Goal: Task Accomplishment & Management: Complete application form

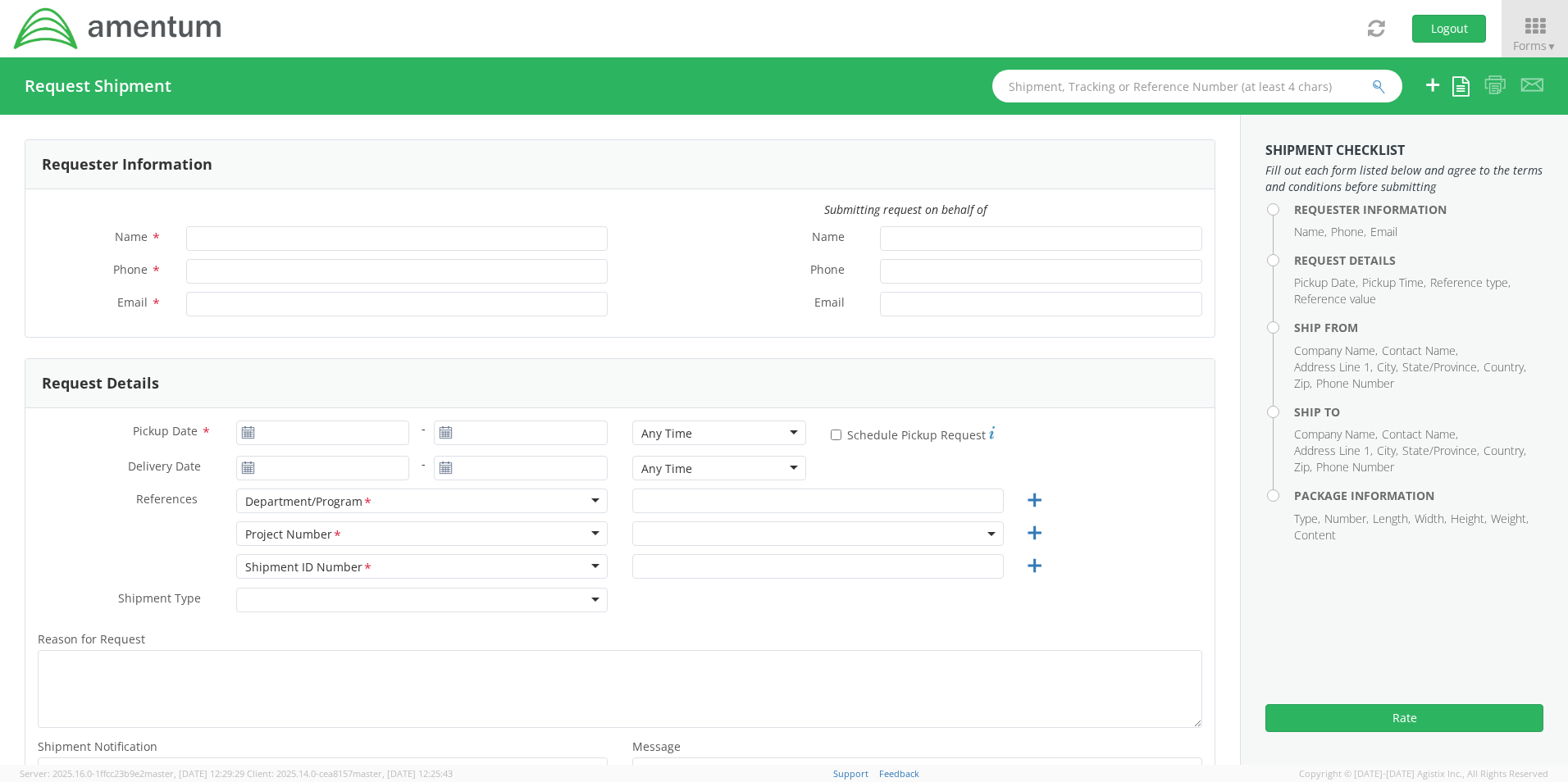
type input "[PERSON_NAME] (AJ) [PERSON_NAME]"
type input "[PHONE_NUMBER]"
type input "[PERSON_NAME][EMAIL_ADDRESS][PERSON_NAME][DOMAIN_NAME]"
type input "[DATE]"
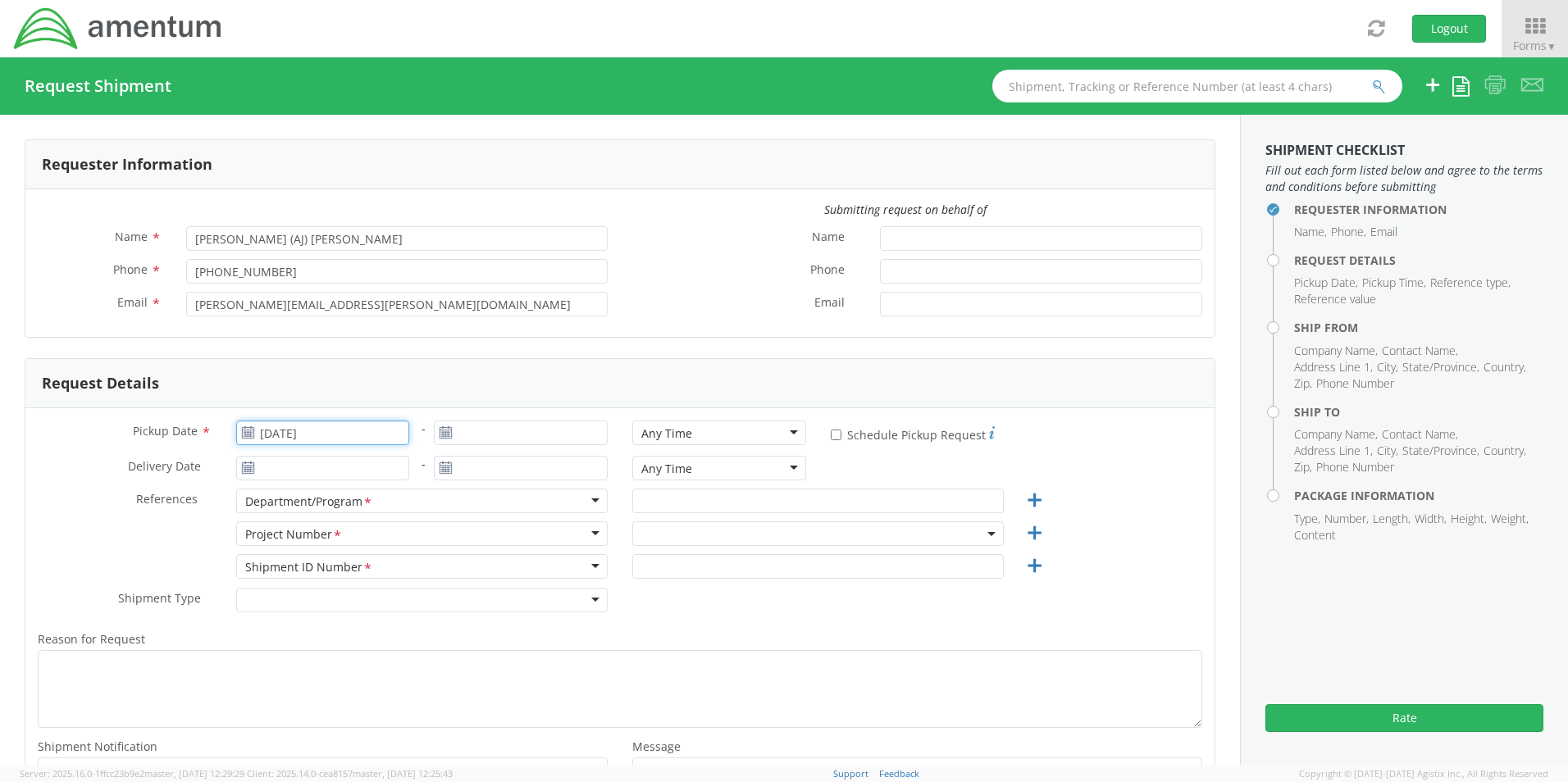
type input "[DATE]"
click at [300, 430] on input "[DATE]" at bounding box center [323, 432] width 174 height 25
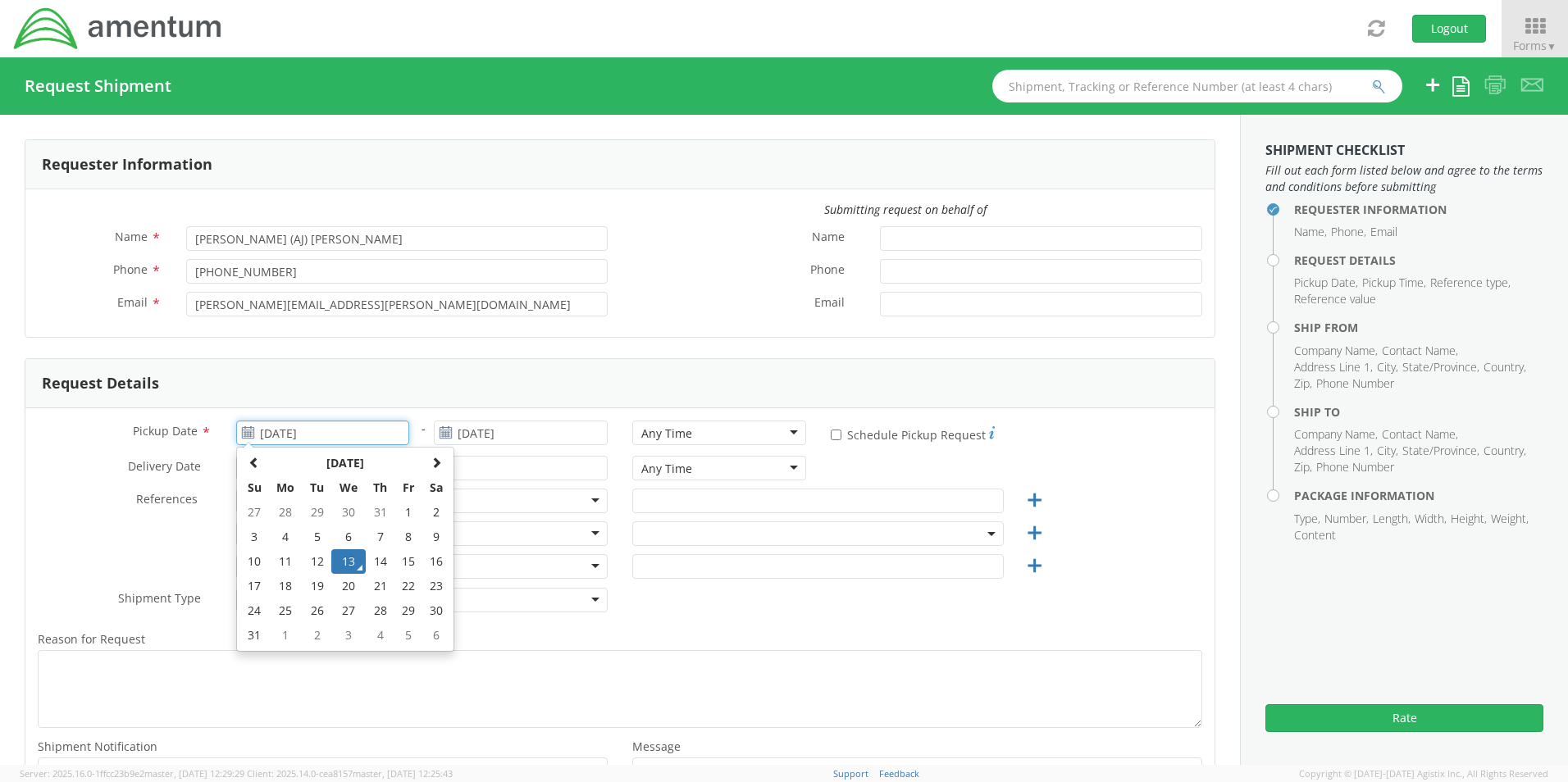
click at [346, 563] on td "13" at bounding box center [348, 561] width 34 height 25
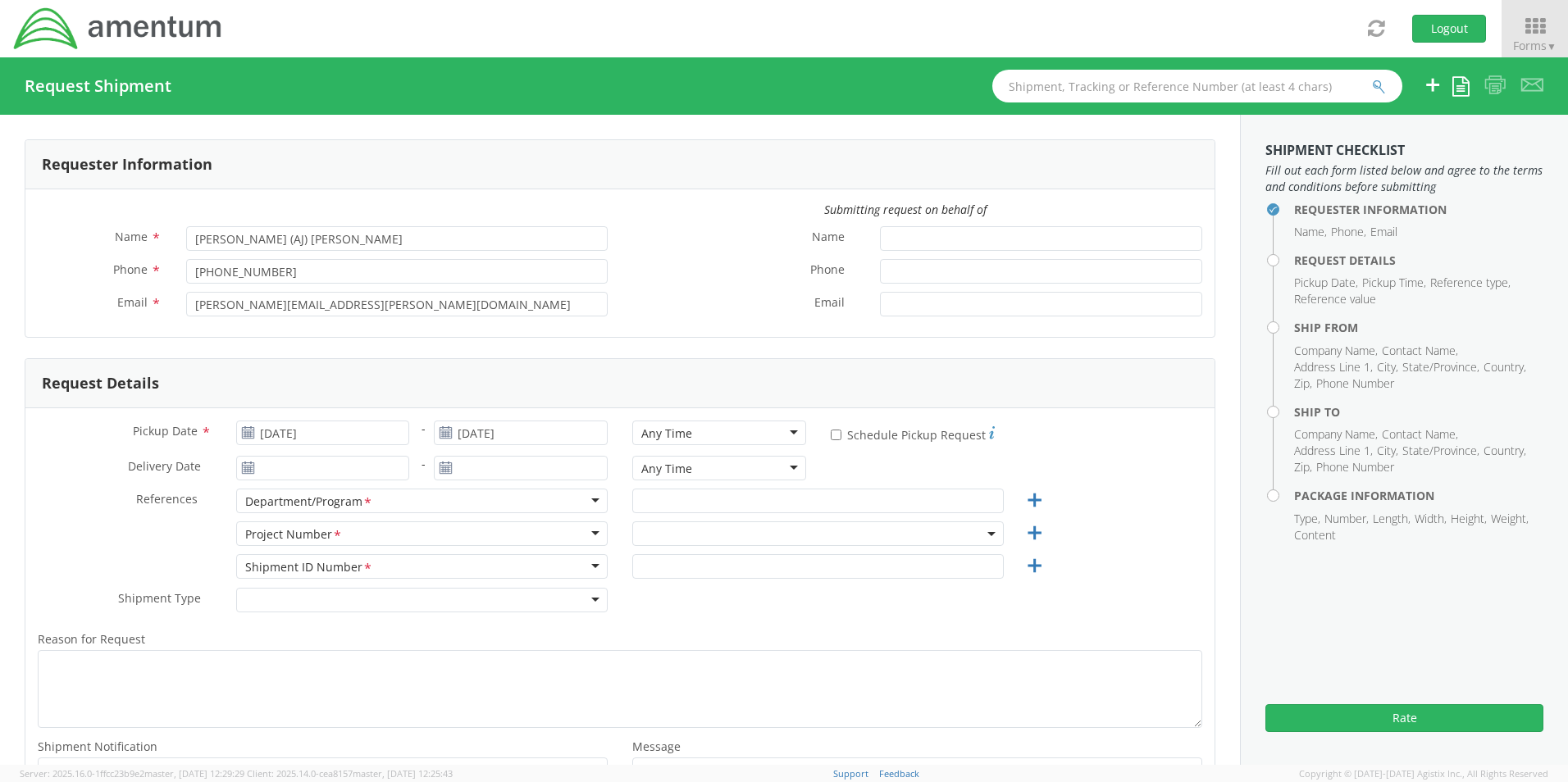
click at [721, 436] on div "Any Time" at bounding box center [719, 432] width 174 height 25
click at [680, 502] on input "text" at bounding box center [818, 500] width 371 height 25
type input "Corporate"
click at [690, 535] on span at bounding box center [818, 534] width 371 height 25
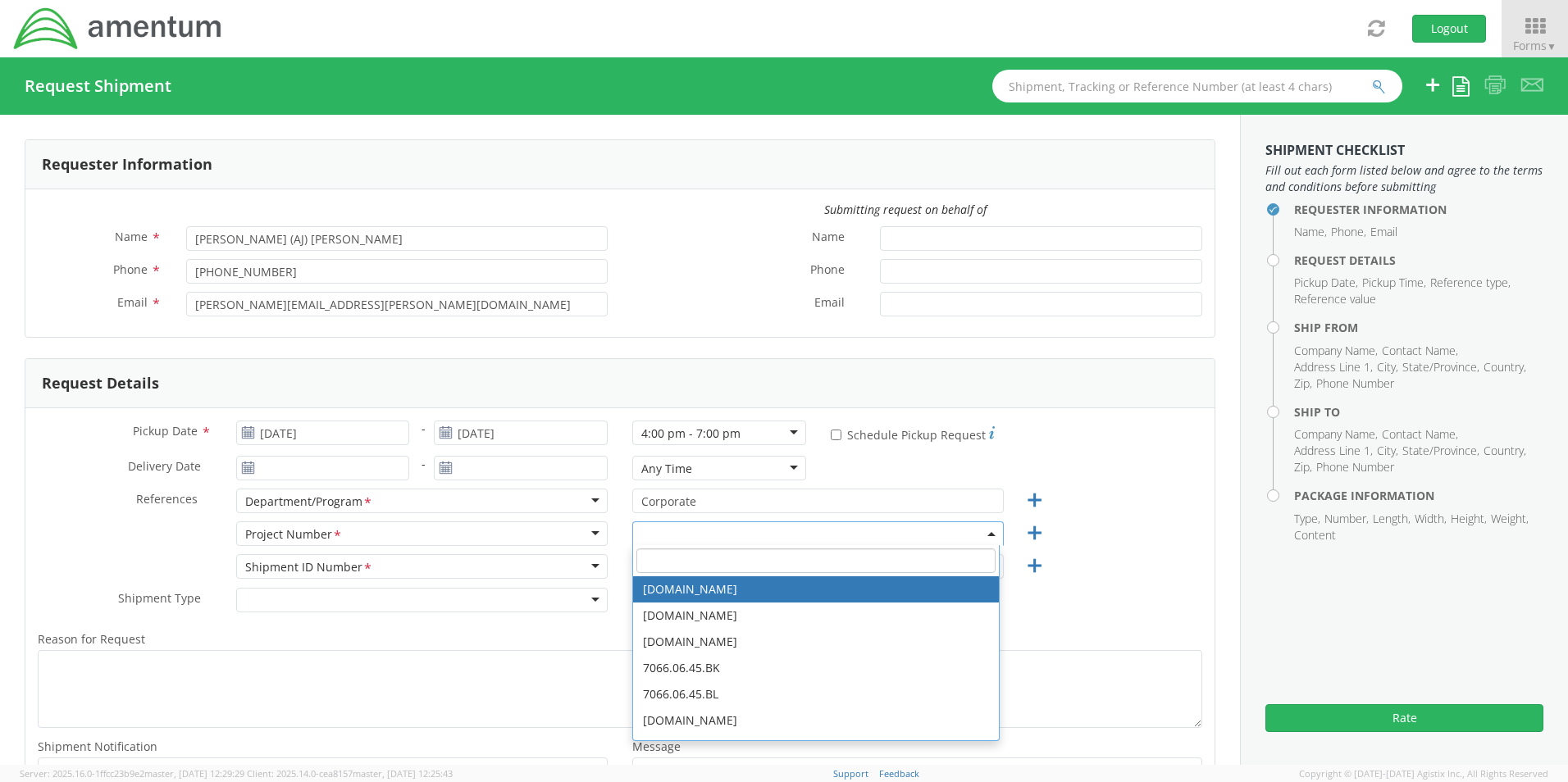
click at [676, 559] on input "search" at bounding box center [816, 560] width 359 height 25
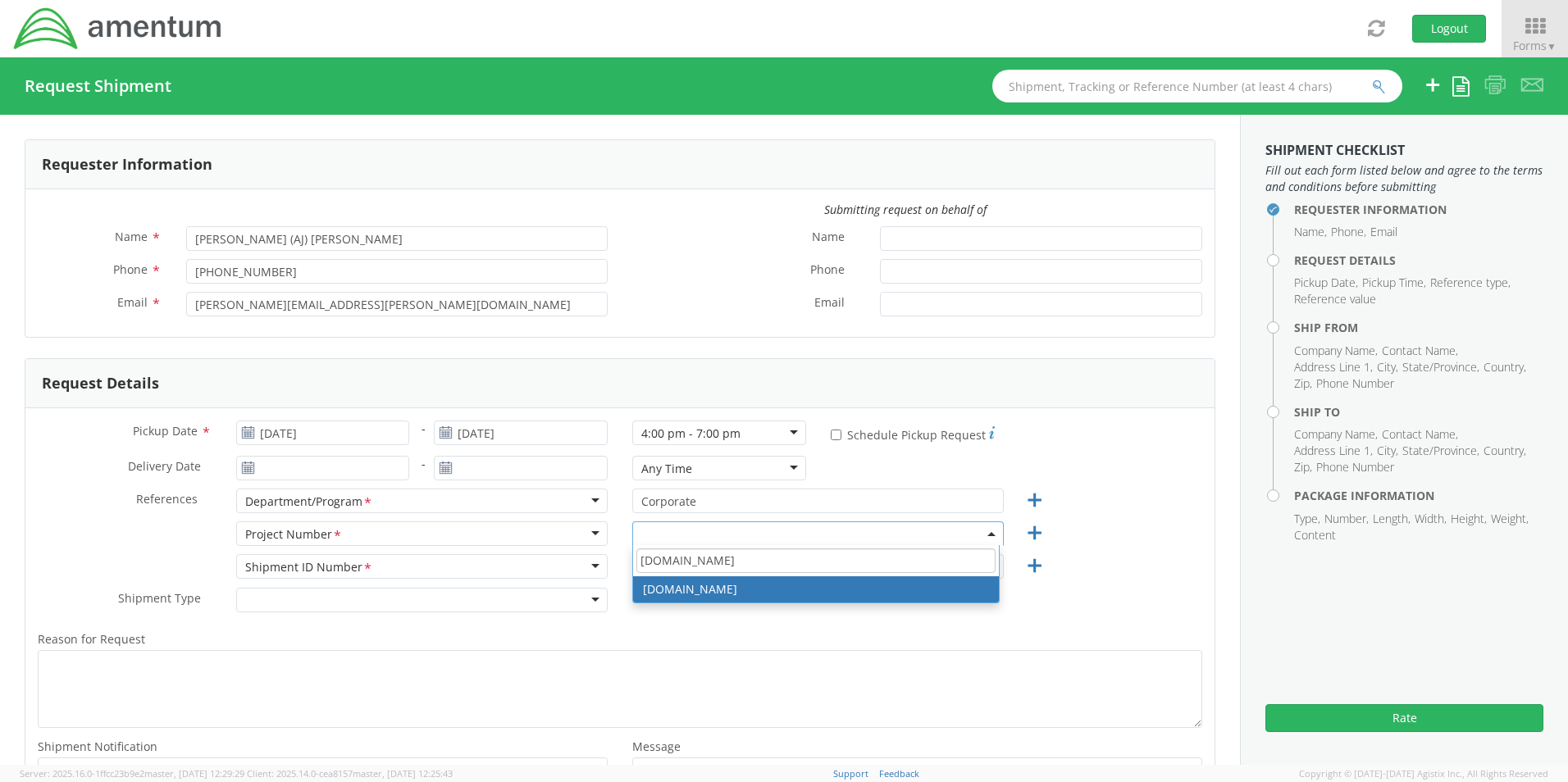
type input "[DOMAIN_NAME]"
select select "[DOMAIN_NAME]"
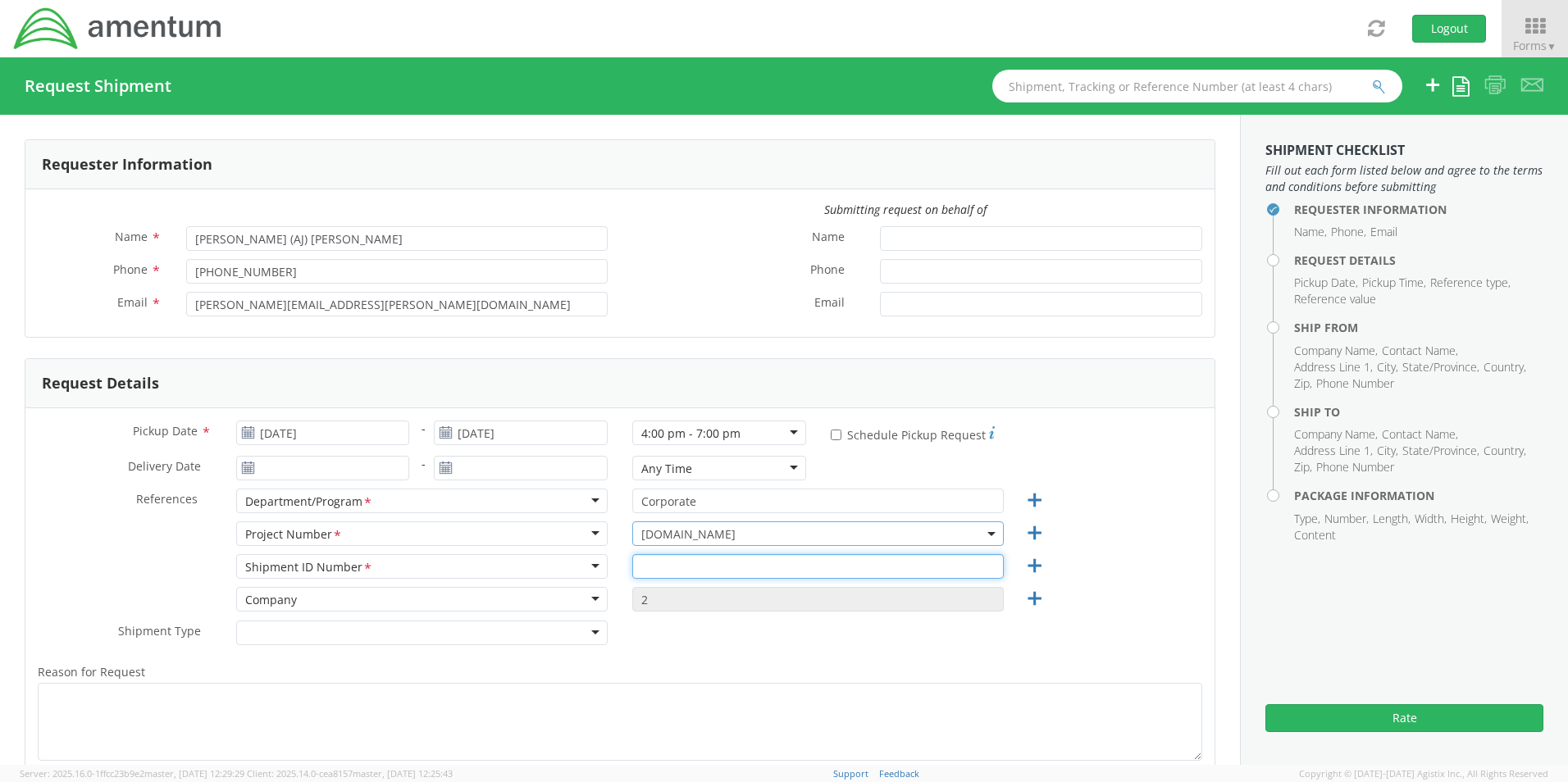
click at [673, 566] on input "text" at bounding box center [818, 566] width 371 height 25
type input "1"
click at [661, 600] on input "2" at bounding box center [818, 599] width 371 height 25
drag, startPoint x: 642, startPoint y: 598, endPoint x: 627, endPoint y: 598, distance: 15.0
click at [632, 598] on input "2" at bounding box center [818, 599] width 371 height 25
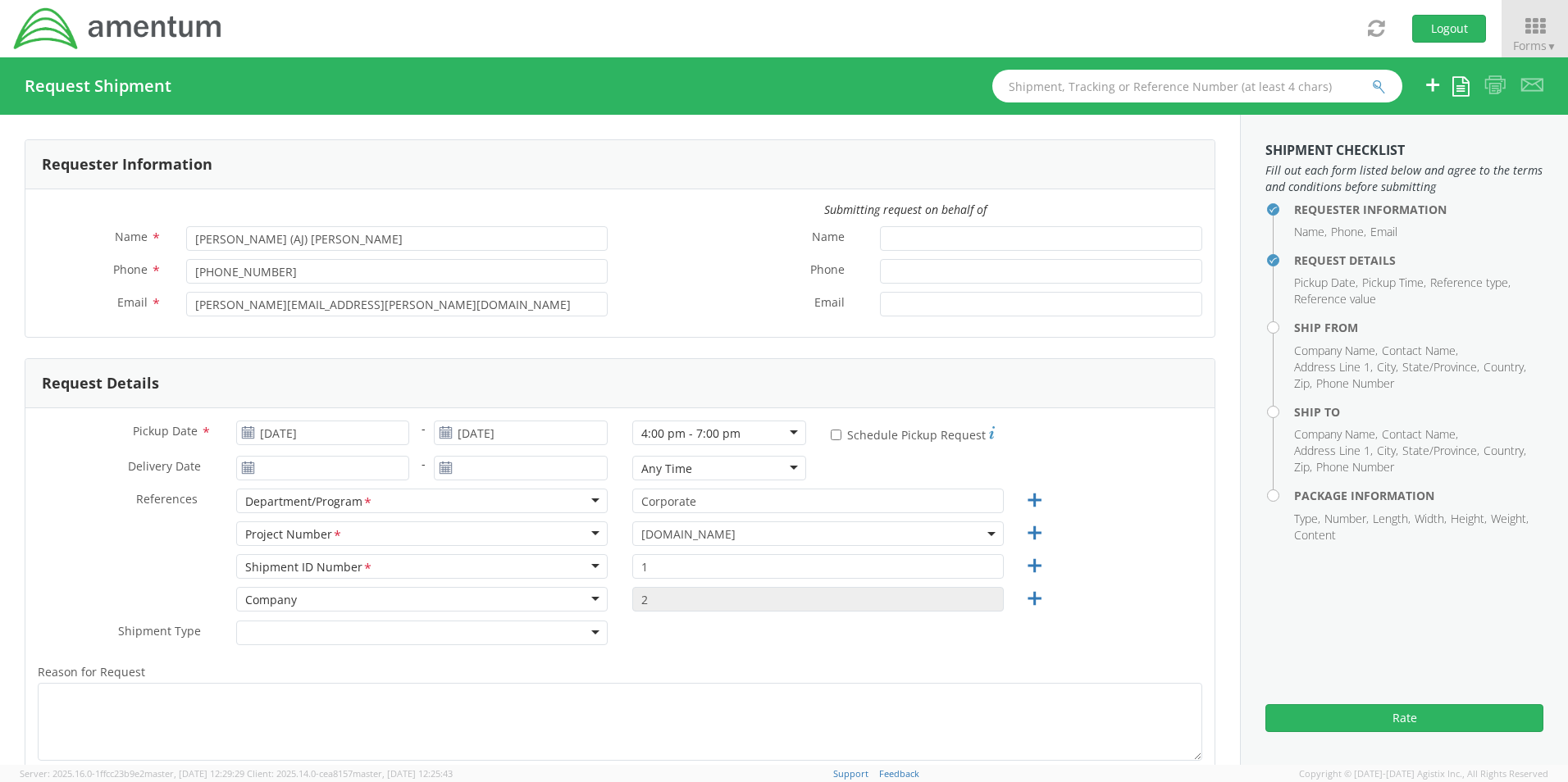
drag, startPoint x: 627, startPoint y: 598, endPoint x: 666, endPoint y: 649, distance: 64.2
click at [666, 649] on div "Shipment Type * Batch Regular" at bounding box center [620, 636] width 1189 height 33
click at [591, 631] on div at bounding box center [421, 632] width 371 height 25
click at [589, 631] on div at bounding box center [421, 632] width 371 height 25
click at [662, 638] on div "Shipment Type * Batch Regular" at bounding box center [620, 636] width 1189 height 33
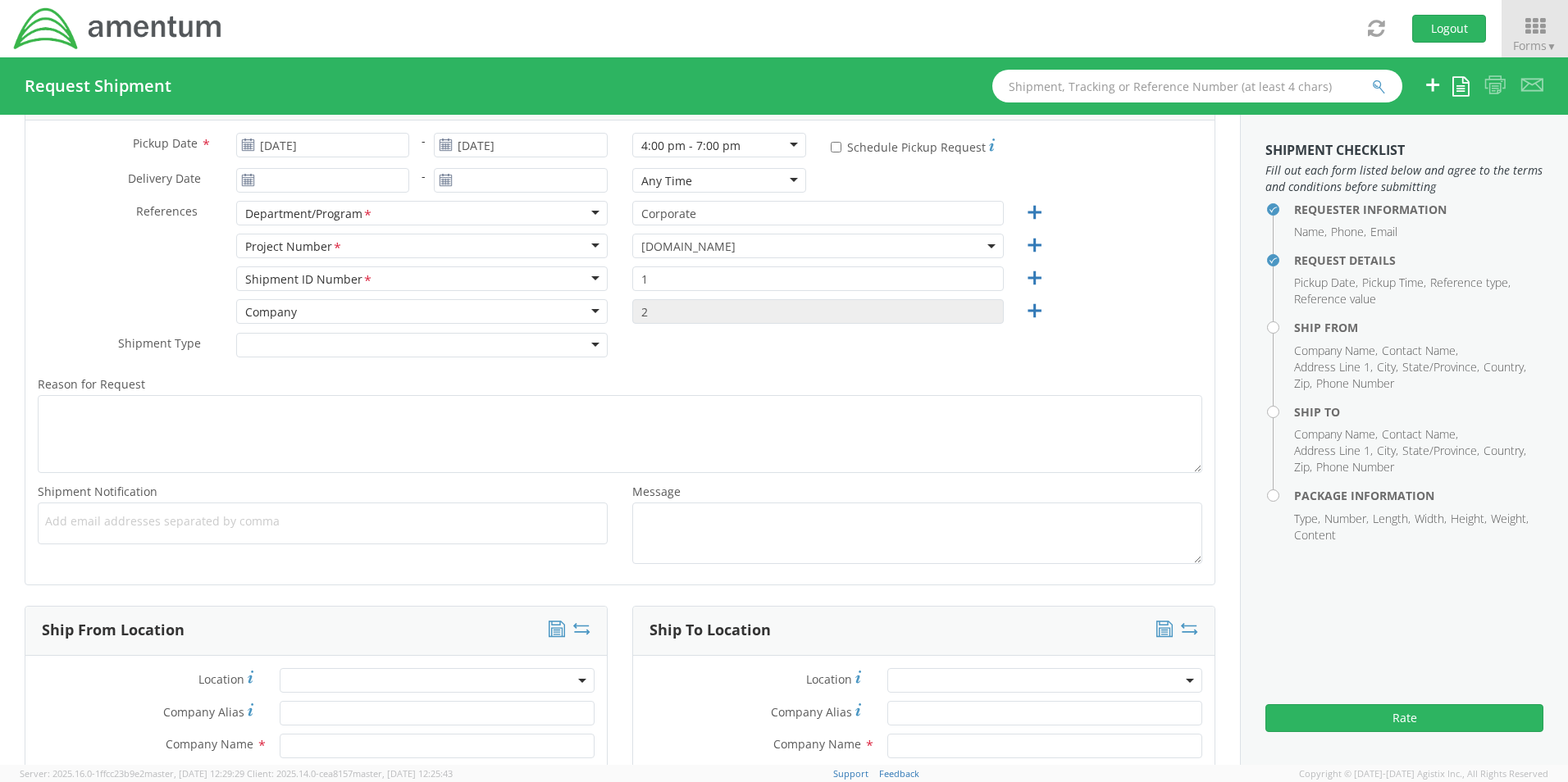
scroll to position [328, 0]
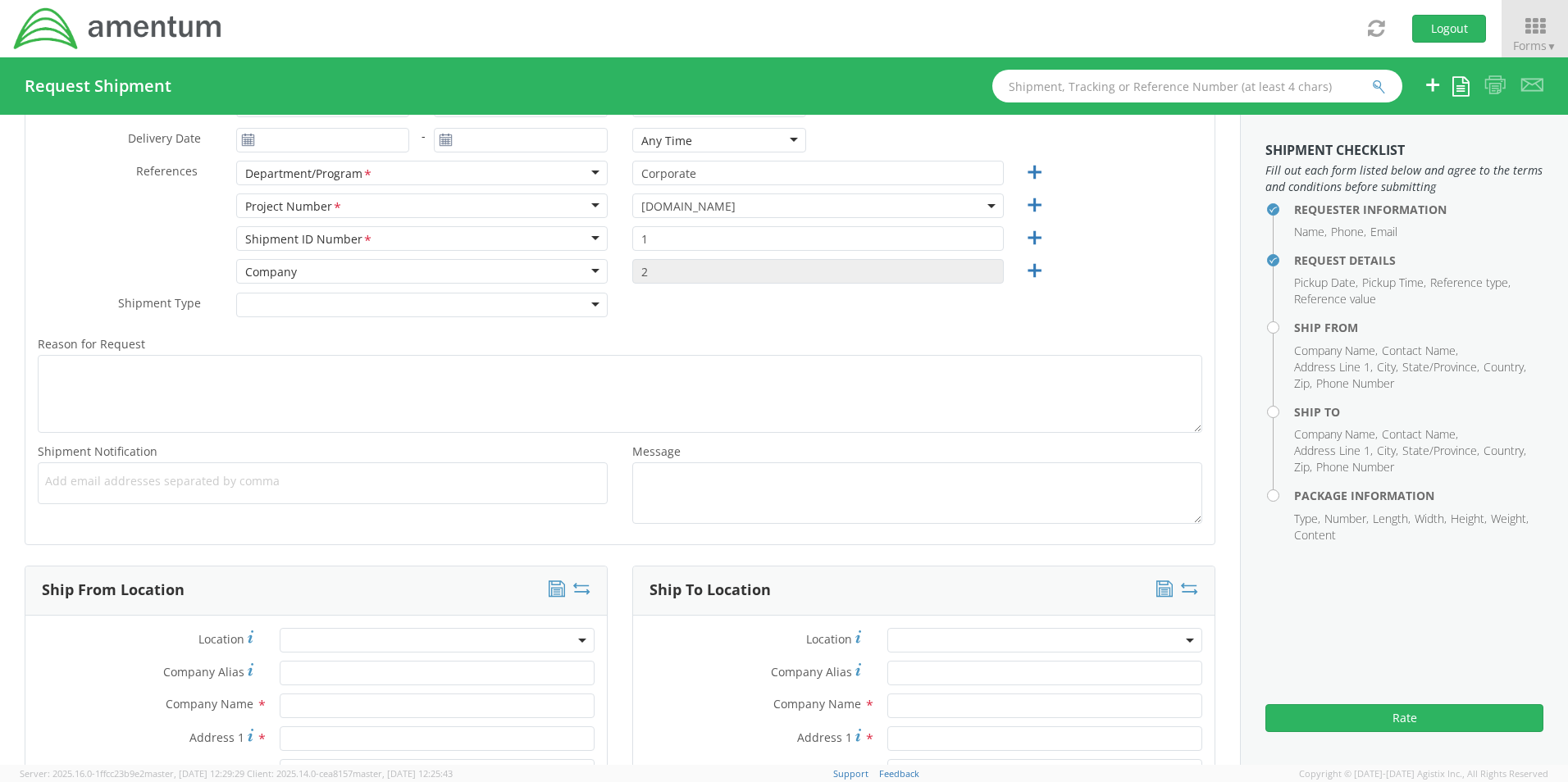
click at [108, 483] on span "Add email addresses separated by comma" at bounding box center [323, 481] width 555 height 16
type input "[PERSON_NAME][EMAIL_ADDRESS][PERSON_NAME][DOMAIN_NAME]"
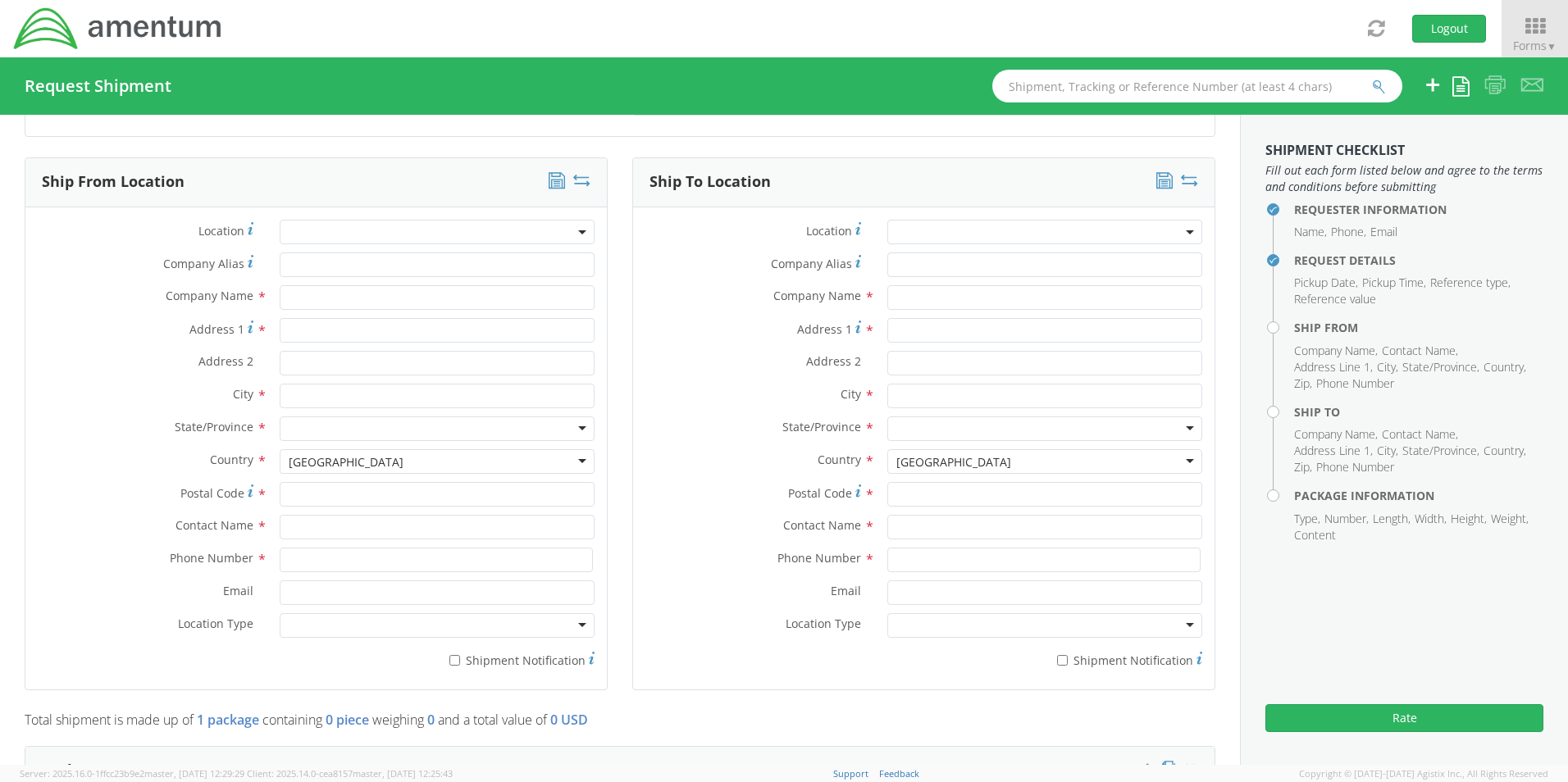
scroll to position [738, 0]
click at [290, 589] on input "Email *" at bounding box center [437, 591] width 315 height 25
click at [310, 525] on input "text" at bounding box center [437, 525] width 315 height 25
type input "Angela Paylor"
drag, startPoint x: 358, startPoint y: 521, endPoint x: 263, endPoint y: 526, distance: 95.1
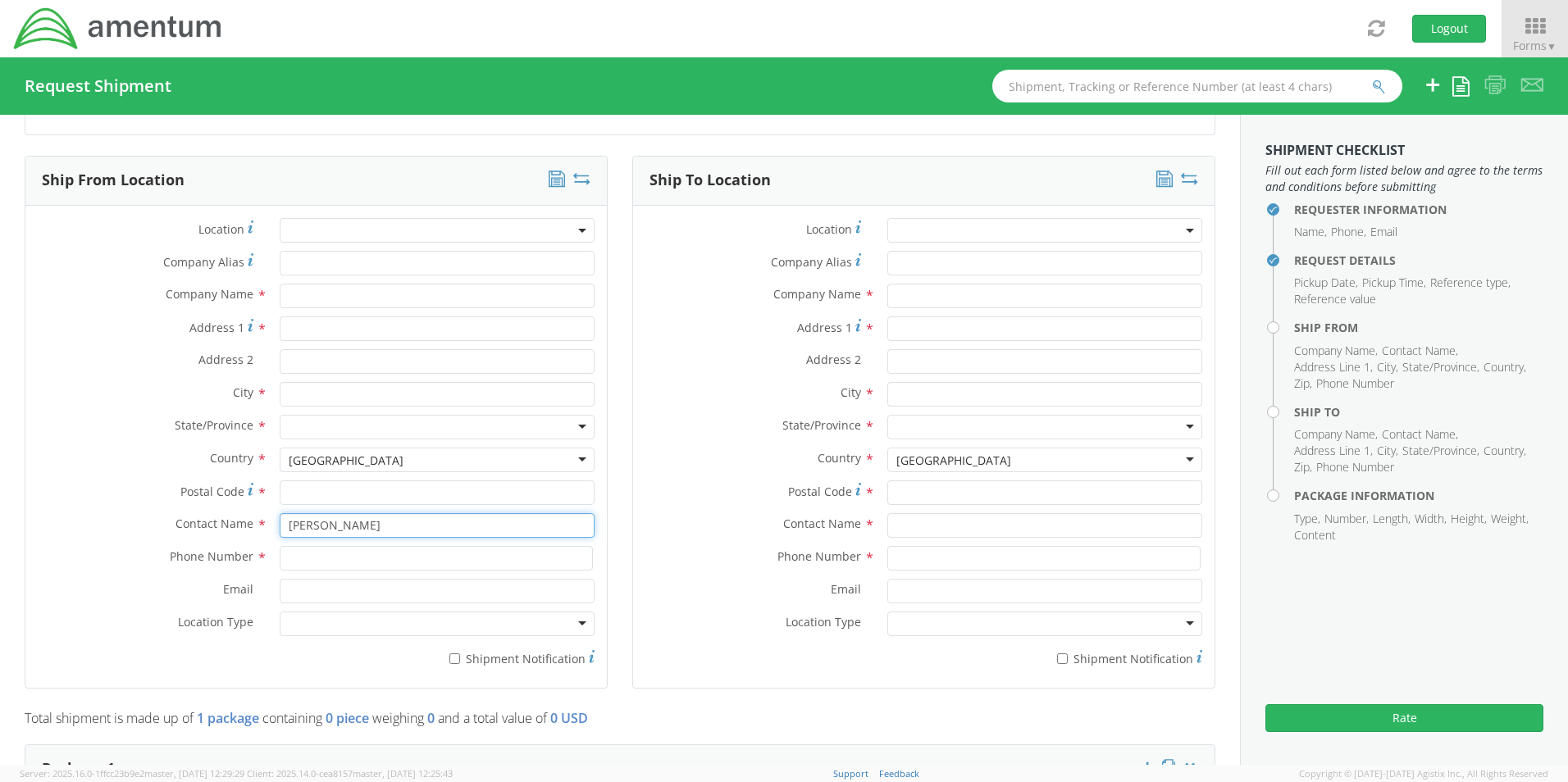
click at [263, 526] on div "Contact Name * Angela Paylor" at bounding box center [316, 525] width 581 height 25
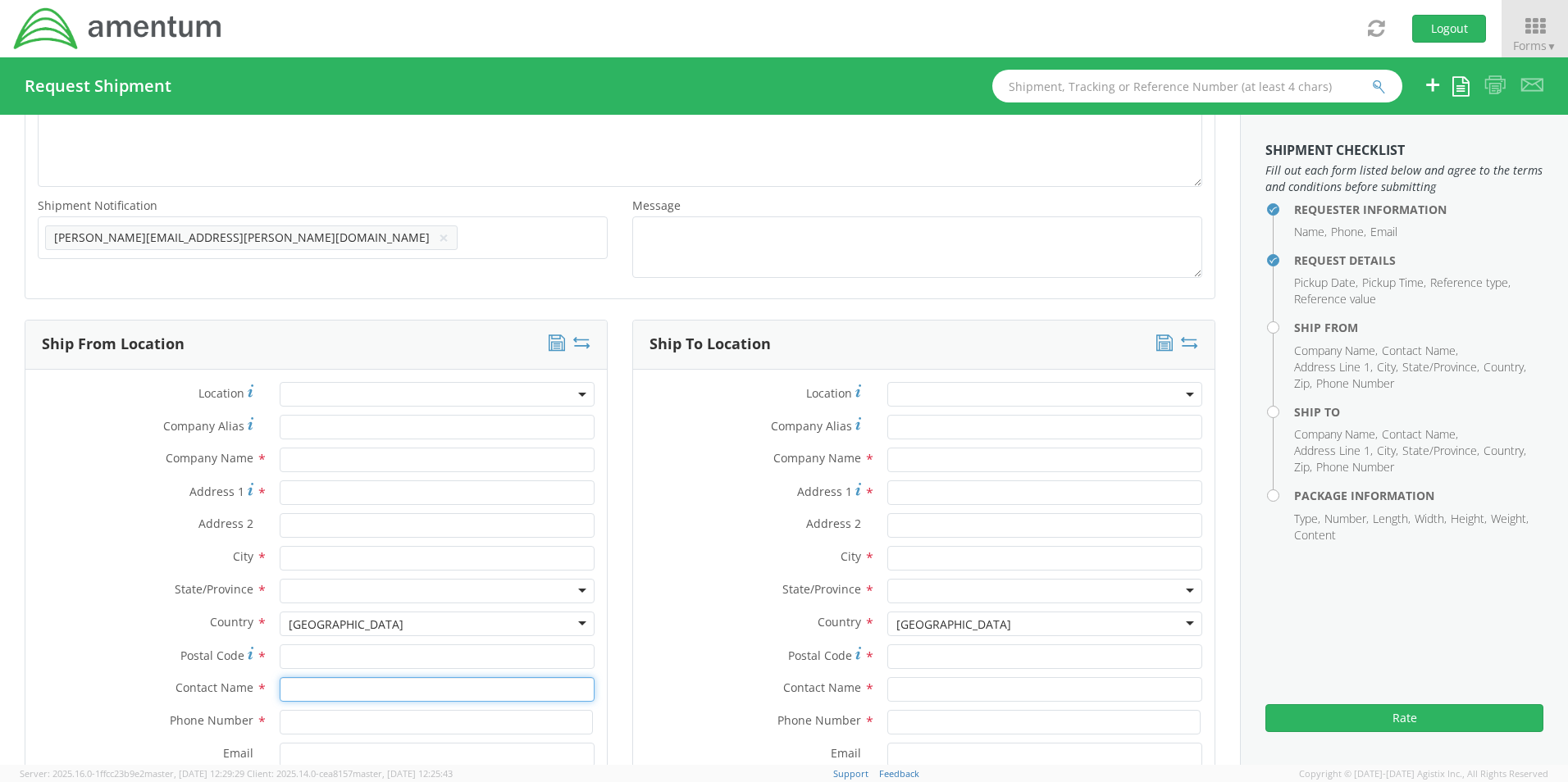
scroll to position [656, 0]
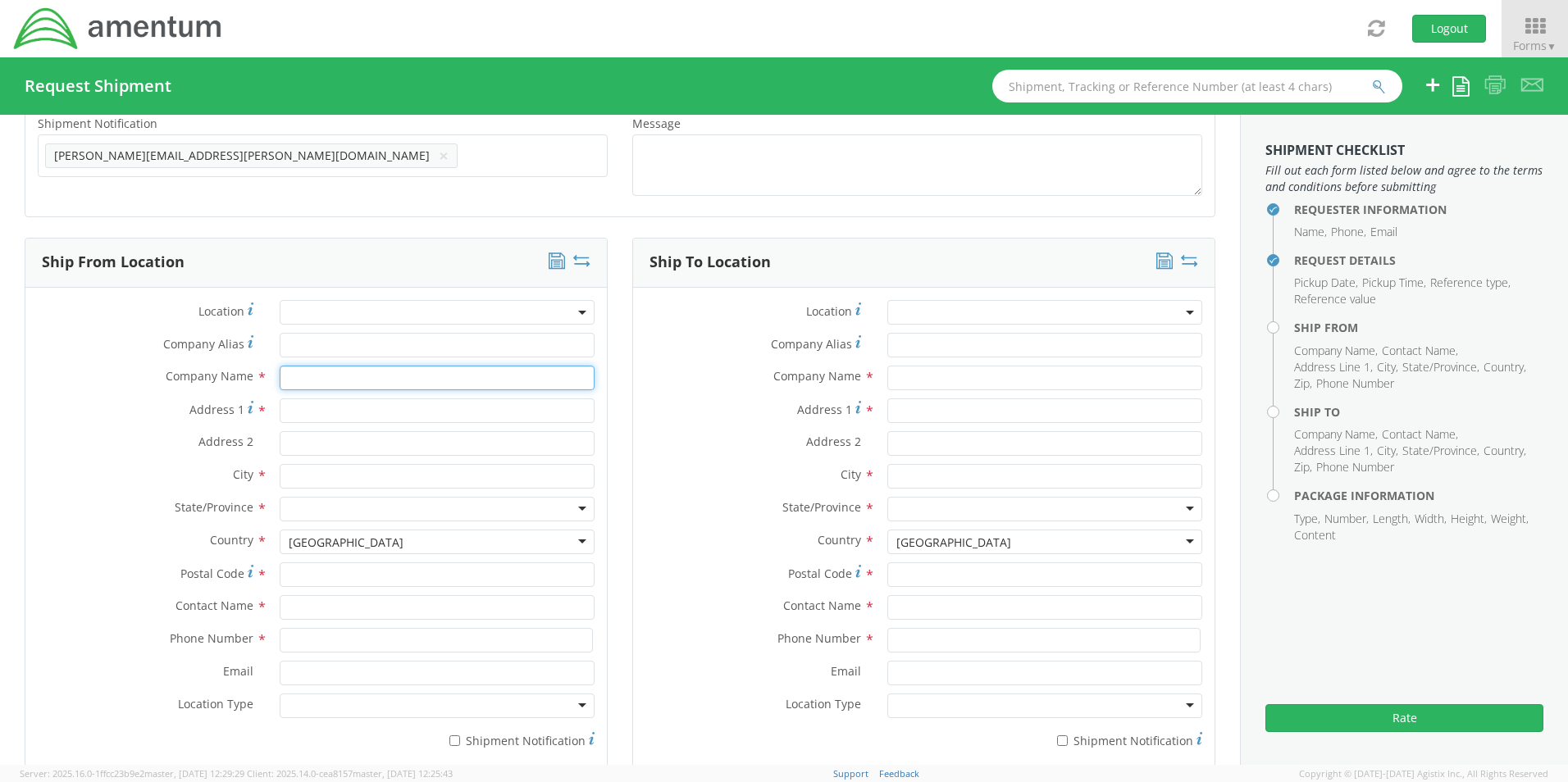
click at [306, 371] on input "text" at bounding box center [437, 378] width 315 height 25
type input "Amentum"
type input "[STREET_ADDRESS]"
type input "A"
type input "Suite 400"
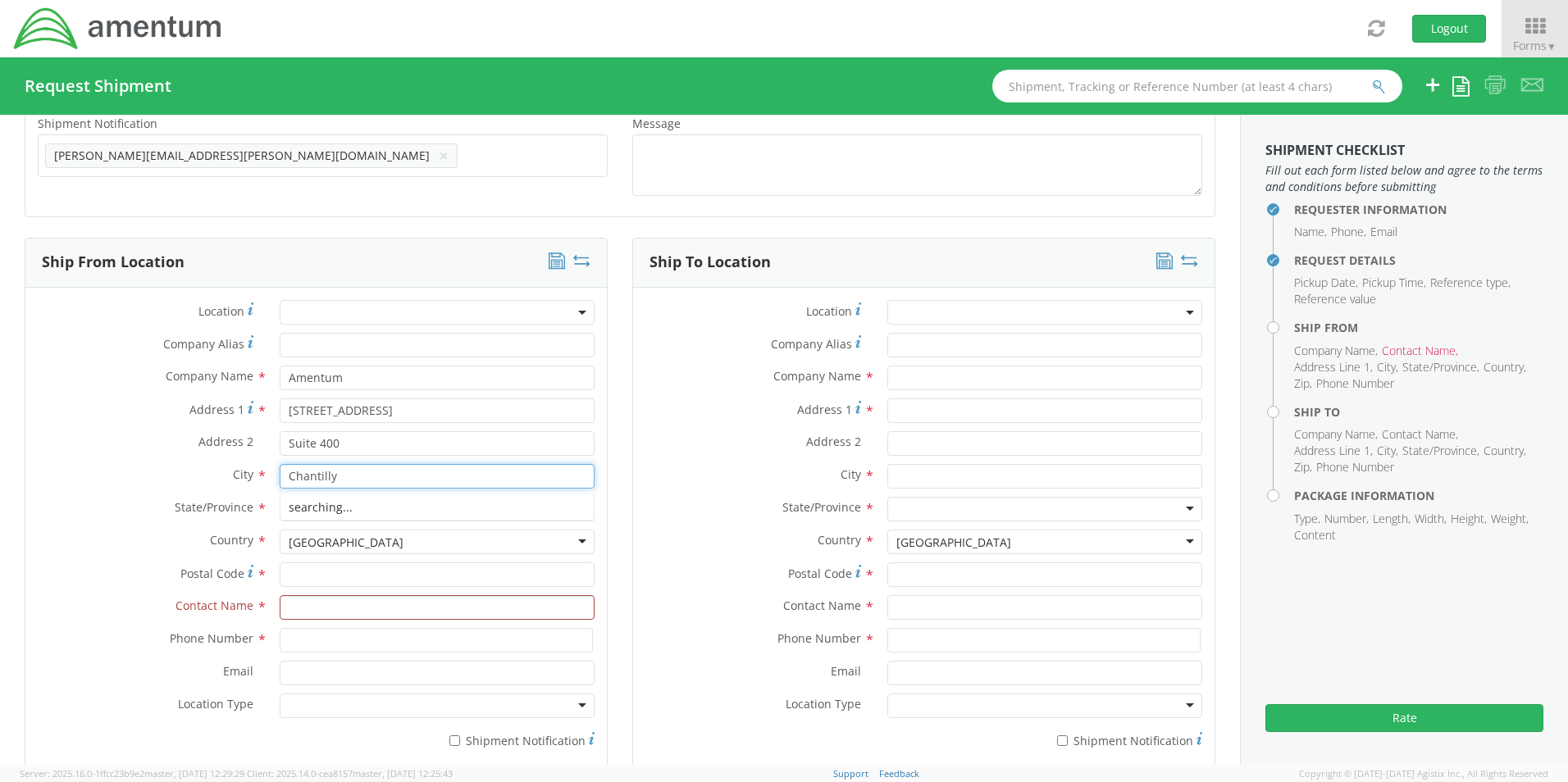
type input "Chantilly"
type input "V"
click at [312, 578] on input "Postal Code *" at bounding box center [437, 574] width 315 height 25
type input "20151"
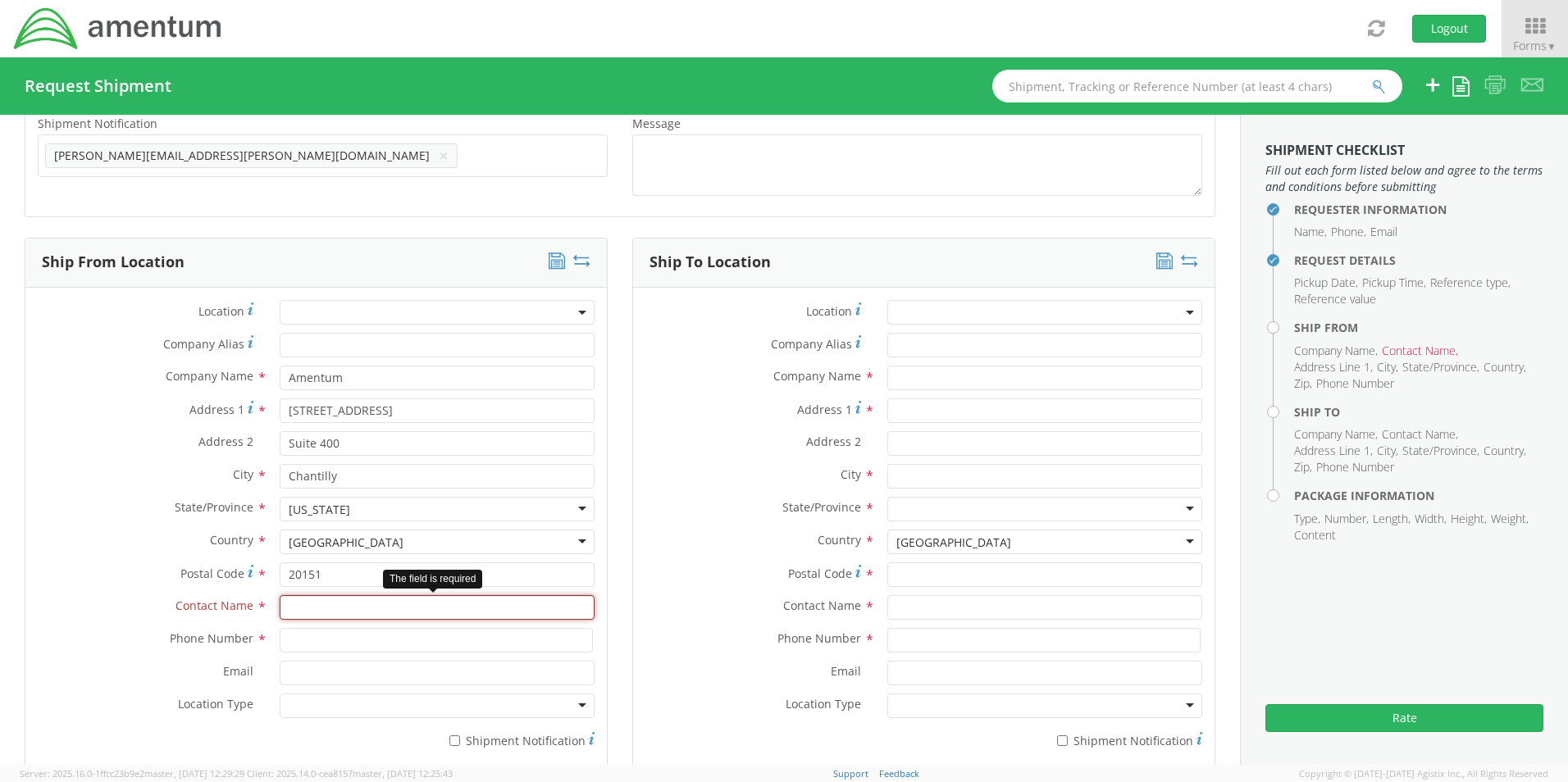
click at [322, 617] on input "text" at bounding box center [437, 607] width 315 height 25
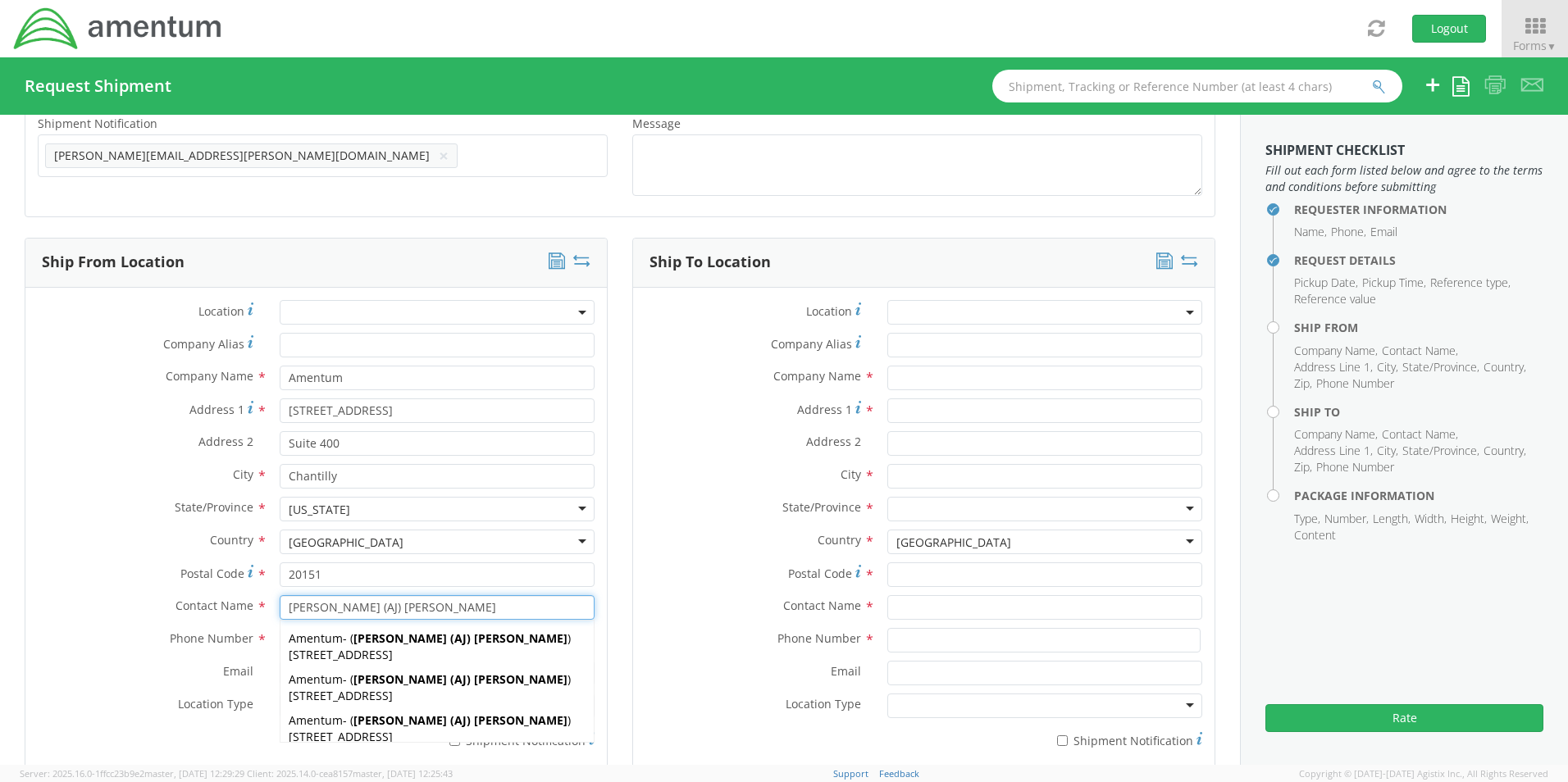
type input "[PERSON_NAME] (AJ) [PERSON_NAME]"
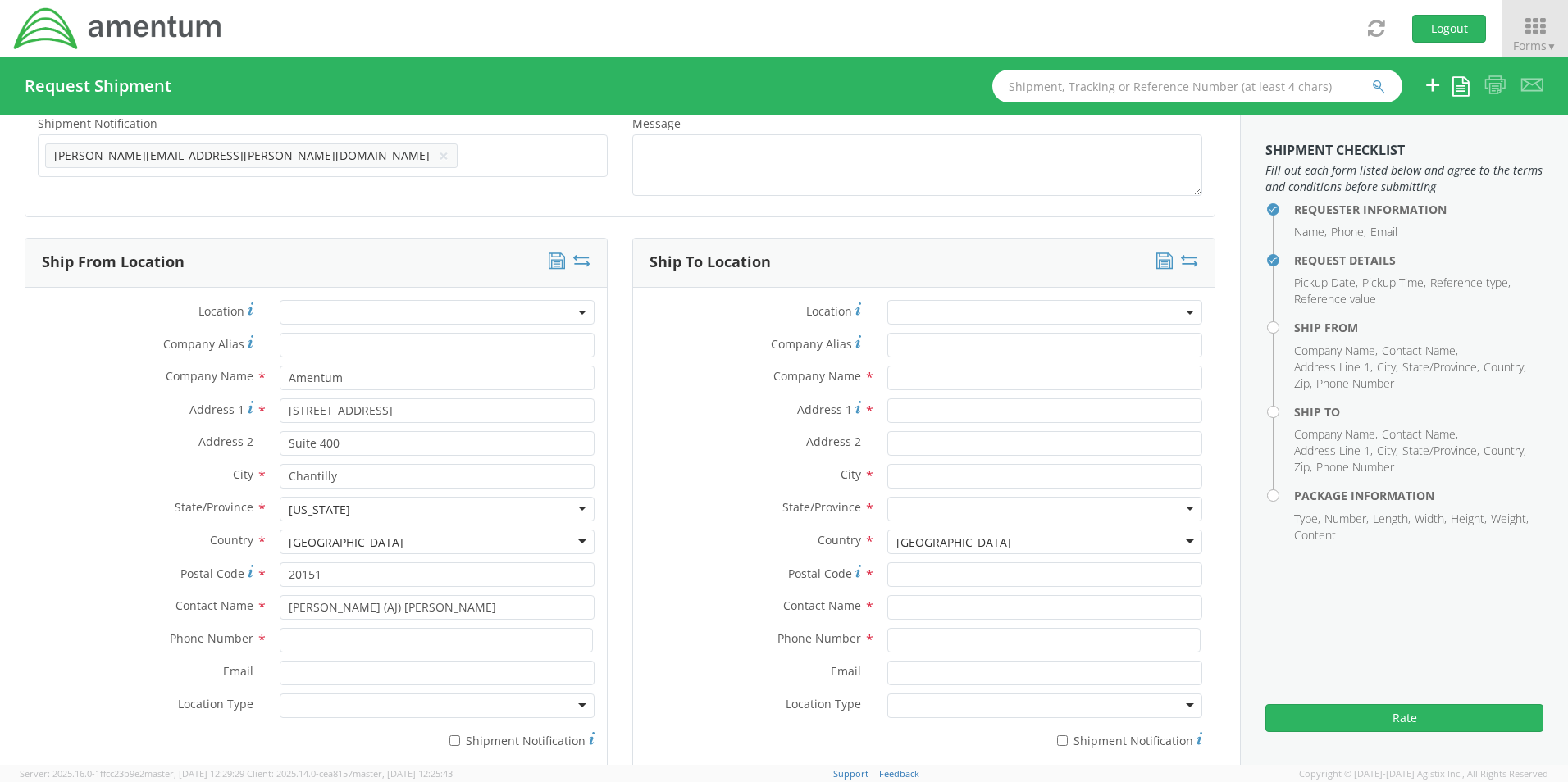
click at [139, 654] on div "Phone Number *" at bounding box center [316, 644] width 581 height 33
click at [283, 639] on input at bounding box center [436, 640] width 313 height 25
type input "[PHONE_NUMBER]"
click at [306, 673] on input "Email *" at bounding box center [437, 672] width 315 height 25
type input "[PERSON_NAME][EMAIL_ADDRESS][PERSON_NAME][DOMAIN_NAME]"
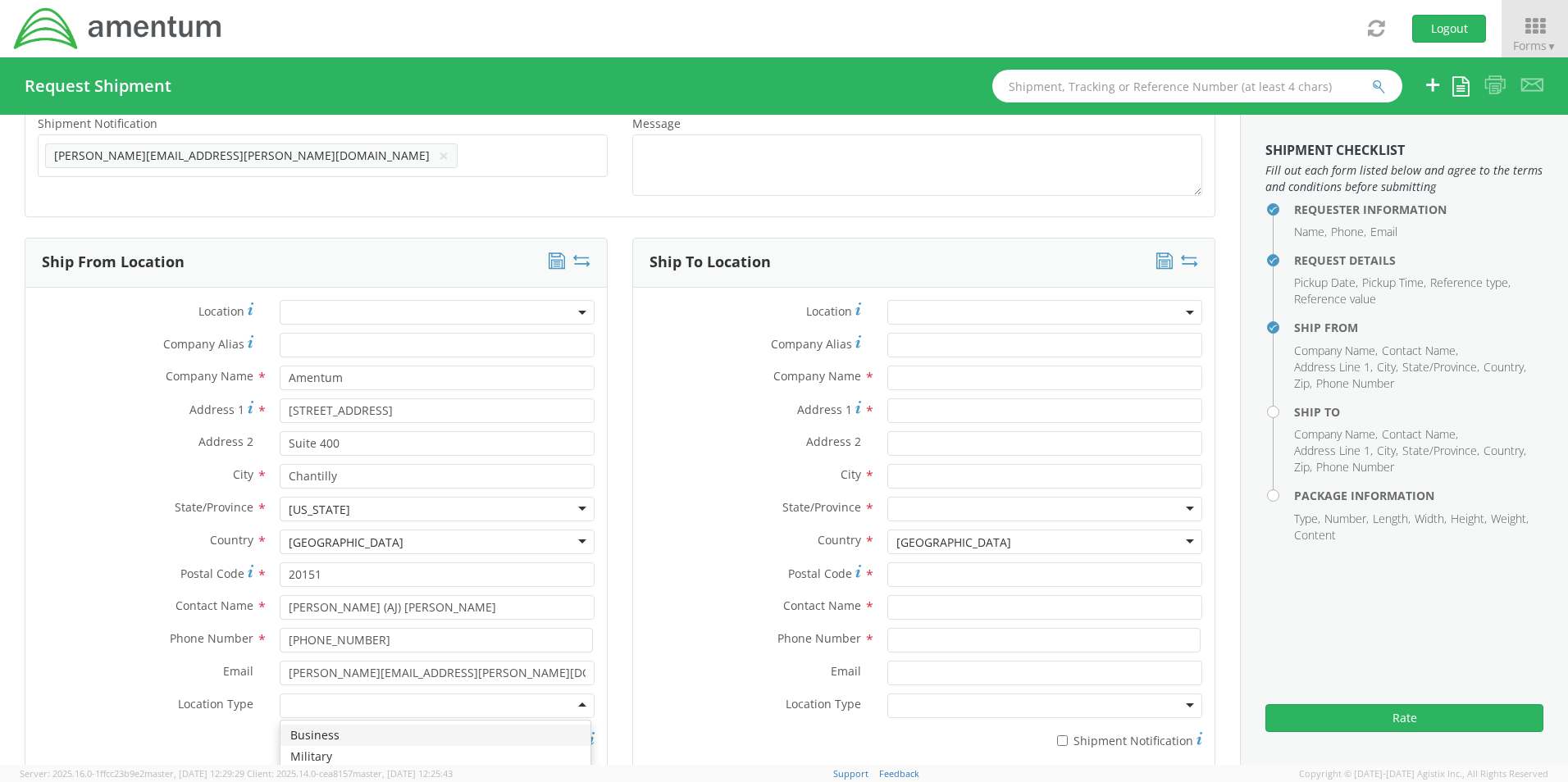
click at [552, 265] on icon at bounding box center [556, 260] width 16 height 16
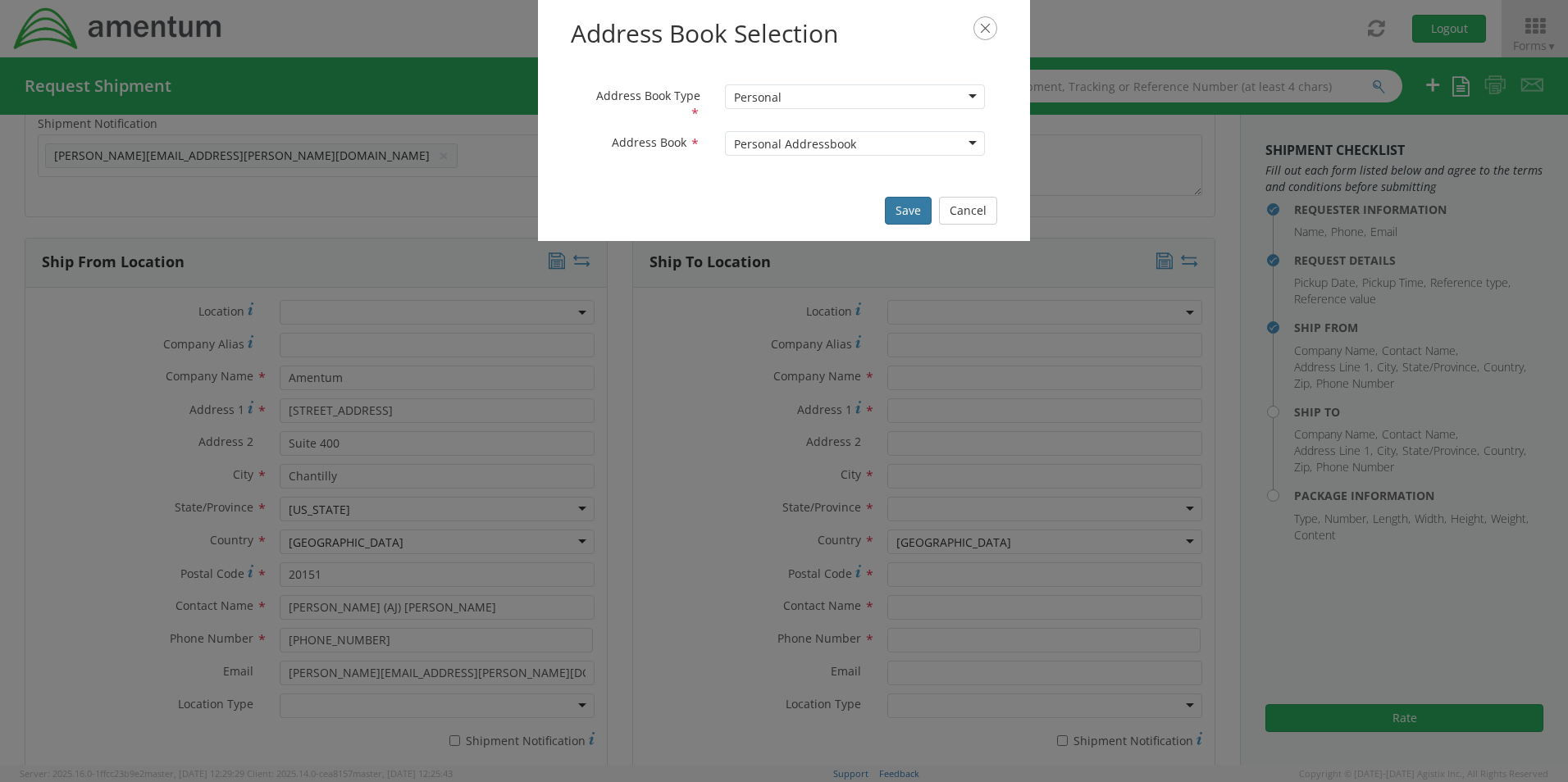
click at [909, 203] on button "Save" at bounding box center [907, 210] width 47 height 28
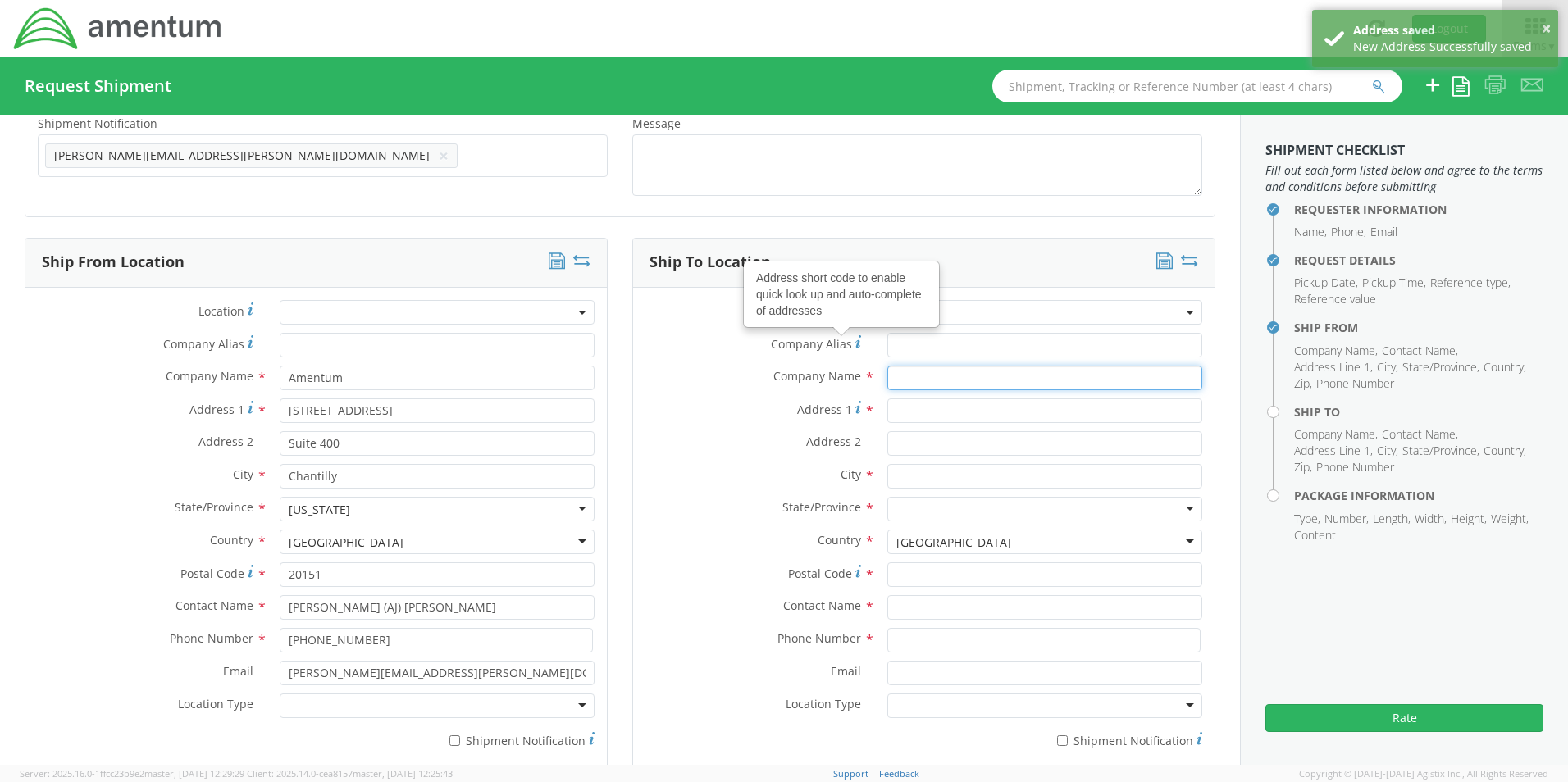
click at [898, 377] on input "text" at bounding box center [1044, 378] width 315 height 25
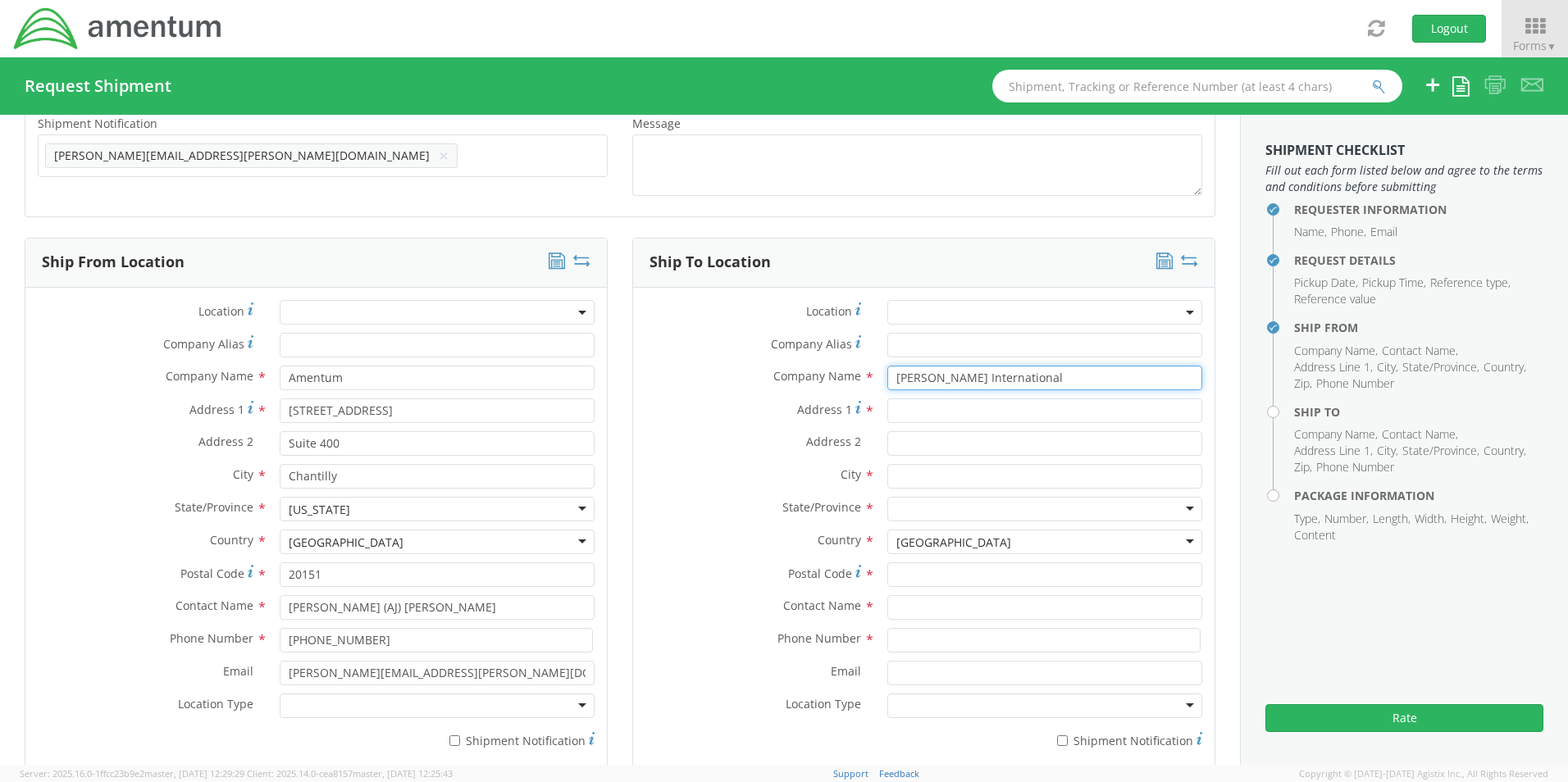
type input "[PERSON_NAME] International"
click at [906, 413] on input "Address 1 *" at bounding box center [1044, 410] width 315 height 25
type input "[STREET_ADDRESS]"
type input "Dock Door #21"
type input "[PERSON_NAME]"
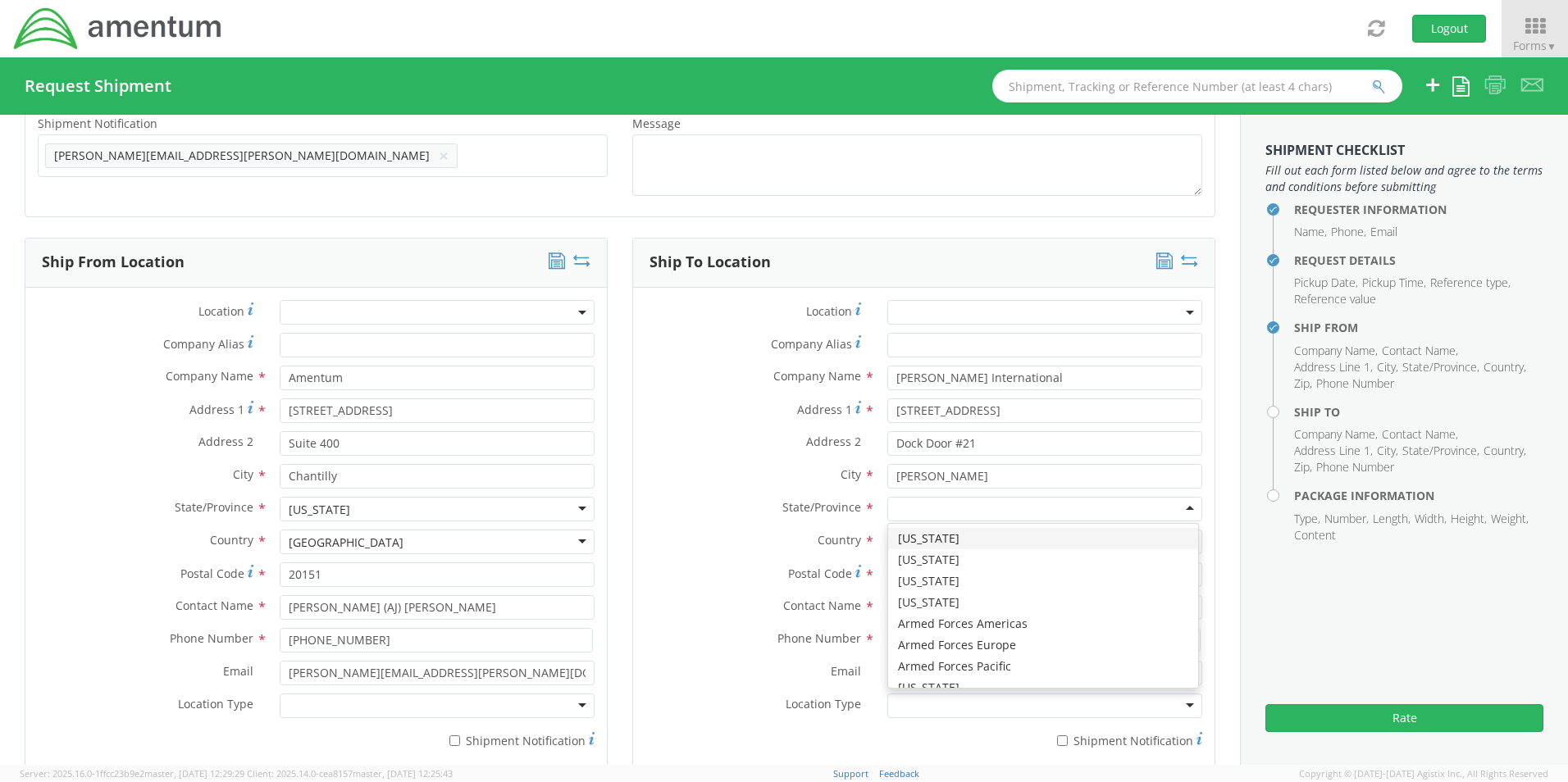
type input "t"
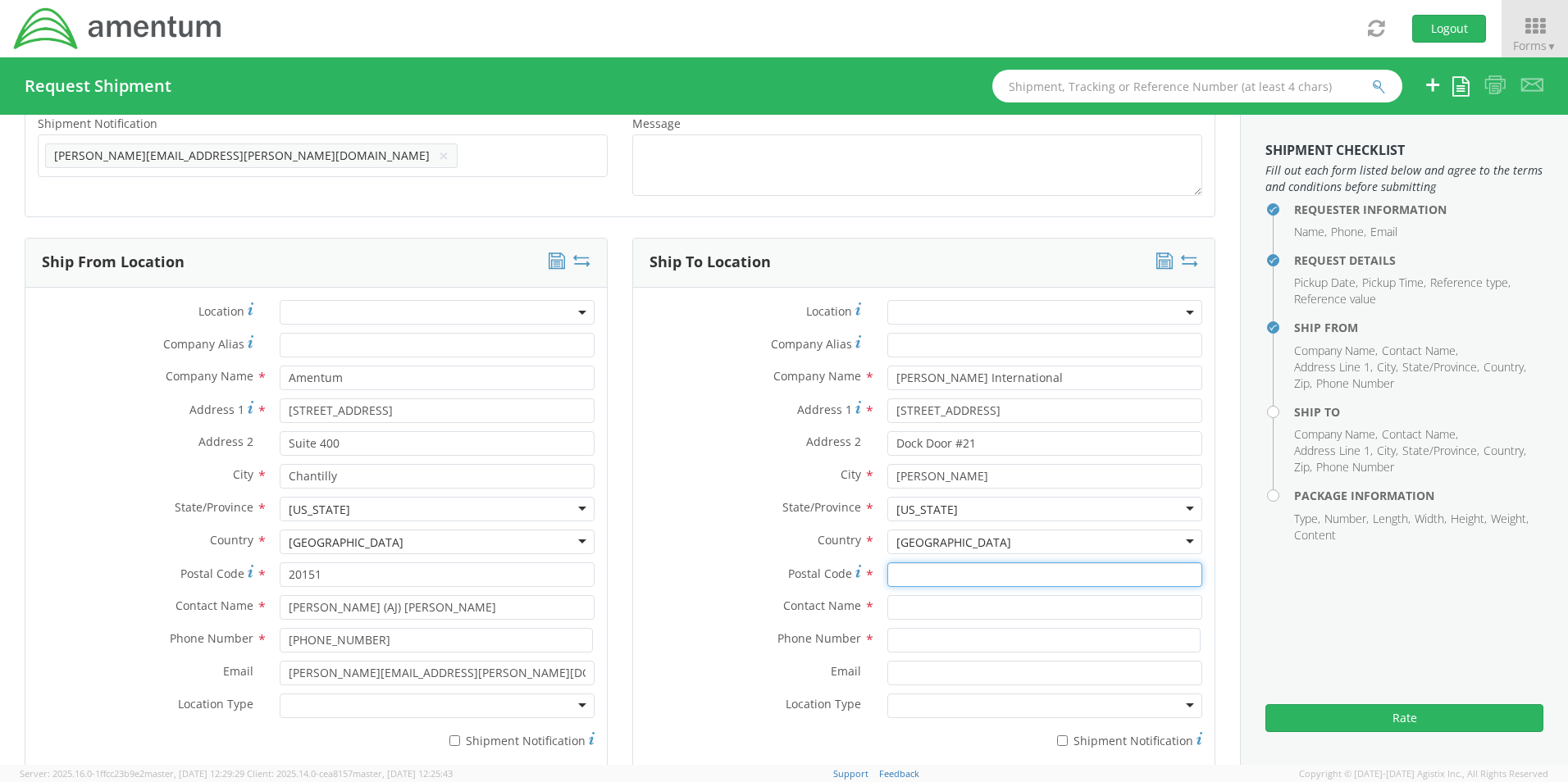
click at [906, 575] on input "Postal Code *" at bounding box center [1044, 574] width 315 height 25
type input "7"
type input "75038"
click at [901, 610] on input "text" at bounding box center [1044, 607] width 315 height 25
type input "[PERSON_NAME]"
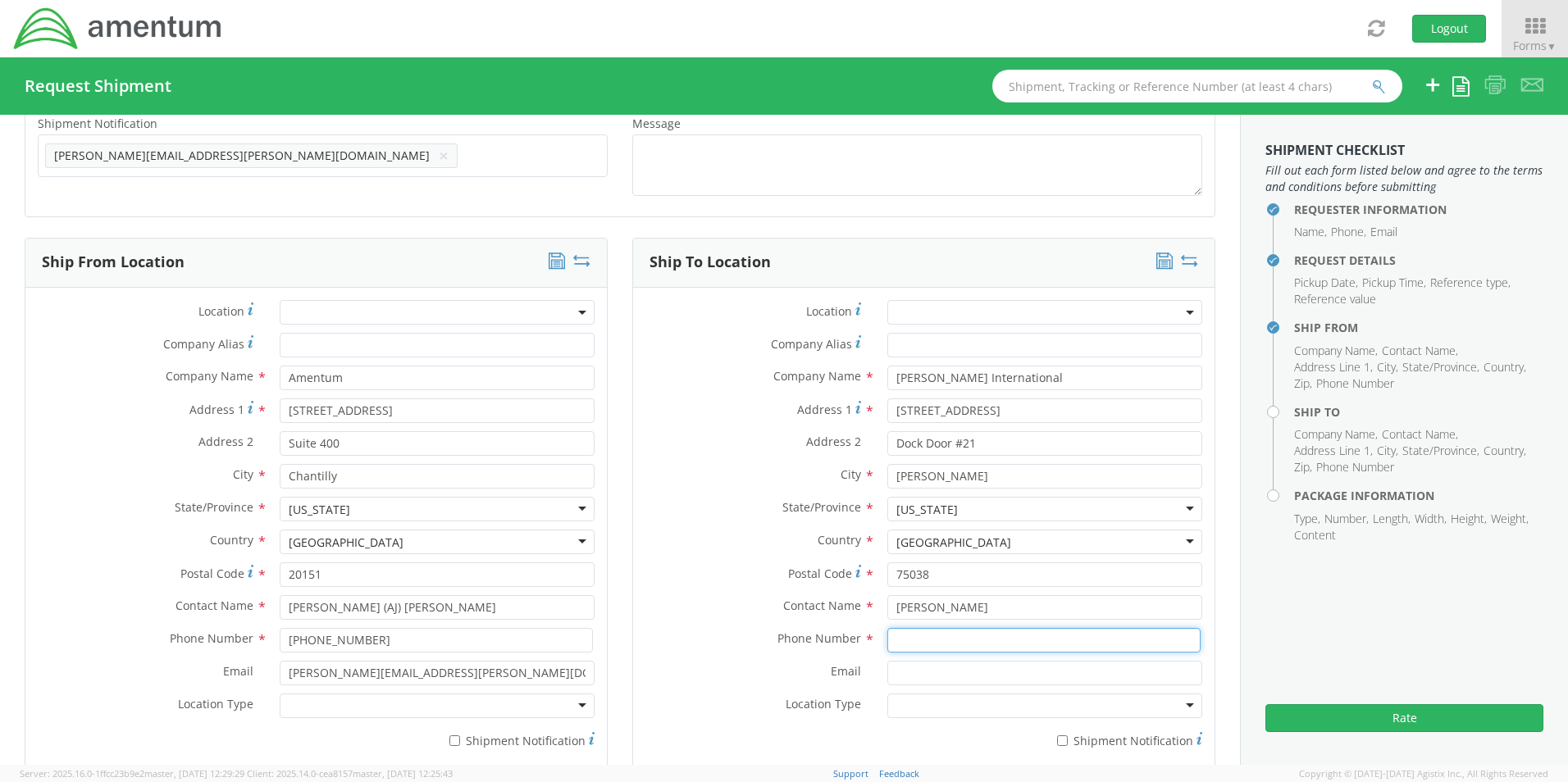
click at [901, 647] on input at bounding box center [1044, 640] width 313 height 25
type input "[PHONE_NUMBER]"
click at [894, 673] on input "Email *" at bounding box center [1044, 672] width 315 height 25
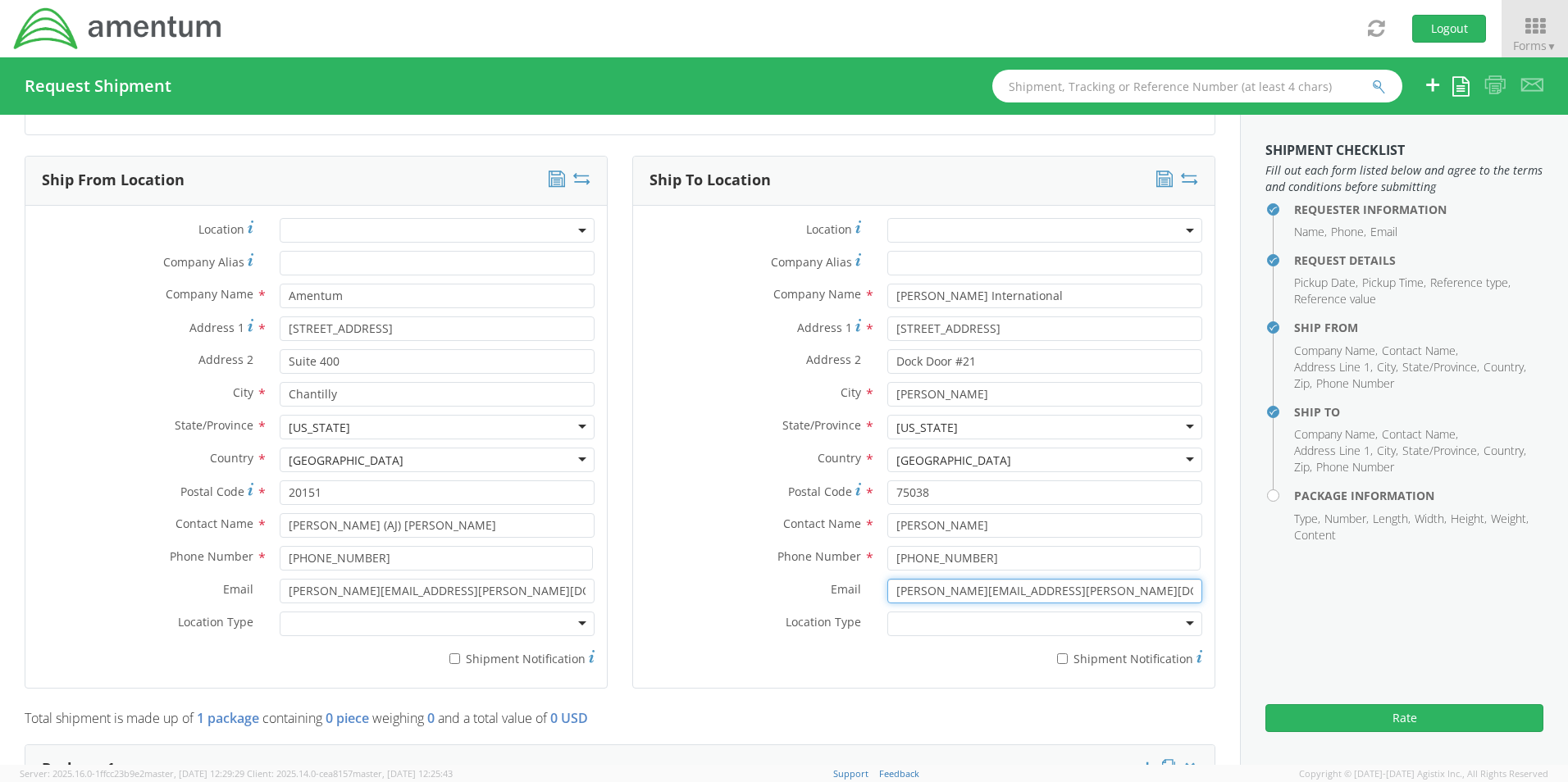
scroll to position [819, 0]
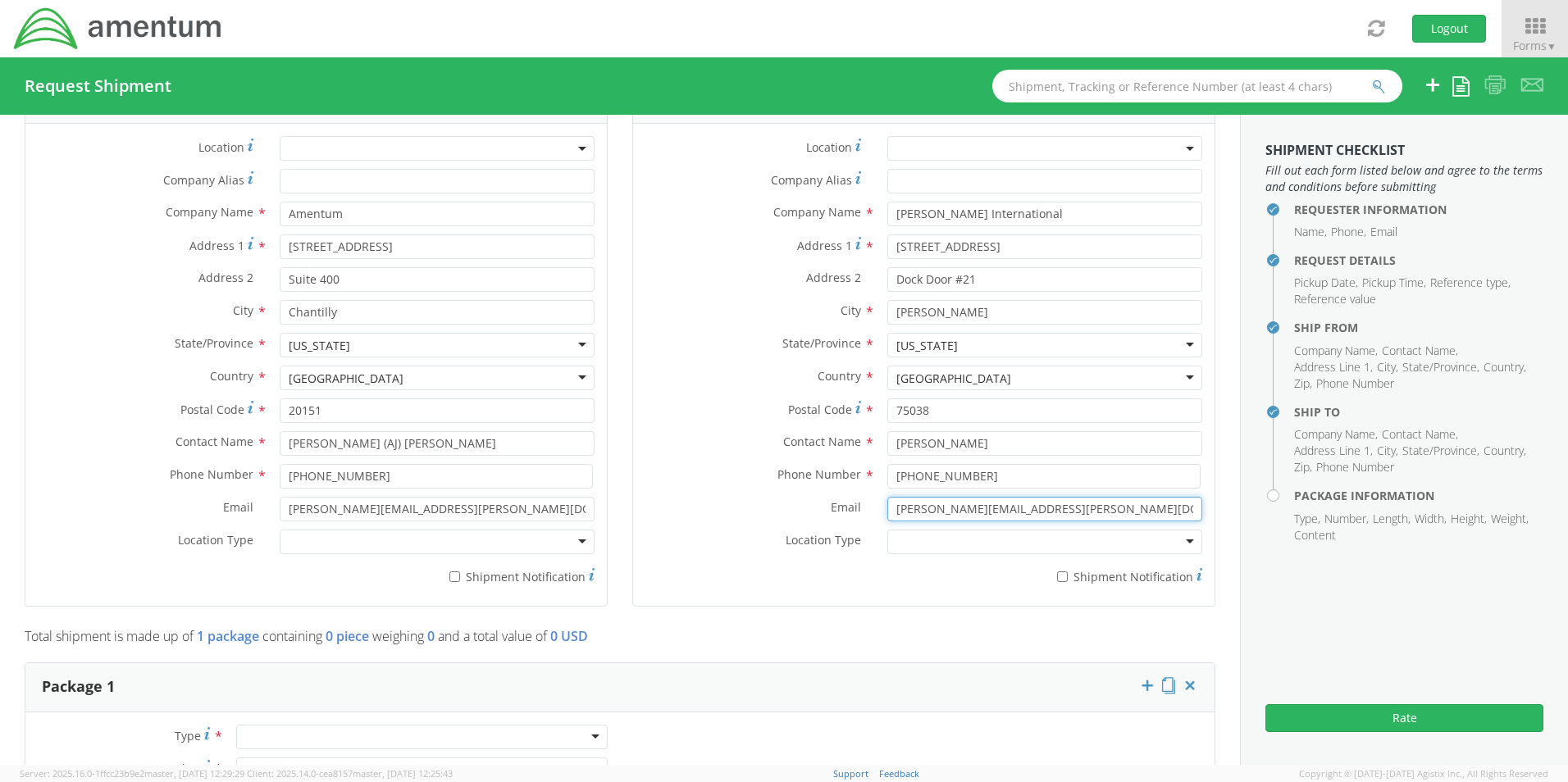
type input "[PERSON_NAME][EMAIL_ADDRESS][PERSON_NAME][DOMAIN_NAME]"
click at [896, 539] on div at bounding box center [1044, 541] width 315 height 25
click at [754, 560] on div "Location Type * Business Military Residential" at bounding box center [924, 545] width 581 height 33
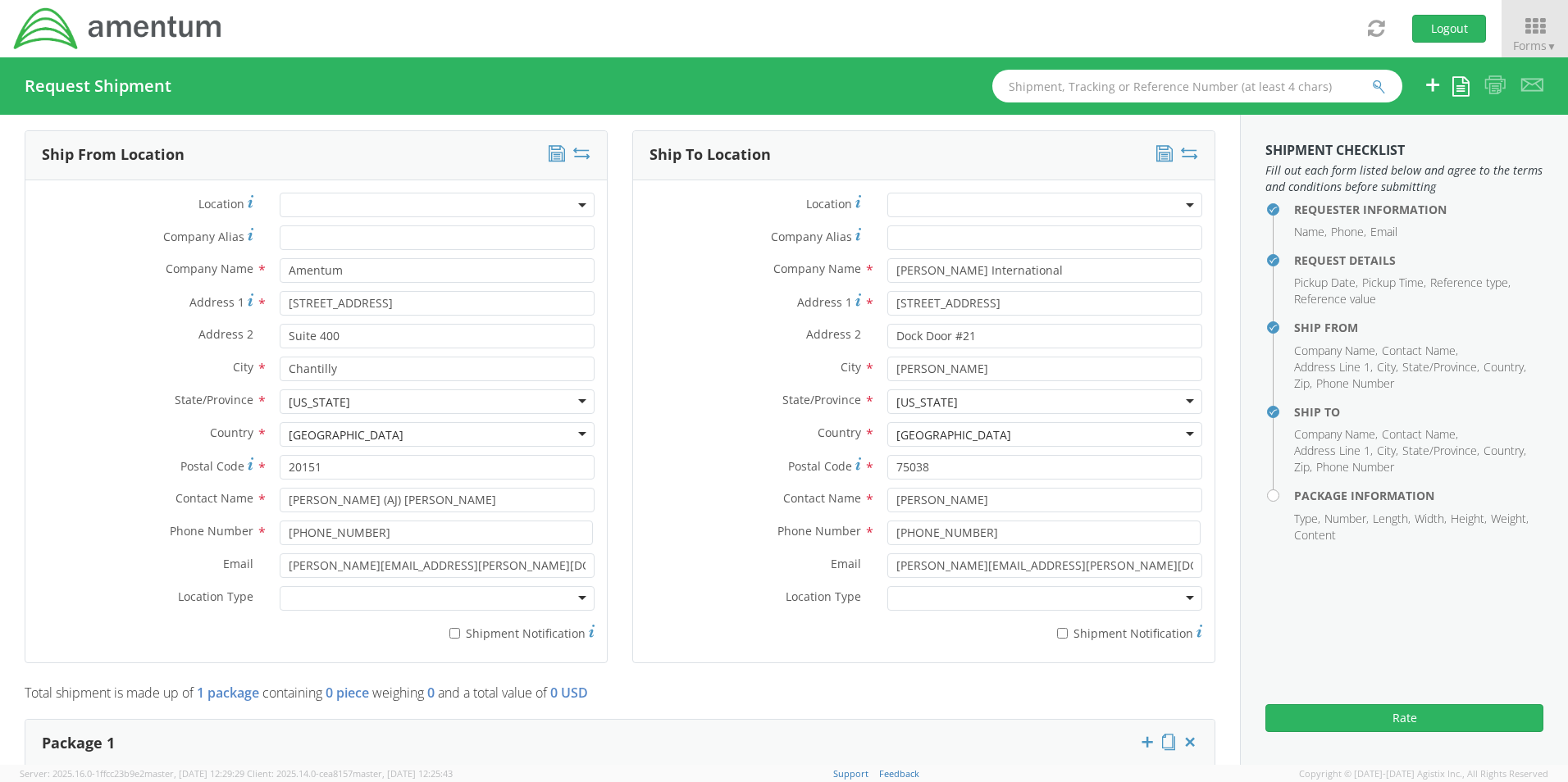
scroll to position [656, 0]
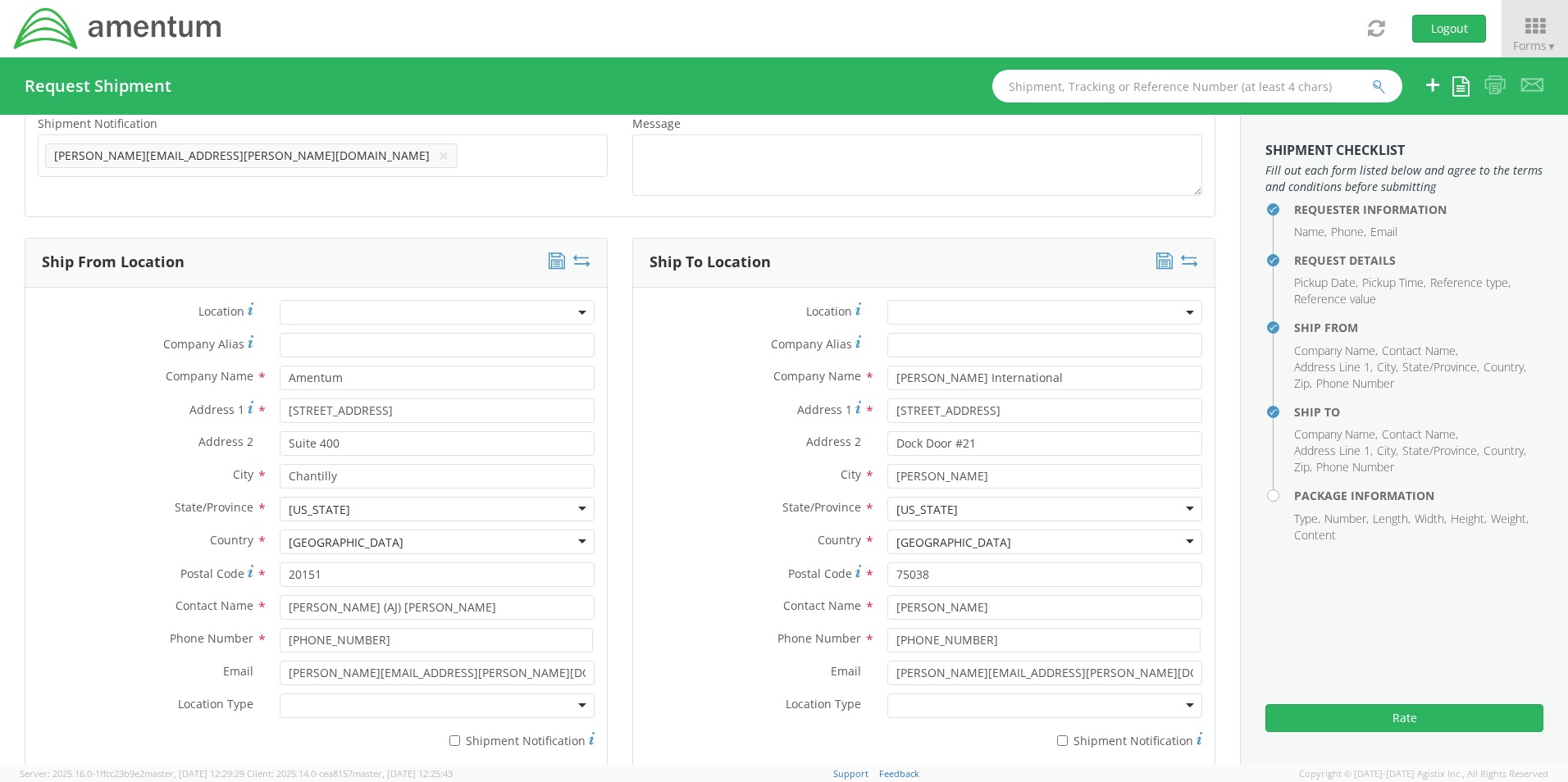
click at [1156, 262] on icon at bounding box center [1164, 260] width 16 height 16
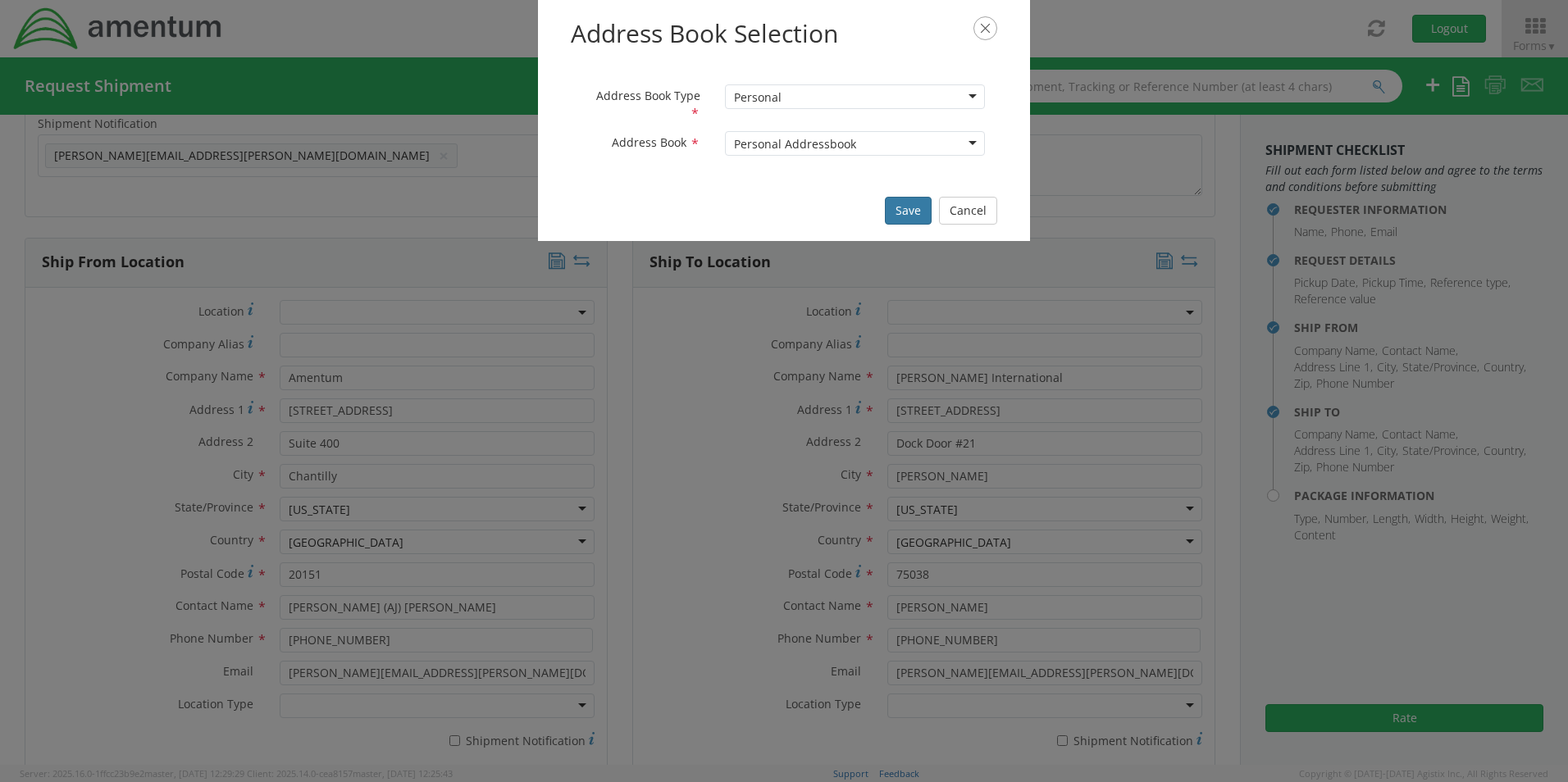
click at [918, 213] on button "Save" at bounding box center [907, 210] width 47 height 28
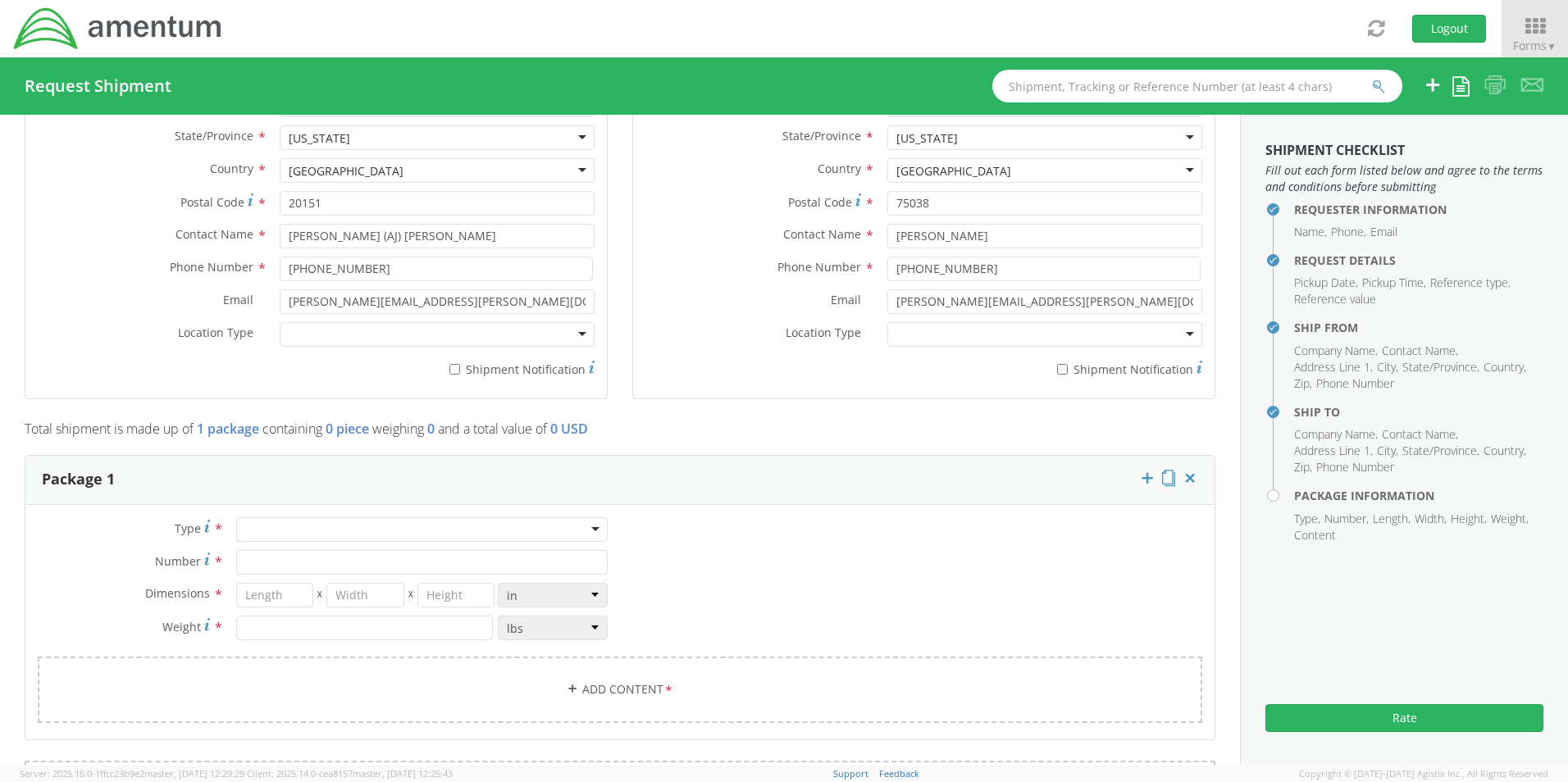
scroll to position [1065, 0]
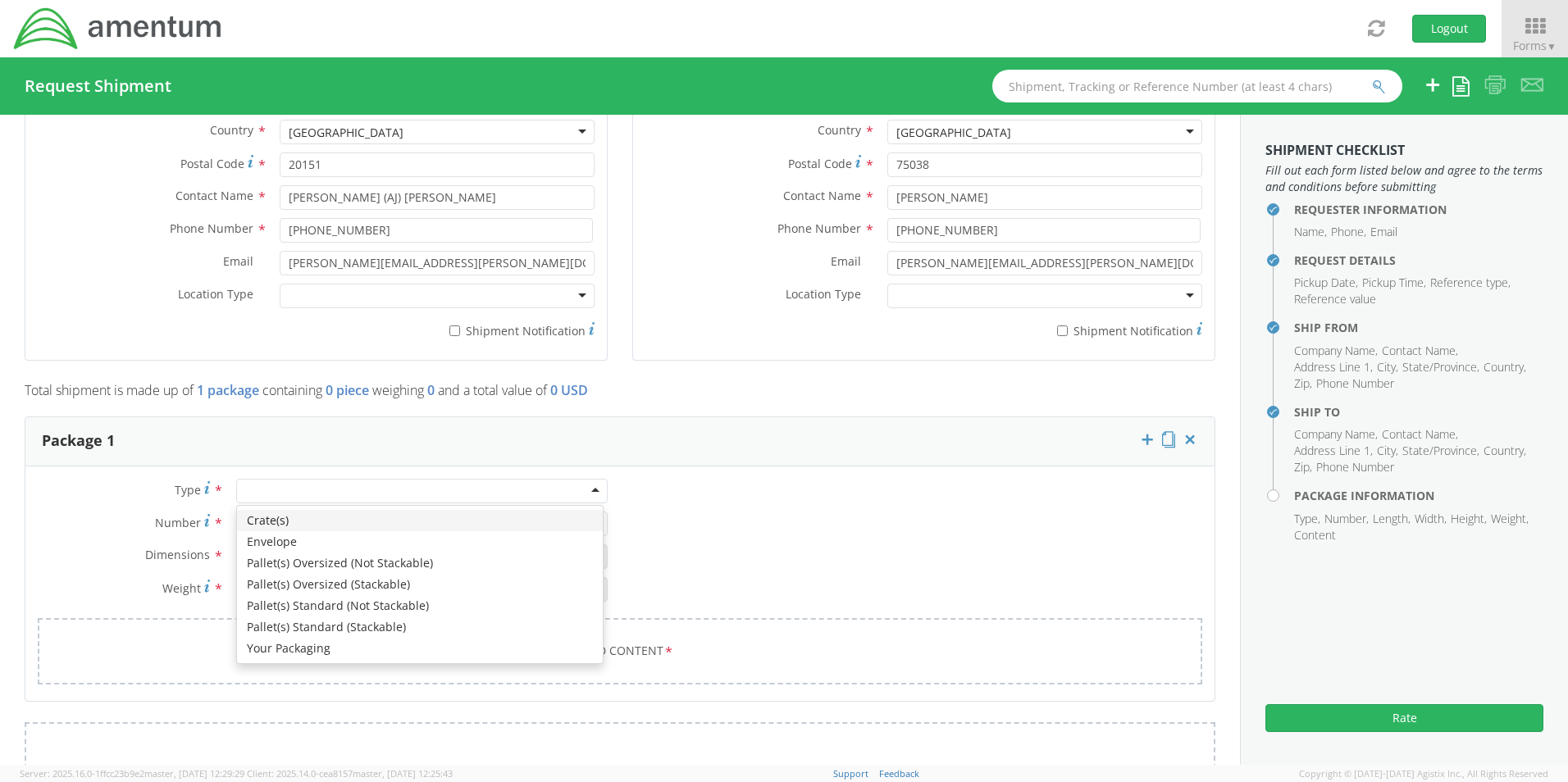
click at [589, 491] on div at bounding box center [421, 491] width 371 height 25
type input "1"
type input "9.5"
type input "12.5"
type input "0.25"
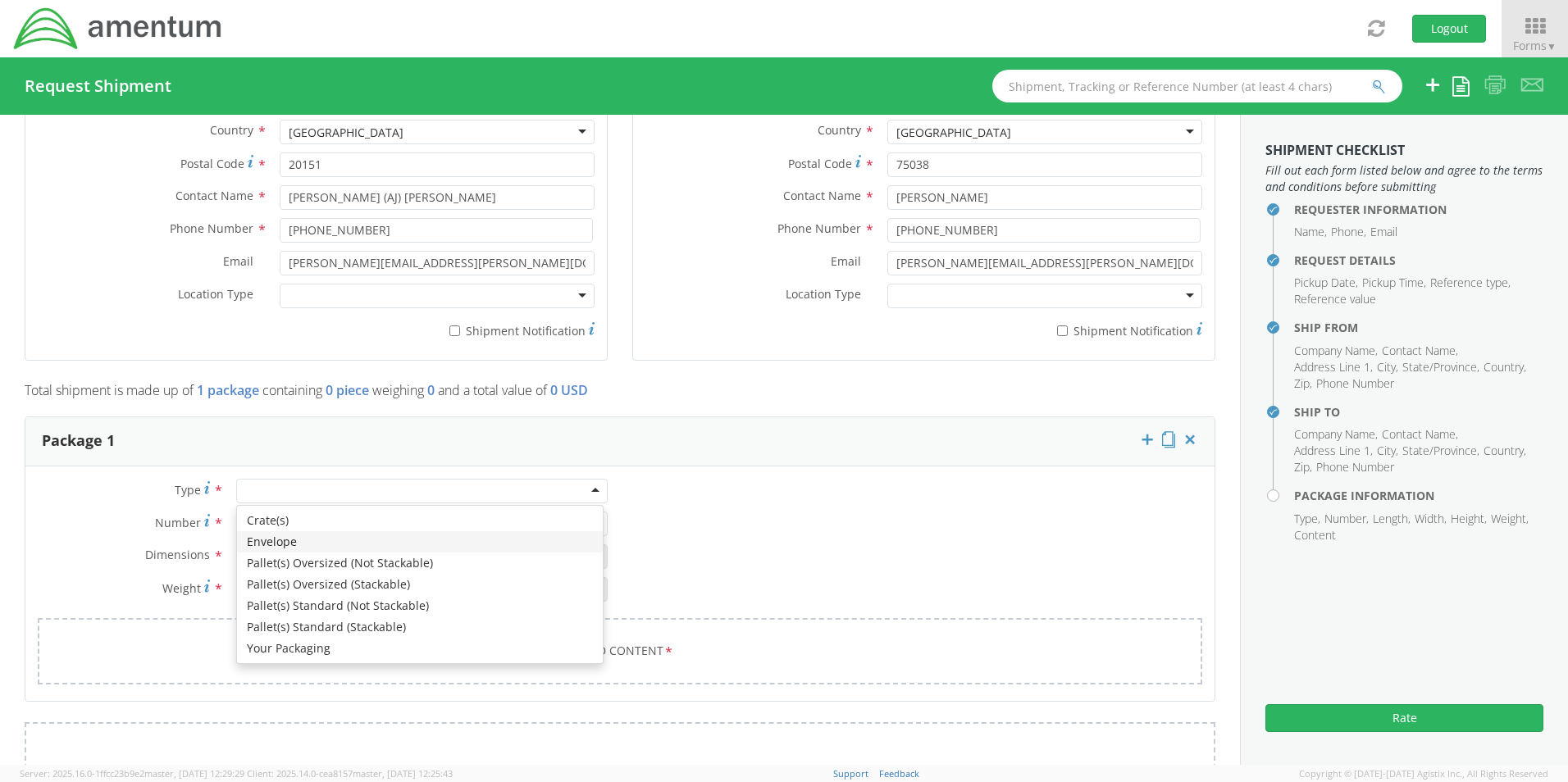
type input "1"
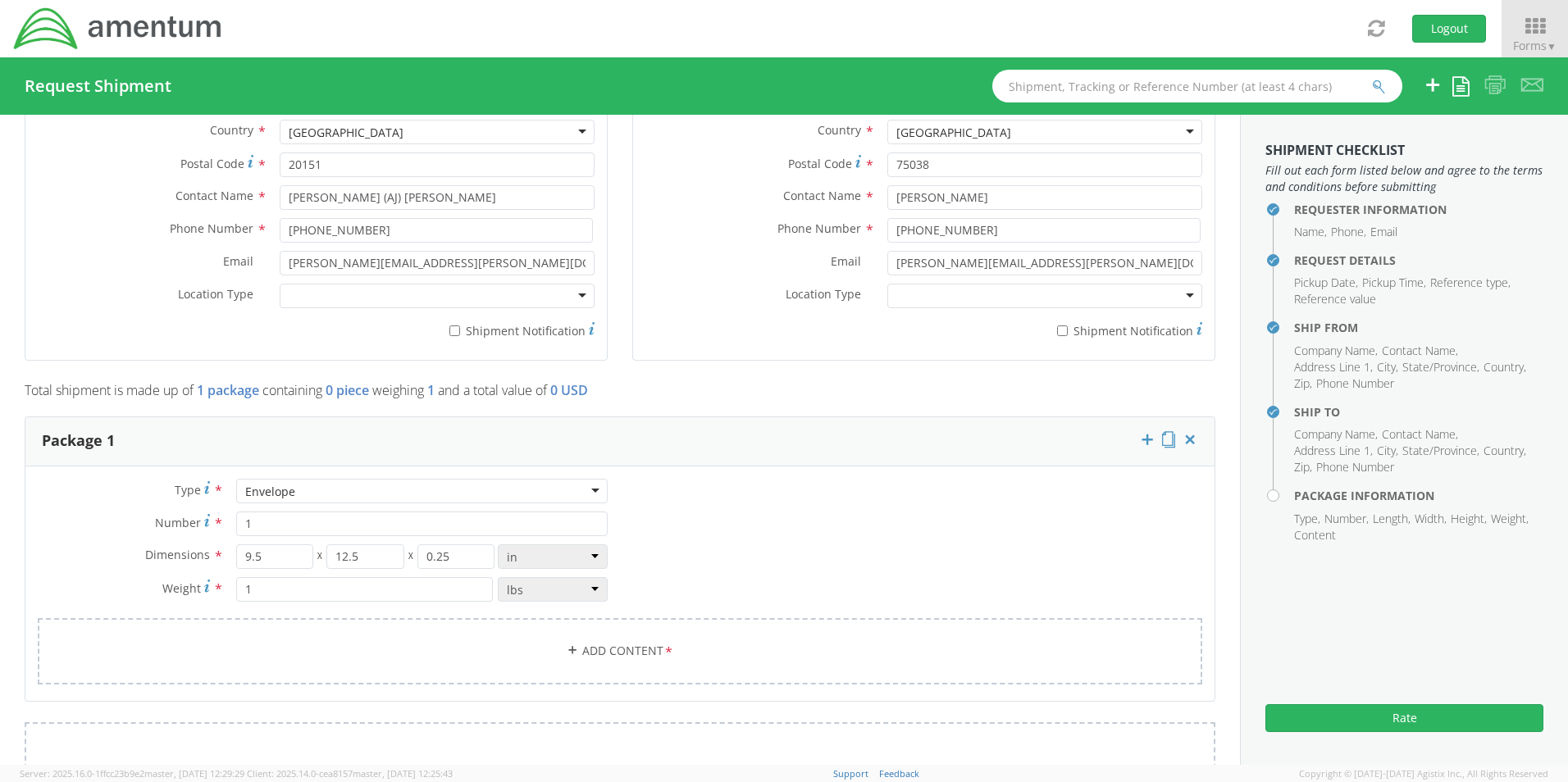
click at [587, 481] on div "Envelope" at bounding box center [421, 491] width 371 height 25
click at [275, 551] on input "9.5" at bounding box center [275, 557] width 78 height 25
type input "9"
type input "17"
click at [368, 555] on input "12.5" at bounding box center [365, 557] width 78 height 25
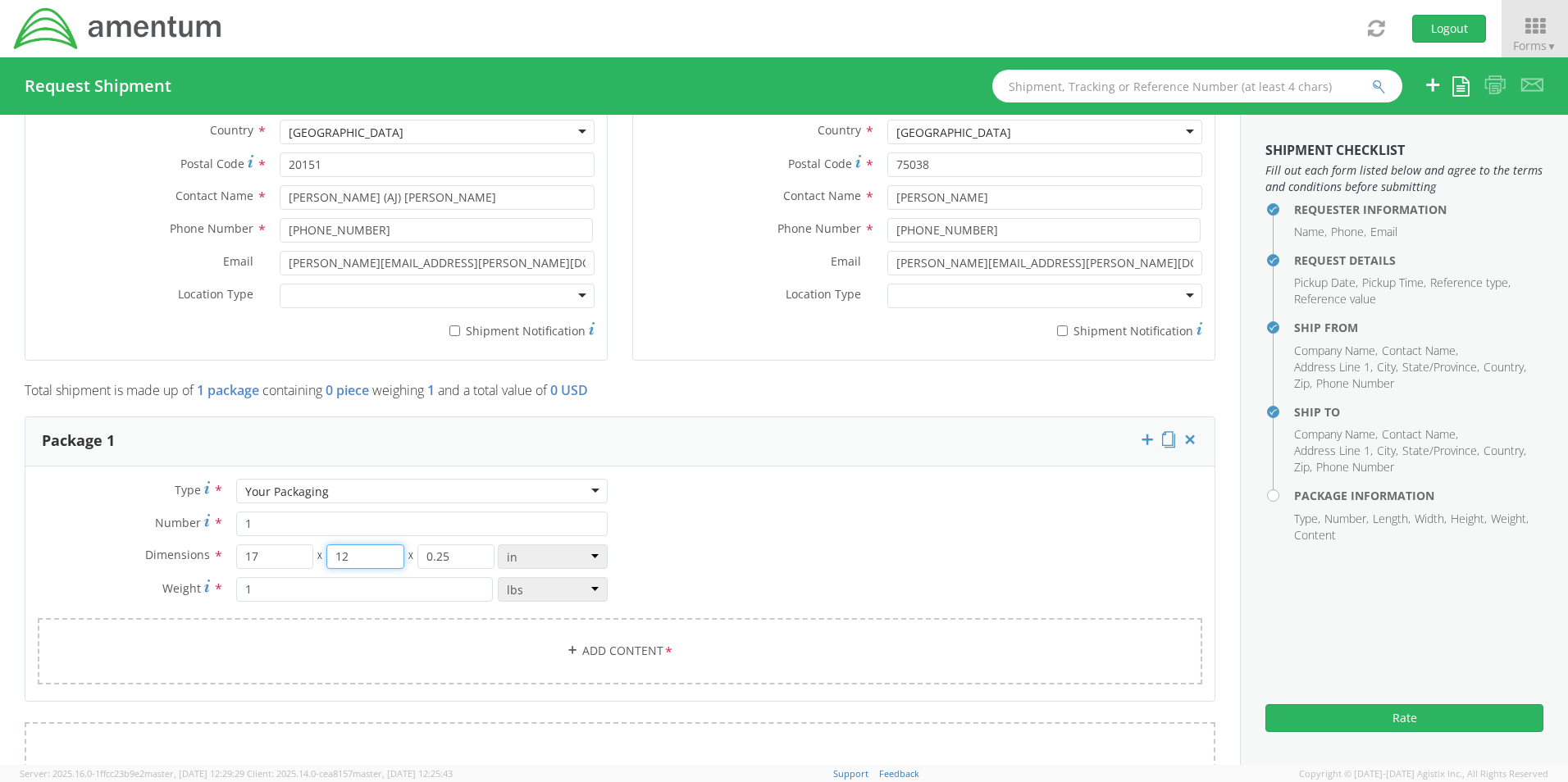
type input "1"
type input "4"
click at [453, 554] on input "0.25" at bounding box center [456, 557] width 78 height 25
type input "0"
type input "5"
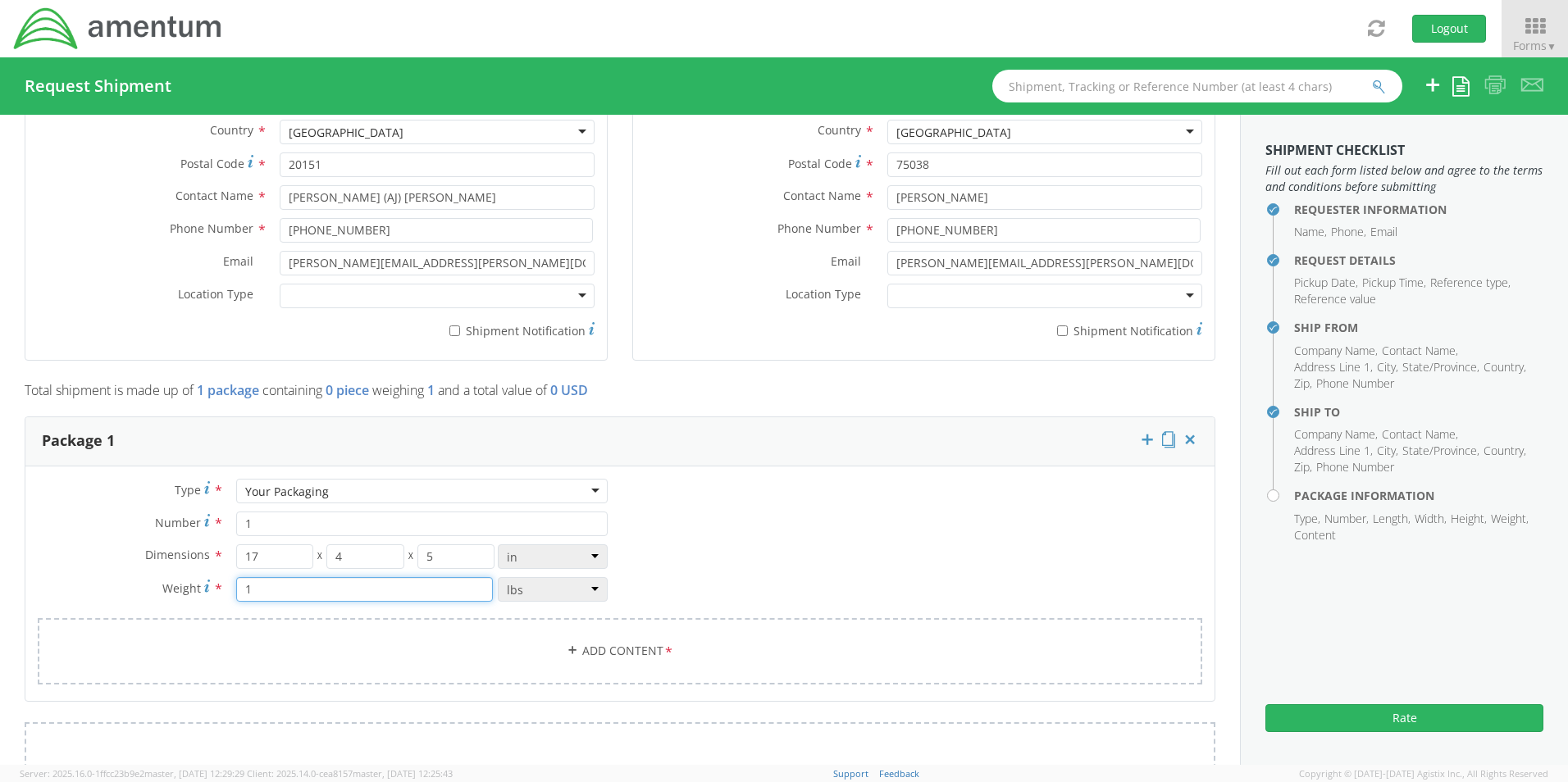
click at [277, 587] on input "1" at bounding box center [364, 589] width 257 height 25
type input "12"
click at [449, 651] on link "Add Content *" at bounding box center [620, 651] width 1165 height 66
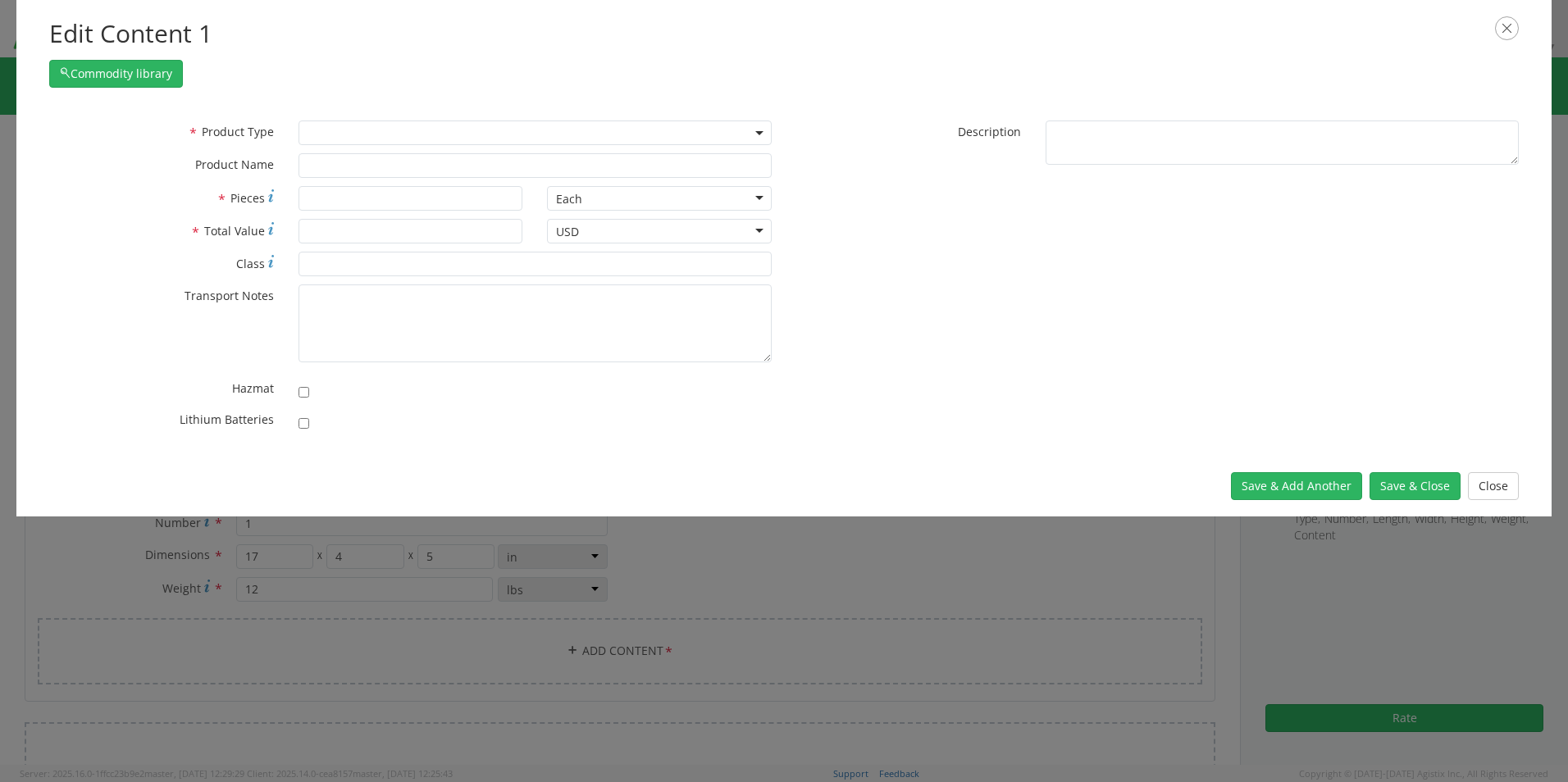
click at [750, 128] on span at bounding box center [535, 133] width 473 height 25
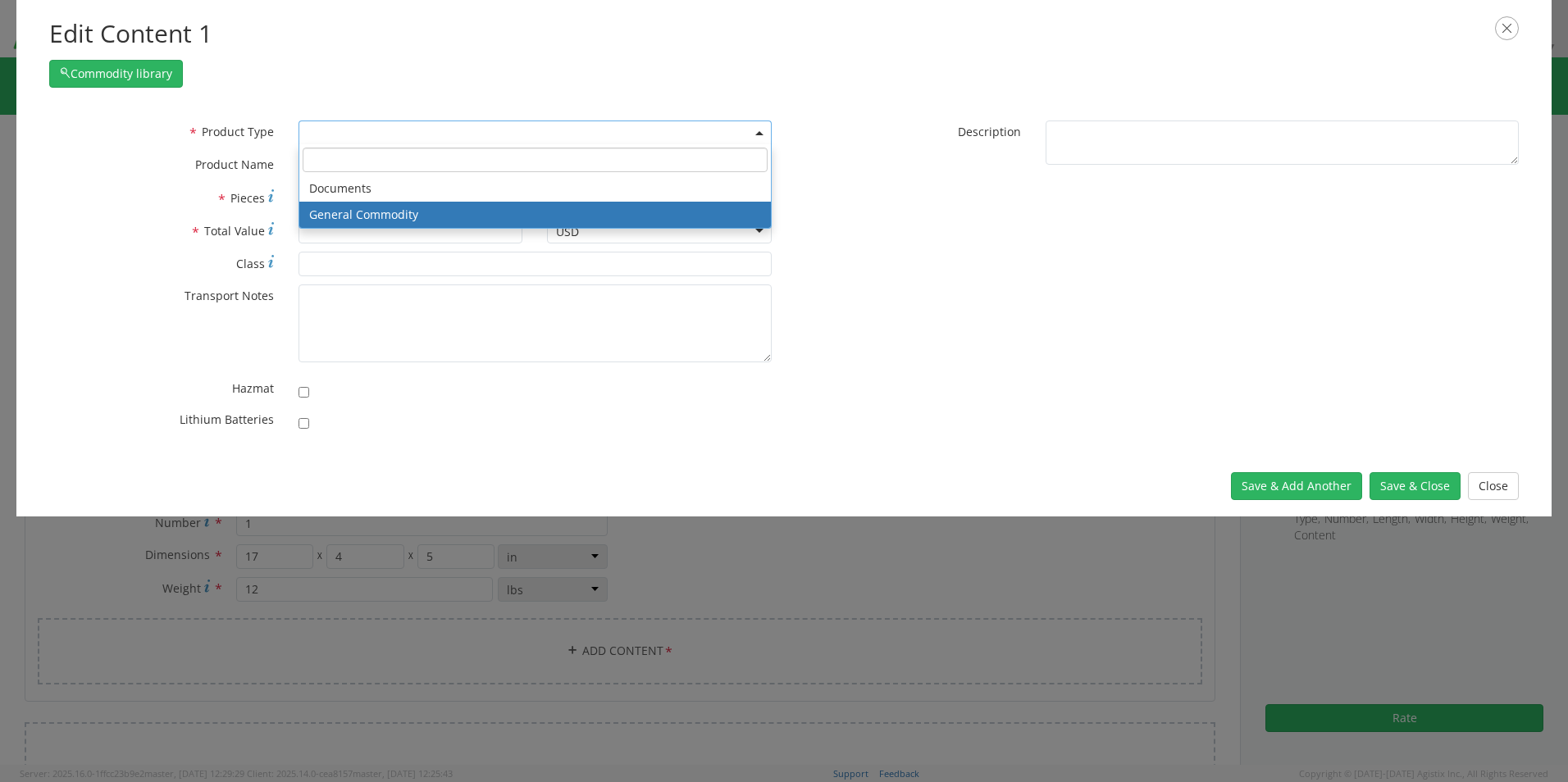
select select "COMMODITY"
type input "General Commodity"
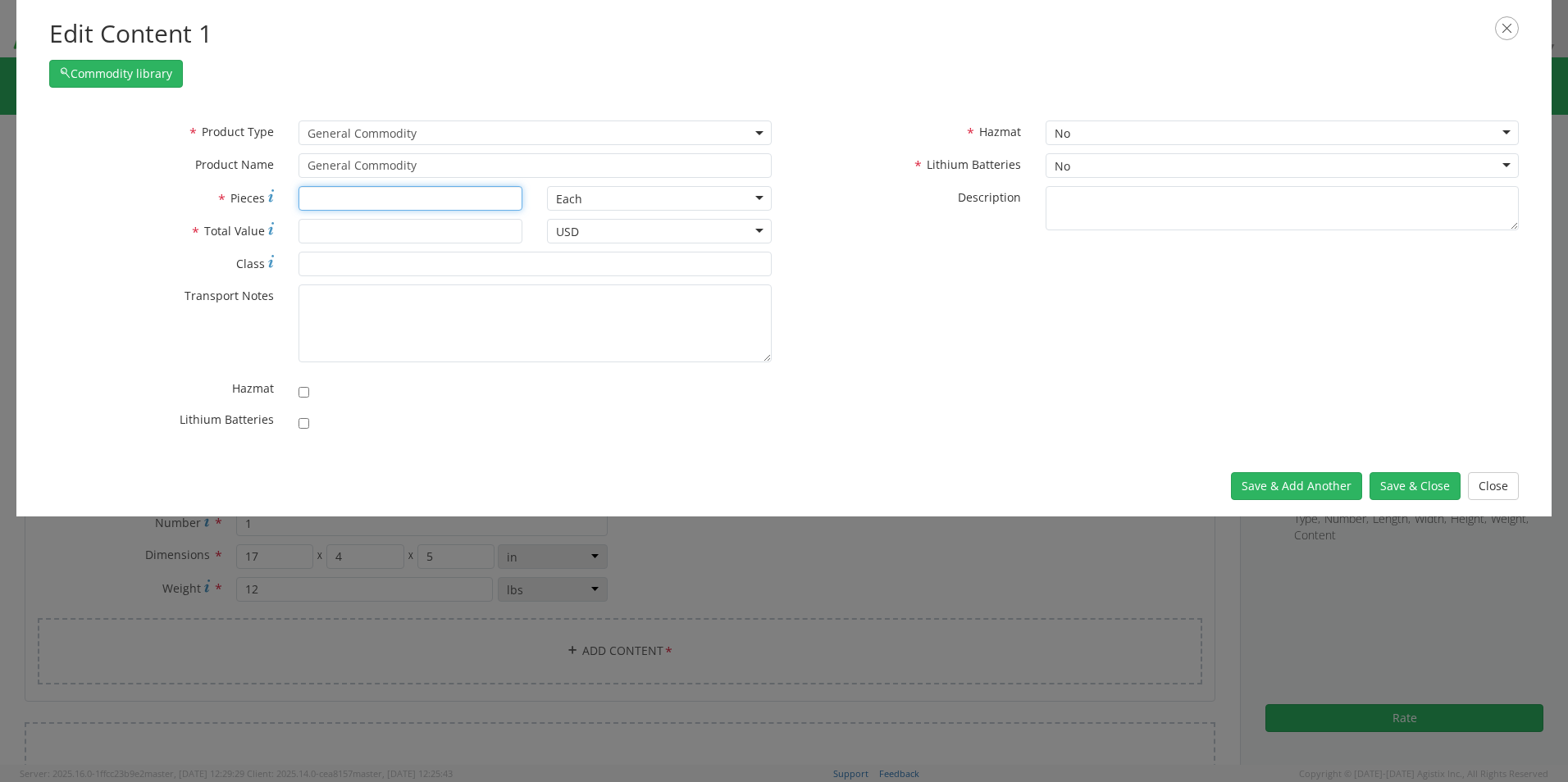
click at [424, 202] on input "* Pieces" at bounding box center [411, 198] width 225 height 25
click at [758, 191] on div "Each" at bounding box center [660, 198] width 225 height 25
click at [371, 201] on input "* Pieces" at bounding box center [411, 198] width 225 height 25
type input "12"
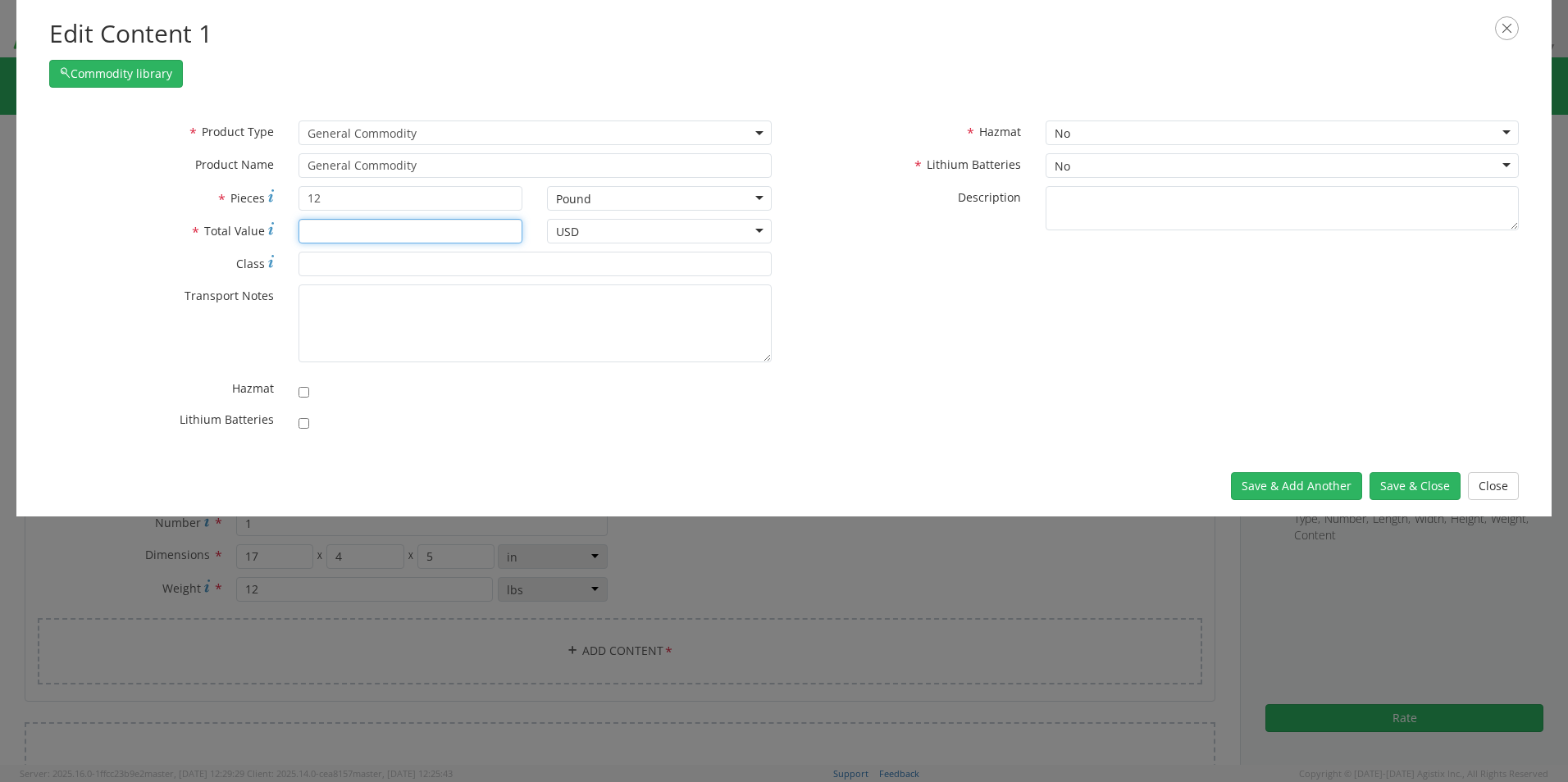
click at [365, 231] on input "* Total Value" at bounding box center [411, 231] width 225 height 25
click at [404, 272] on input "* Class" at bounding box center [535, 264] width 473 height 25
drag, startPoint x: 340, startPoint y: 230, endPoint x: 300, endPoint y: 231, distance: 40.0
click at [300, 231] on input "100" at bounding box center [411, 231] width 225 height 25
type input "70"
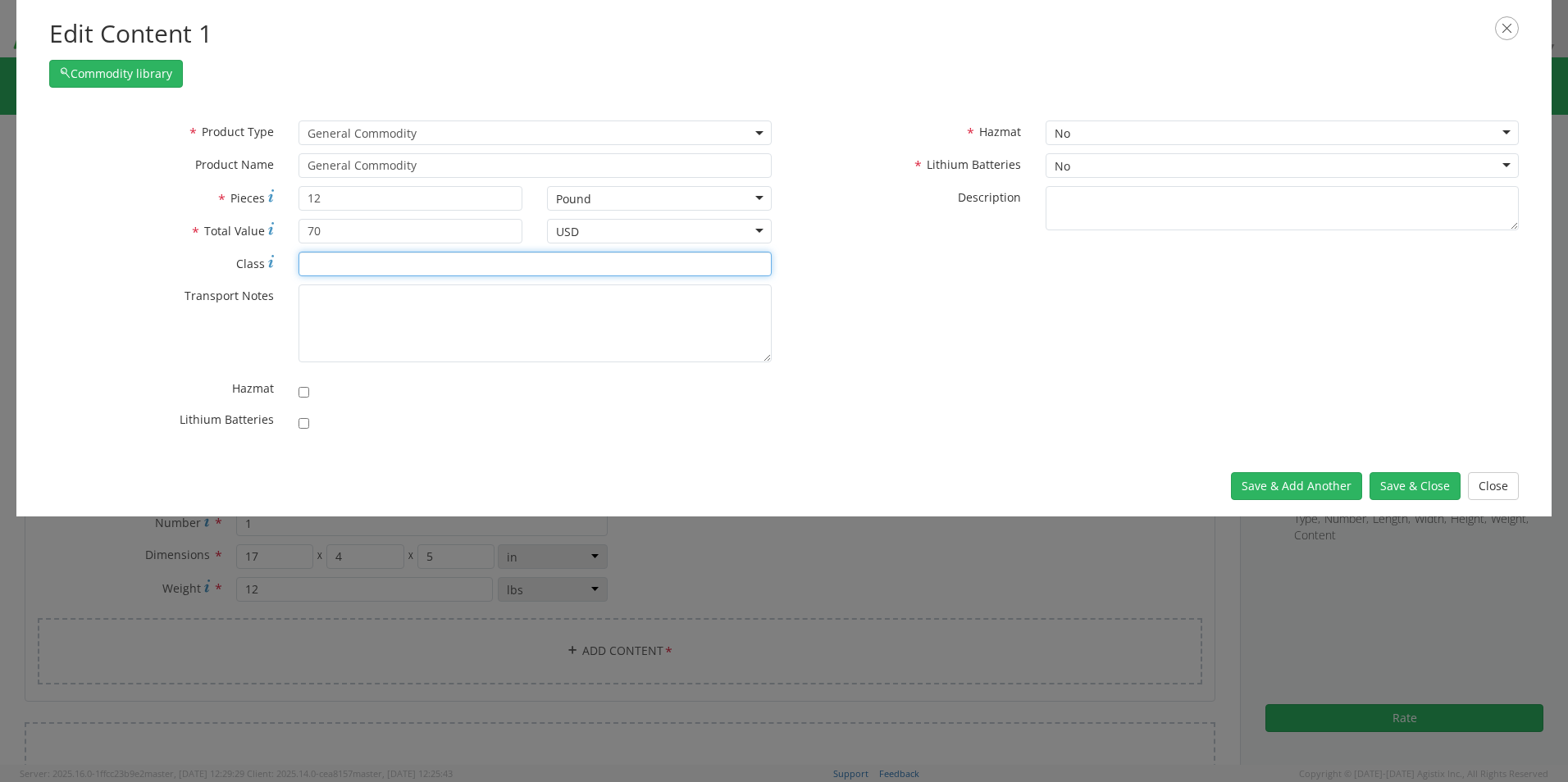
click at [392, 272] on input "* Class" at bounding box center [535, 264] width 473 height 25
click at [1315, 483] on button "Save & Add Another" at bounding box center [1296, 486] width 131 height 28
select select
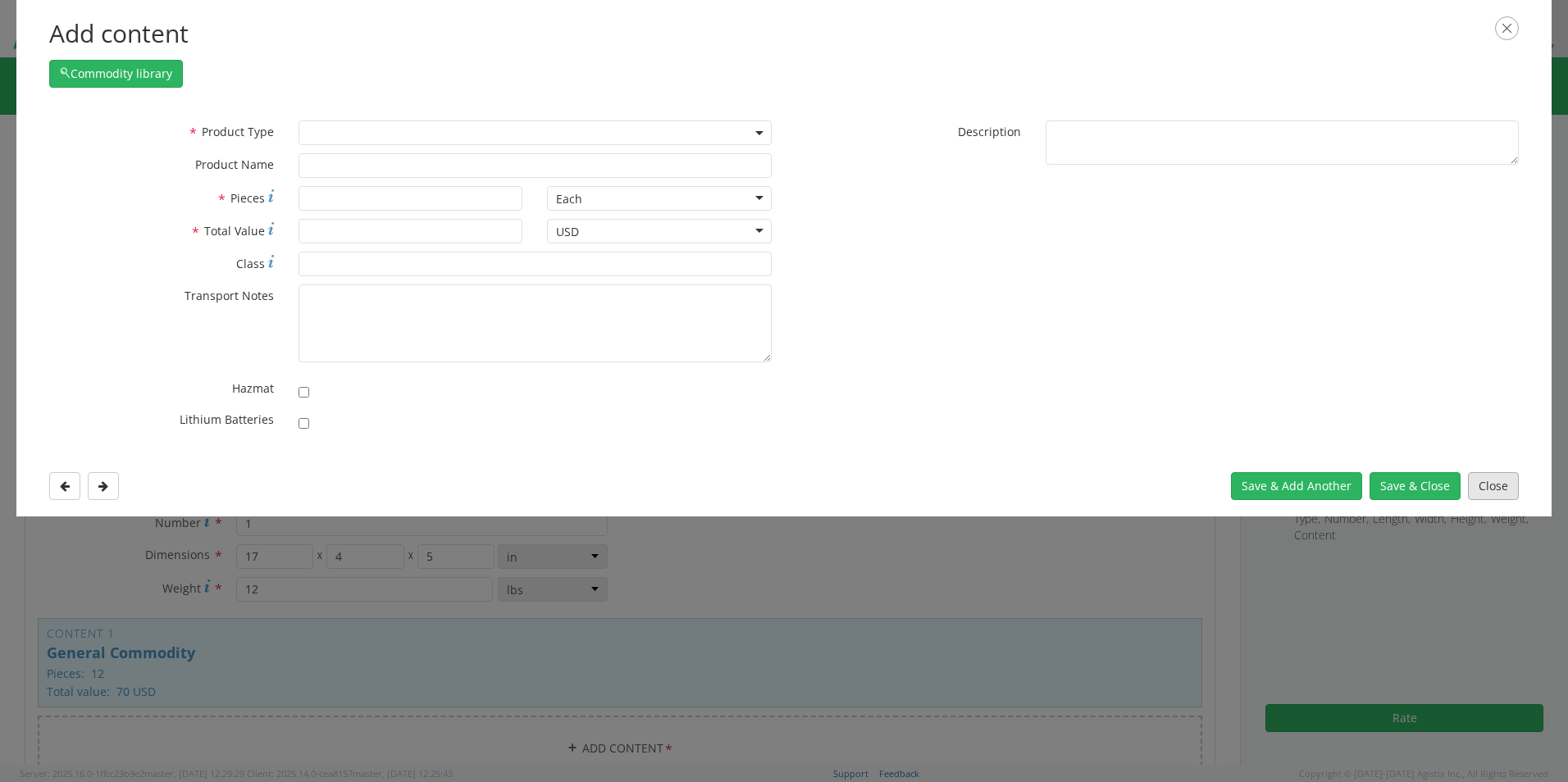
click at [1490, 489] on button "Close" at bounding box center [1493, 486] width 51 height 28
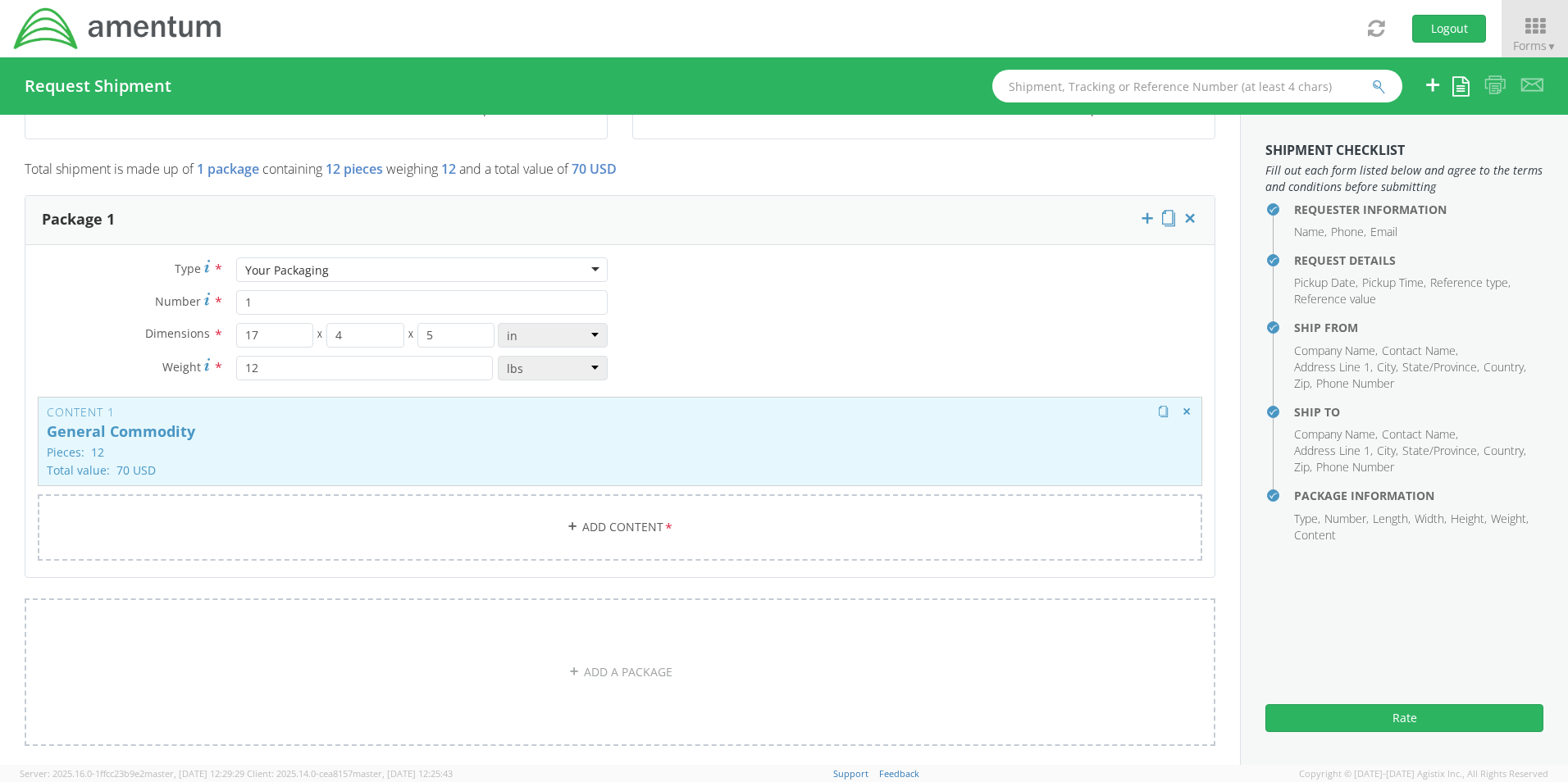
scroll to position [1311, 0]
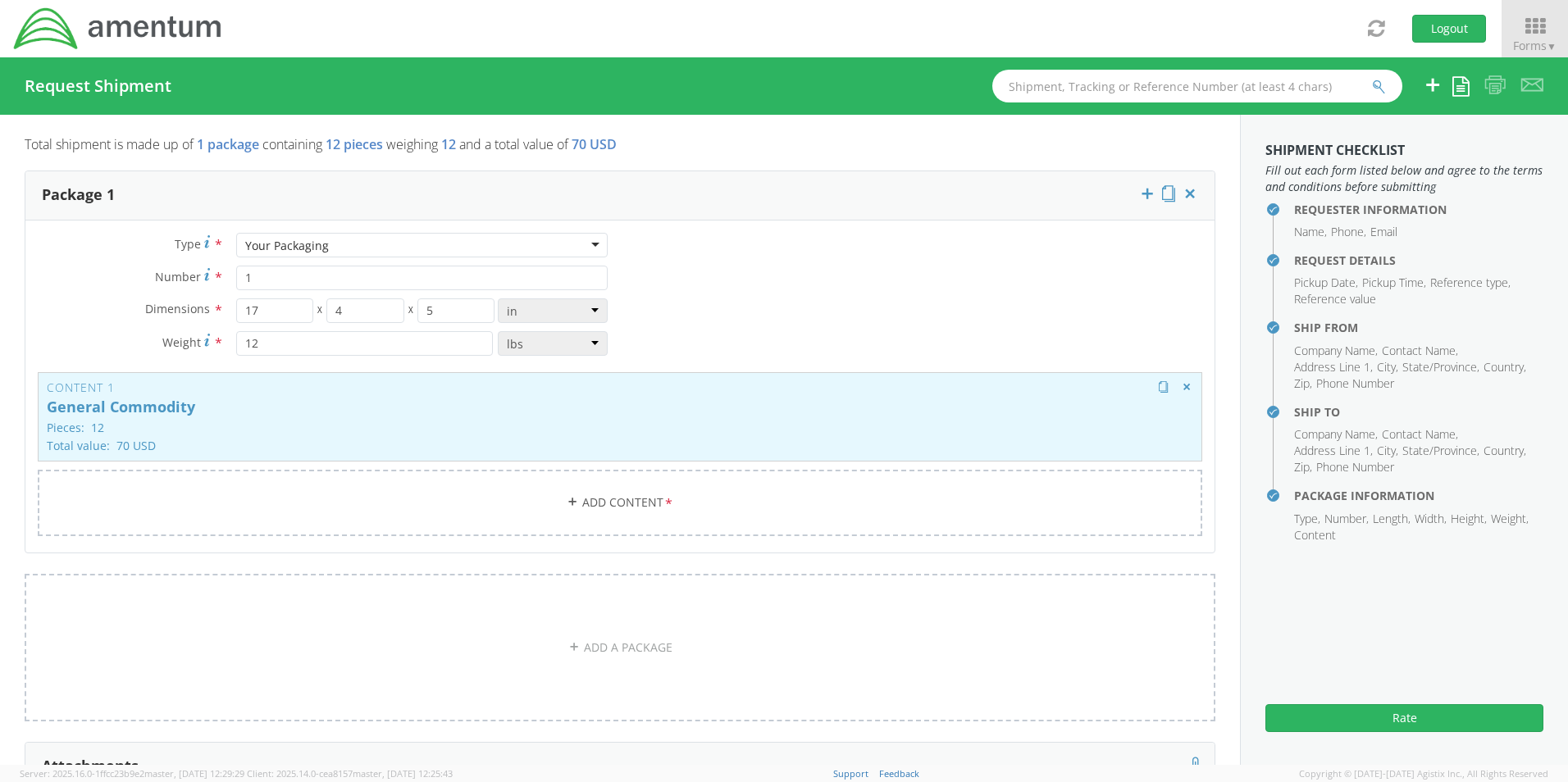
click at [302, 442] on p "Total value: 70 USD" at bounding box center [620, 445] width 1147 height 12
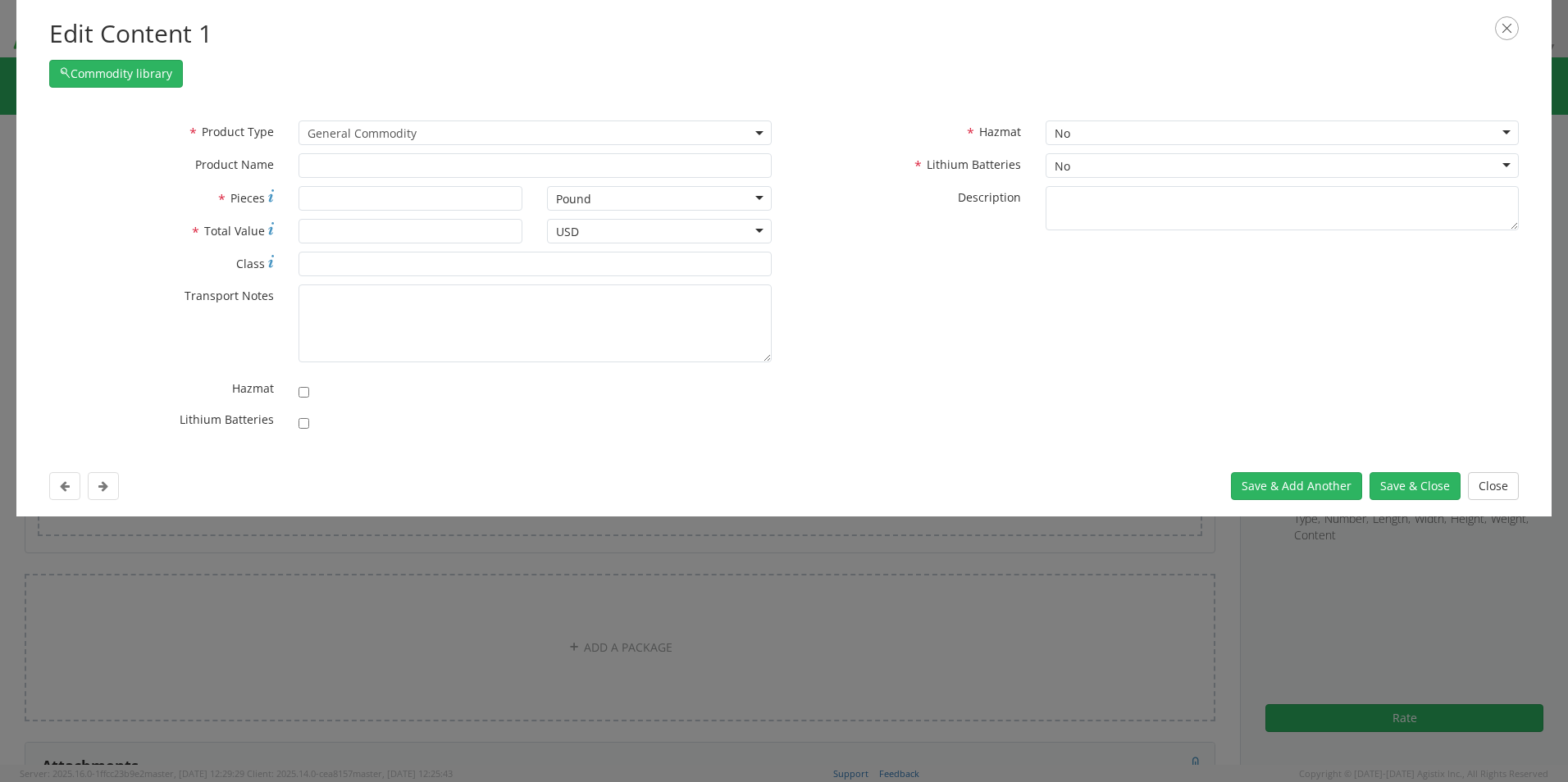
select select "COMMODITY"
type input "General Commodity"
type input "12"
type input "70"
click at [302, 442] on div "Edit Content 1 Commodity library * Product Type Documents General Commodity Gen…" at bounding box center [784, 391] width 1568 height 782
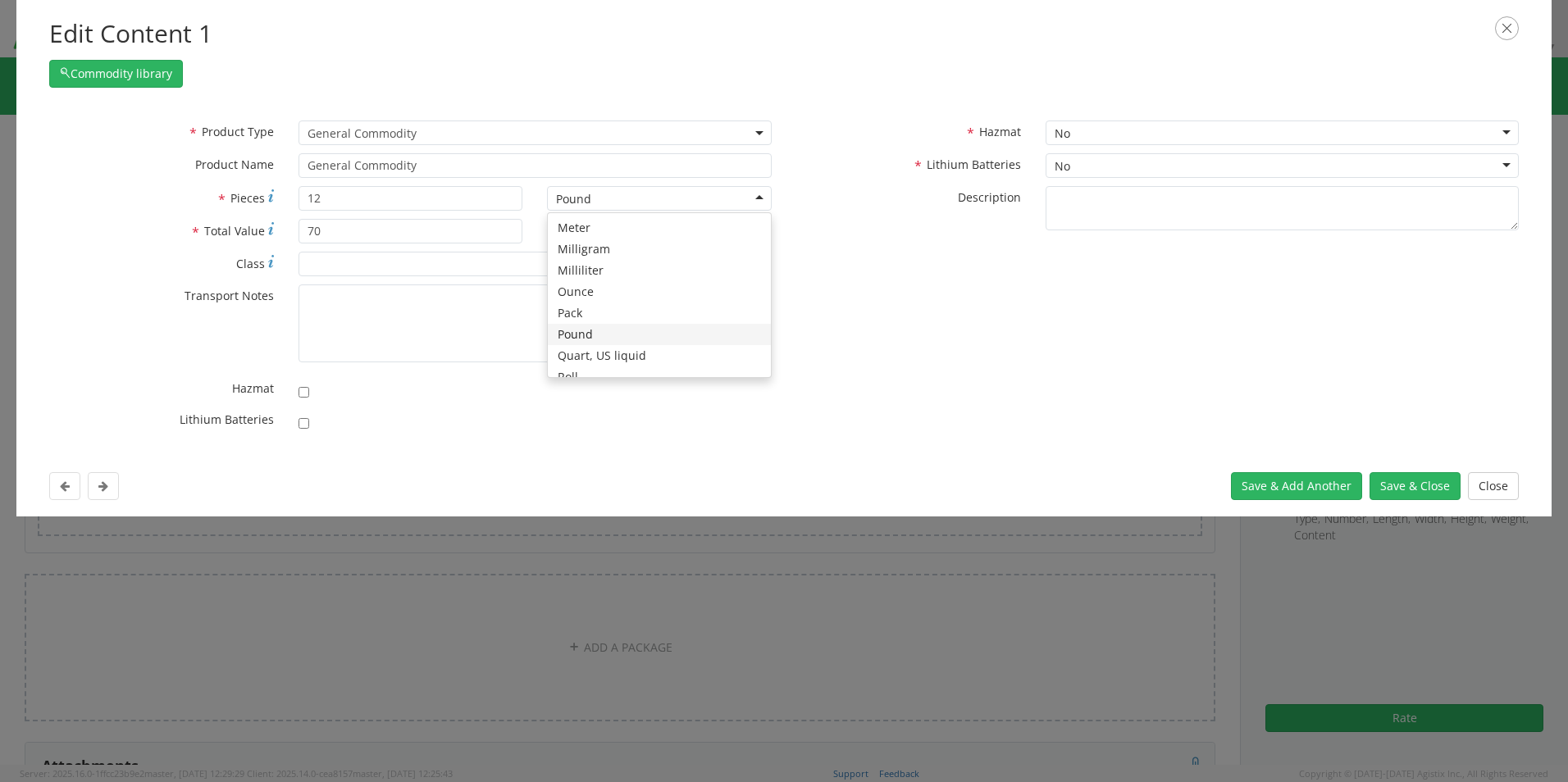
click at [761, 195] on div "Pound" at bounding box center [660, 198] width 225 height 25
click at [771, 367] on div "* Transport Notes" at bounding box center [410, 327] width 747 height 86
click at [760, 193] on div "Pound" at bounding box center [660, 198] width 225 height 25
click at [1502, 490] on button "Close" at bounding box center [1493, 486] width 51 height 28
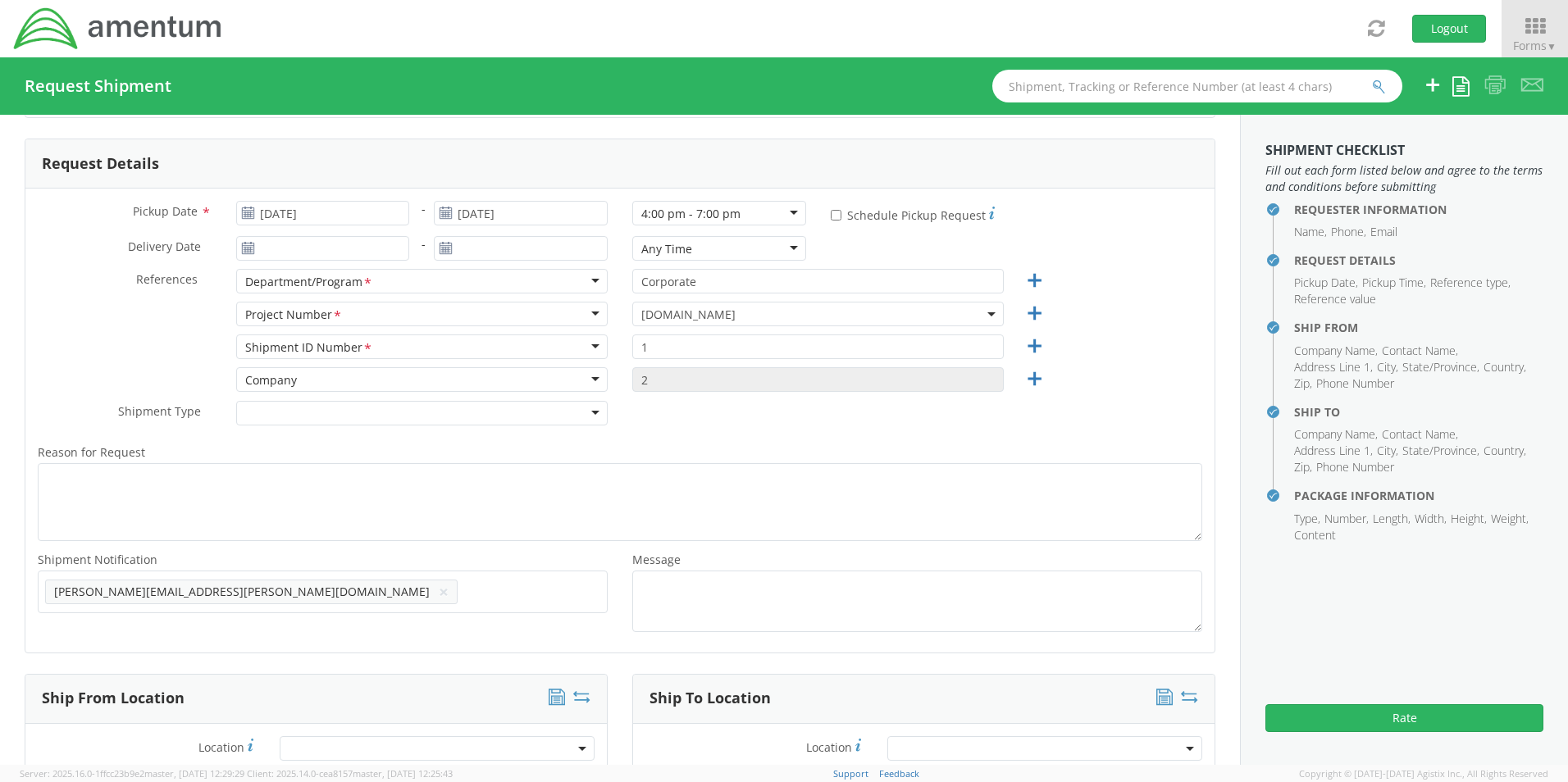
scroll to position [248, 0]
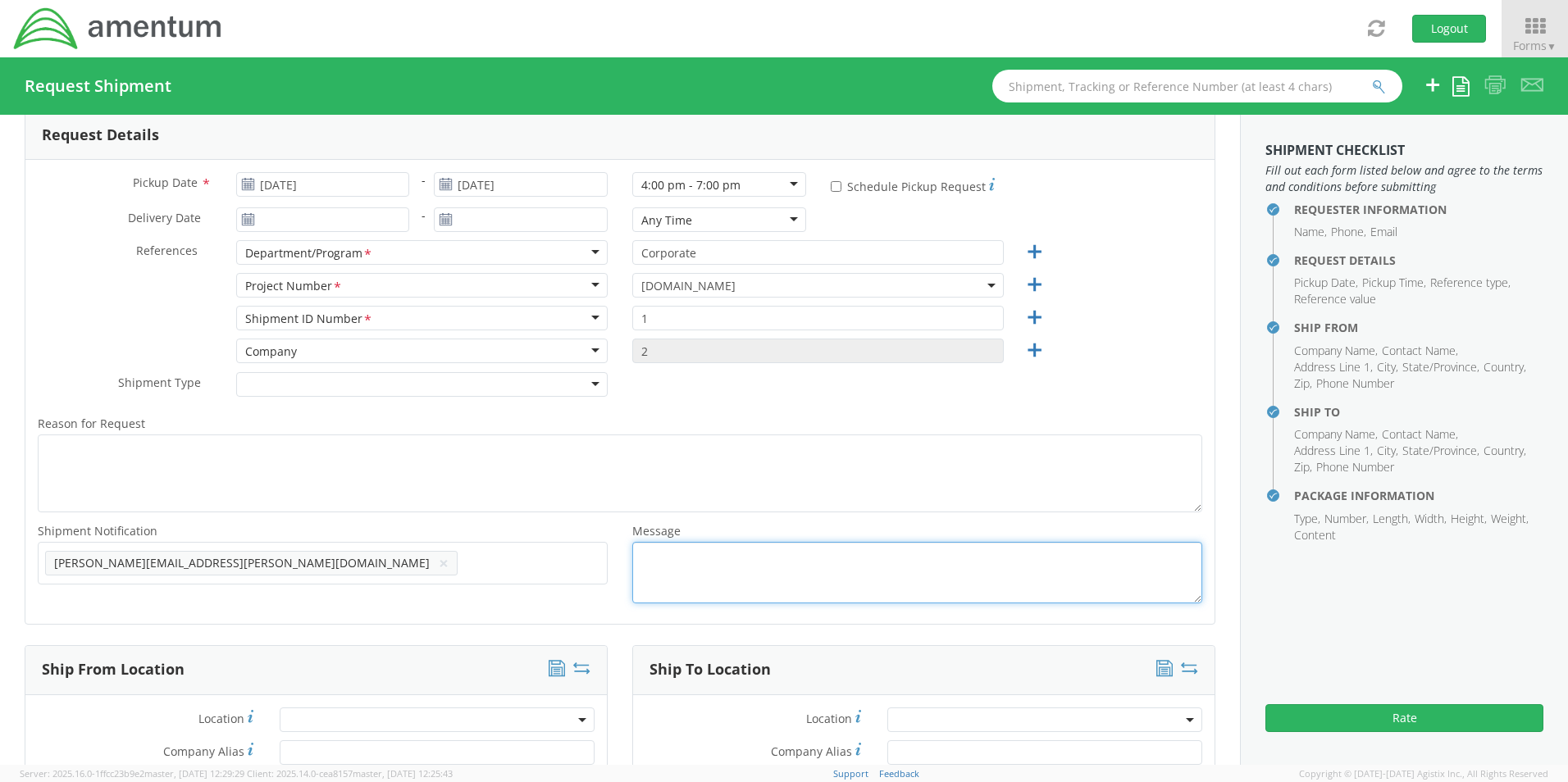
click at [653, 565] on textarea "Message *" at bounding box center [918, 573] width 570 height 61
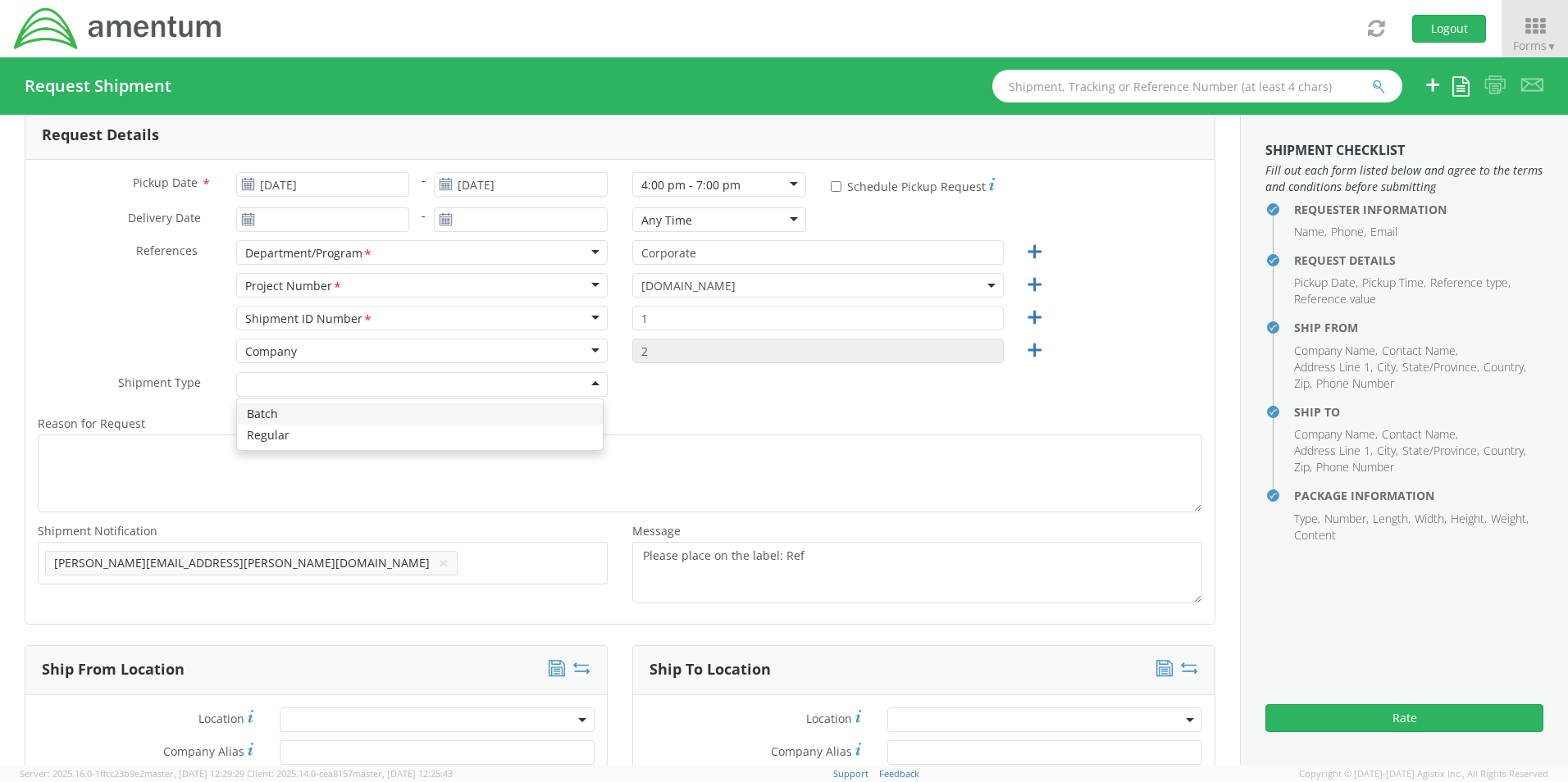
click at [591, 376] on div at bounding box center [421, 384] width 371 height 25
click at [687, 403] on div "Shipment Type * Batch Regular" at bounding box center [620, 388] width 1189 height 33
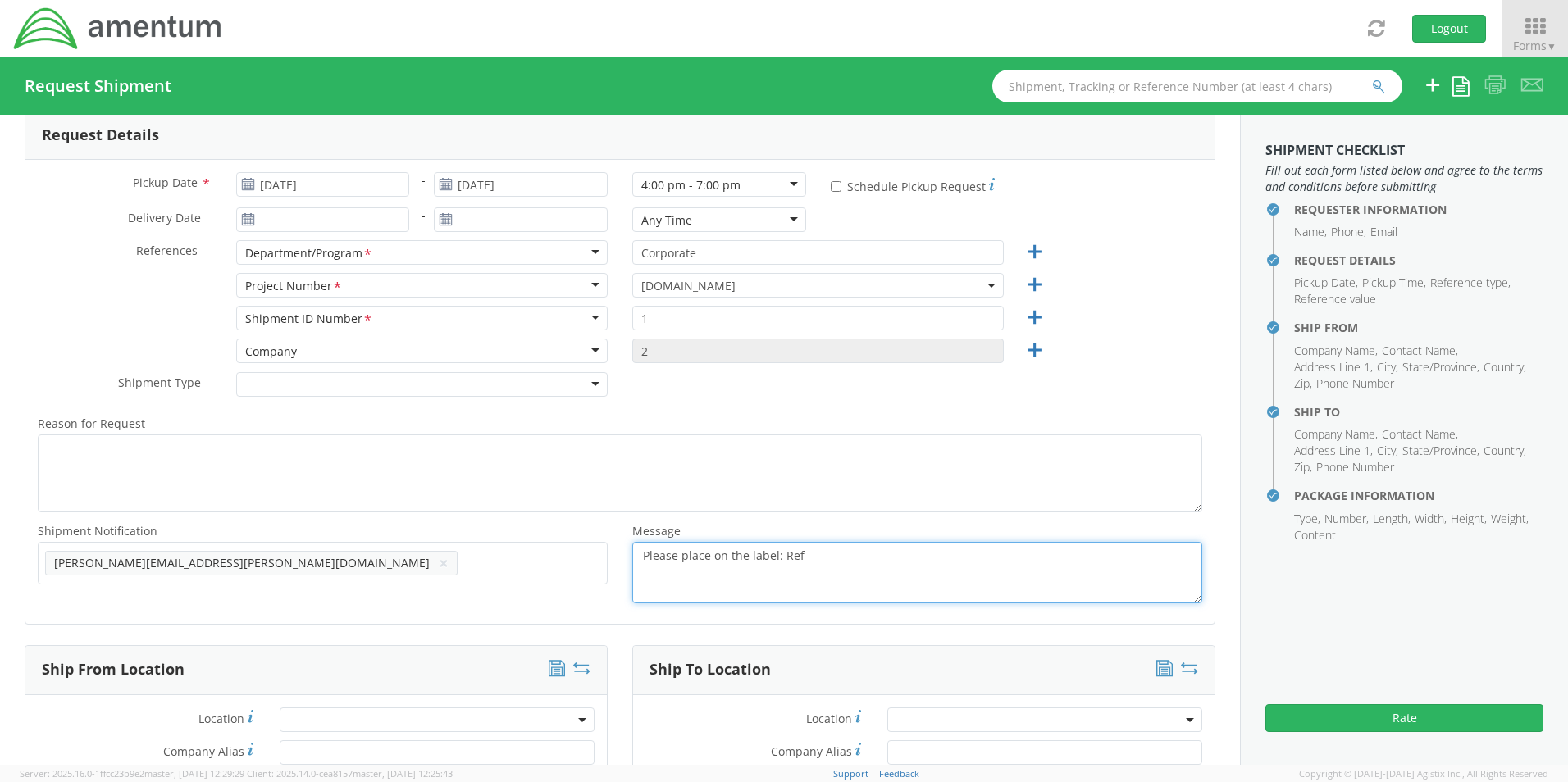
click at [798, 555] on textarea "Please place on the label: Ref" at bounding box center [918, 573] width 570 height 61
drag, startPoint x: 637, startPoint y: 551, endPoint x: 704, endPoint y: 550, distance: 67.0
click at [704, 550] on textarea "Please place on the label: Ref:" at bounding box center [918, 573] width 570 height 61
click at [773, 555] on textarea "Add on the label: Ref:" at bounding box center [918, 573] width 570 height 61
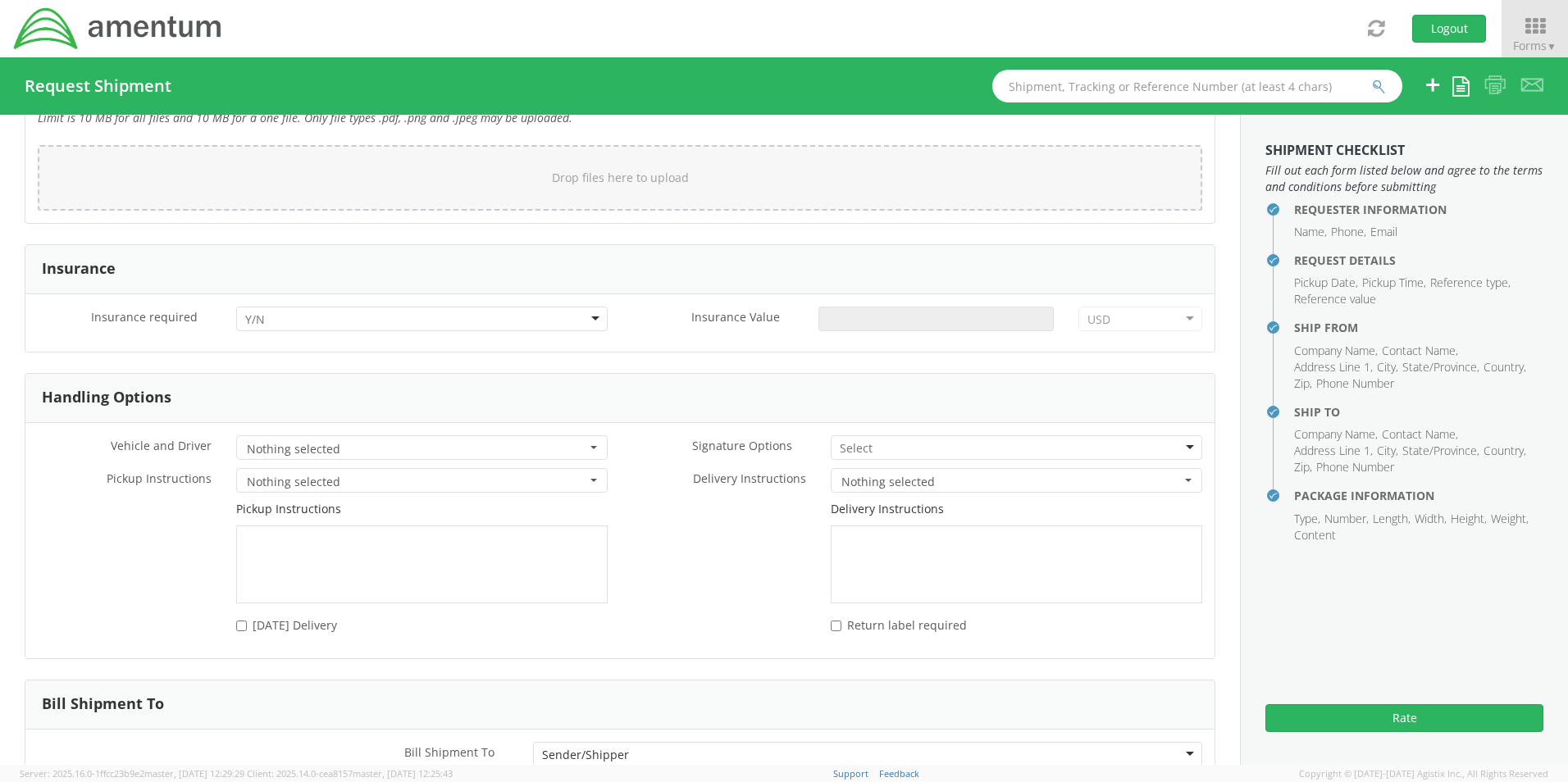
scroll to position [2134, 0]
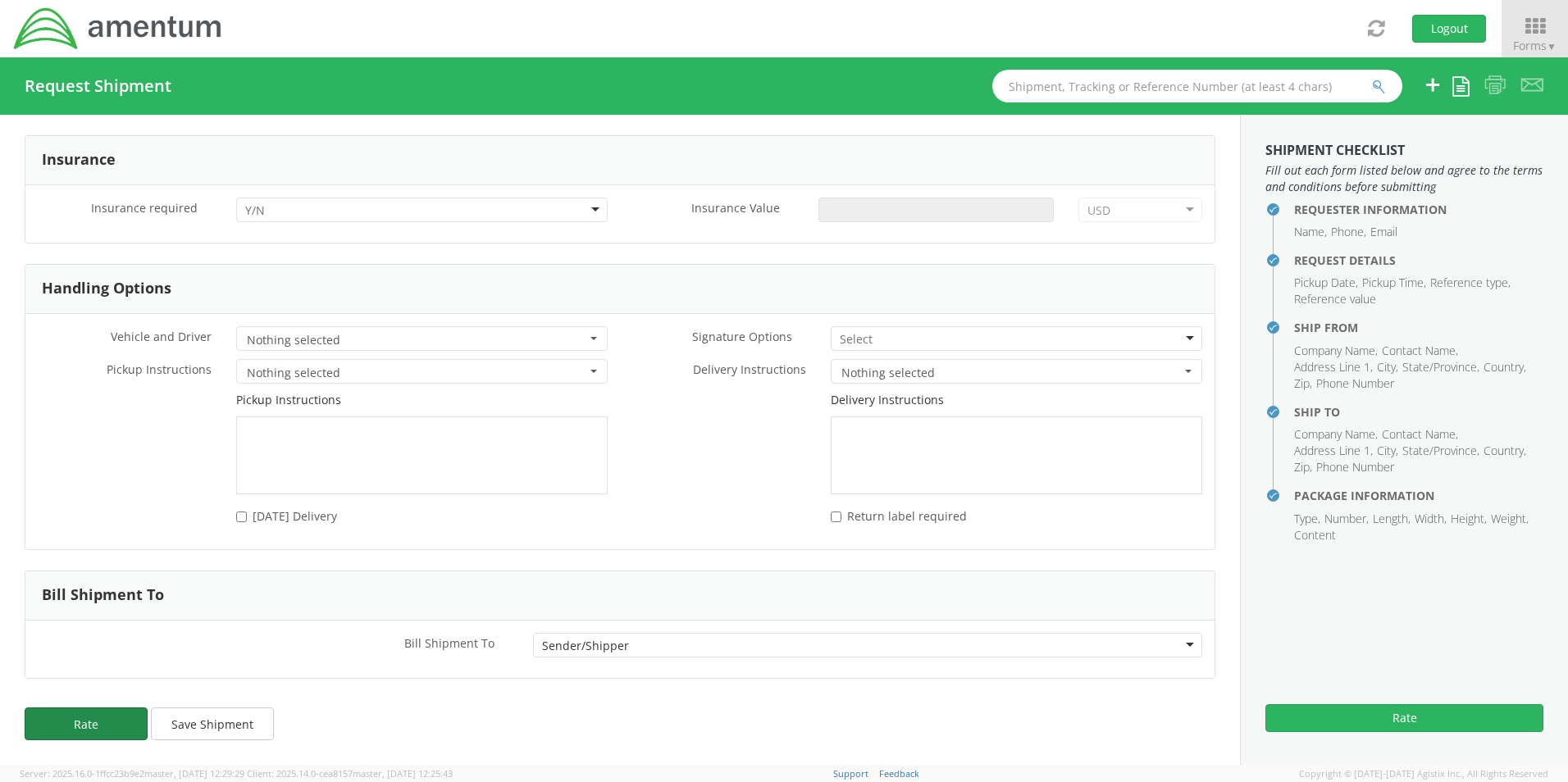
type textarea "Add on the label: Ref: 2-BL000394 for ID purposes"
click at [104, 728] on button "Rate" at bounding box center [86, 723] width 123 height 33
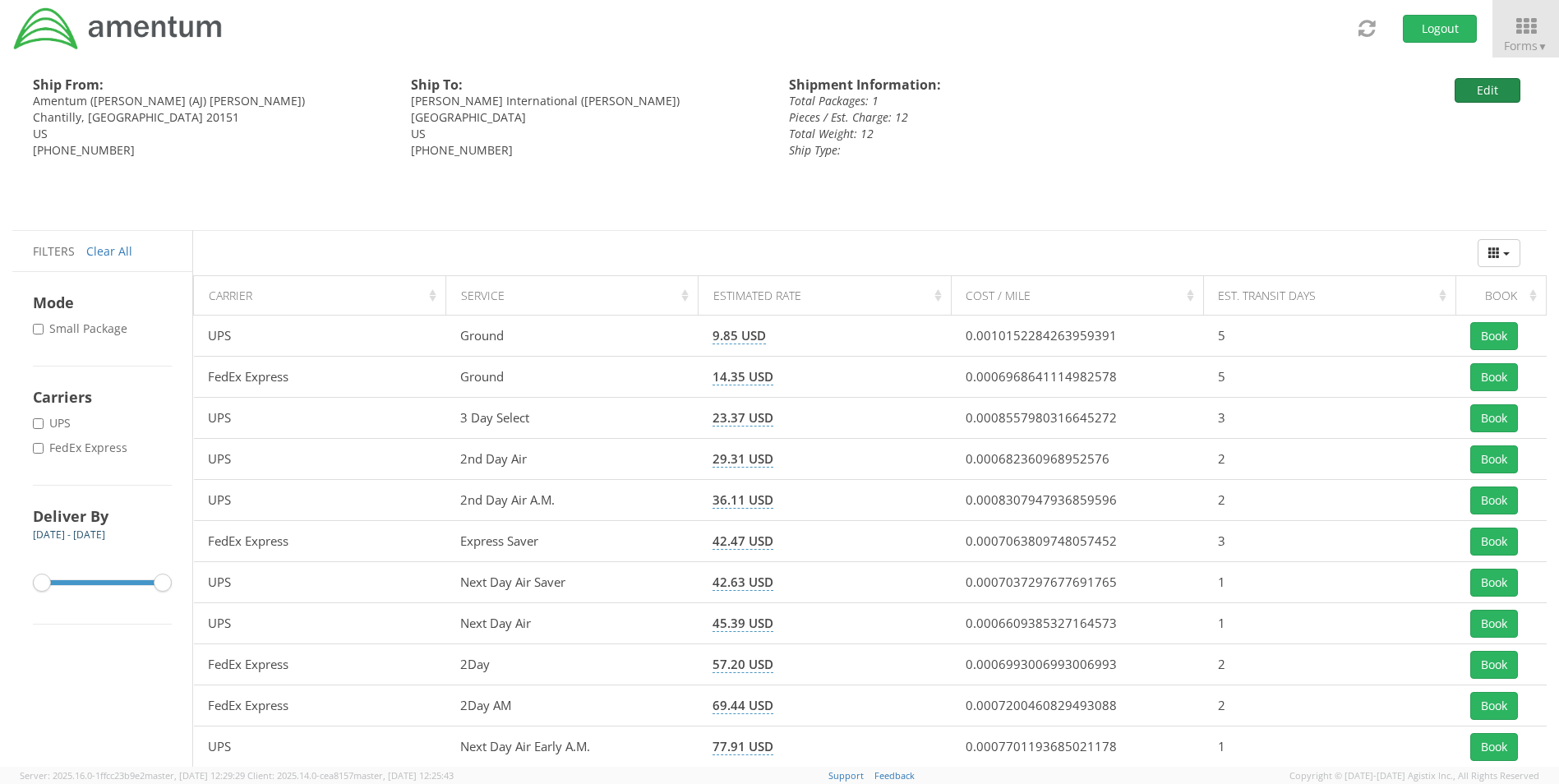
click at [1475, 92] on button "Edit" at bounding box center [1487, 90] width 66 height 25
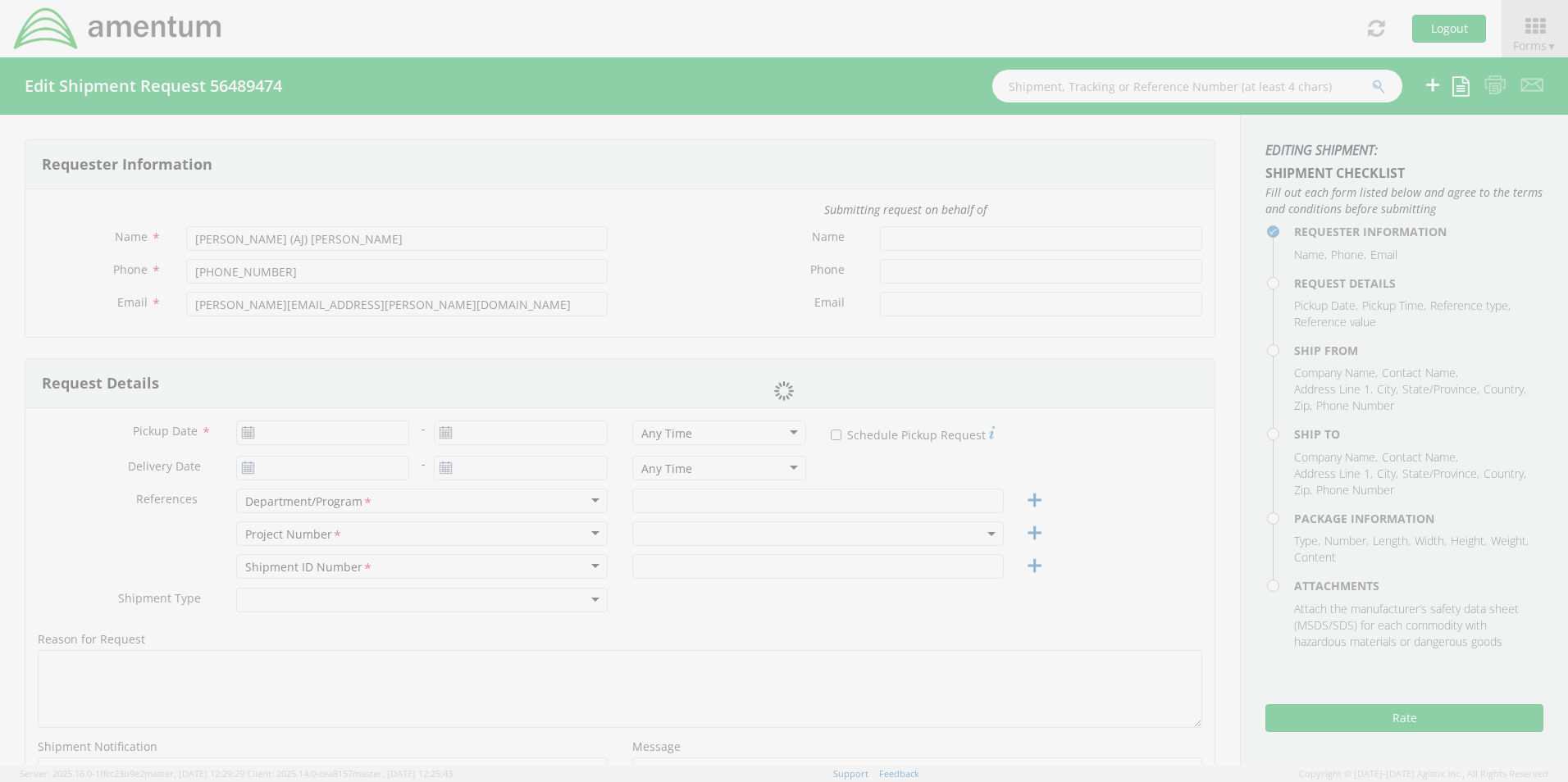
type input "[DATE]"
type input "Corporate"
type input "1"
type textarea "Add on the label: Ref: 2-BL000394 for ID purposes"
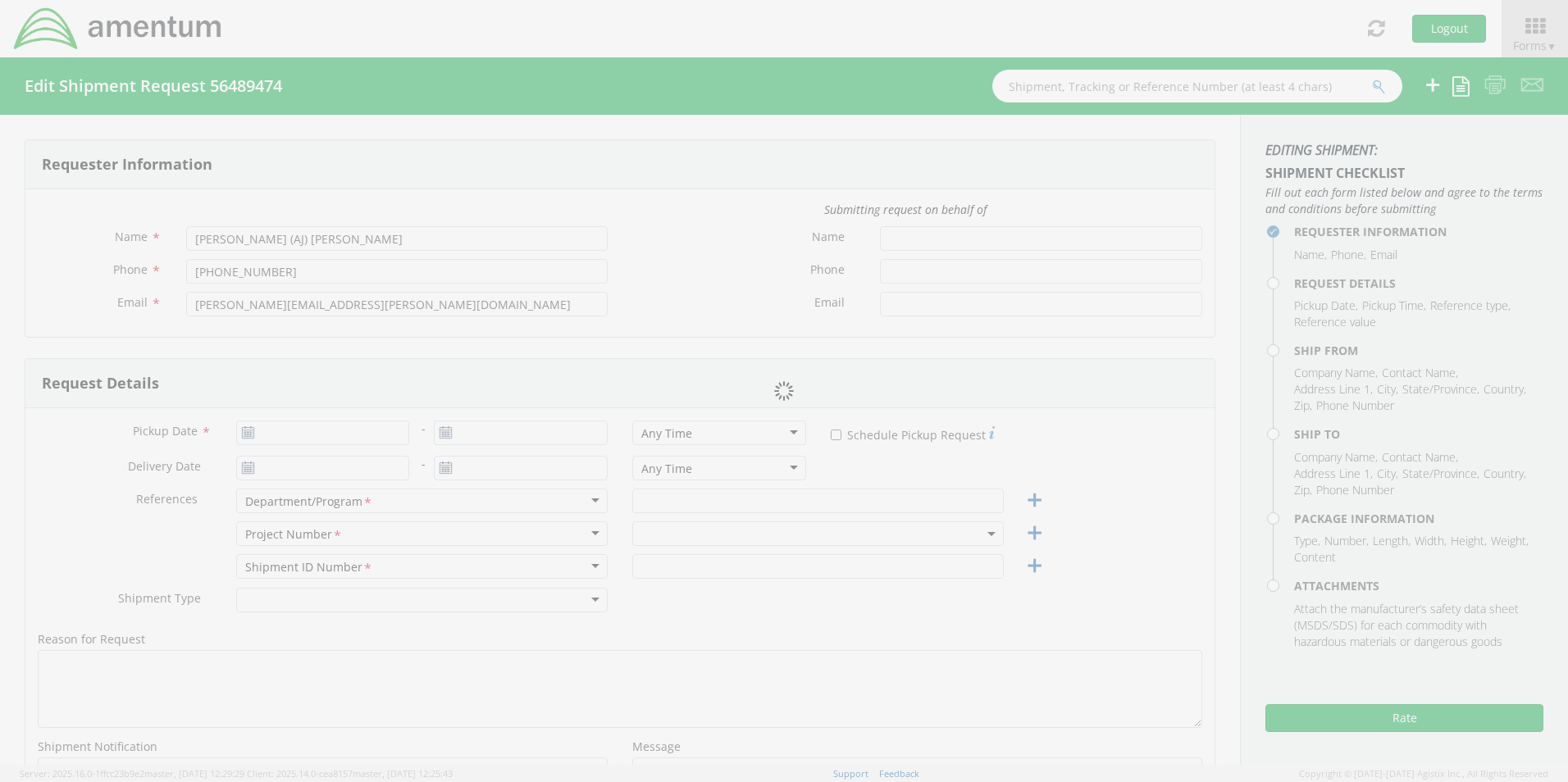
select select
type input "Amentum"
type input "[STREET_ADDRESS]"
type input "Suite 400"
type input "Chantilly"
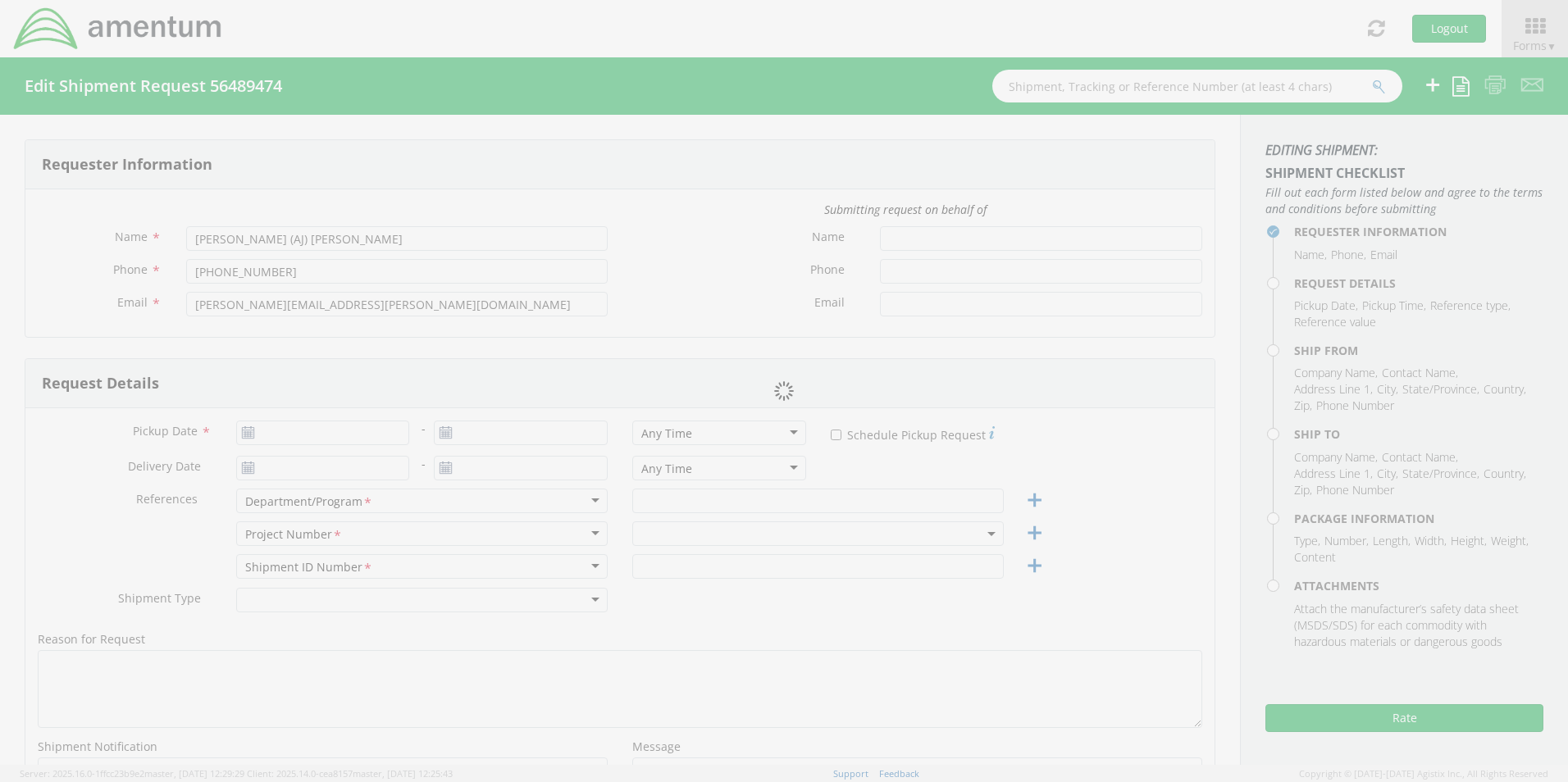
type input "20151"
type input "[PERSON_NAME] (AJ) [PERSON_NAME]"
type input "[PHONE_NUMBER]"
type input "[PERSON_NAME][EMAIL_ADDRESS][PERSON_NAME][DOMAIN_NAME]"
select select
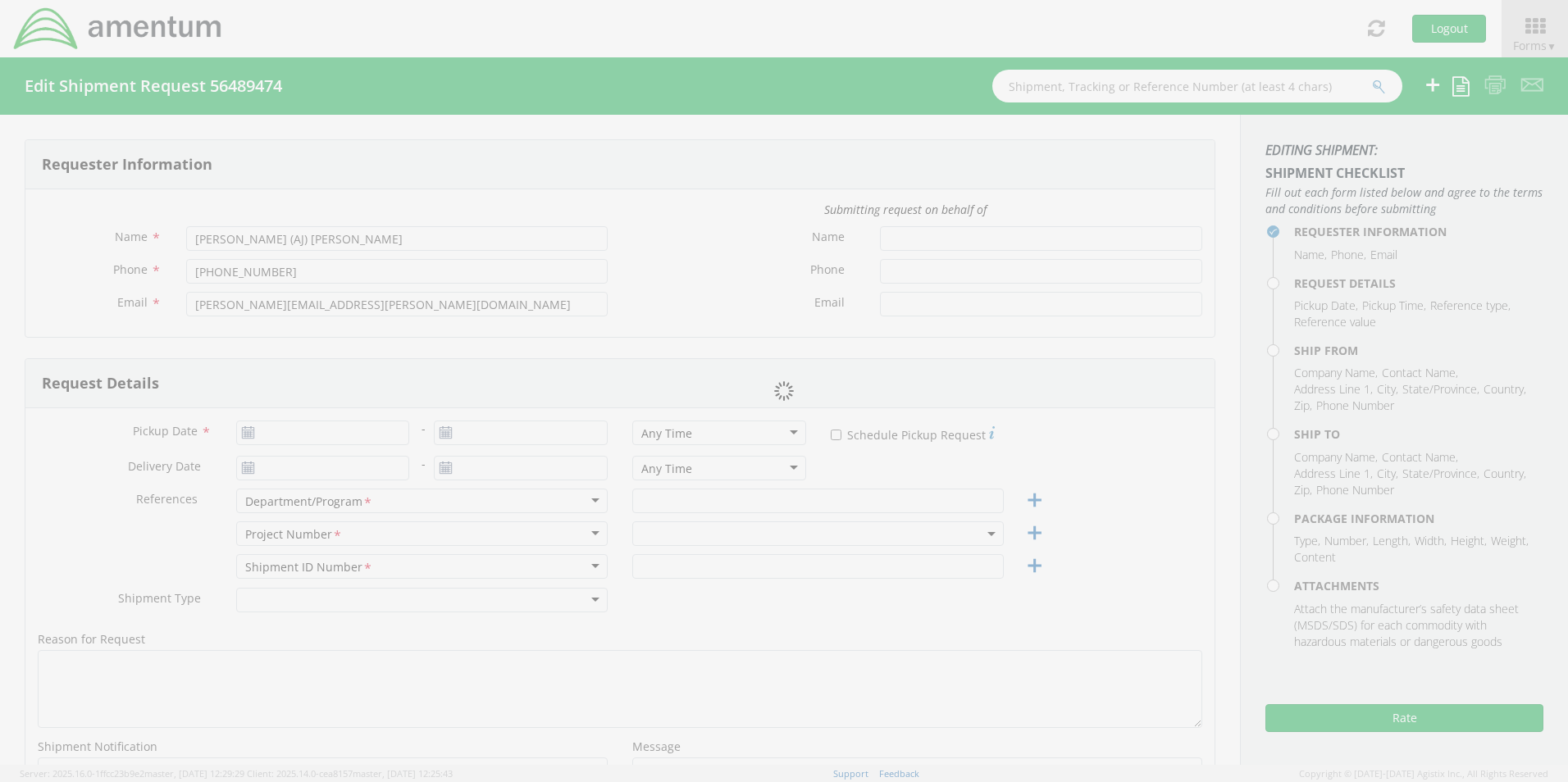
type input "[PERSON_NAME] International"
type input "[STREET_ADDRESS]"
type input "Dock Door #21"
type input "[PERSON_NAME]"
type input "75038"
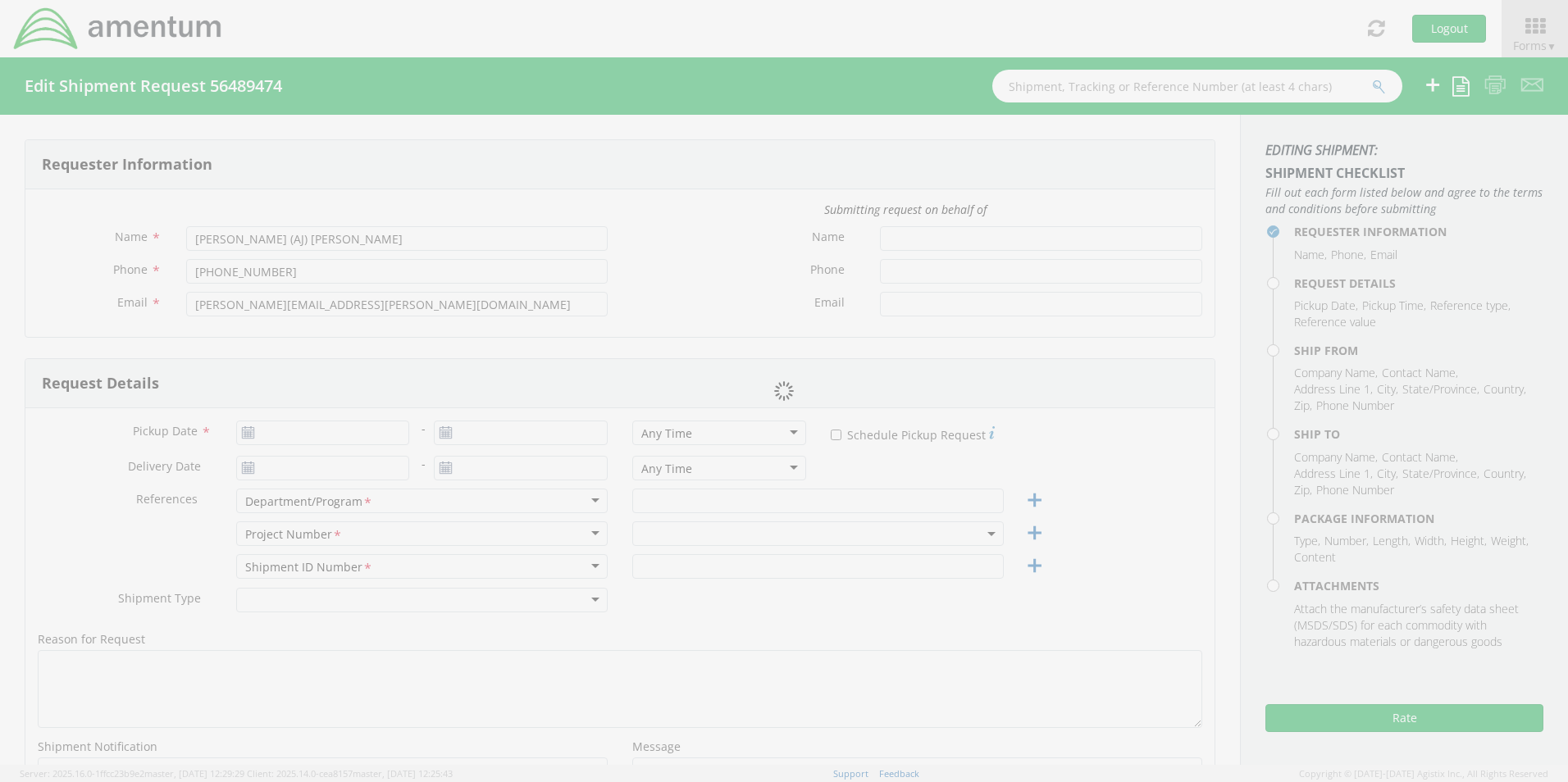
type input "[PERSON_NAME]"
type input "[PHONE_NUMBER]"
type input "[PERSON_NAME][EMAIL_ADDRESS][PERSON_NAME][DOMAIN_NAME]"
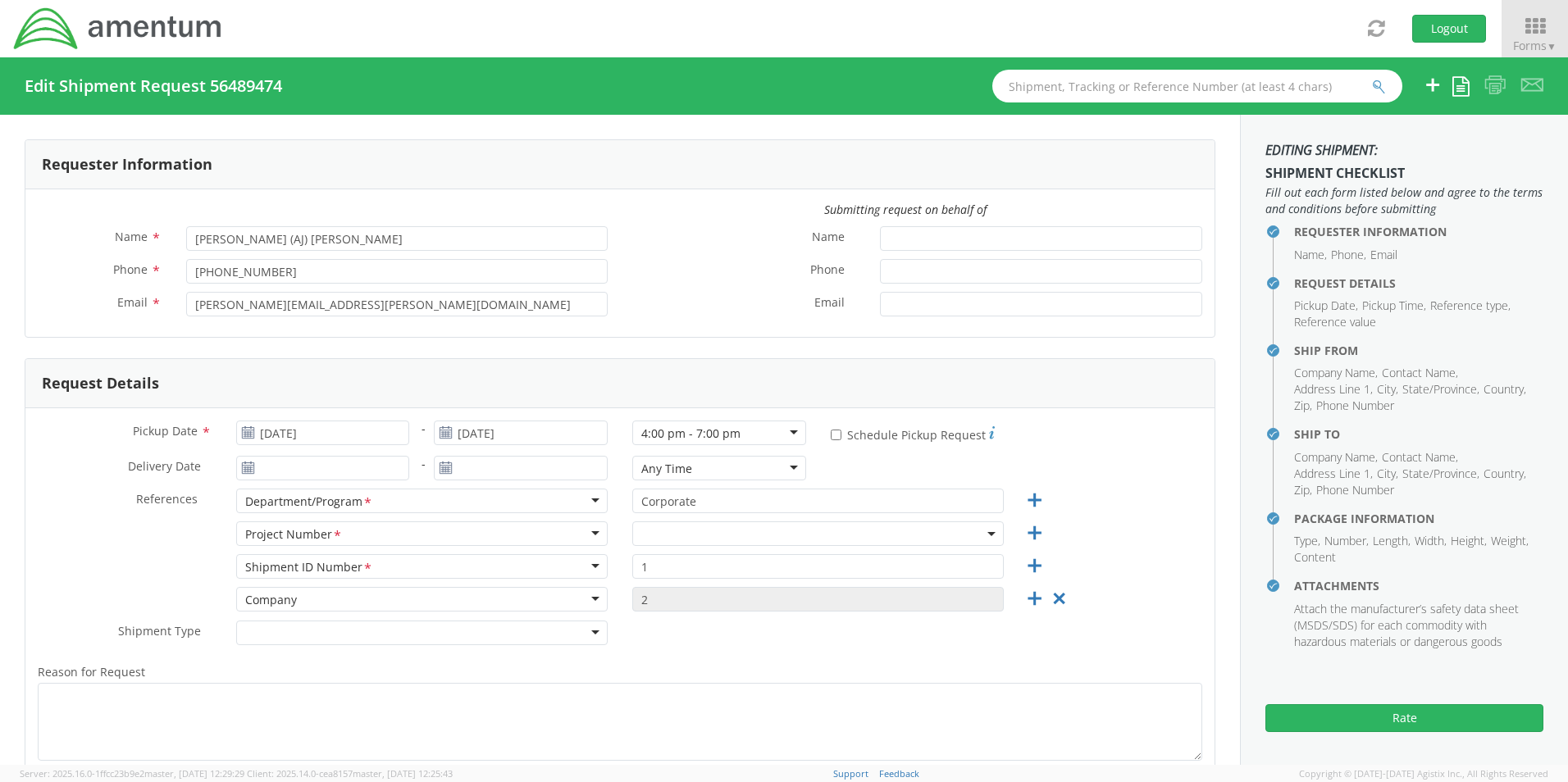
select select "[DOMAIN_NAME]"
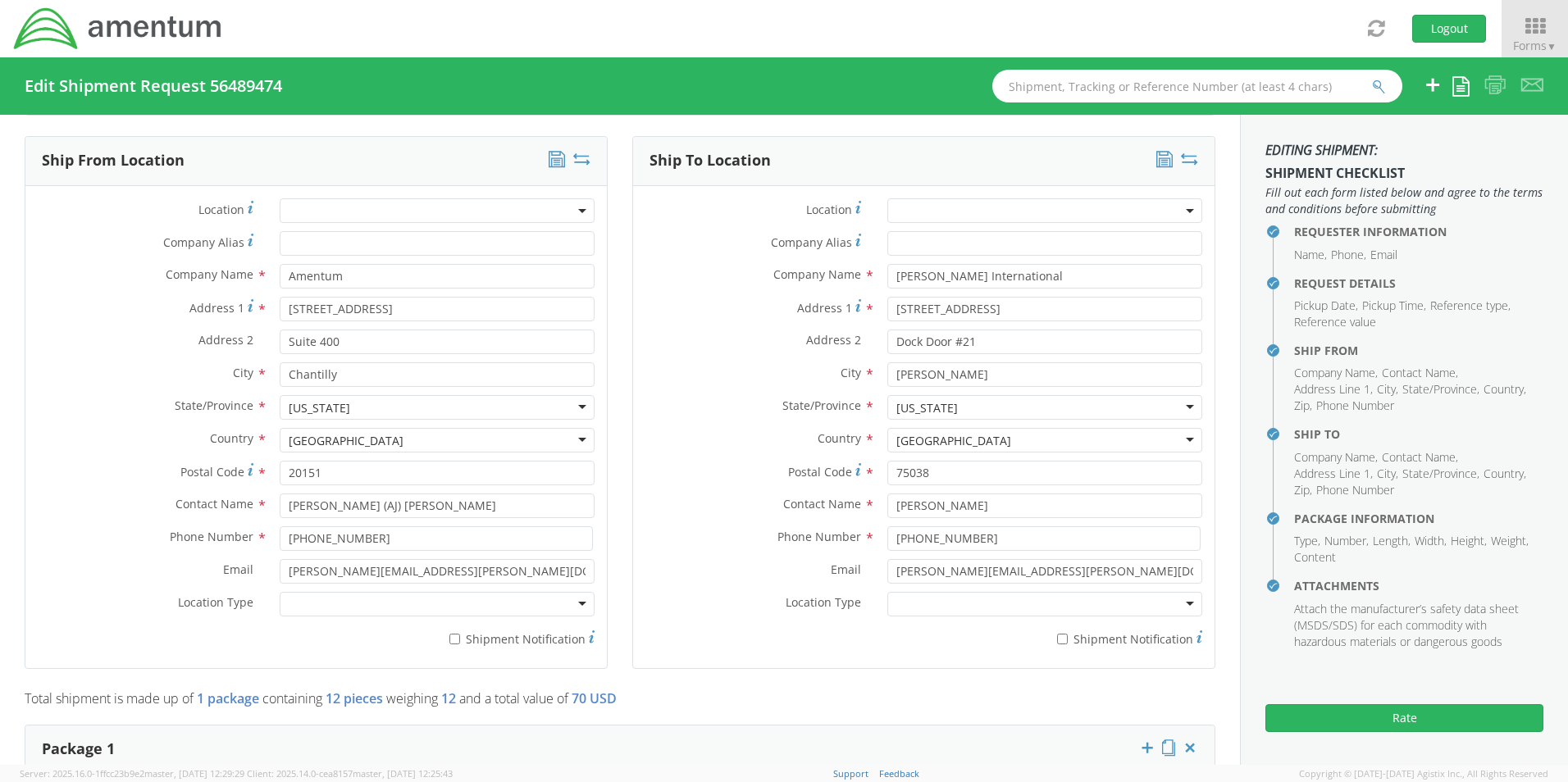
scroll to position [738, 0]
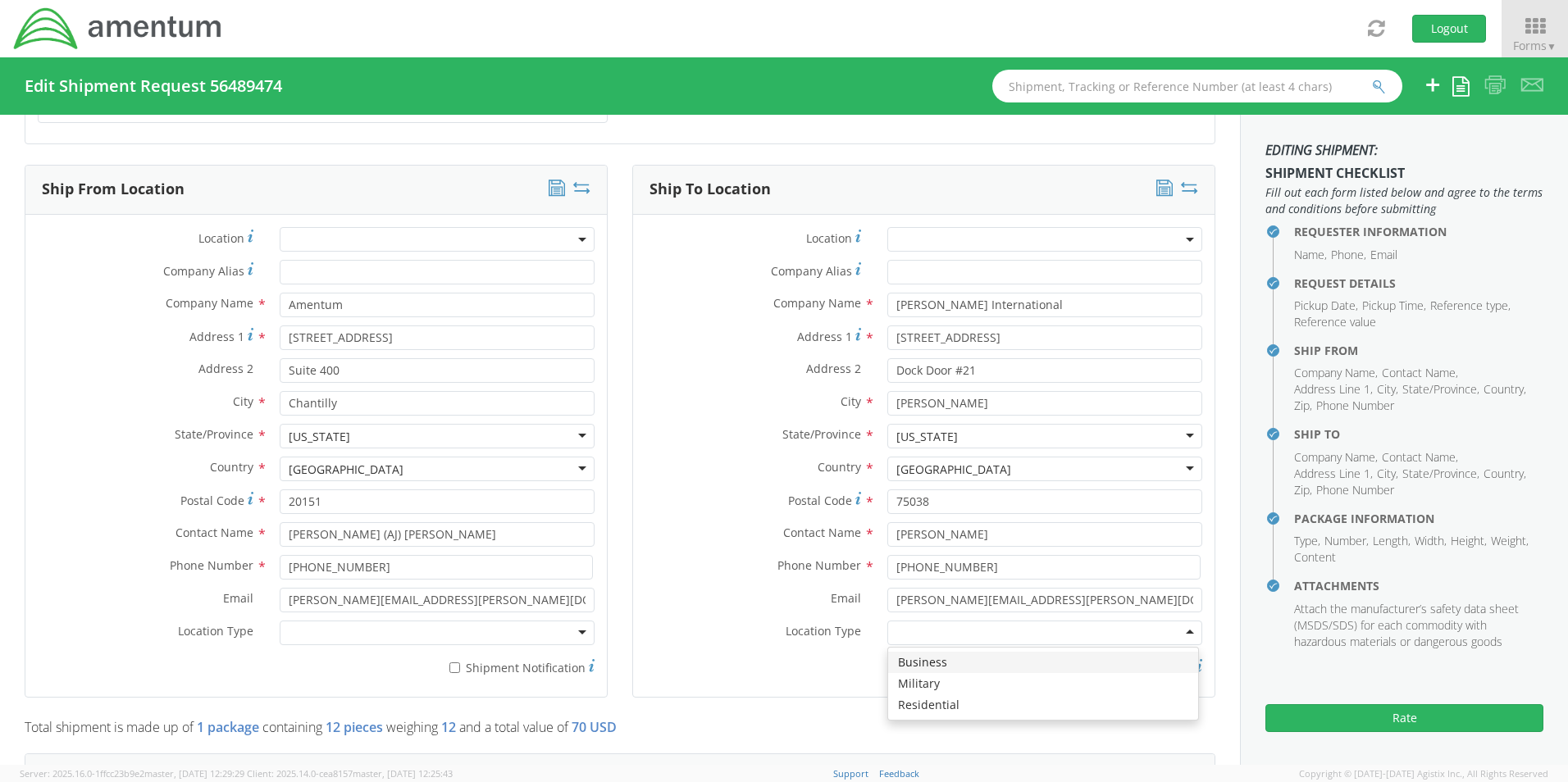
click at [1174, 620] on div at bounding box center [1044, 632] width 315 height 25
click at [1180, 625] on div at bounding box center [1044, 632] width 315 height 25
click at [1057, 662] on input "* Shipment Notification" at bounding box center [1062, 667] width 11 height 11
checkbox input "true"
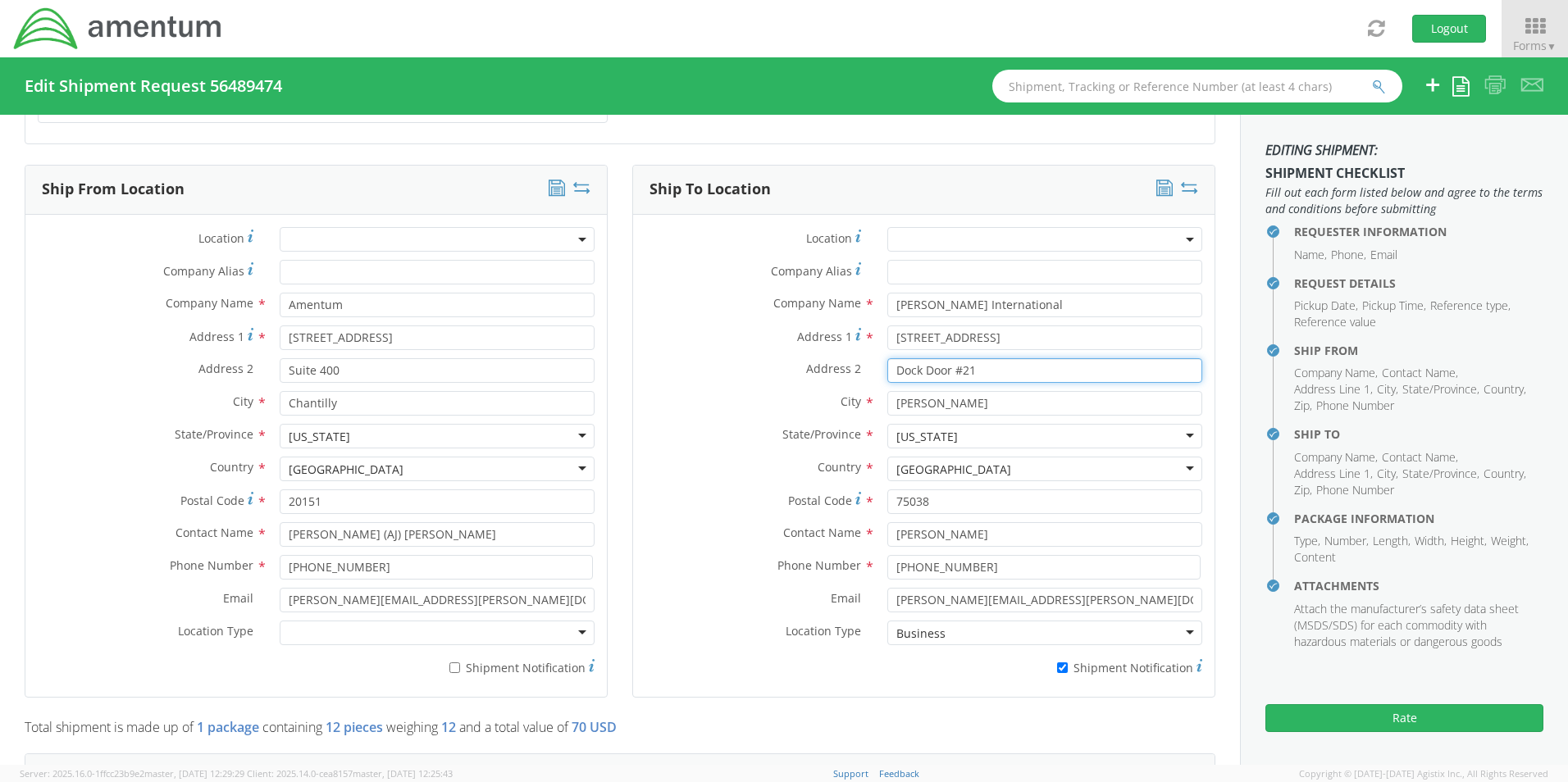
click at [983, 362] on input "Dock Door #21" at bounding box center [1044, 370] width 315 height 25
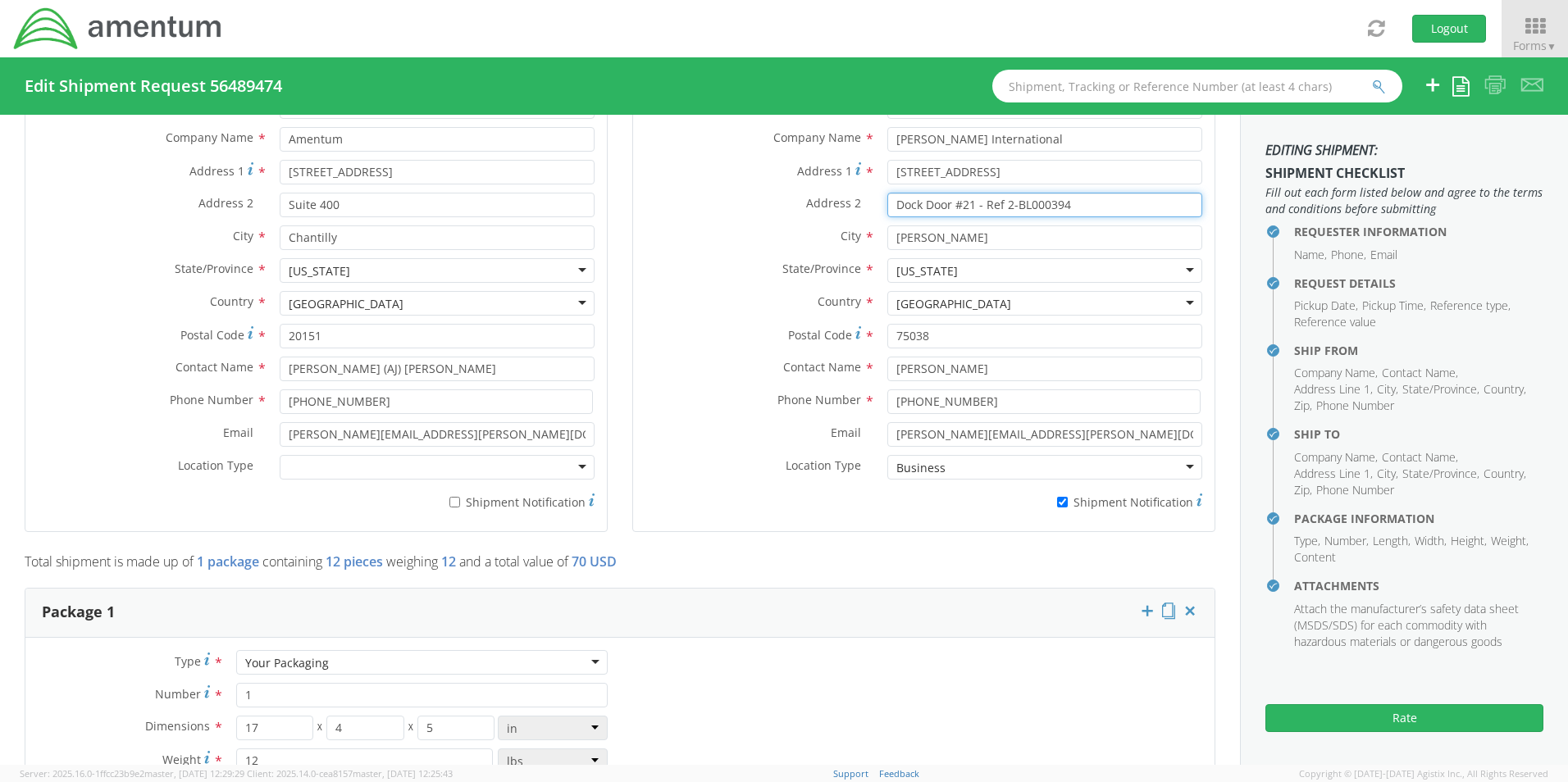
scroll to position [984, 0]
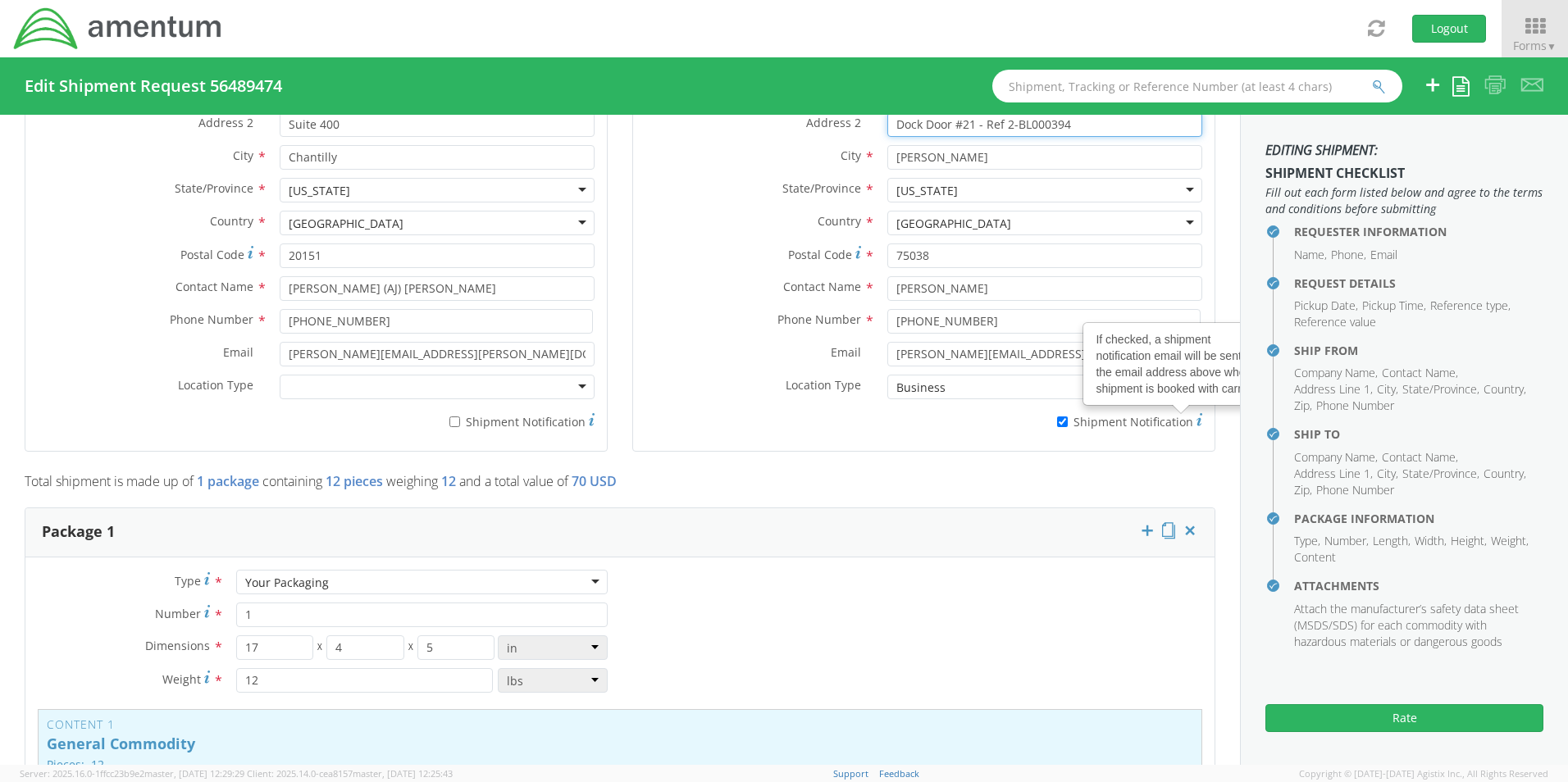
type input "Dock Door #21 - Ref 2-BL000394"
click at [1196, 414] on use at bounding box center [1199, 420] width 6 height 12
click at [1067, 416] on input "* Shipment Notification If checked, a shipment notification email will be sent …" at bounding box center [1062, 421] width 11 height 11
click at [1196, 414] on icon at bounding box center [1199, 420] width 6 height 13
click at [1067, 416] on input "* Shipment Notification If checked, a shipment notification email will be sent …" at bounding box center [1062, 421] width 11 height 11
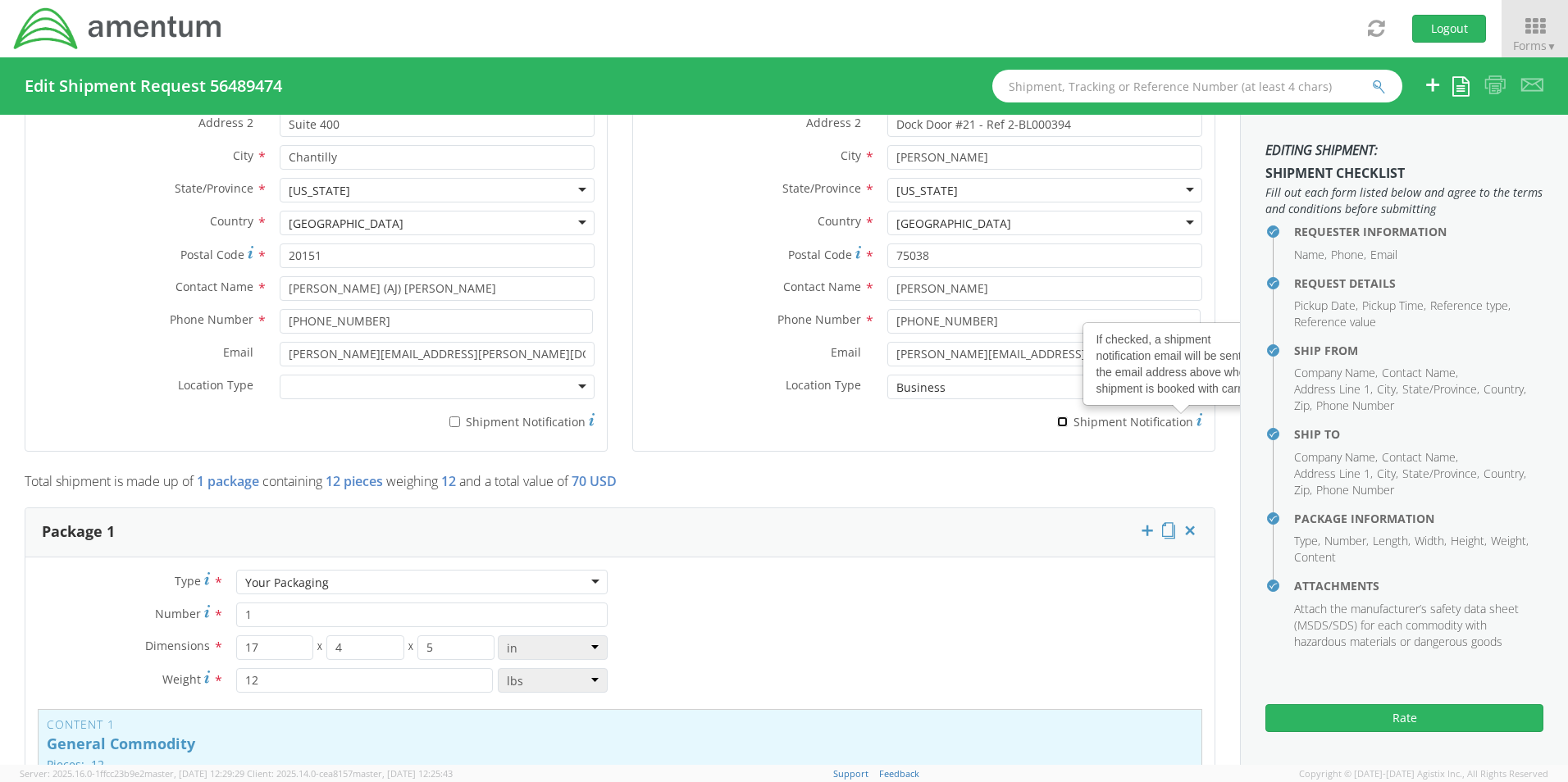
checkbox input "true"
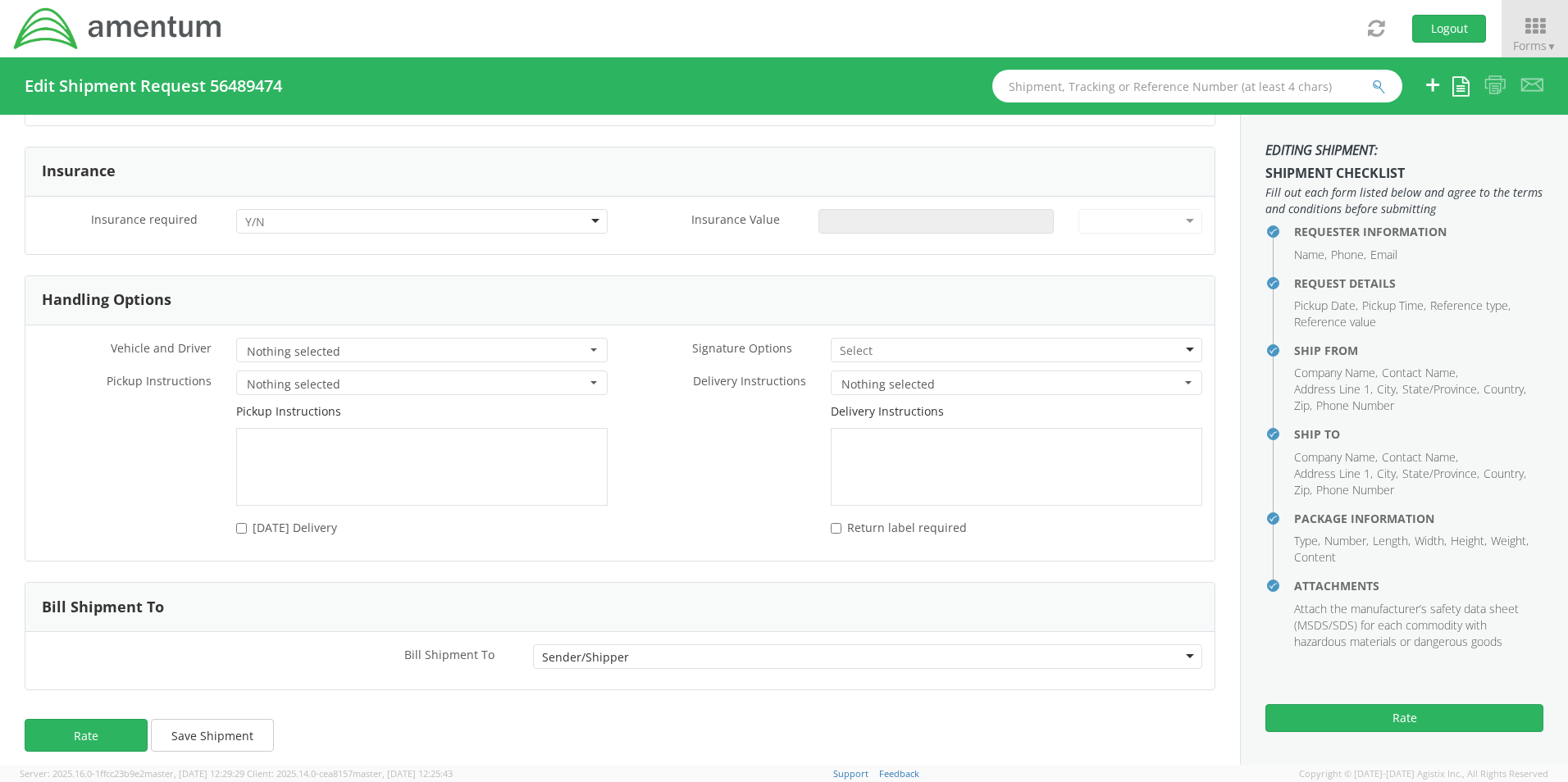
scroll to position [2134, 0]
click at [107, 724] on button "Rate" at bounding box center [86, 733] width 123 height 33
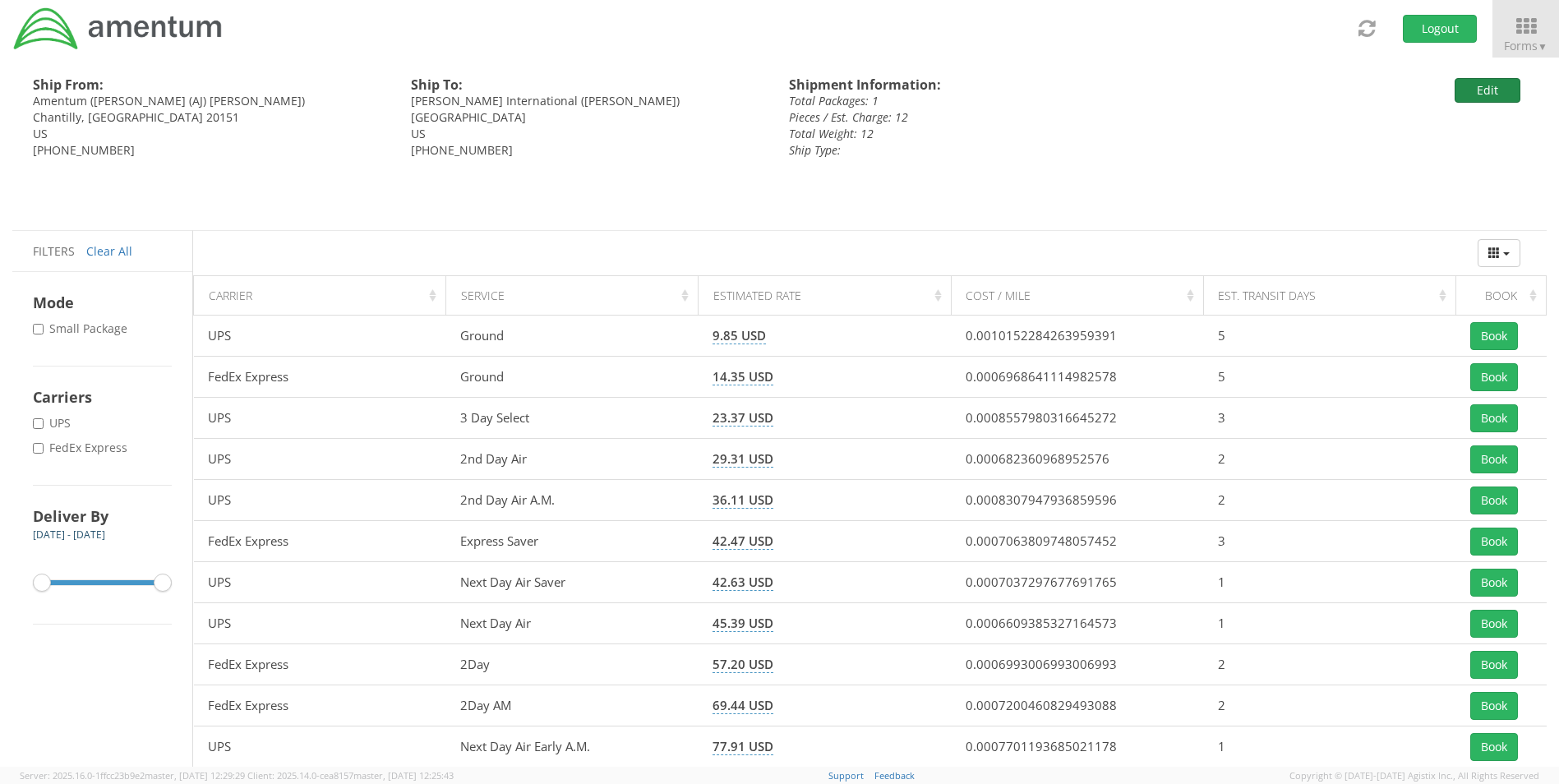
click at [1495, 93] on button "Edit" at bounding box center [1487, 90] width 66 height 25
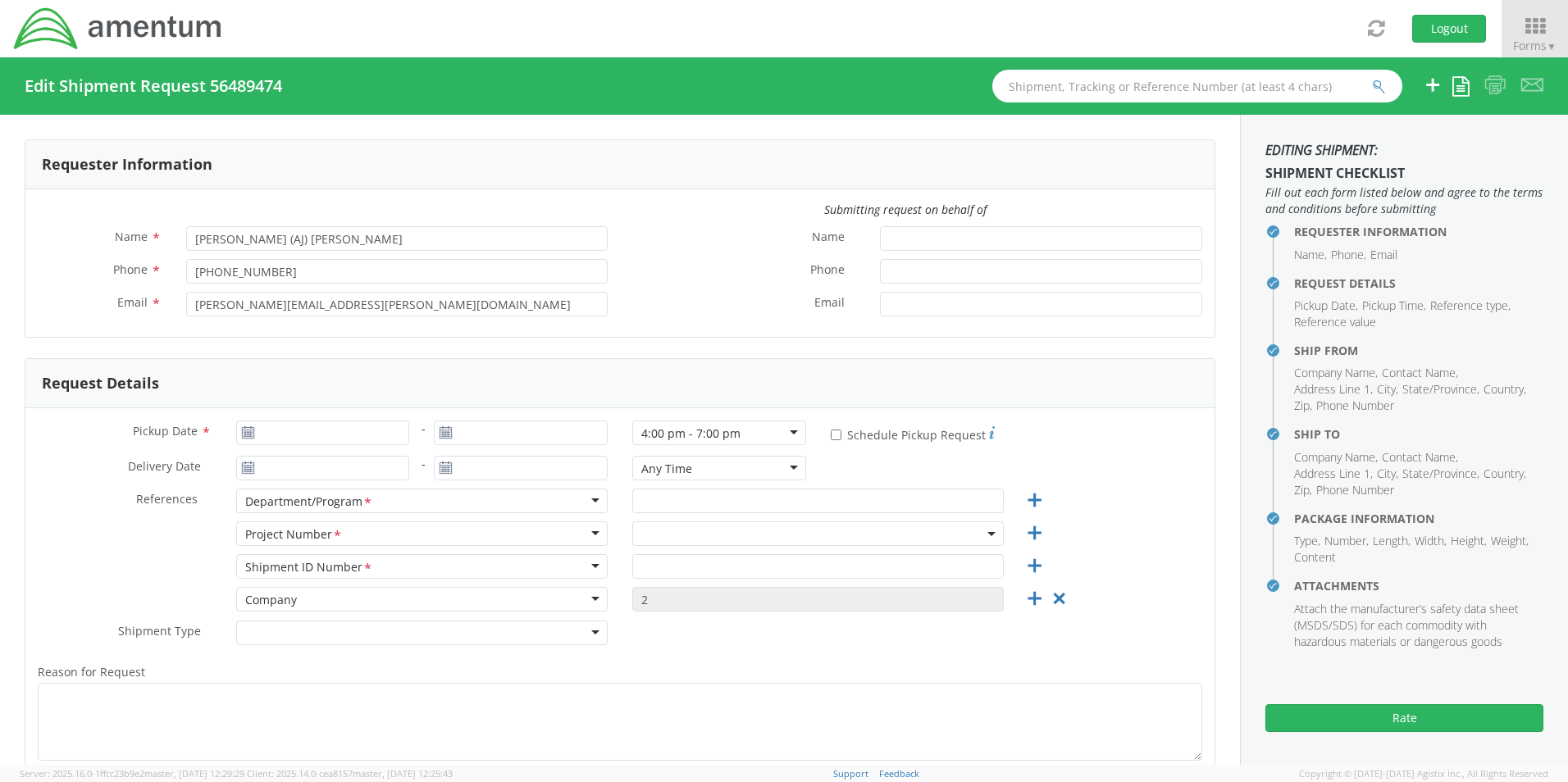
type input "[DATE]"
type input "Corporate"
type input "1"
type textarea "Add on the label: Ref: 2-BL000394 for ID purposes"
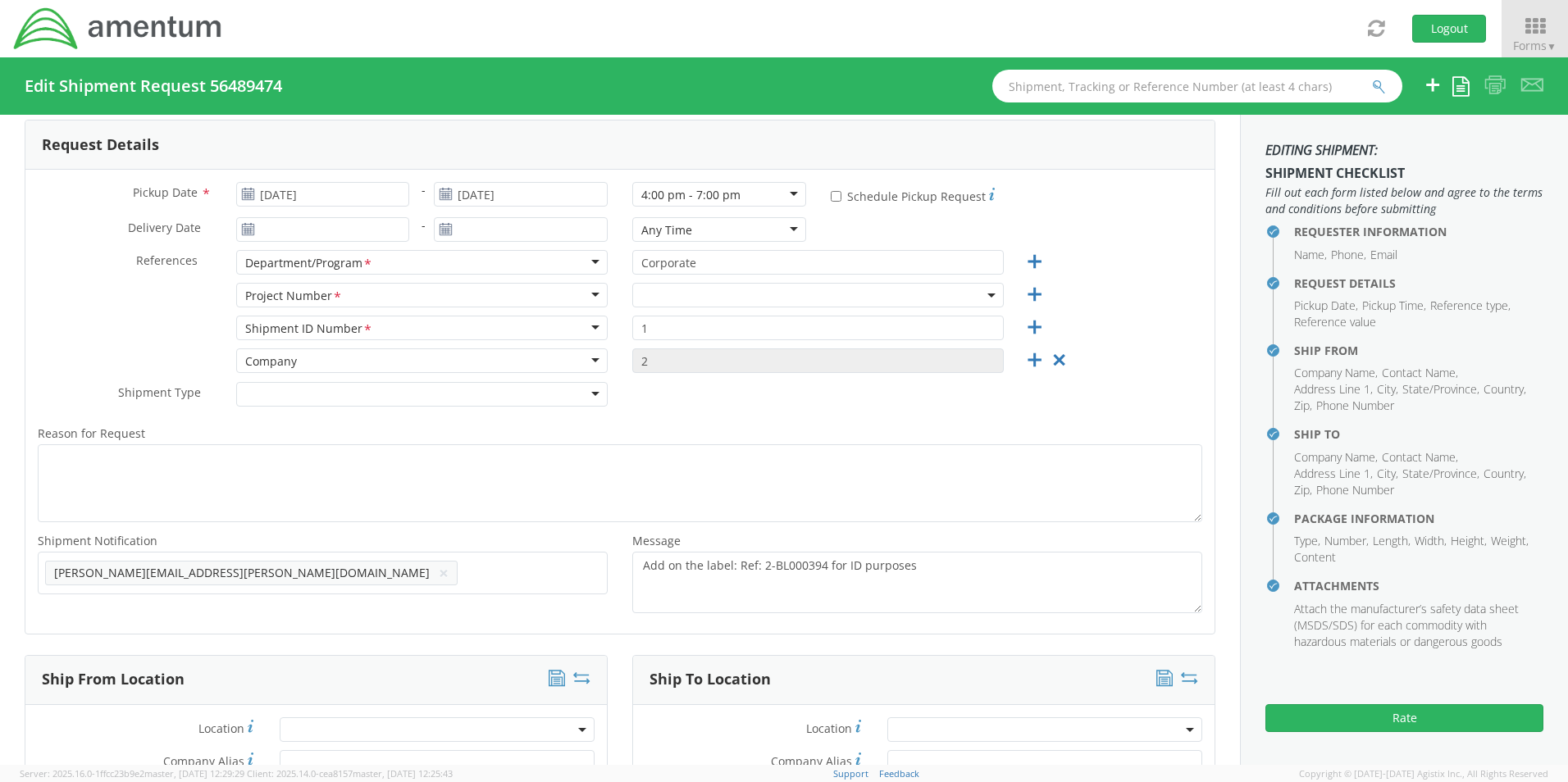
select select "[DOMAIN_NAME]"
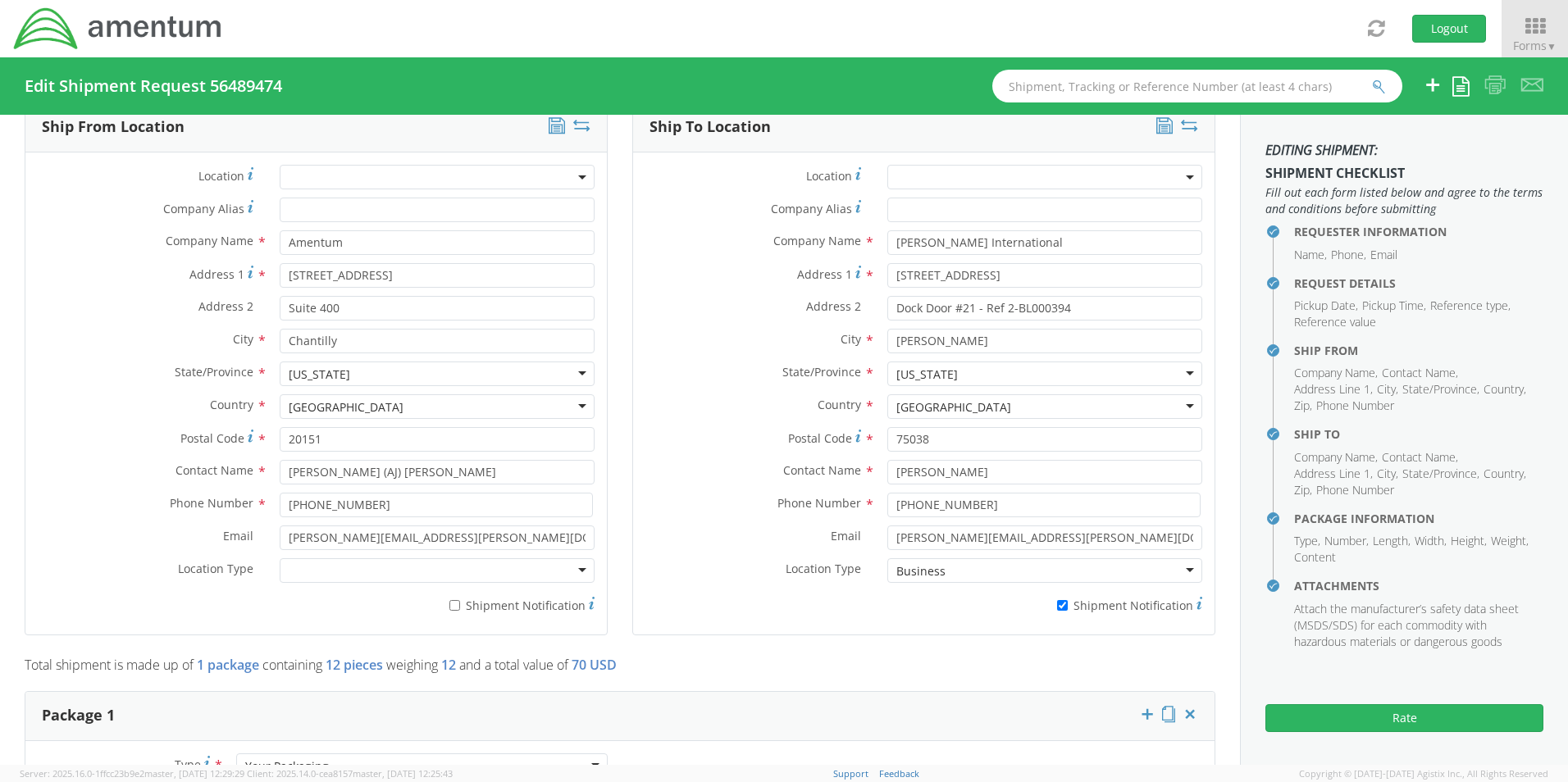
scroll to position [819, 0]
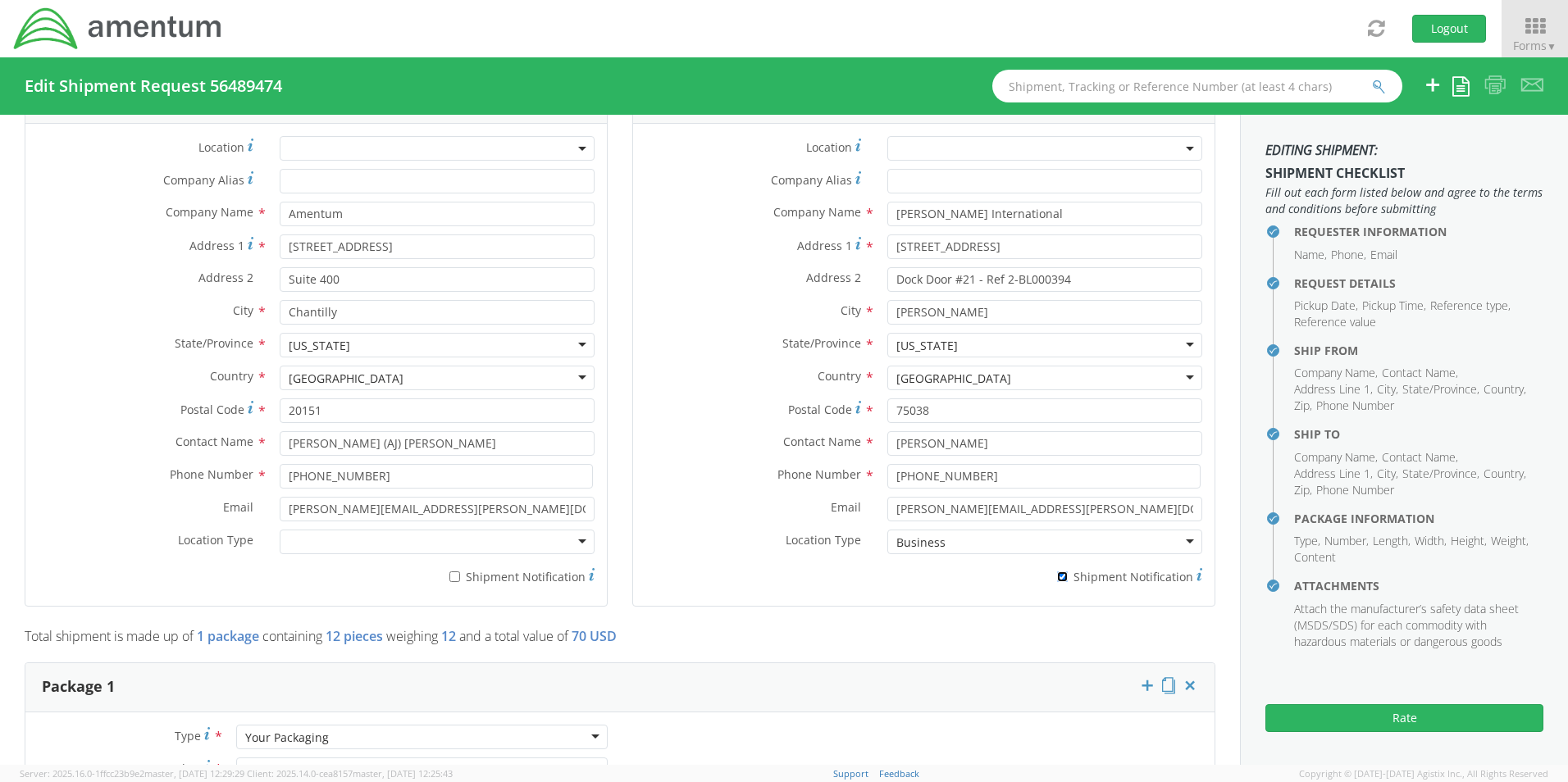
click at [1057, 574] on input "* Shipment Notification" at bounding box center [1062, 576] width 11 height 11
checkbox input "false"
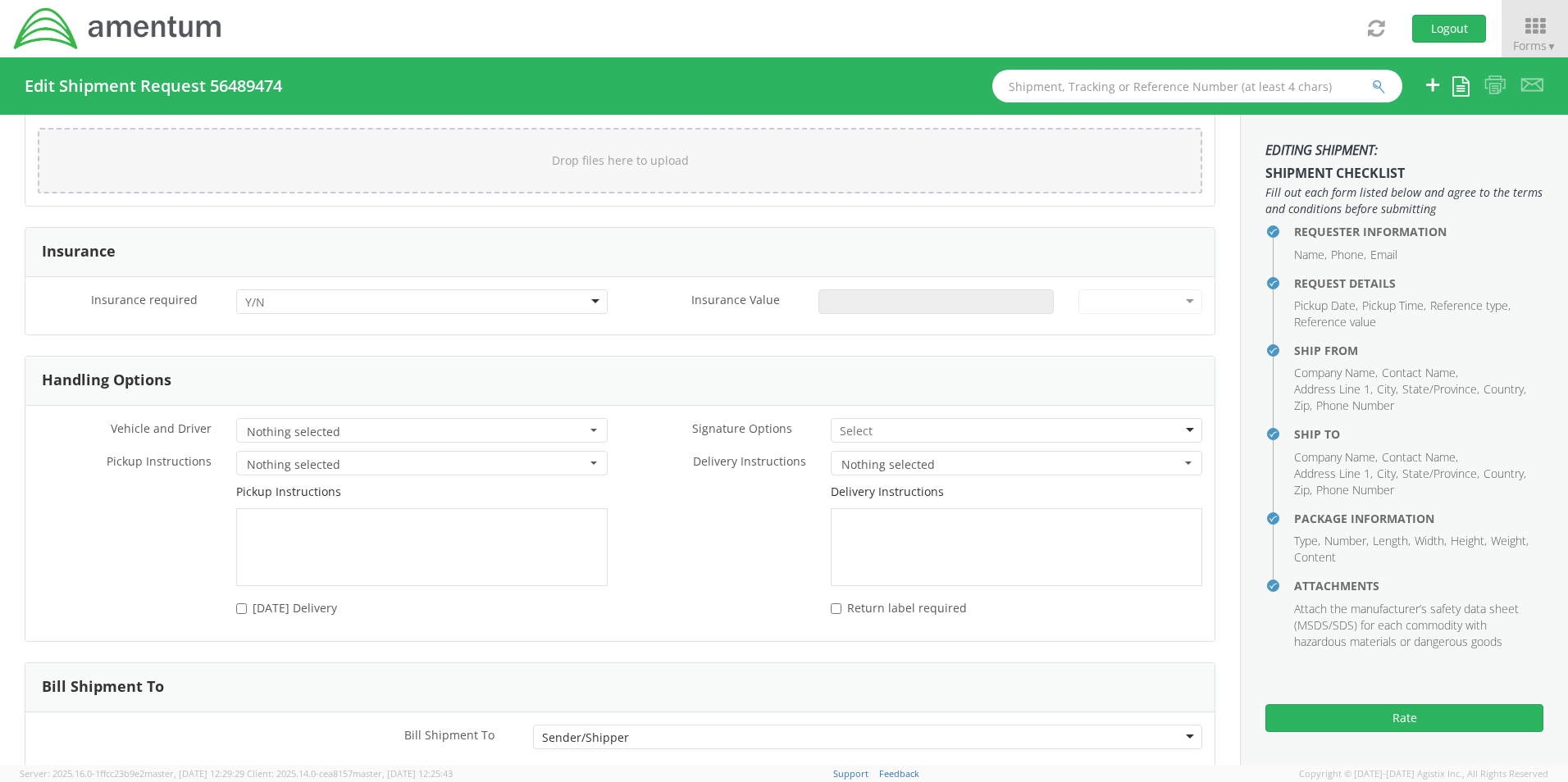
scroll to position [2134, 0]
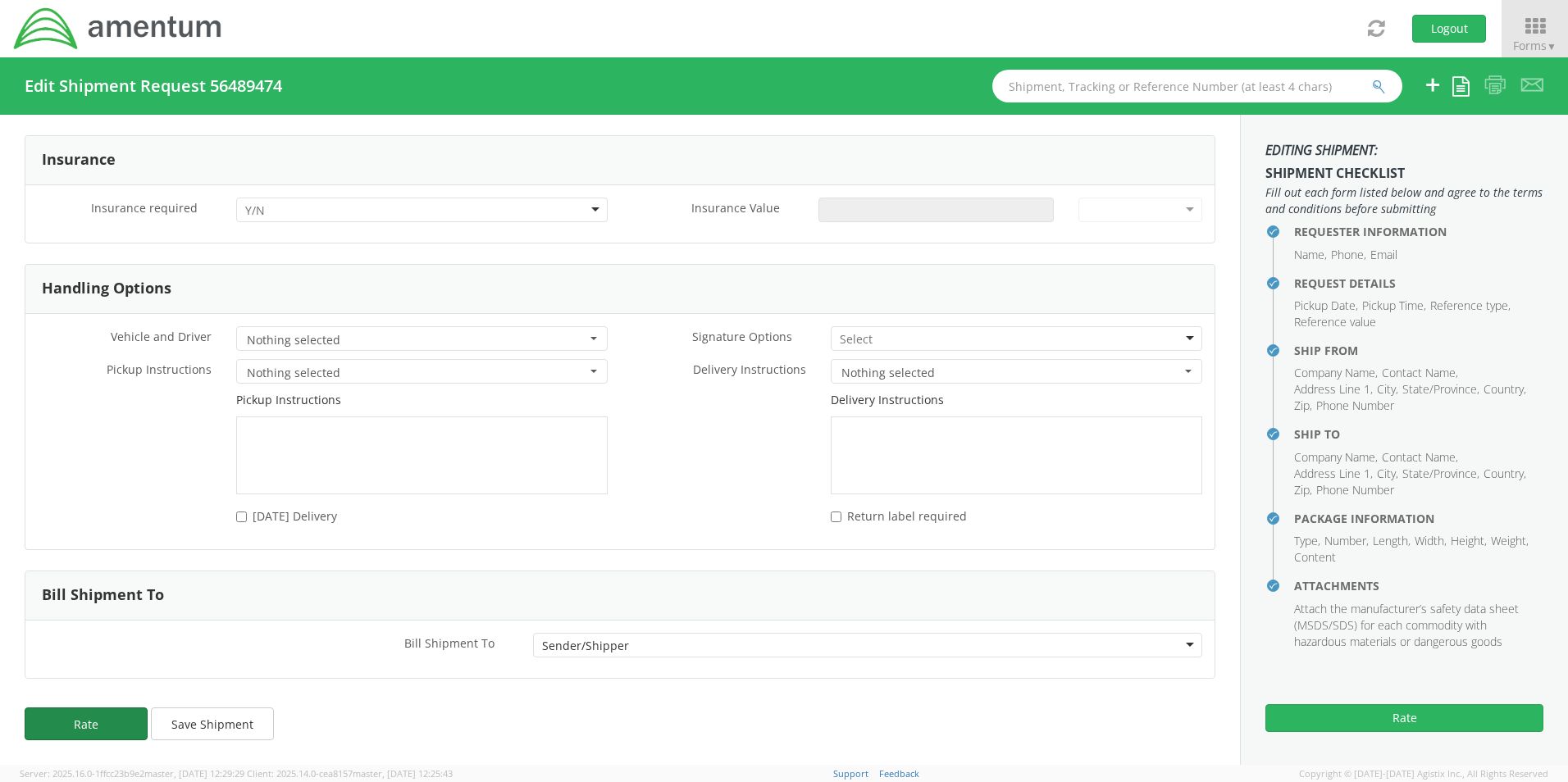
click at [122, 722] on button "Rate" at bounding box center [86, 723] width 123 height 33
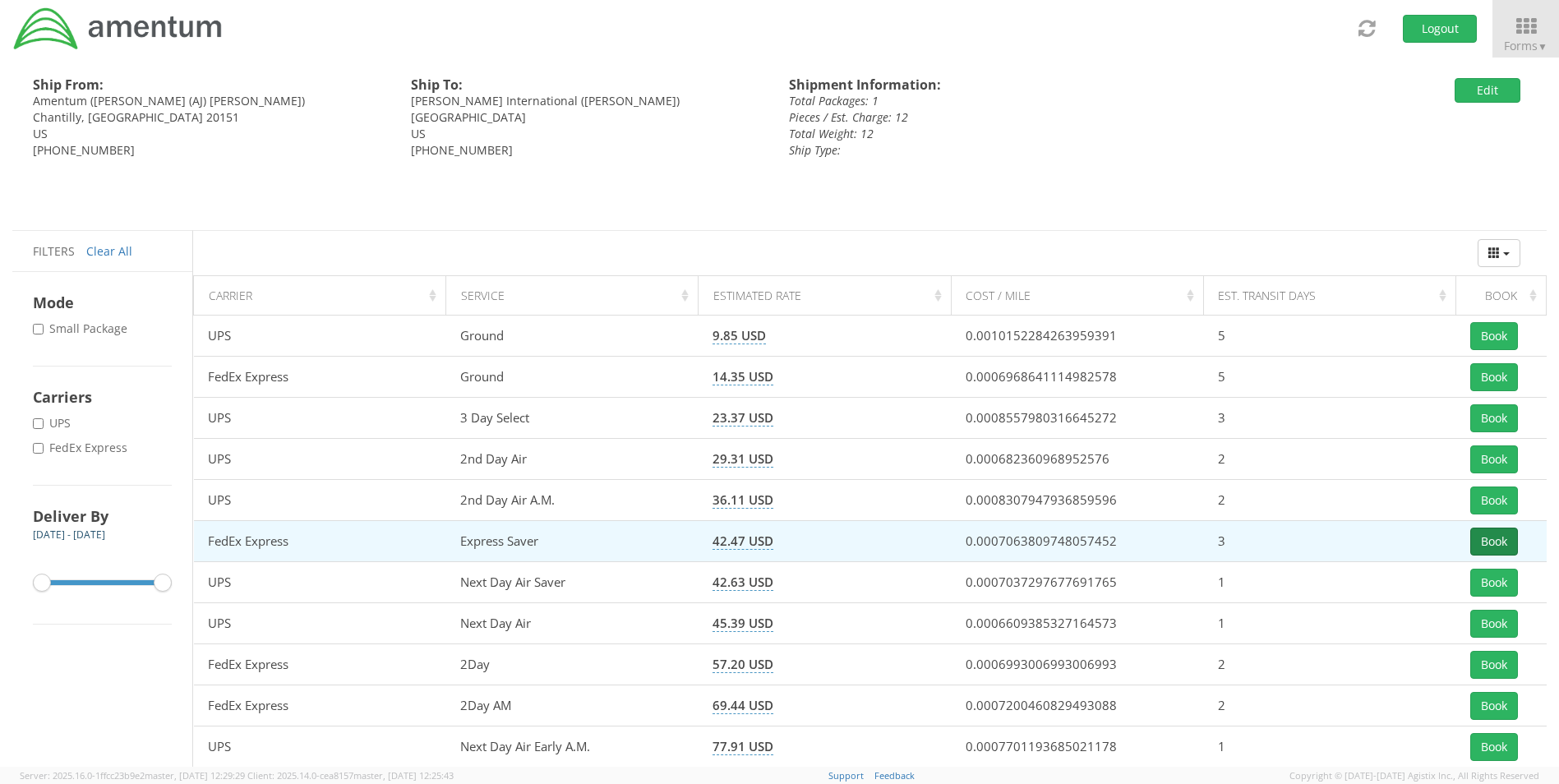
click at [1497, 541] on button "Book" at bounding box center [1494, 541] width 48 height 28
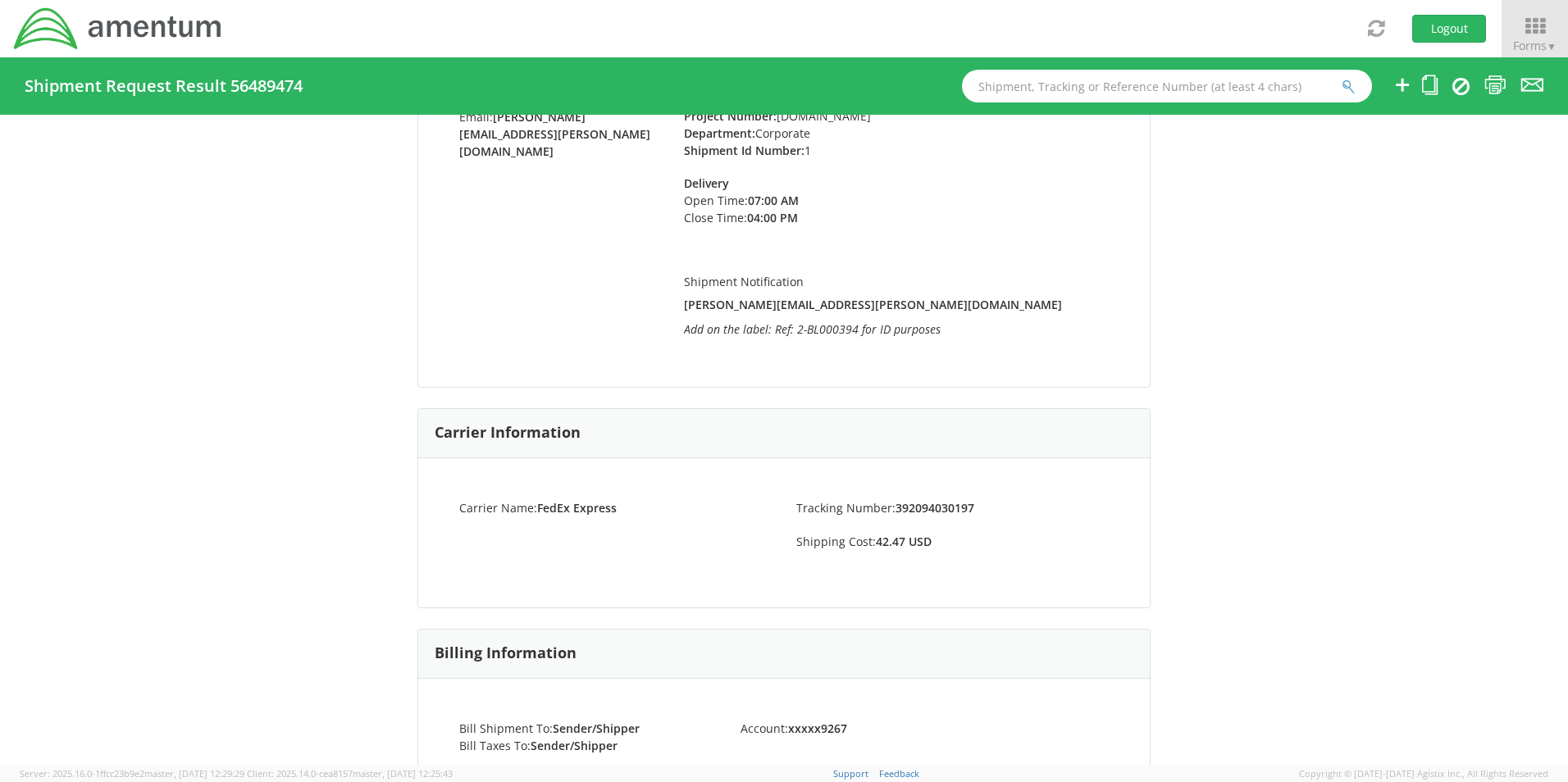
scroll to position [164, 0]
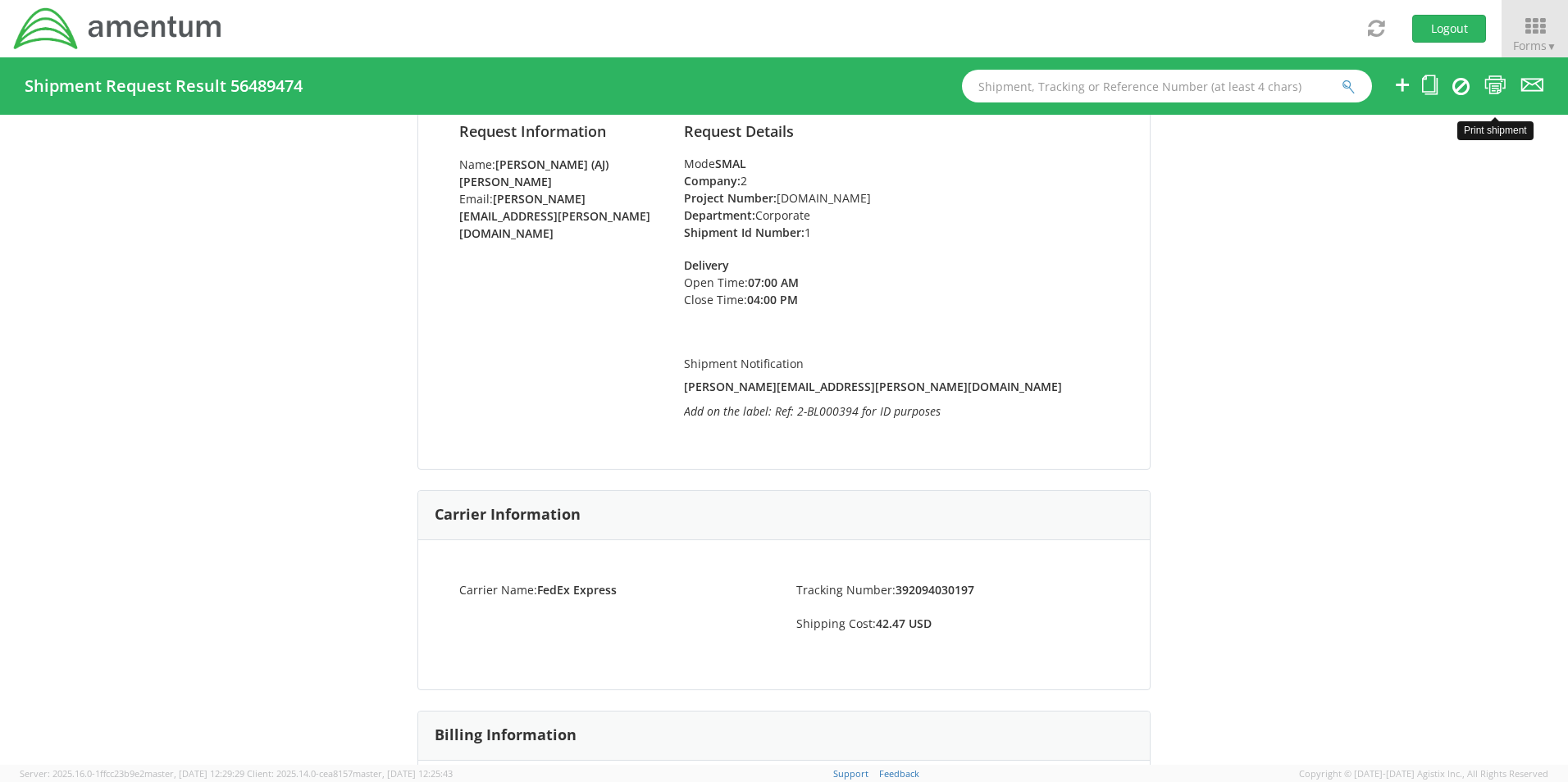
click at [1496, 81] on icon at bounding box center [1496, 85] width 22 height 20
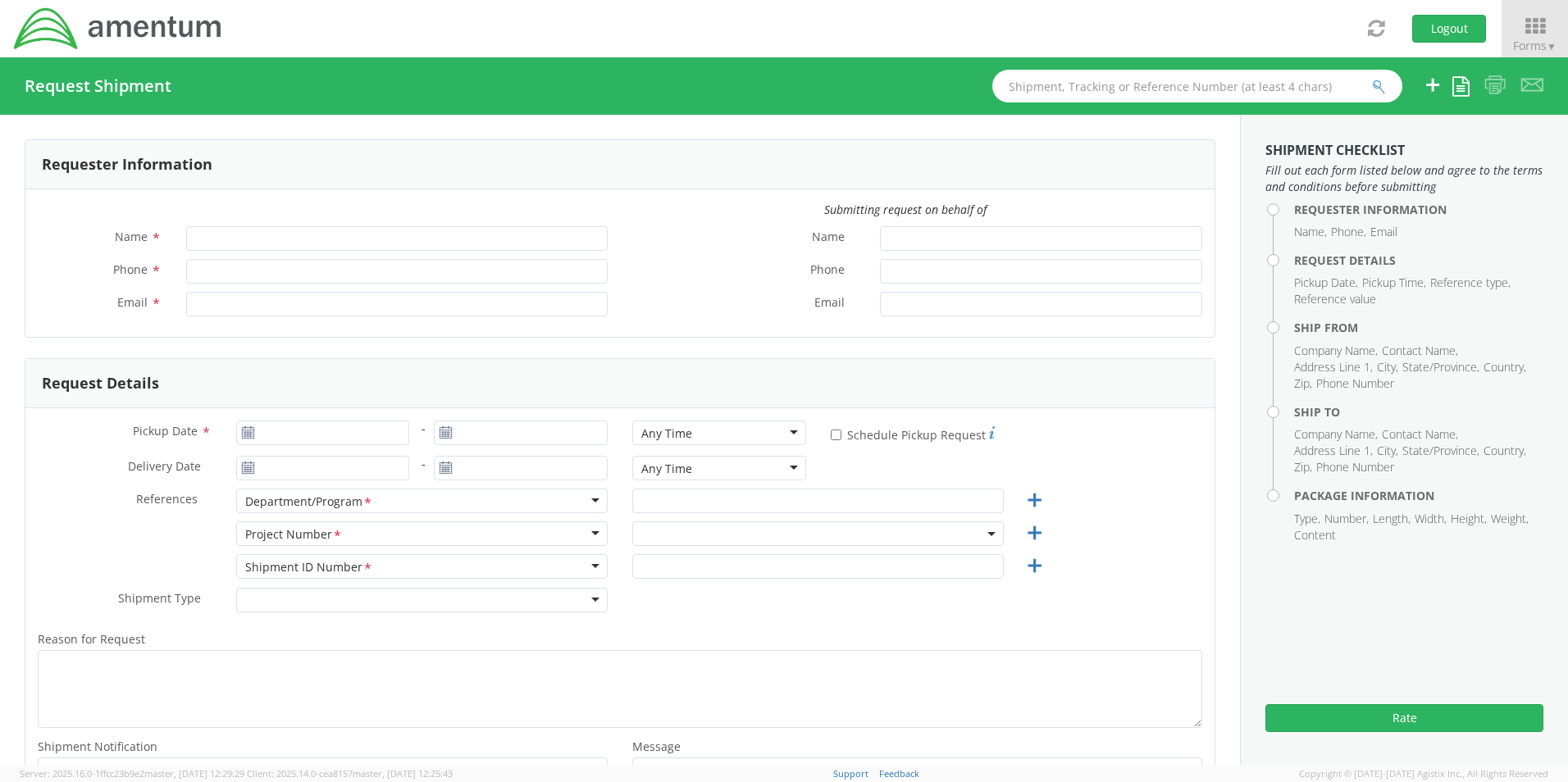
type input "[PERSON_NAME] (AJ) [PERSON_NAME]"
type input "[PHONE_NUMBER]"
type input "[PERSON_NAME][EMAIL_ADDRESS][PERSON_NAME][DOMAIN_NAME]"
click at [1533, 28] on icon at bounding box center [1535, 26] width 77 height 23
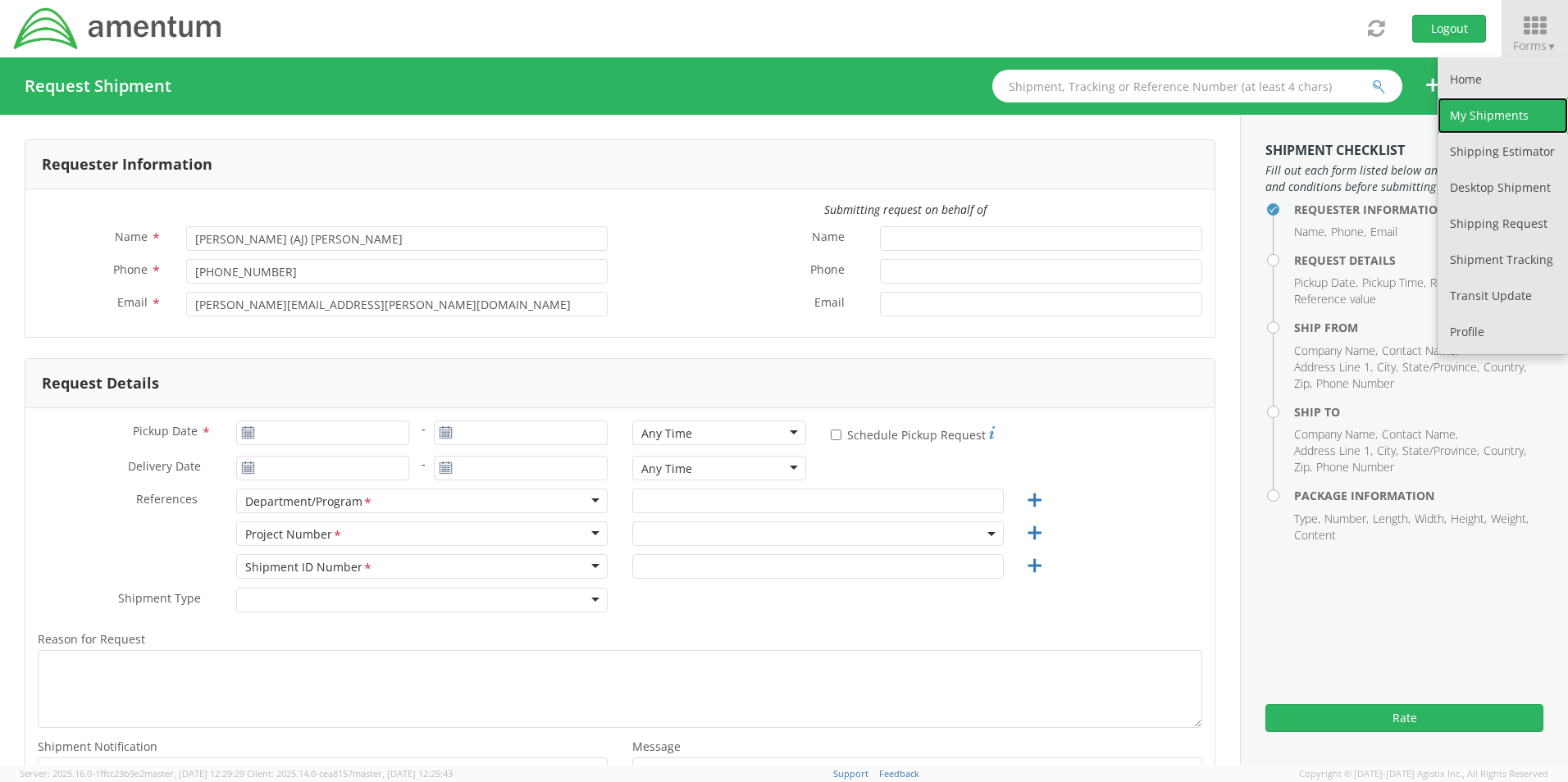
click at [1514, 116] on link "My Shipments" at bounding box center [1502, 116] width 130 height 36
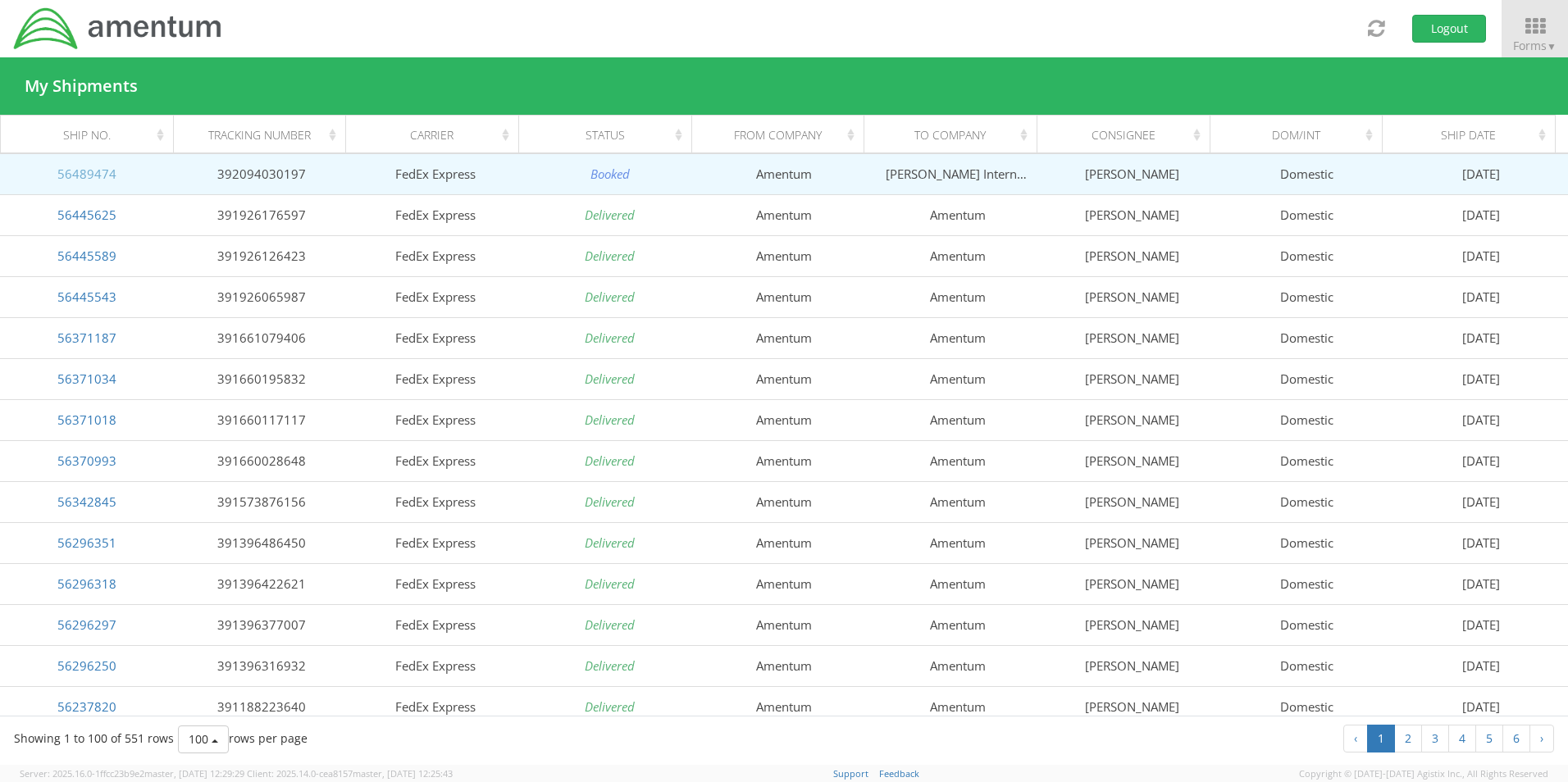
click at [100, 174] on link "56489474" at bounding box center [86, 174] width 59 height 16
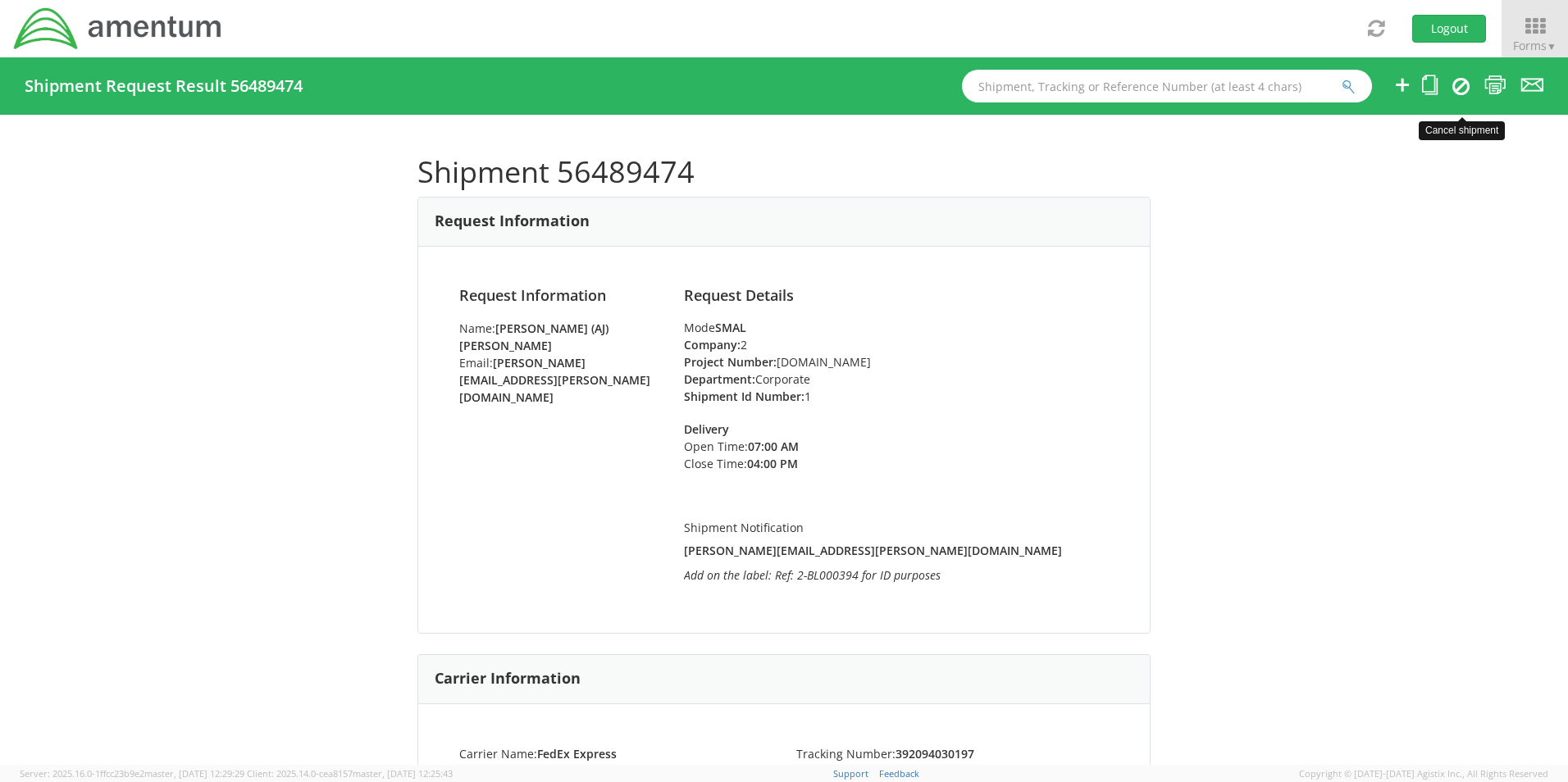
click at [1461, 86] on icon at bounding box center [1461, 86] width 17 height 20
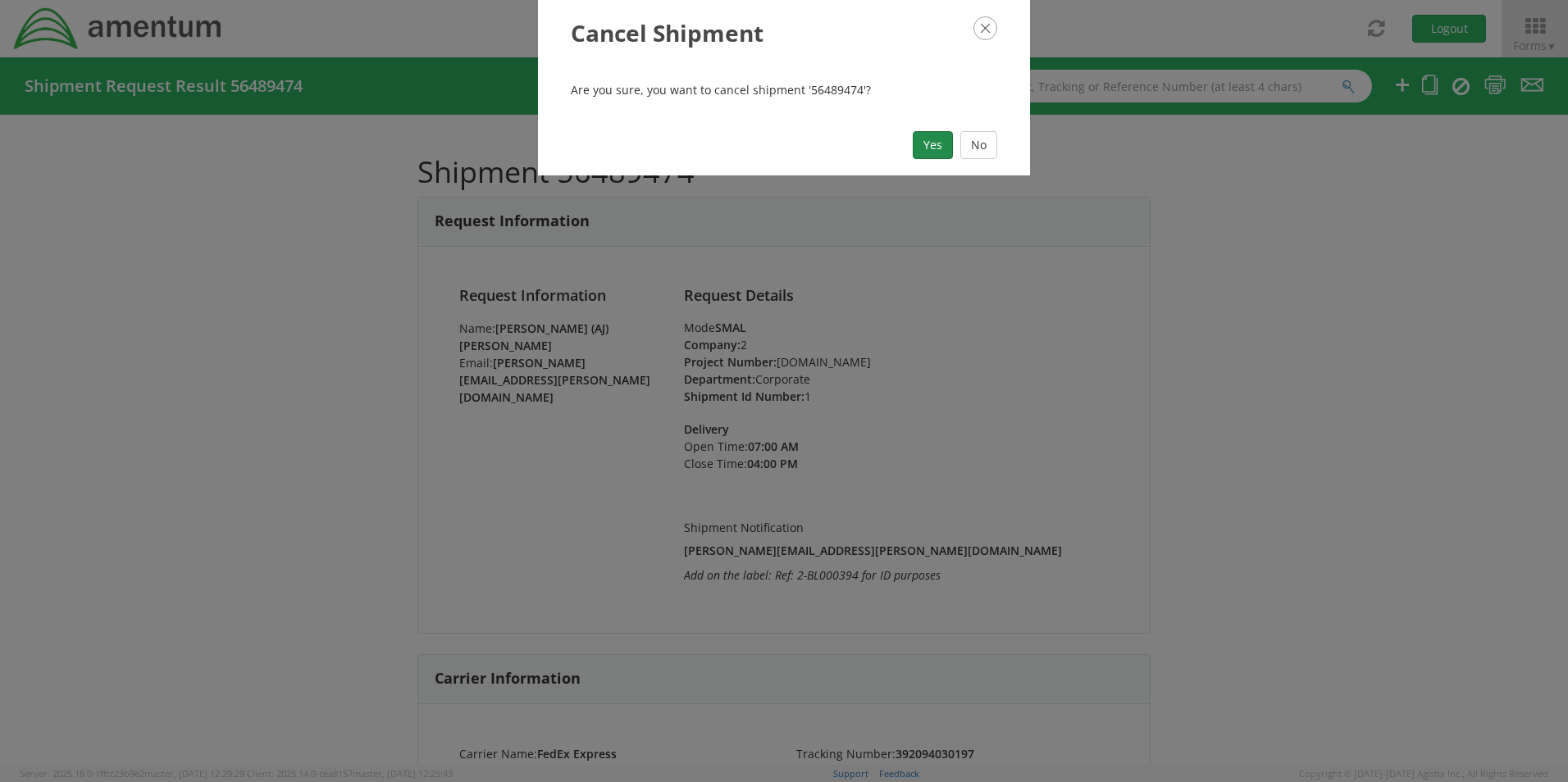
click at [935, 149] on button "Yes" at bounding box center [932, 145] width 40 height 28
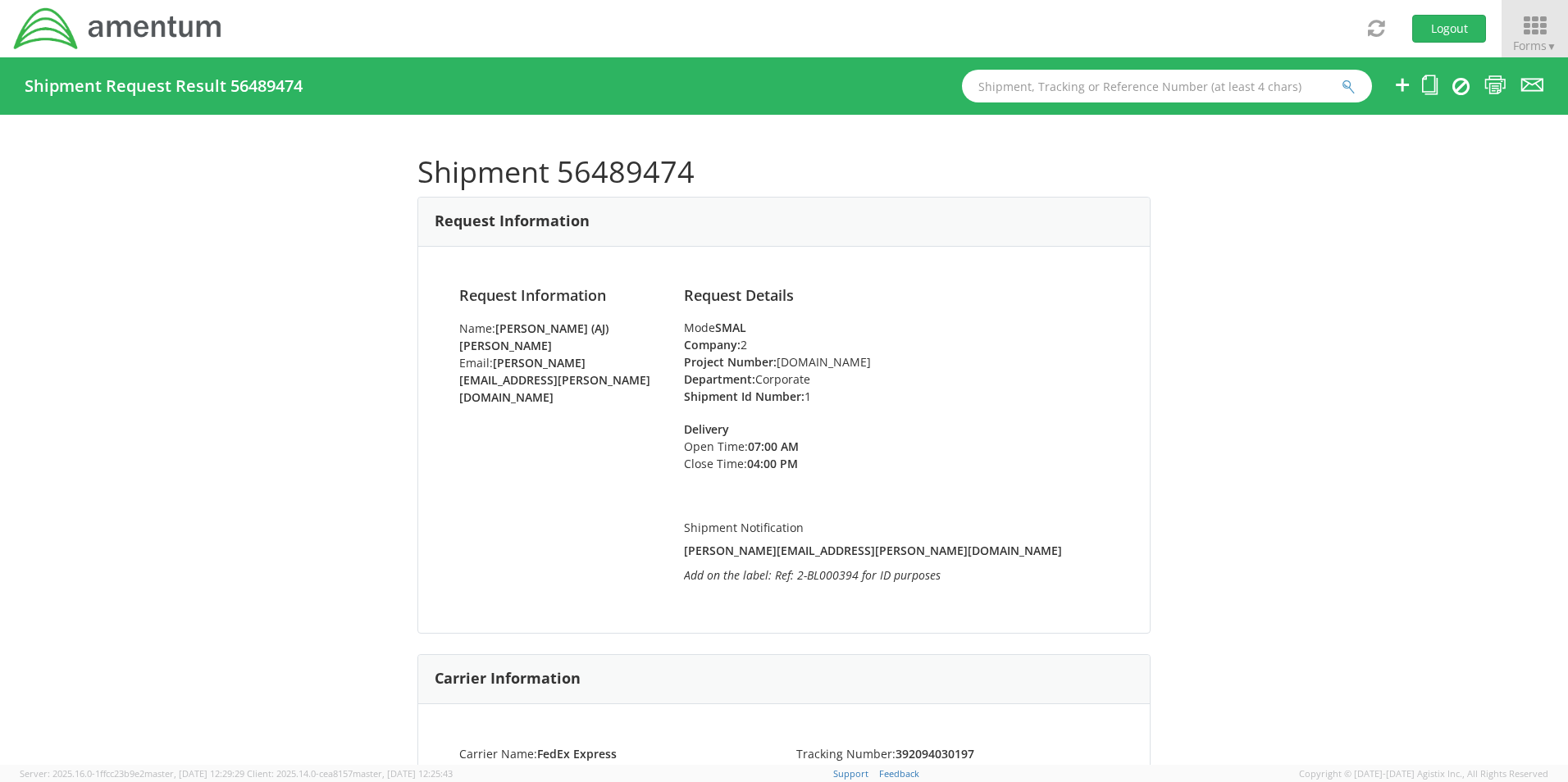
click at [1529, 30] on icon at bounding box center [1535, 26] width 77 height 23
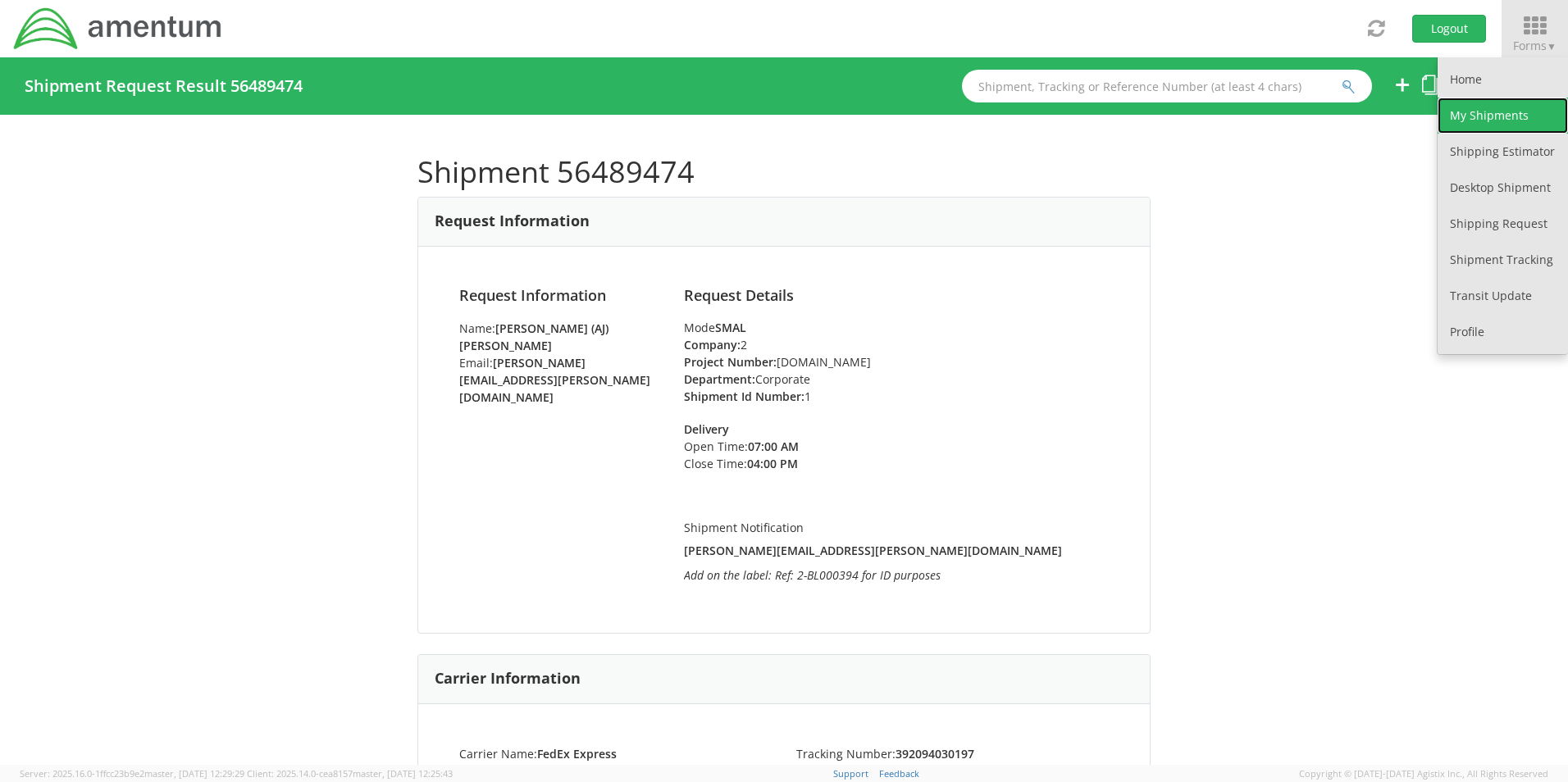
click at [1478, 111] on link "My Shipments" at bounding box center [1502, 116] width 130 height 36
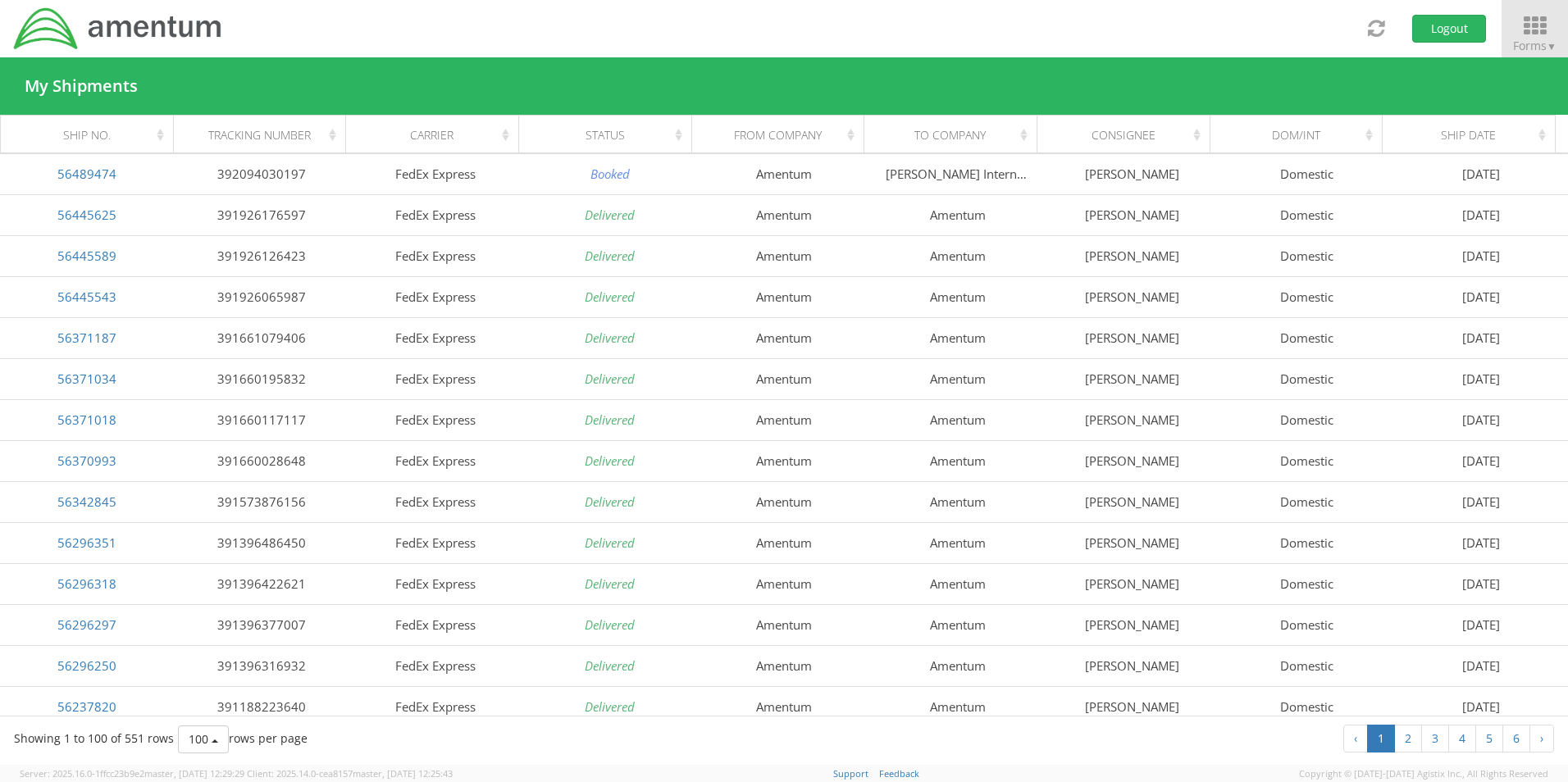
click at [1534, 32] on icon at bounding box center [1535, 26] width 77 height 23
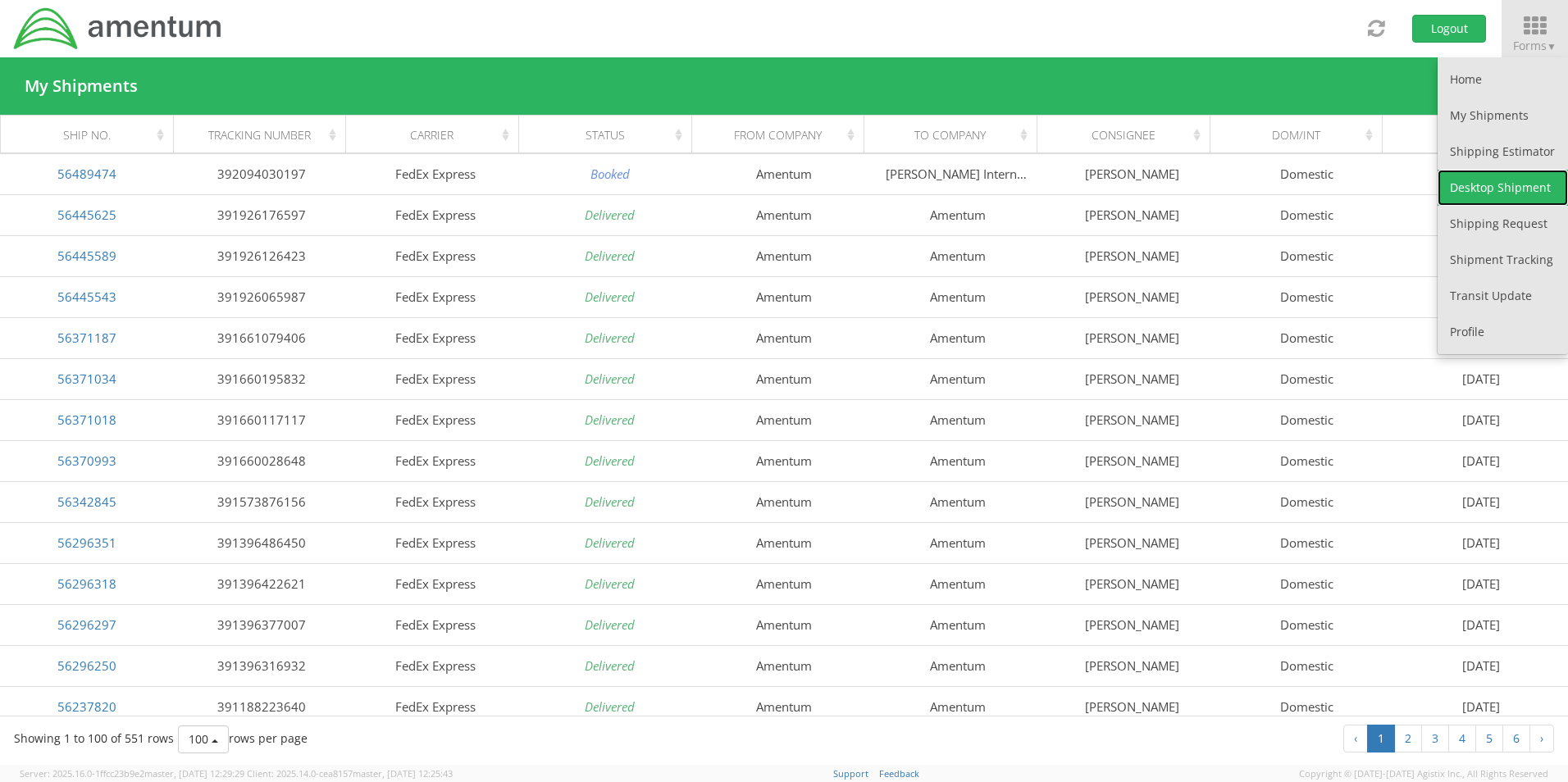
click at [1497, 175] on link "Desktop Shipment" at bounding box center [1502, 187] width 130 height 36
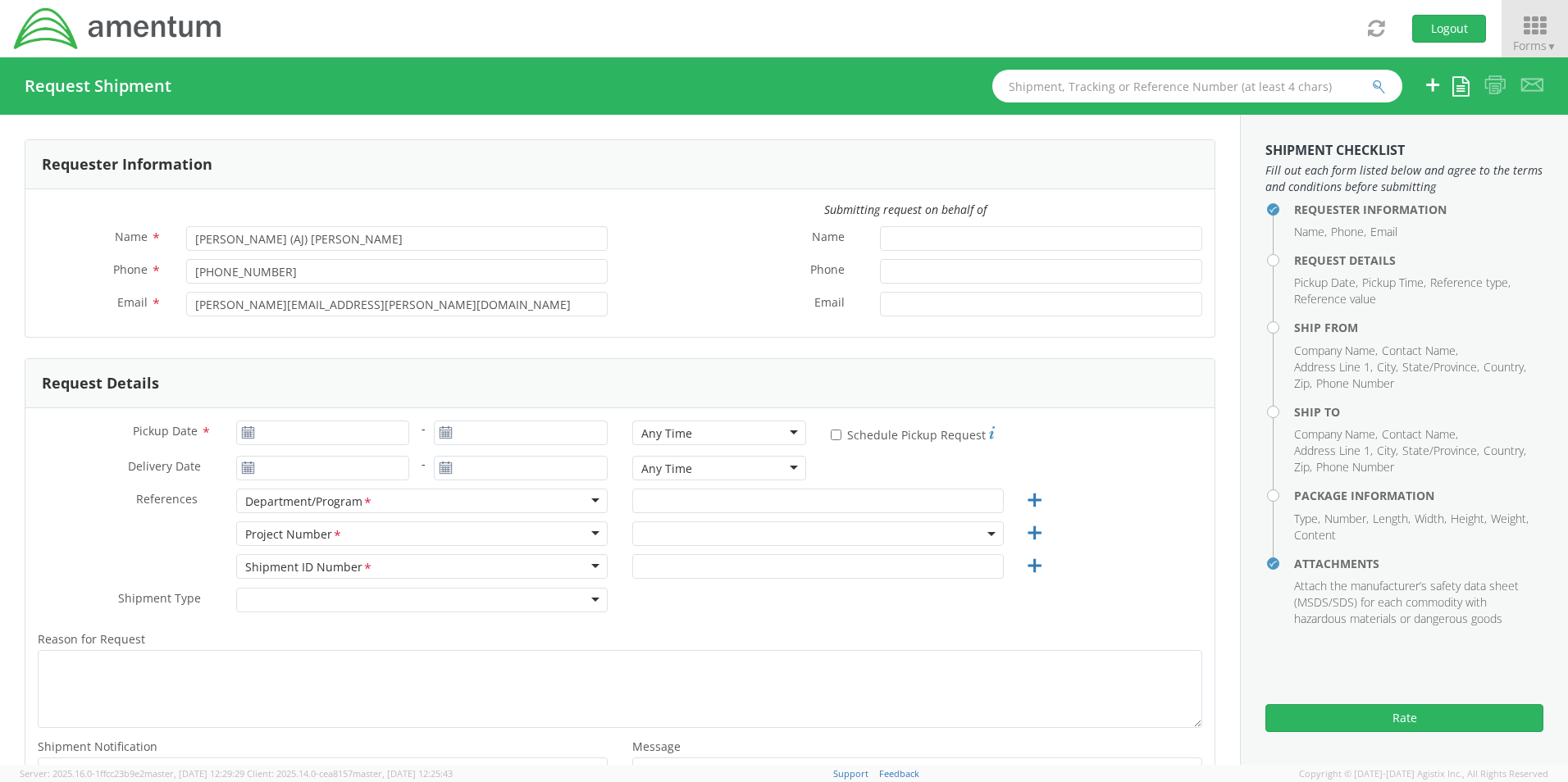
click at [1531, 26] on icon at bounding box center [1535, 26] width 77 height 23
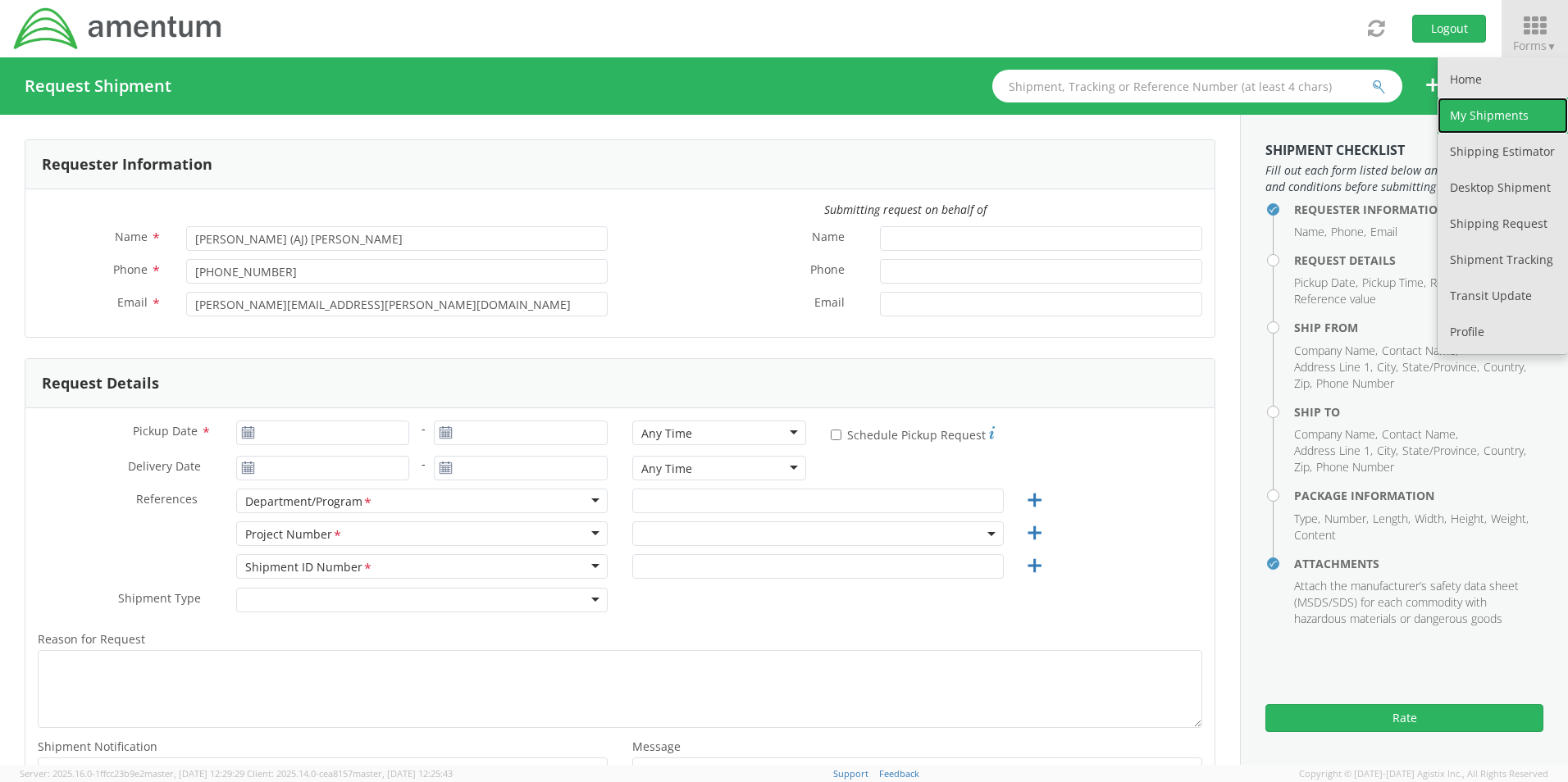
click at [1498, 110] on link "My Shipments" at bounding box center [1502, 116] width 130 height 36
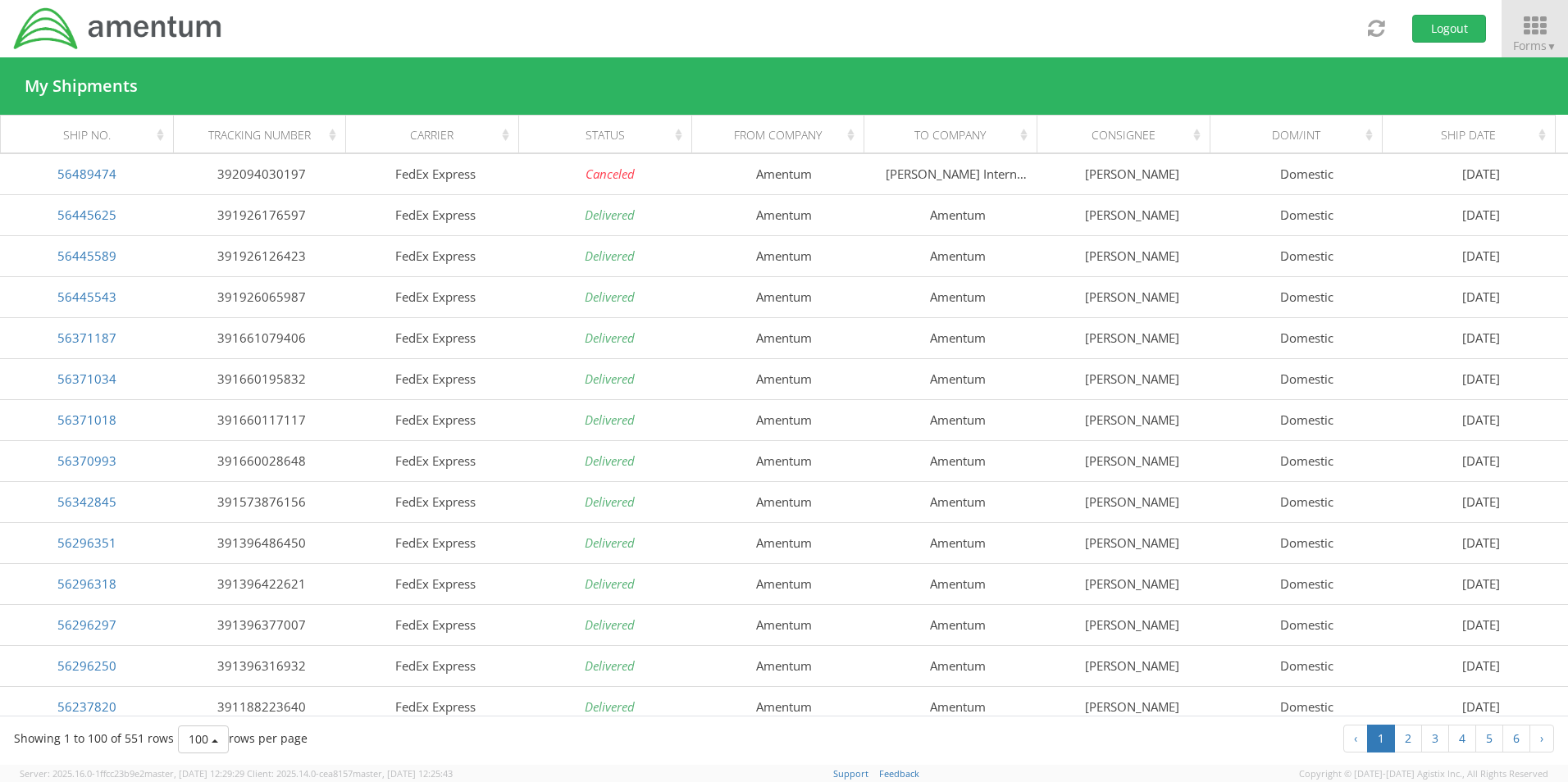
click at [1524, 35] on icon at bounding box center [1535, 26] width 77 height 23
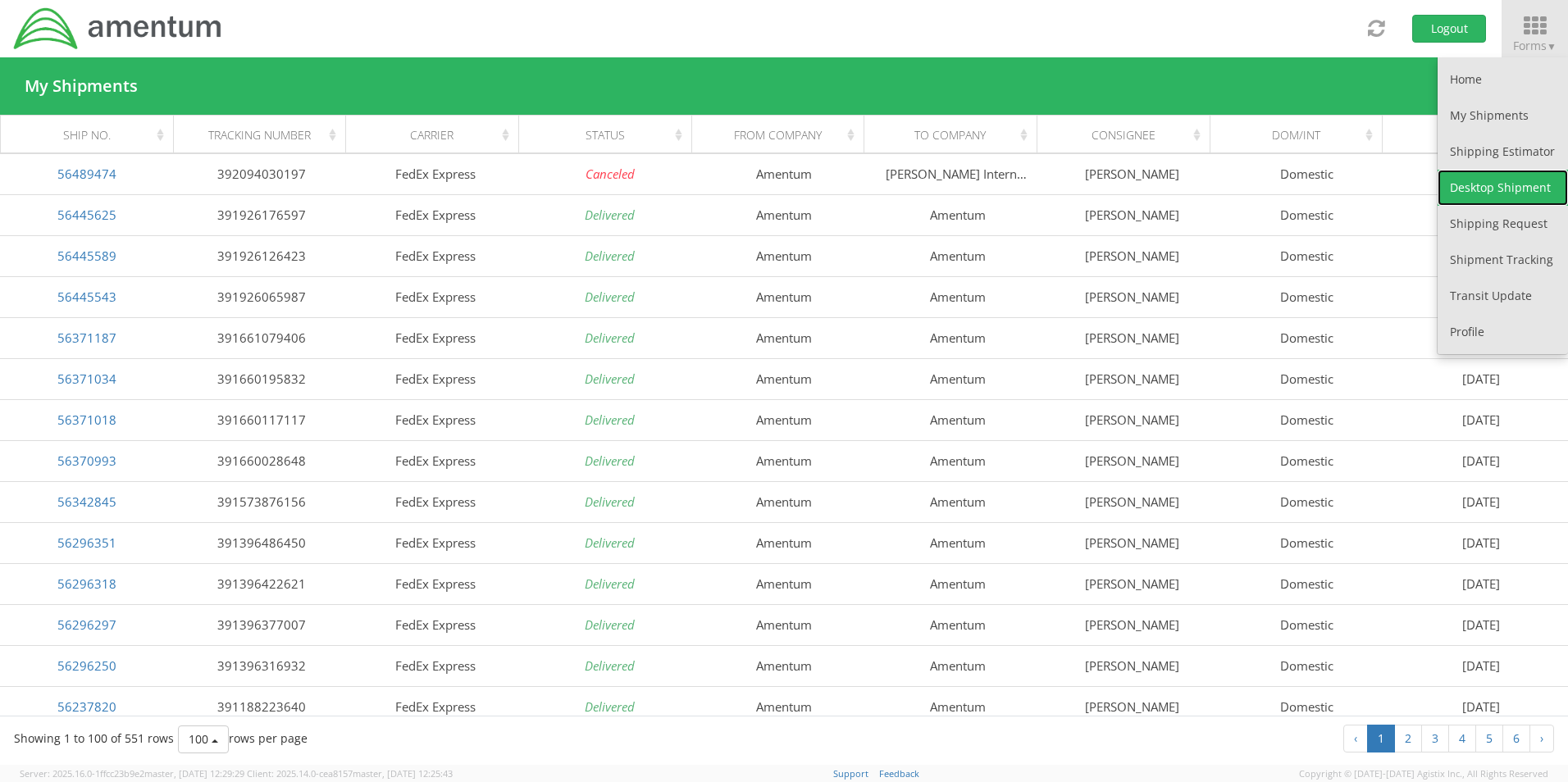
click at [1513, 186] on link "Desktop Shipment" at bounding box center [1502, 187] width 130 height 36
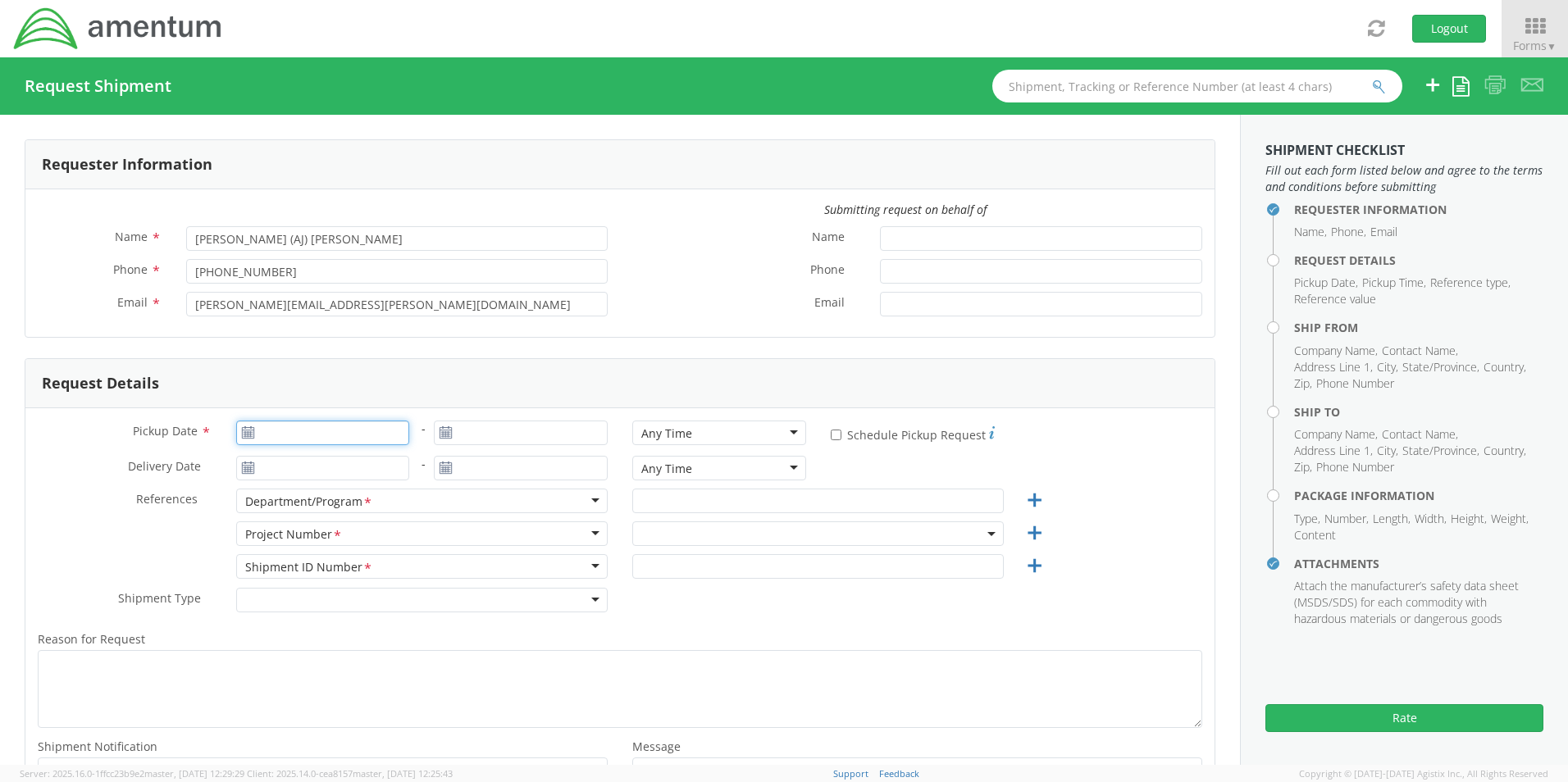
type input "[DATE]"
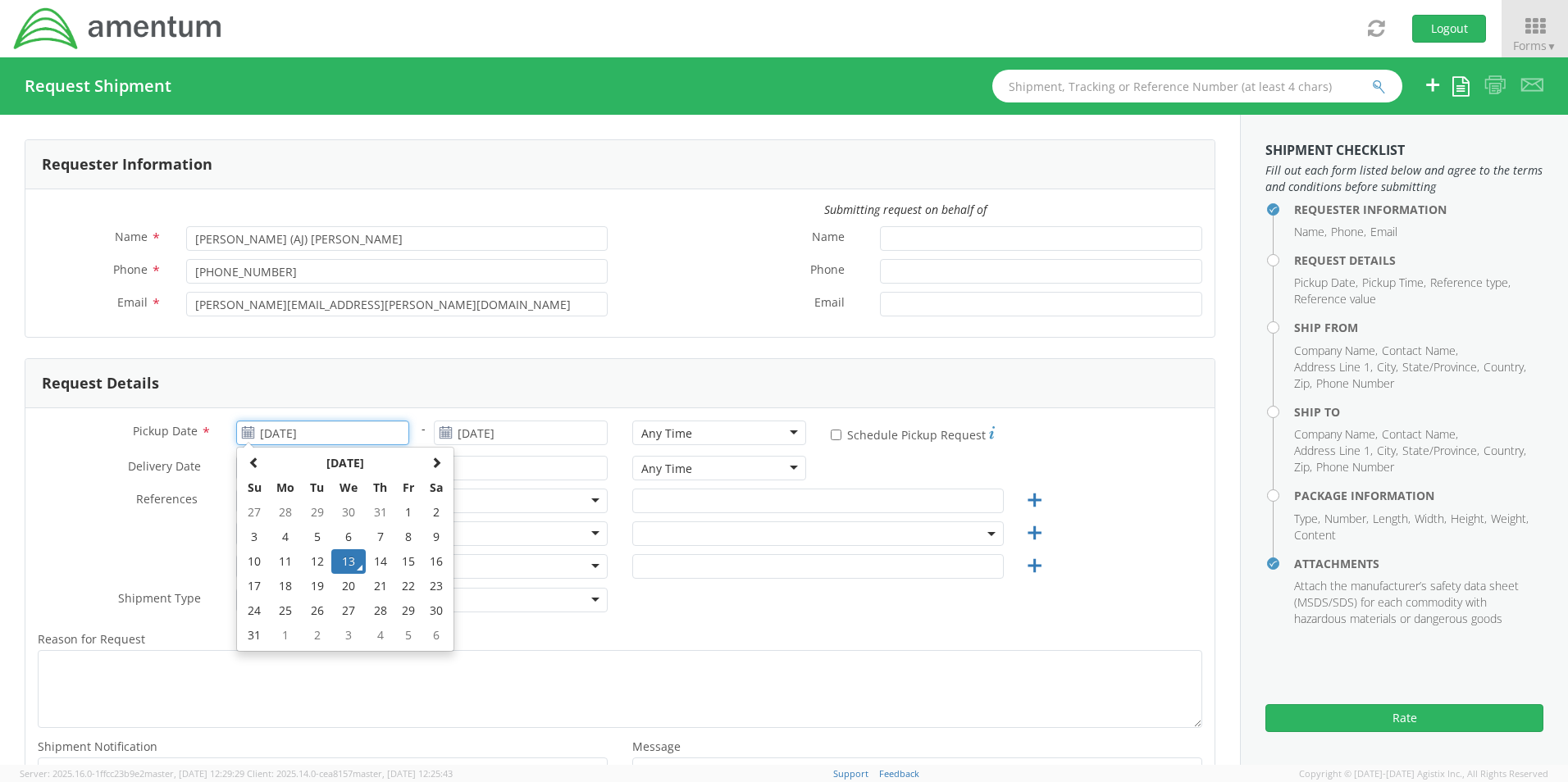
click at [319, 431] on input "[DATE]" at bounding box center [323, 432] width 174 height 25
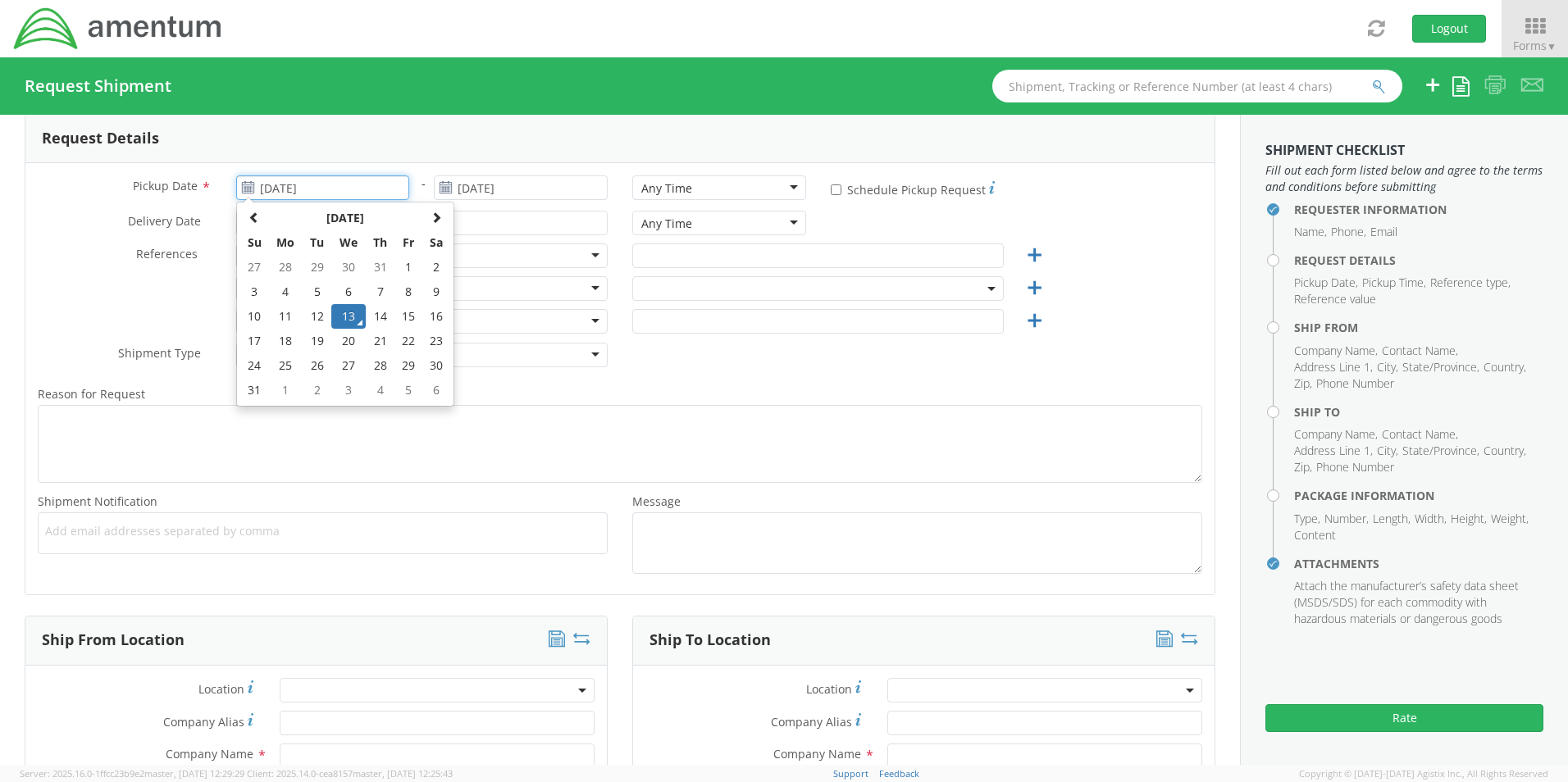
scroll to position [246, 0]
click at [345, 317] on td "13" at bounding box center [348, 315] width 34 height 25
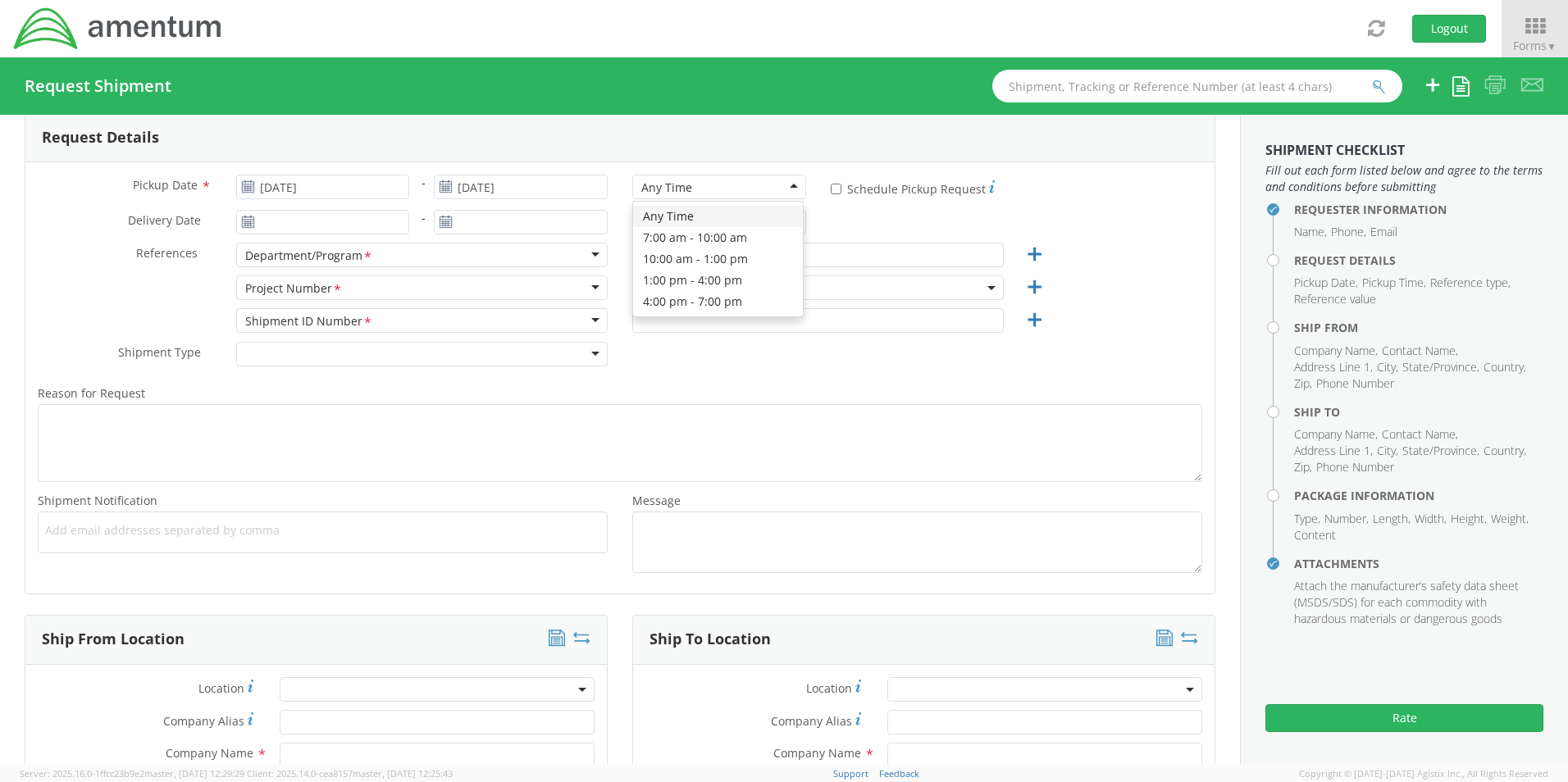
click at [790, 183] on div "Any Time" at bounding box center [719, 186] width 174 height 25
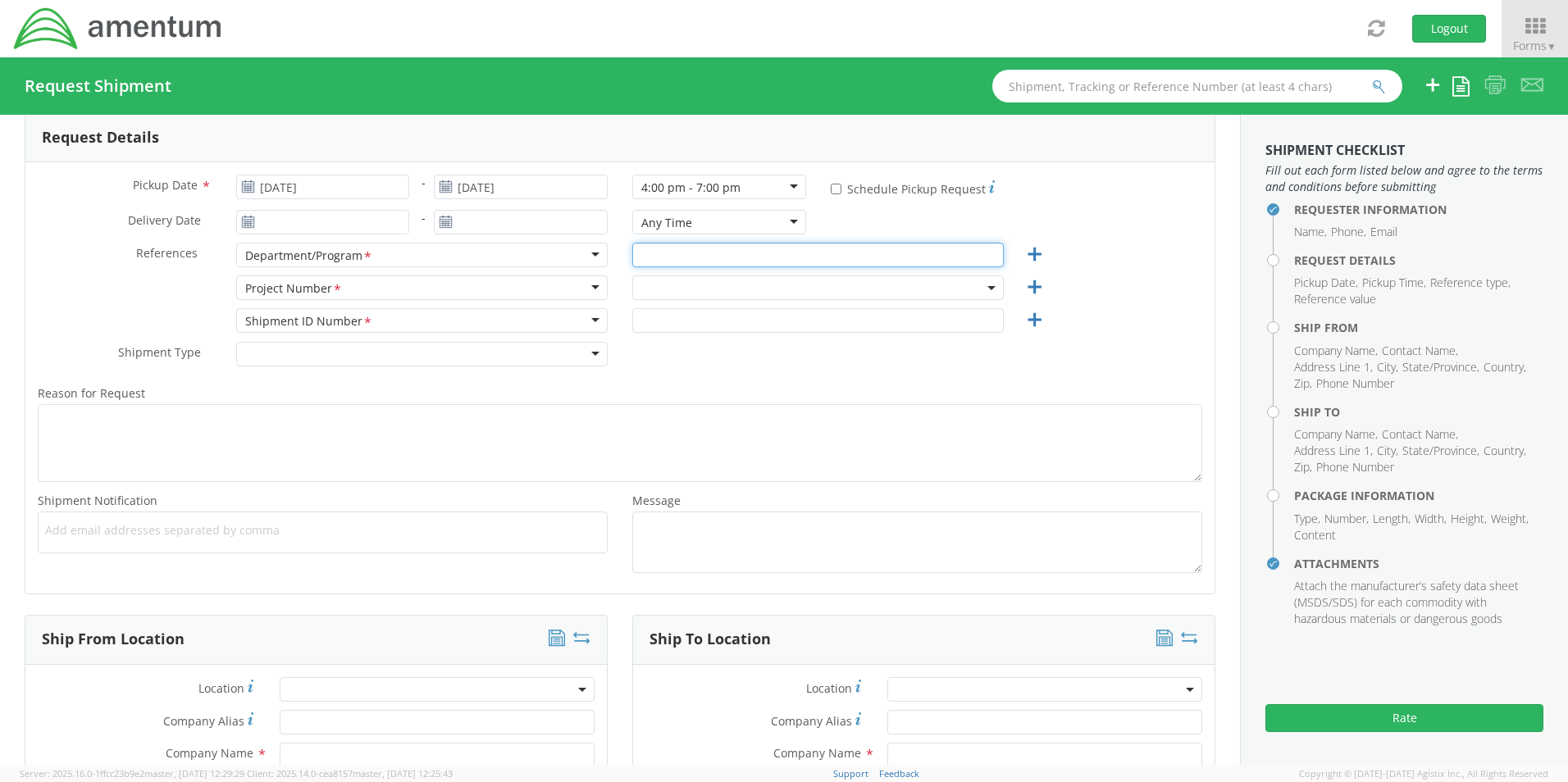
click at [712, 253] on input "text" at bounding box center [818, 254] width 371 height 25
type input "C"
type input "Corporate"
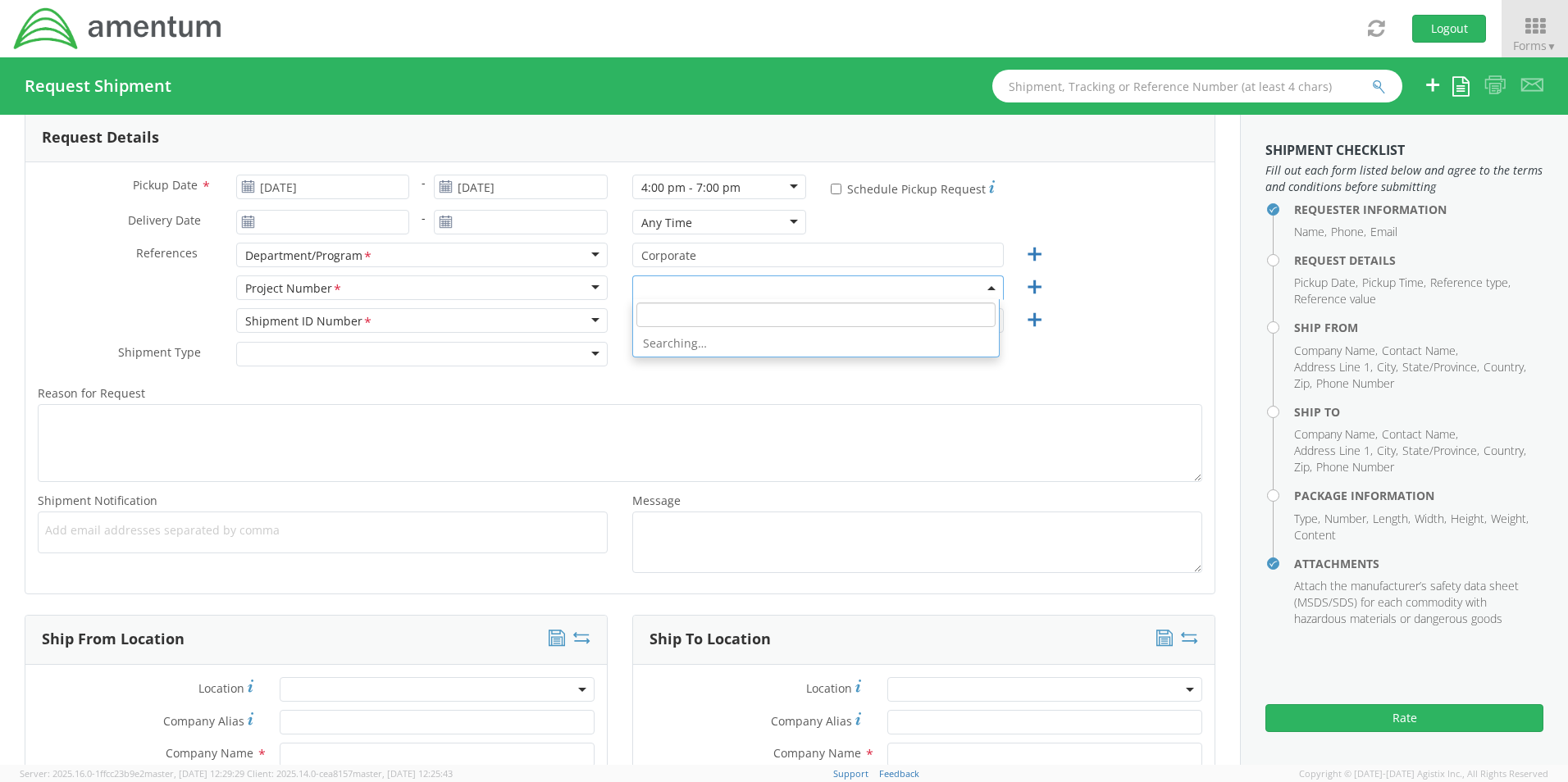
click at [817, 283] on span at bounding box center [818, 288] width 371 height 25
click at [709, 316] on input "search" at bounding box center [816, 314] width 359 height 25
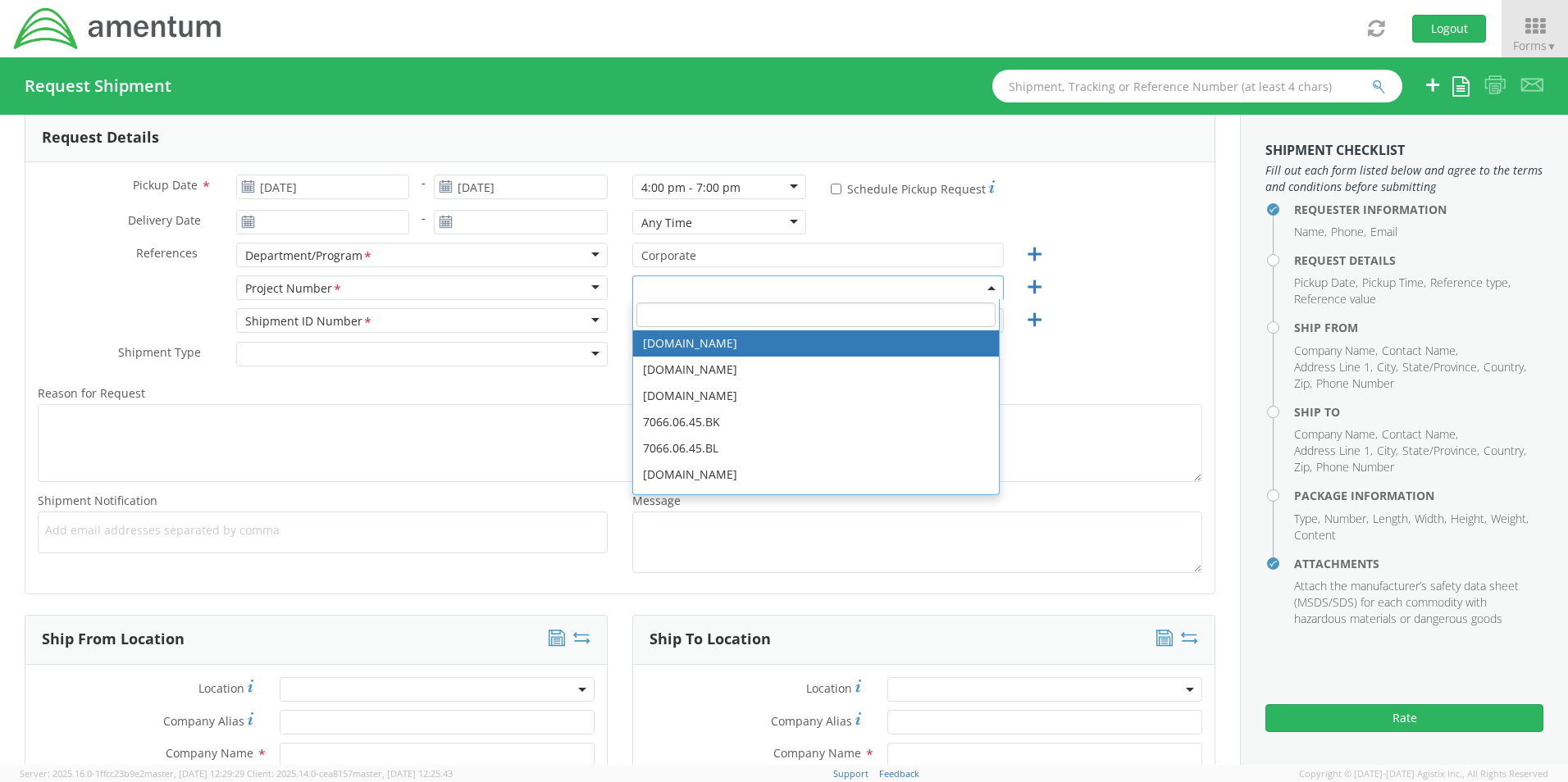
type input "[DOMAIN_NAME]"
type input "[DATE]"
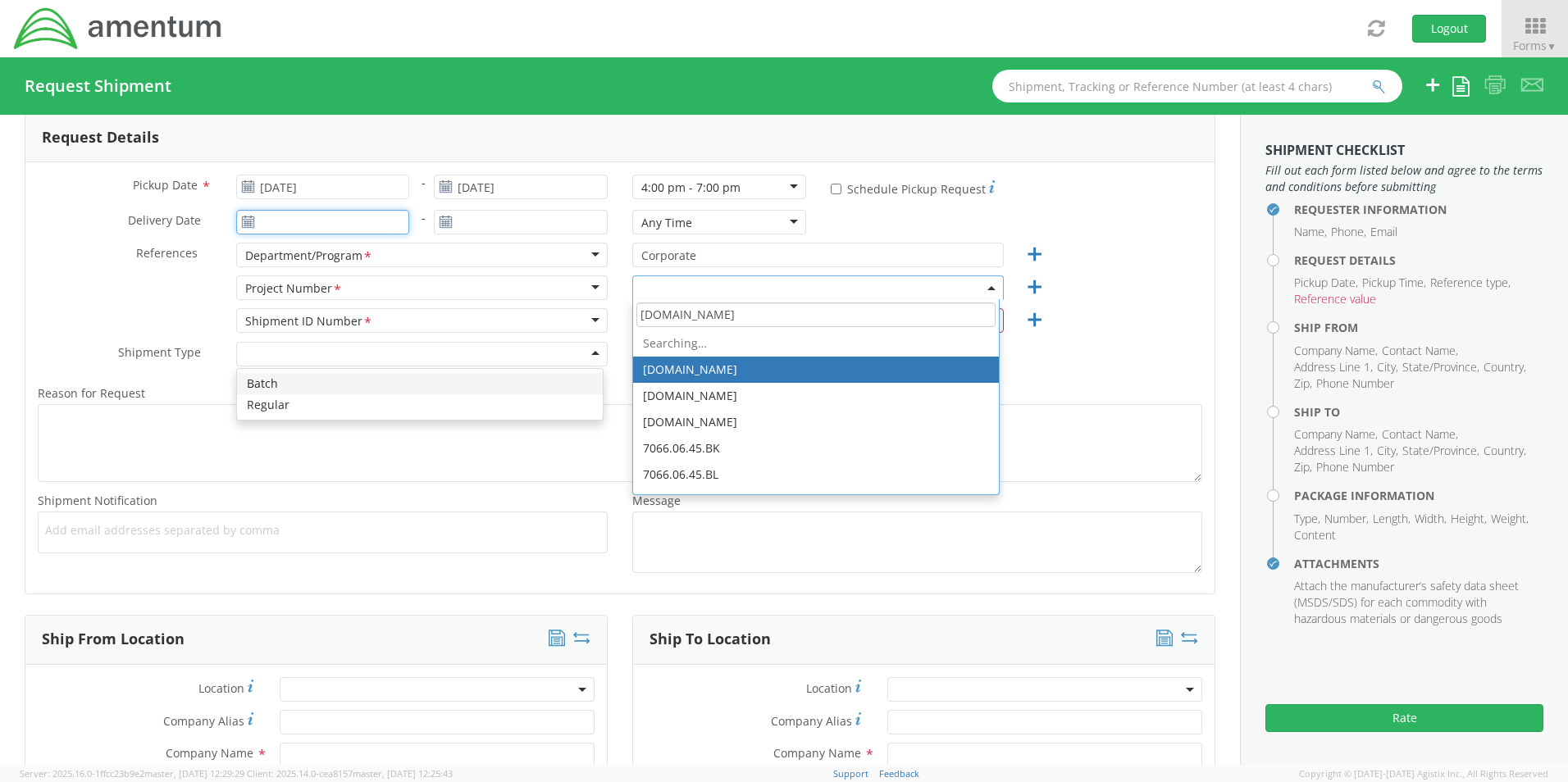
type input "[DATE]"
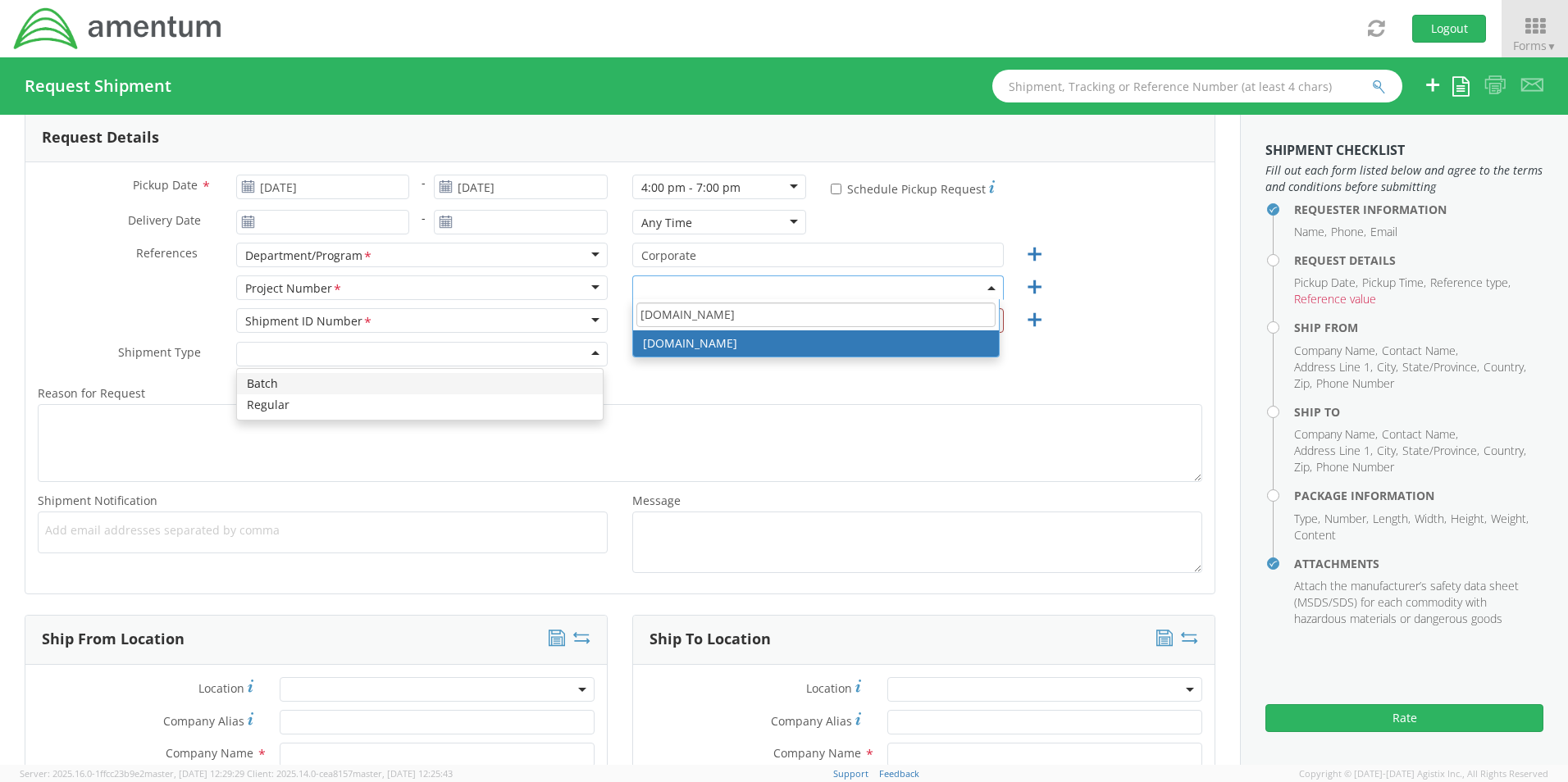
click at [777, 312] on input "[DOMAIN_NAME]" at bounding box center [816, 314] width 359 height 25
select select "[DOMAIN_NAME]"
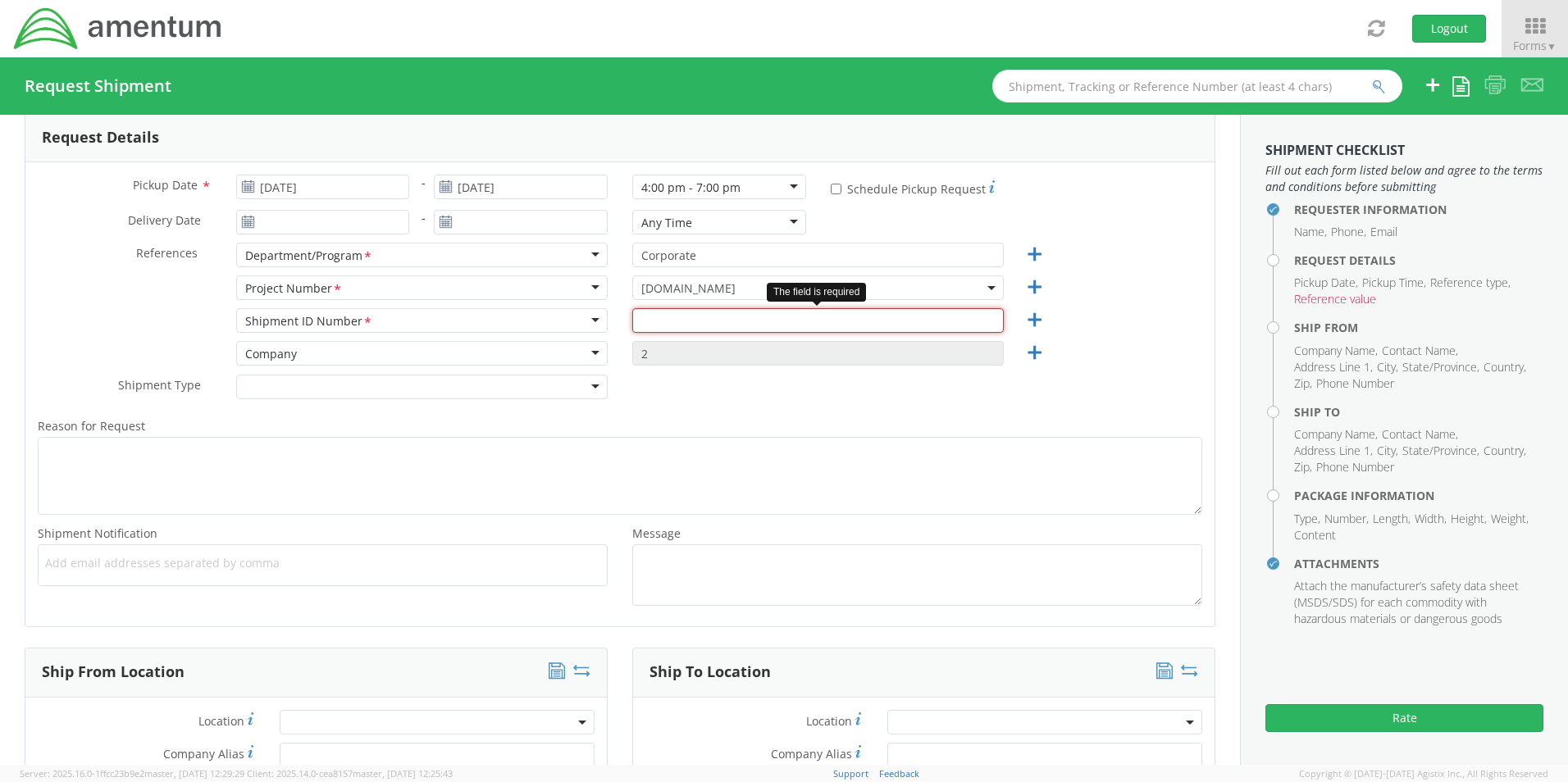
click at [671, 323] on input "text" at bounding box center [818, 320] width 371 height 25
type input "1"
click at [686, 402] on div "Shipment Type * Batch Regular" at bounding box center [620, 391] width 1189 height 33
click at [139, 568] on span "Add email addresses separated by comma" at bounding box center [323, 562] width 555 height 16
type input "J"
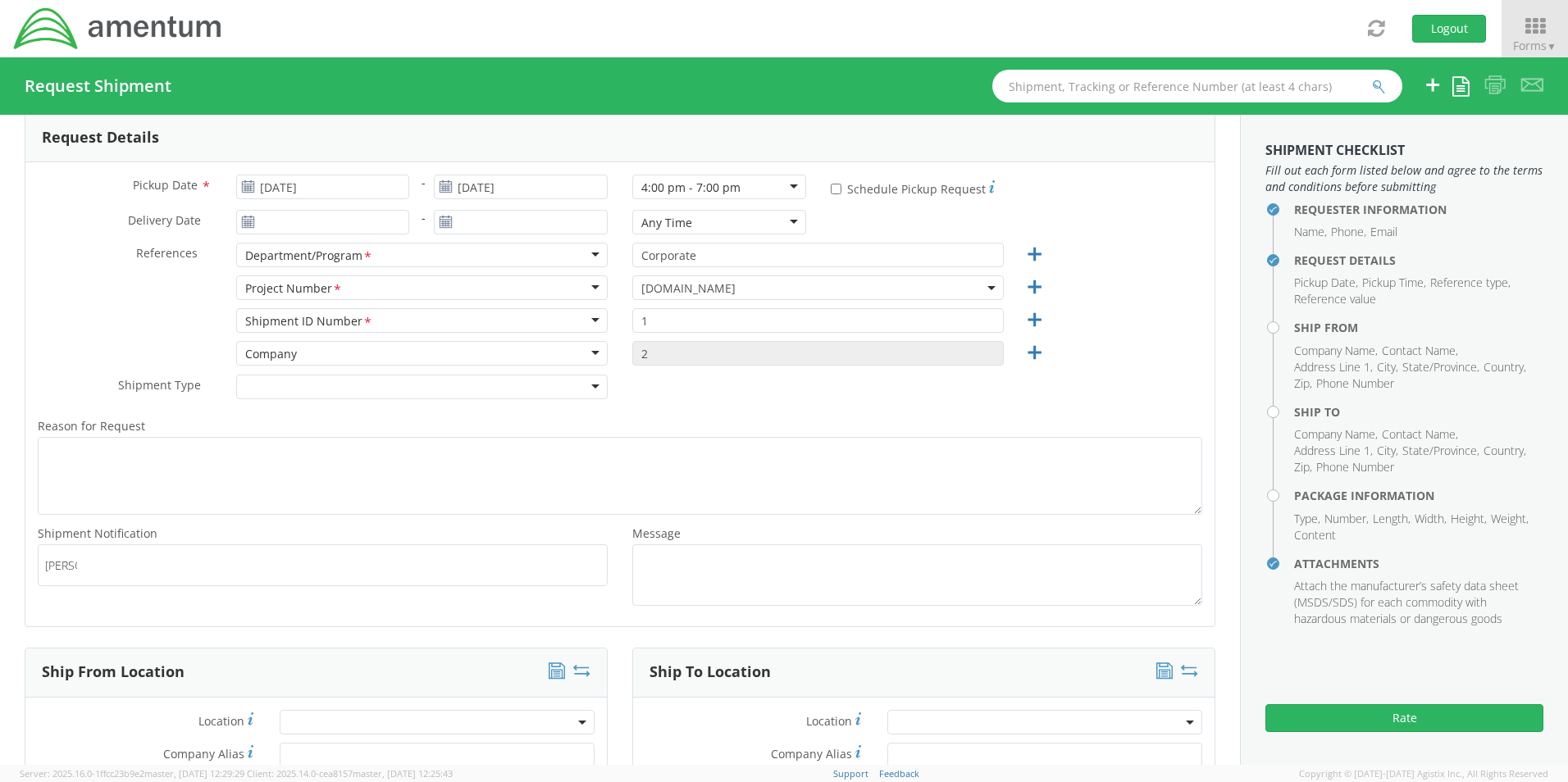
type input "J"
type input "[PERSON_NAME][EMAIL_ADDRESS][PERSON_NAME][DOMAIN_NAME]"
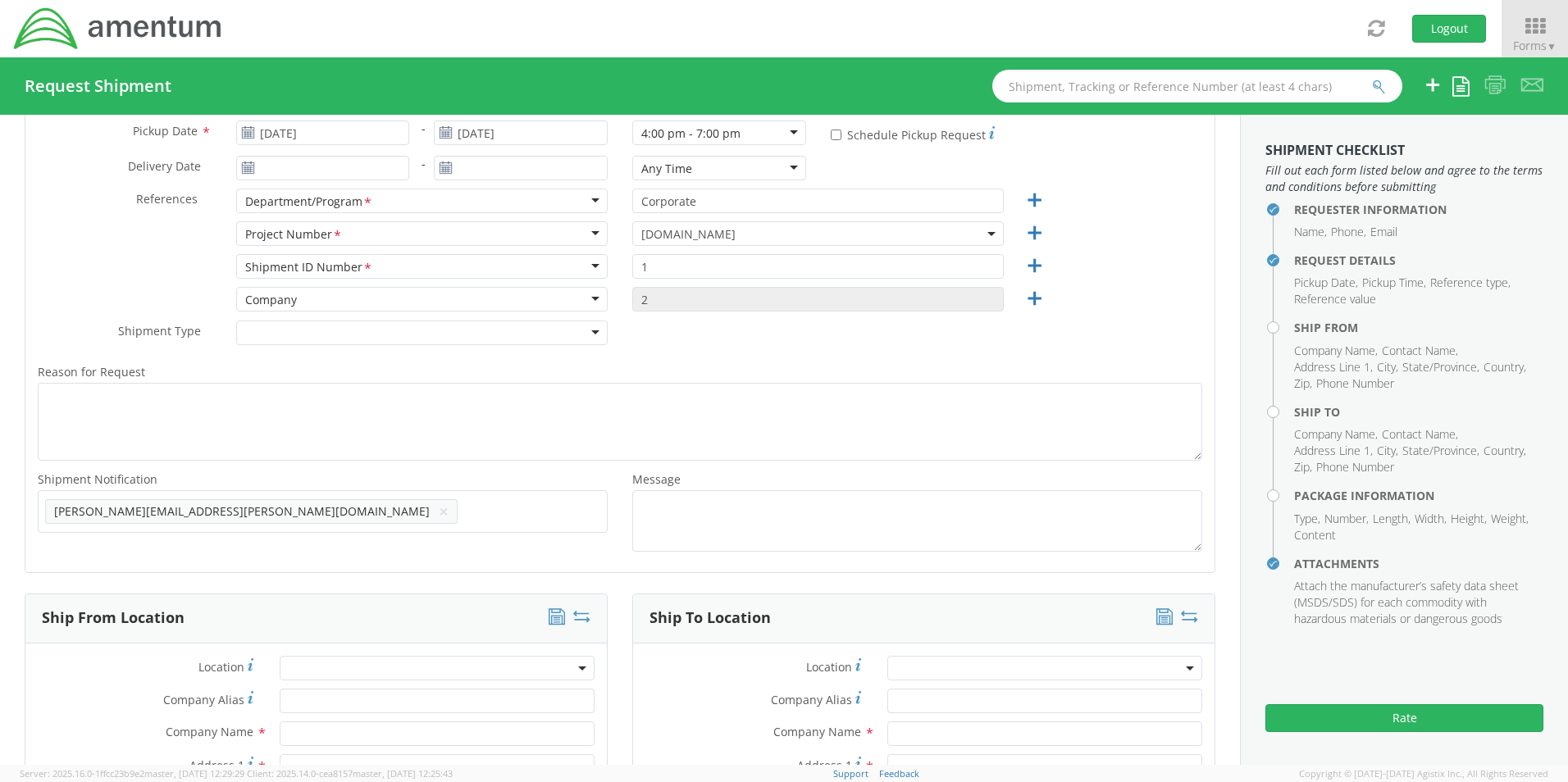
scroll to position [328, 0]
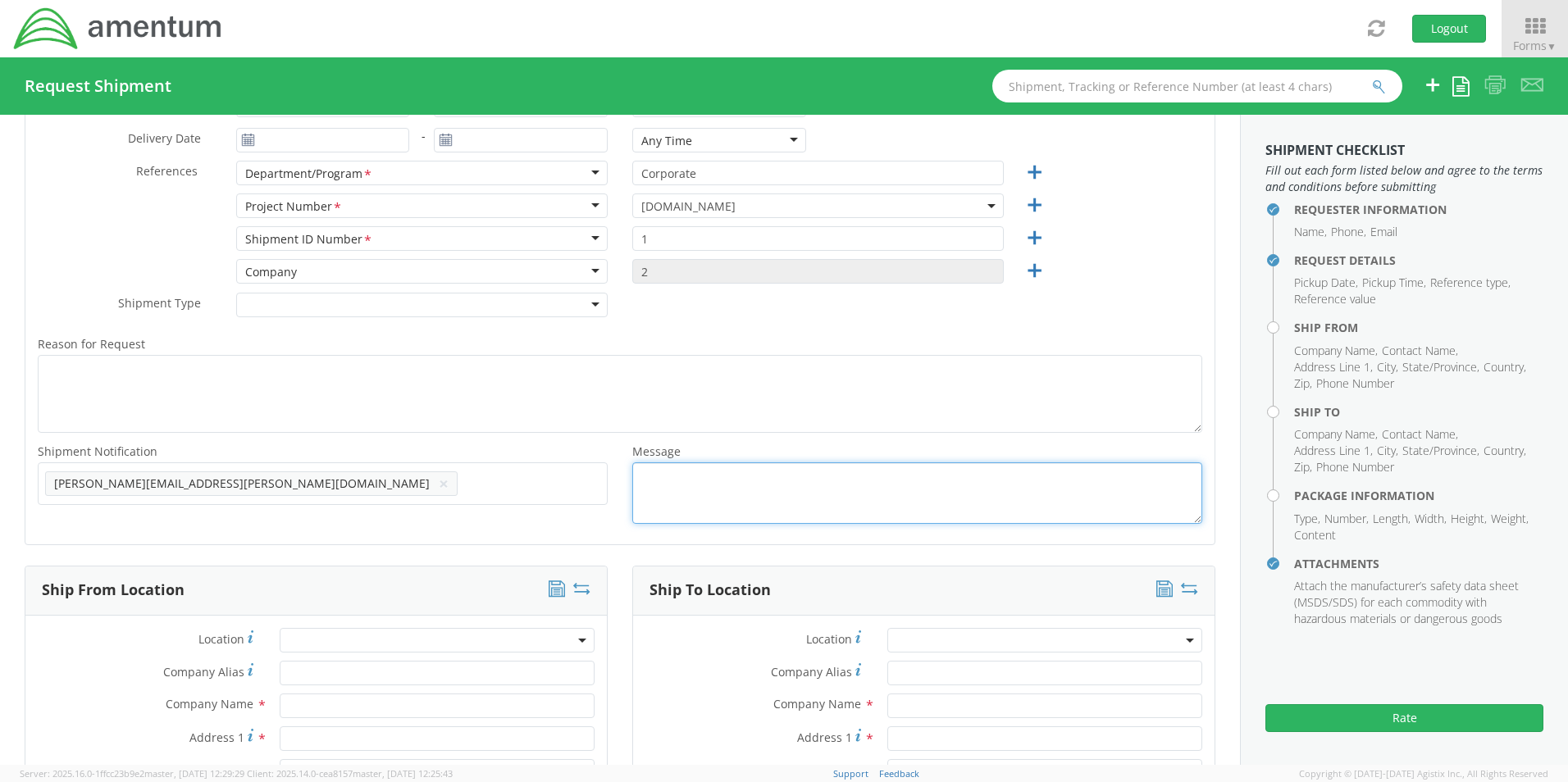
click at [668, 482] on textarea "Message *" at bounding box center [918, 493] width 570 height 61
type textarea "Add on the label: Ref: 2-BL000394 for ID purposes"
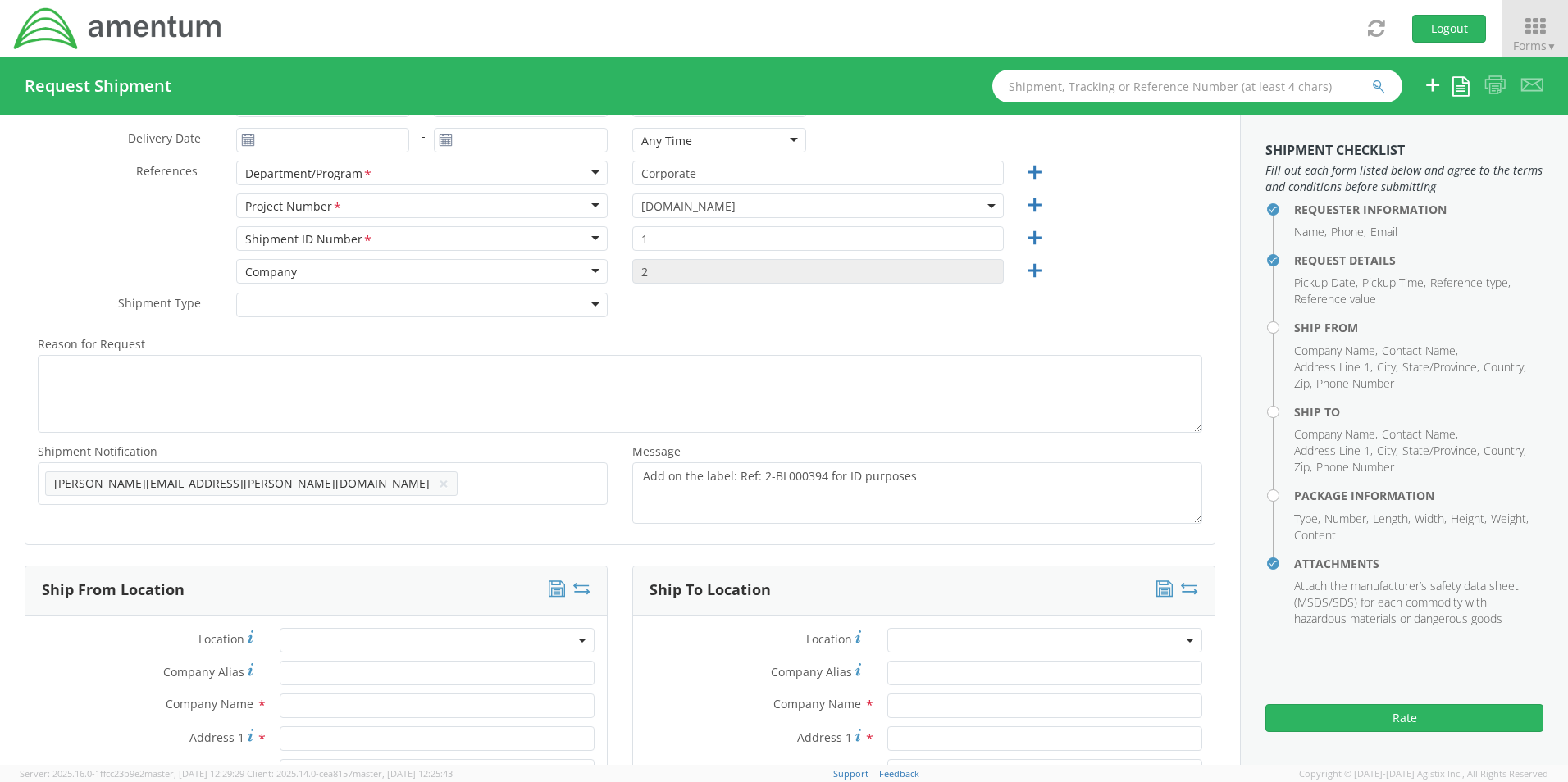
type input "[PERSON_NAME] (AJ) [PERSON_NAME]"
type input "[PHONE_NUMBER]"
type input "[PERSON_NAME][EMAIL_ADDRESS][PERSON_NAME][DOMAIN_NAME]"
type input "[DATE]"
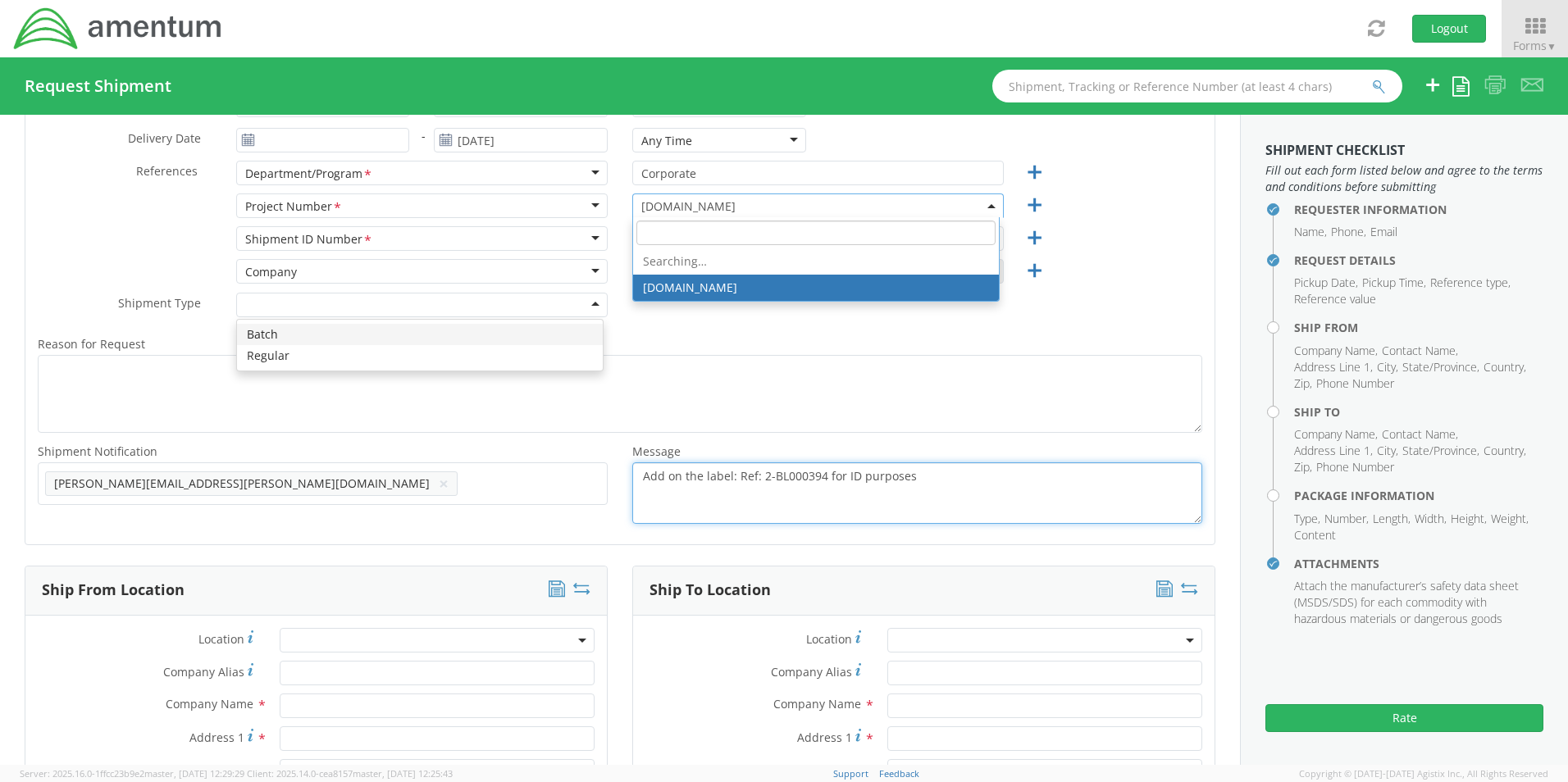
scroll to position [0, 0]
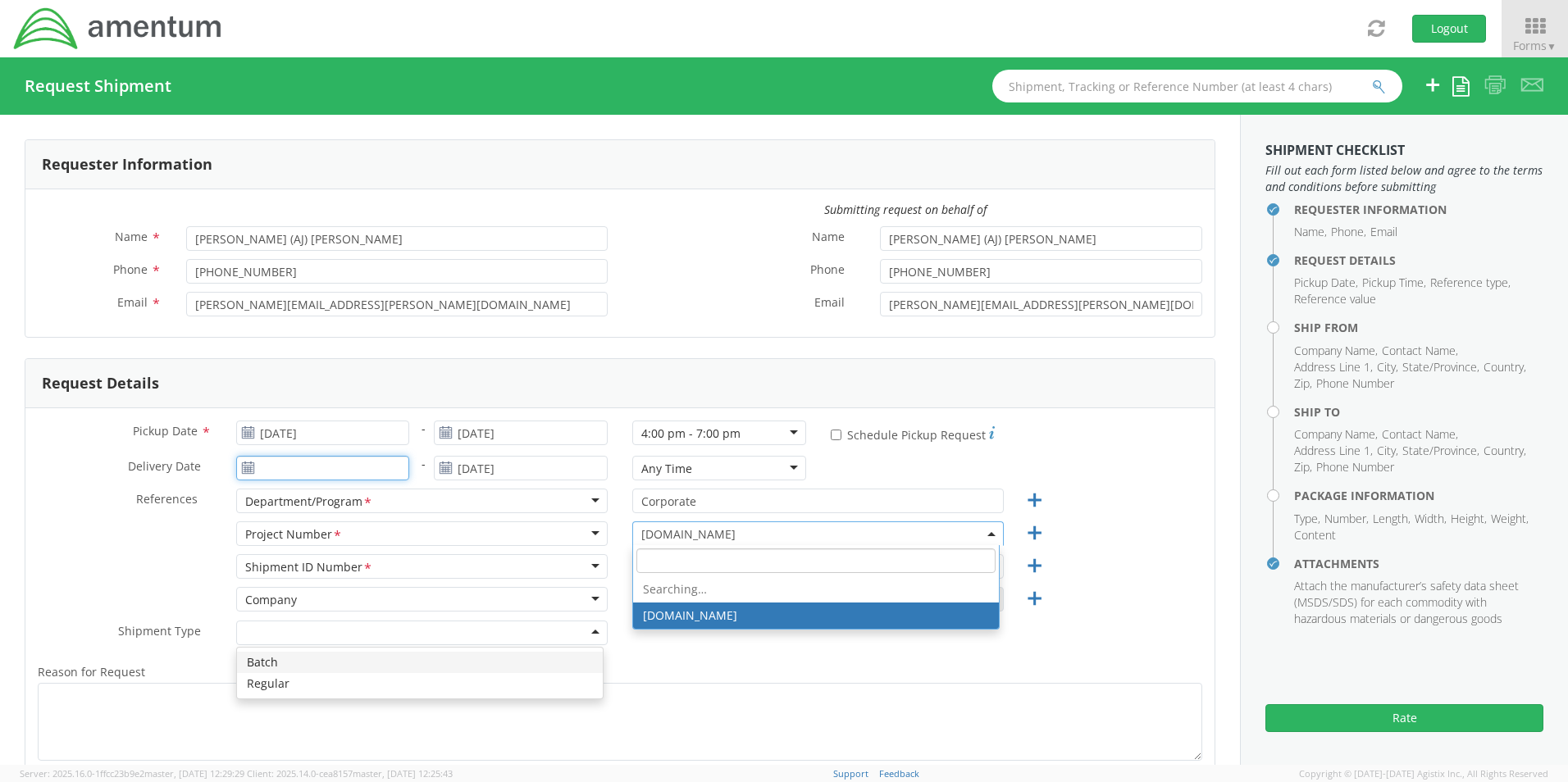
type input "[DATE]"
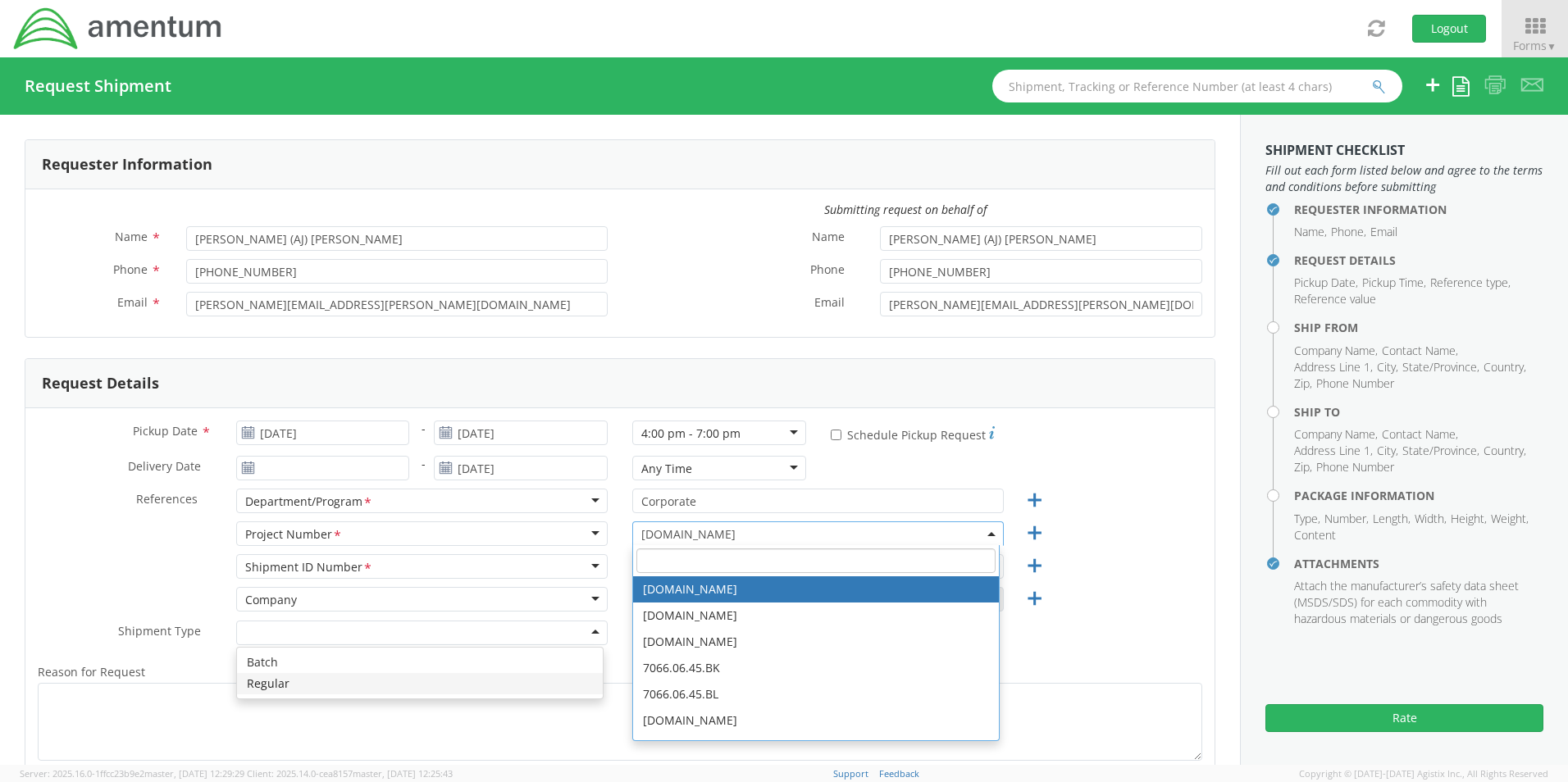
click at [838, 529] on span "[DOMAIN_NAME]" at bounding box center [817, 534] width 353 height 15
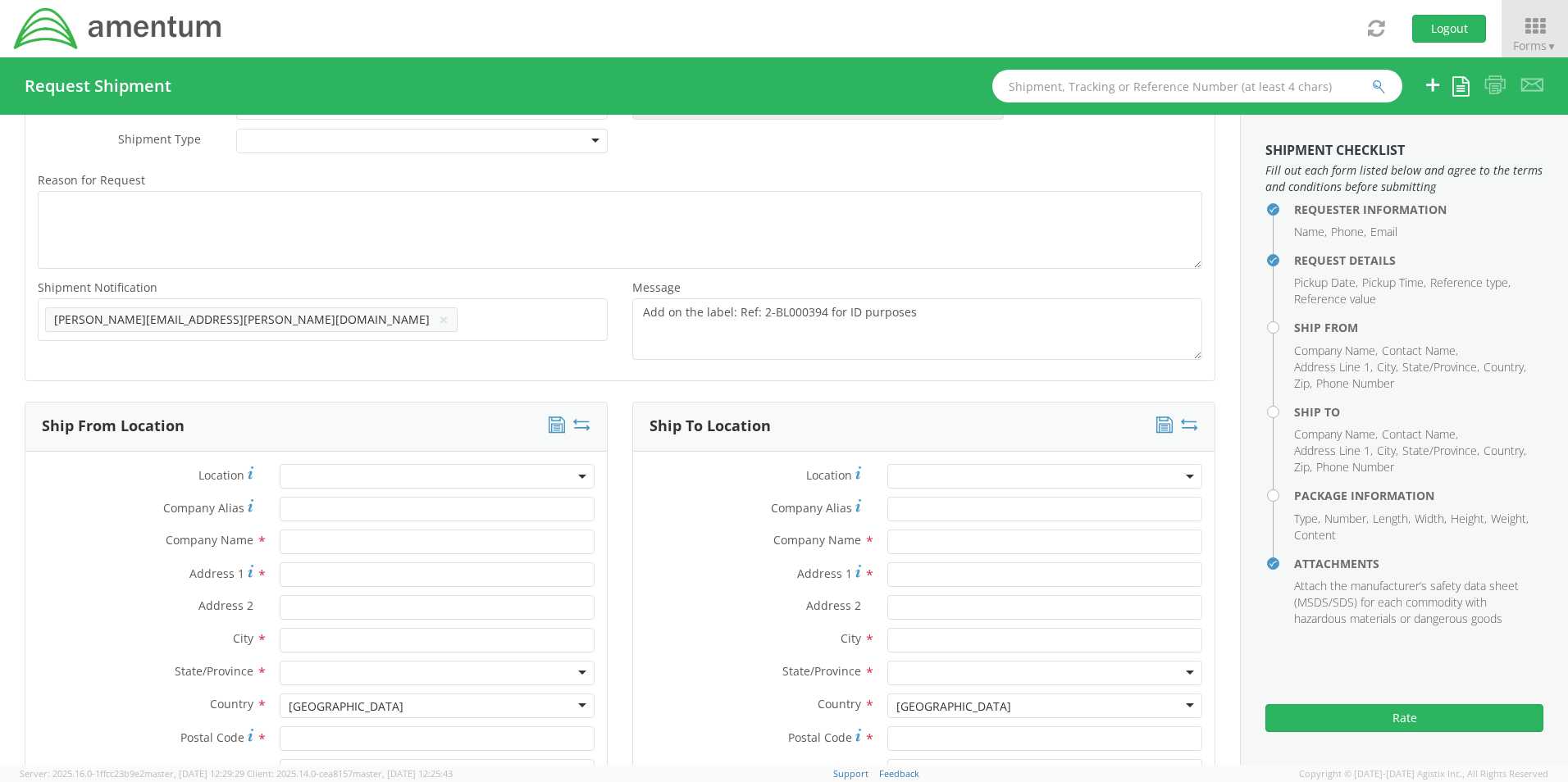
scroll to position [656, 0]
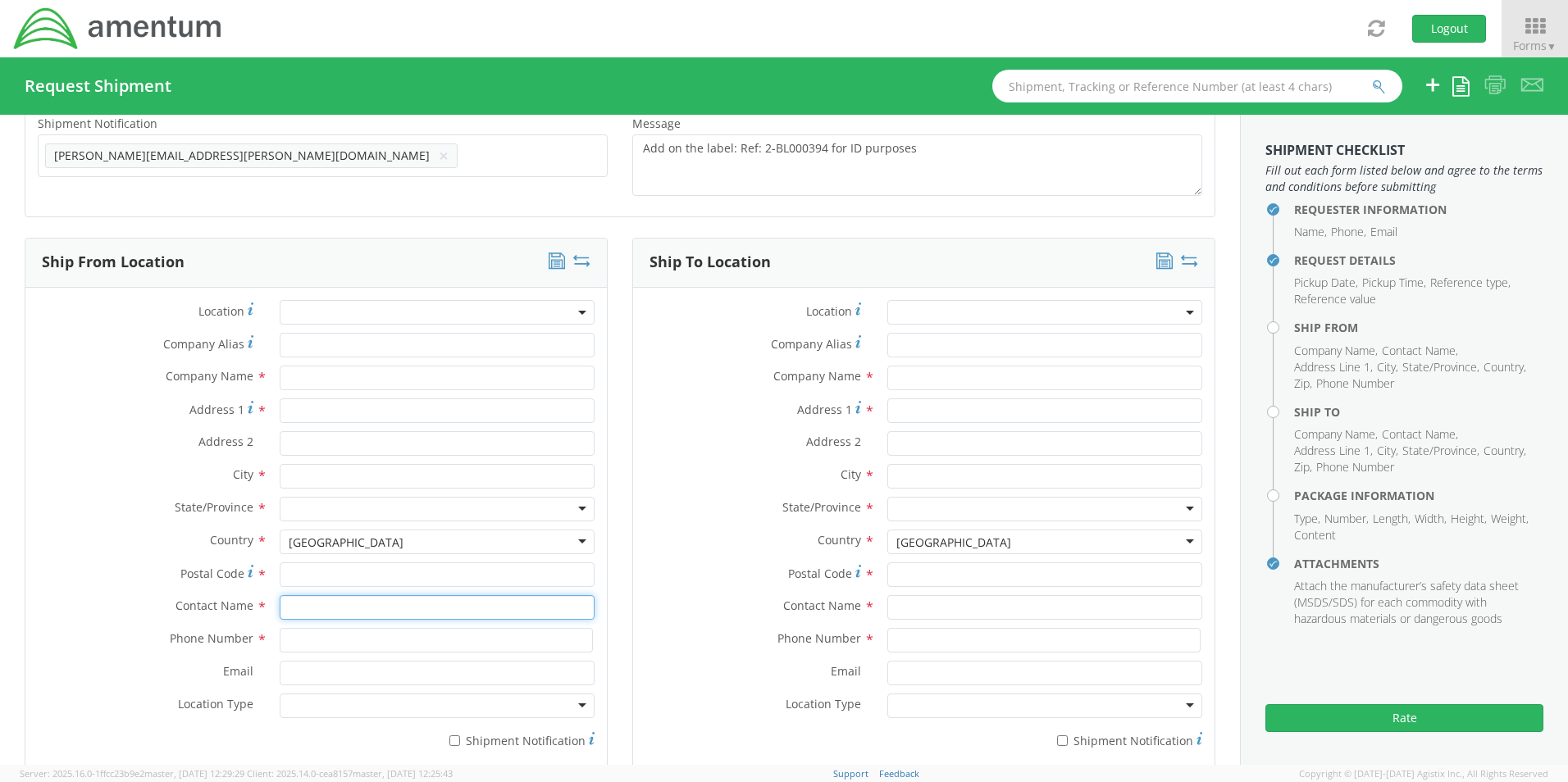
click at [315, 608] on input "text" at bounding box center [437, 607] width 315 height 25
type input "[PERSON_NAME] (AJ) [PERSON_NAME]"
type input "Amentum"
type input "[STREET_ADDRESS]"
type input "Suite 400"
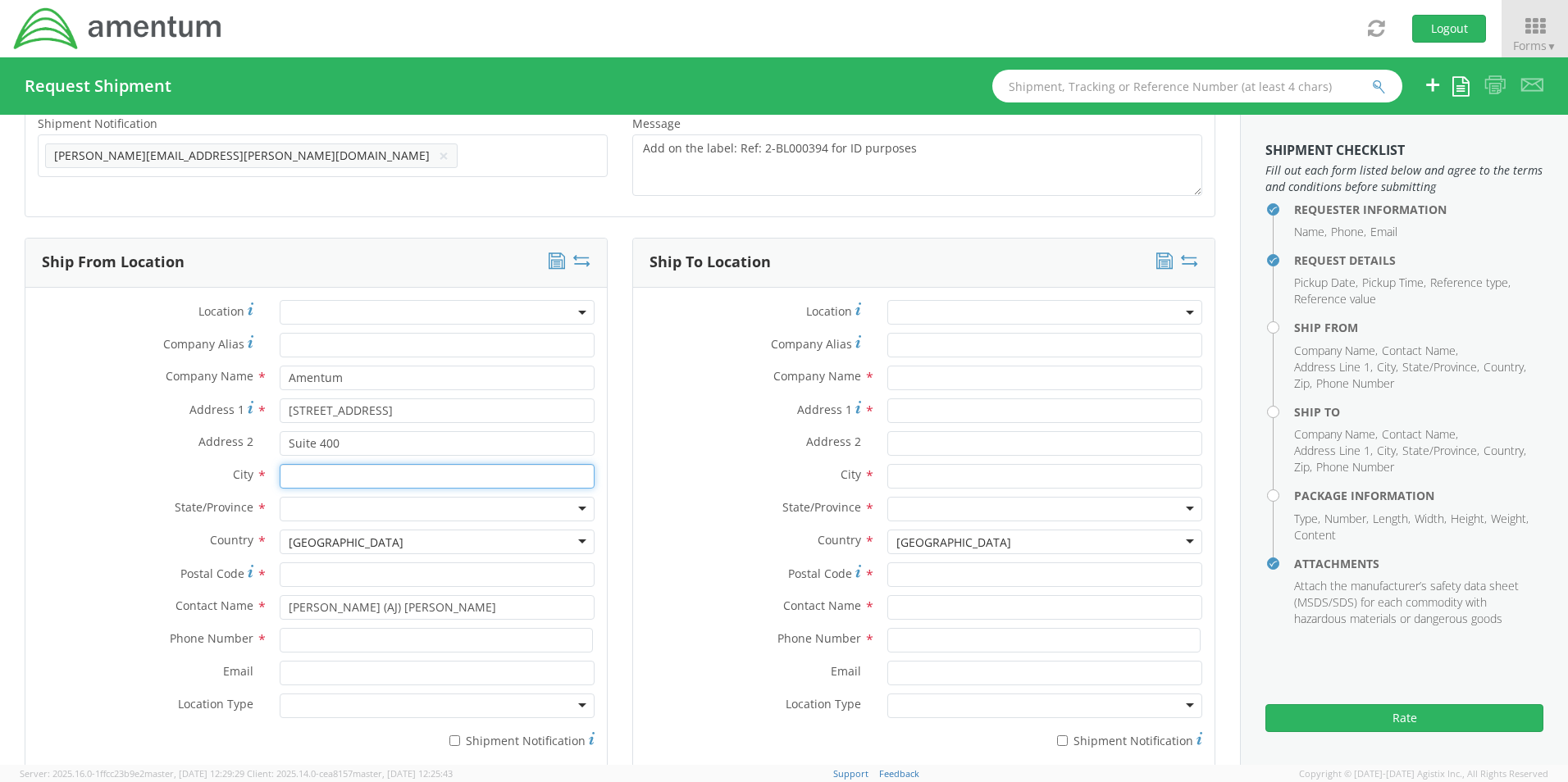
type input "Chantilly"
type input "20151"
type input "[PHONE_NUMBER]"
type input "[PERSON_NAME]"
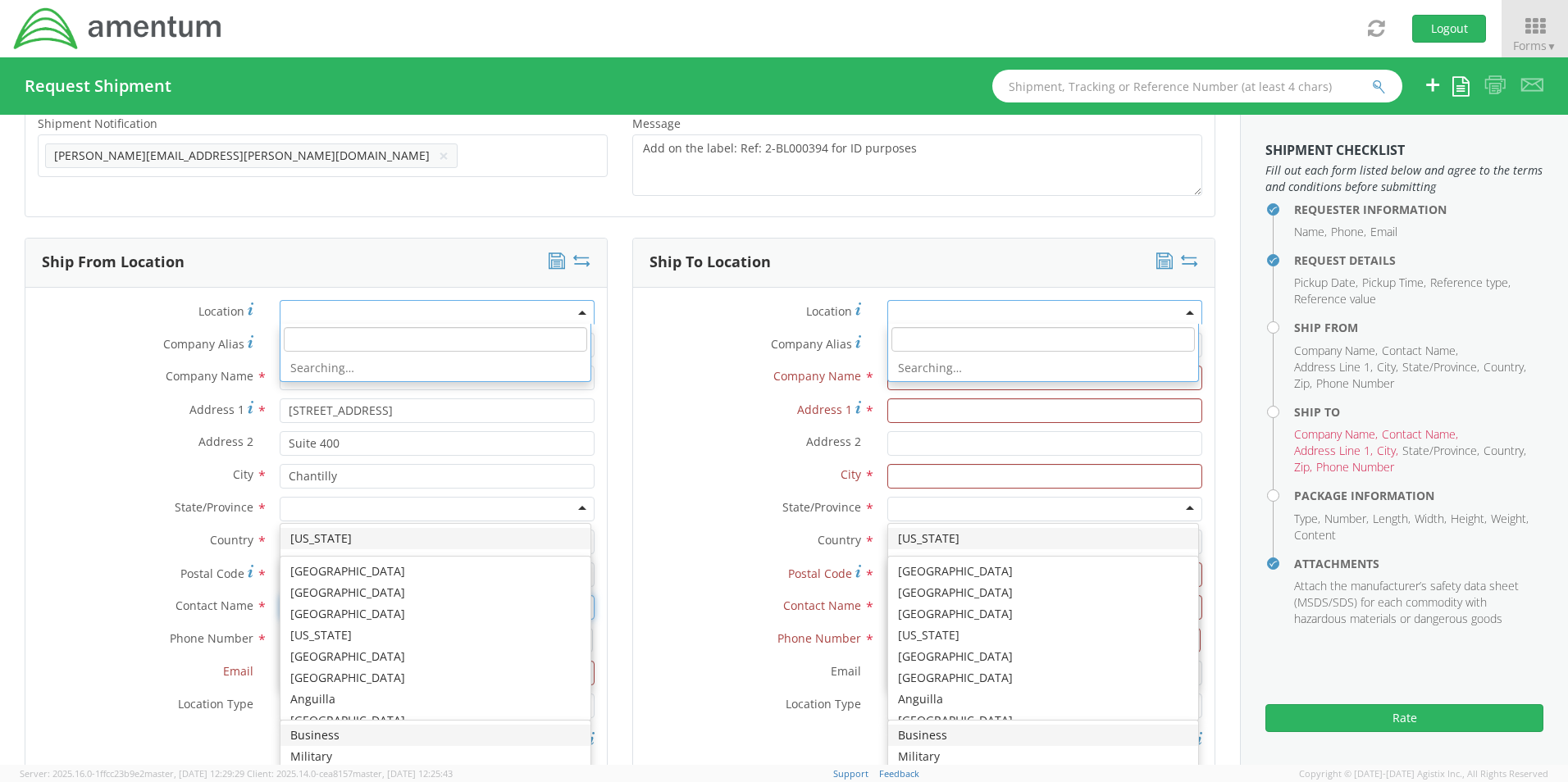
scroll to position [0, 0]
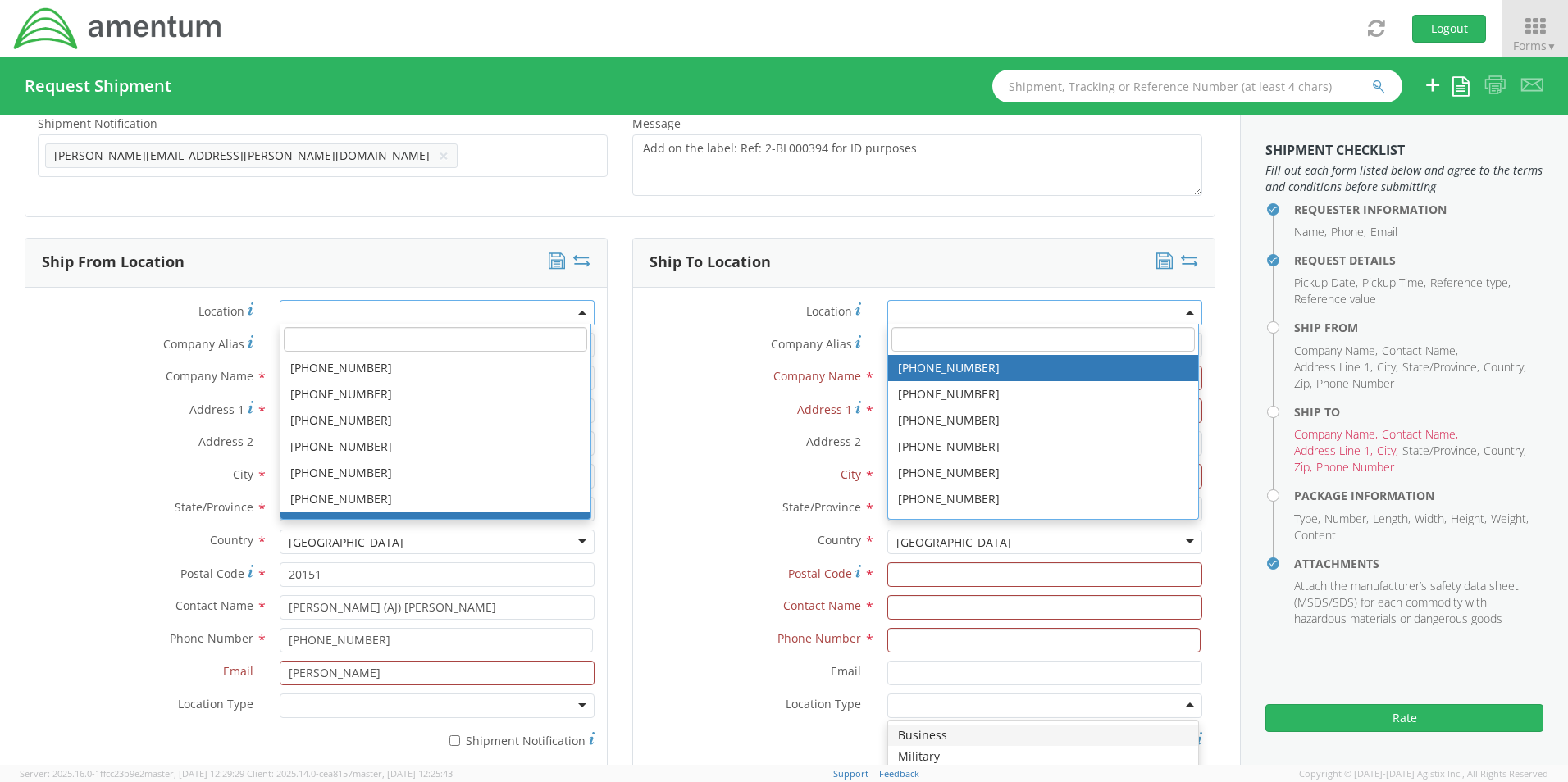
click at [93, 535] on label "Country *" at bounding box center [146, 539] width 242 height 21
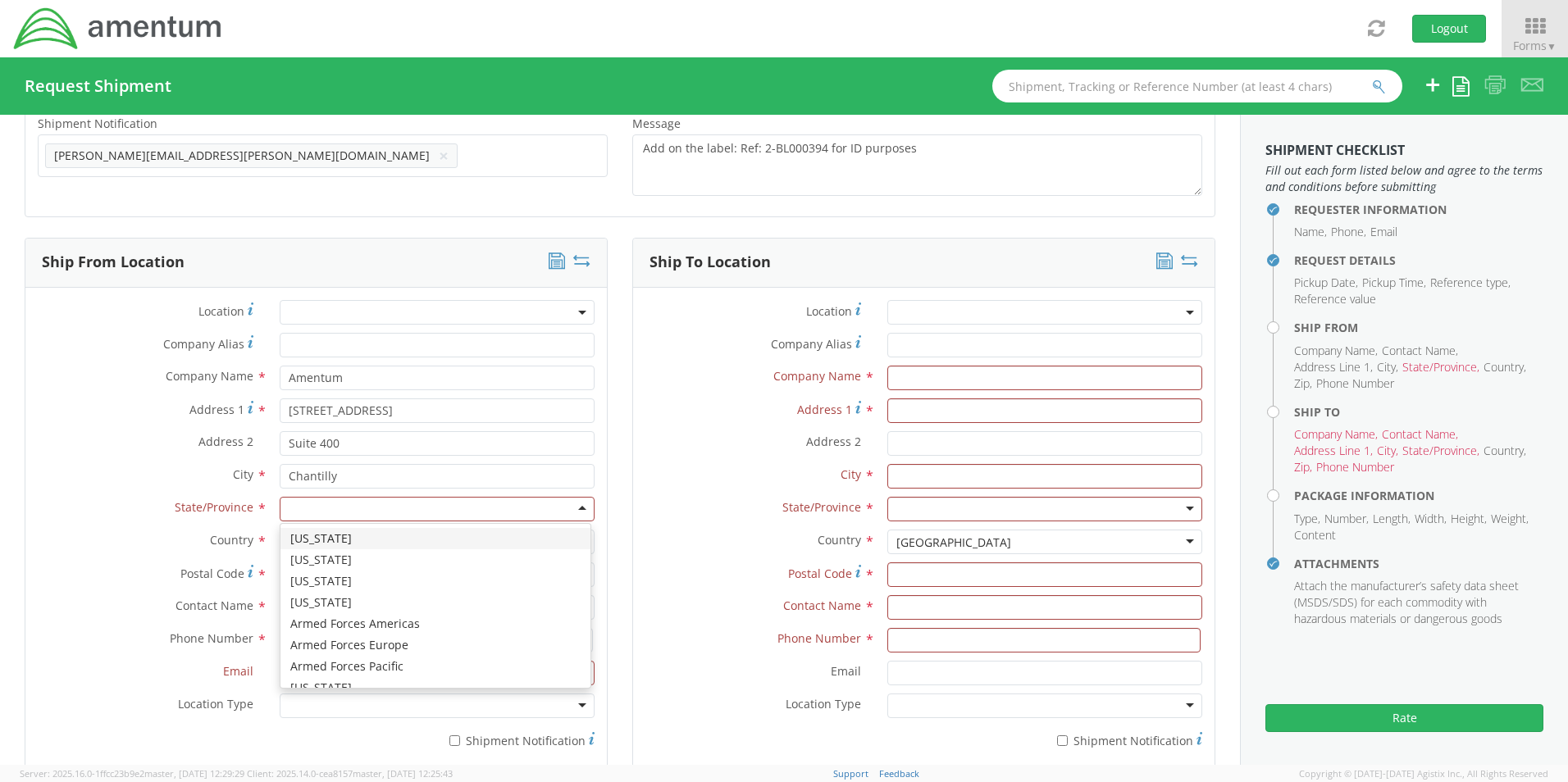
click at [318, 497] on div at bounding box center [437, 509] width 315 height 25
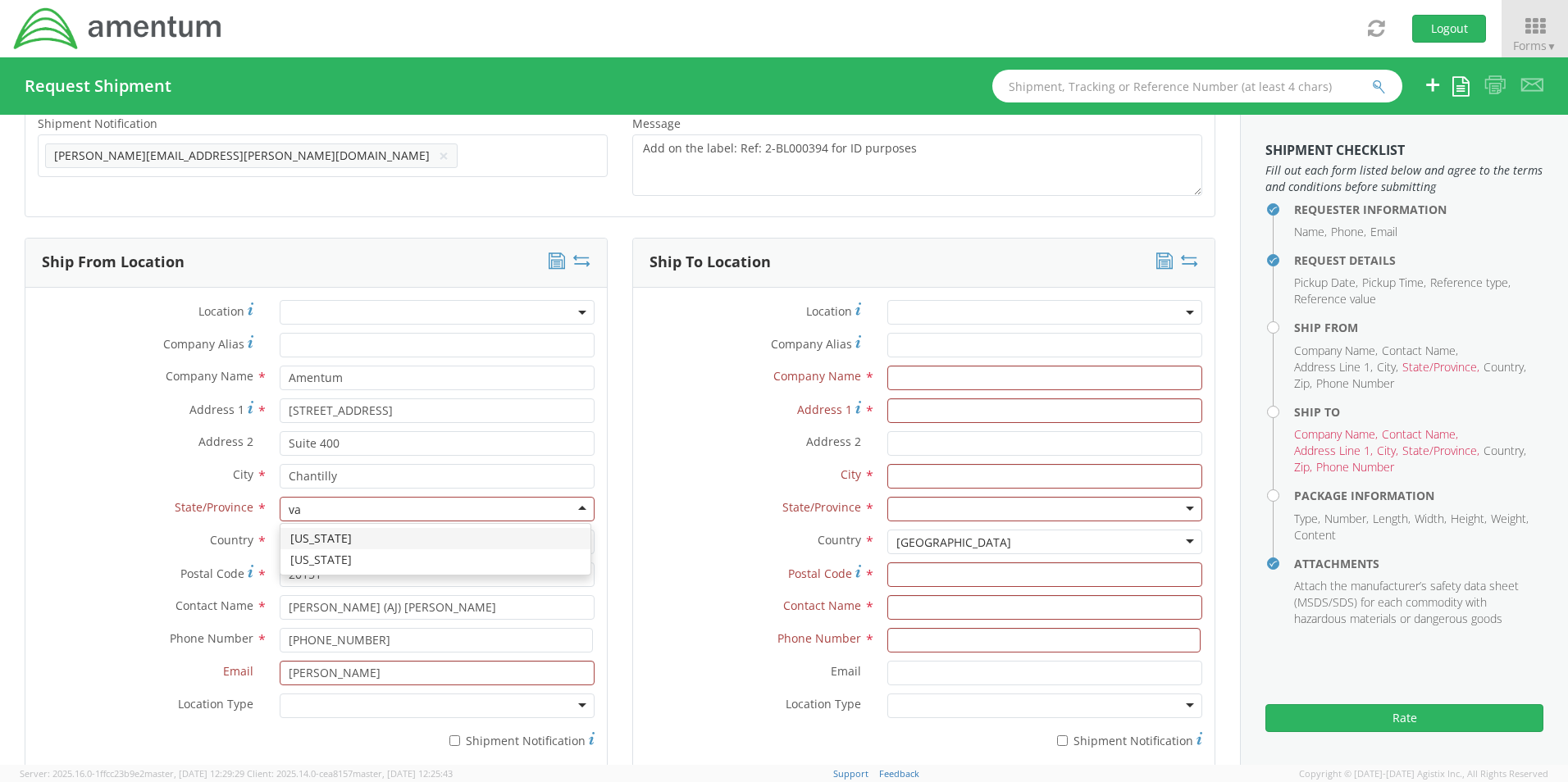
type input "v"
click at [150, 540] on label "Country *" at bounding box center [146, 539] width 242 height 21
click at [346, 674] on input "[PERSON_NAME]" at bounding box center [437, 672] width 315 height 25
type input "[PERSON_NAME][EMAIL_ADDRESS][PERSON_NAME][DOMAIN_NAME]"
click at [87, 634] on label "Phone Number *" at bounding box center [146, 638] width 242 height 21
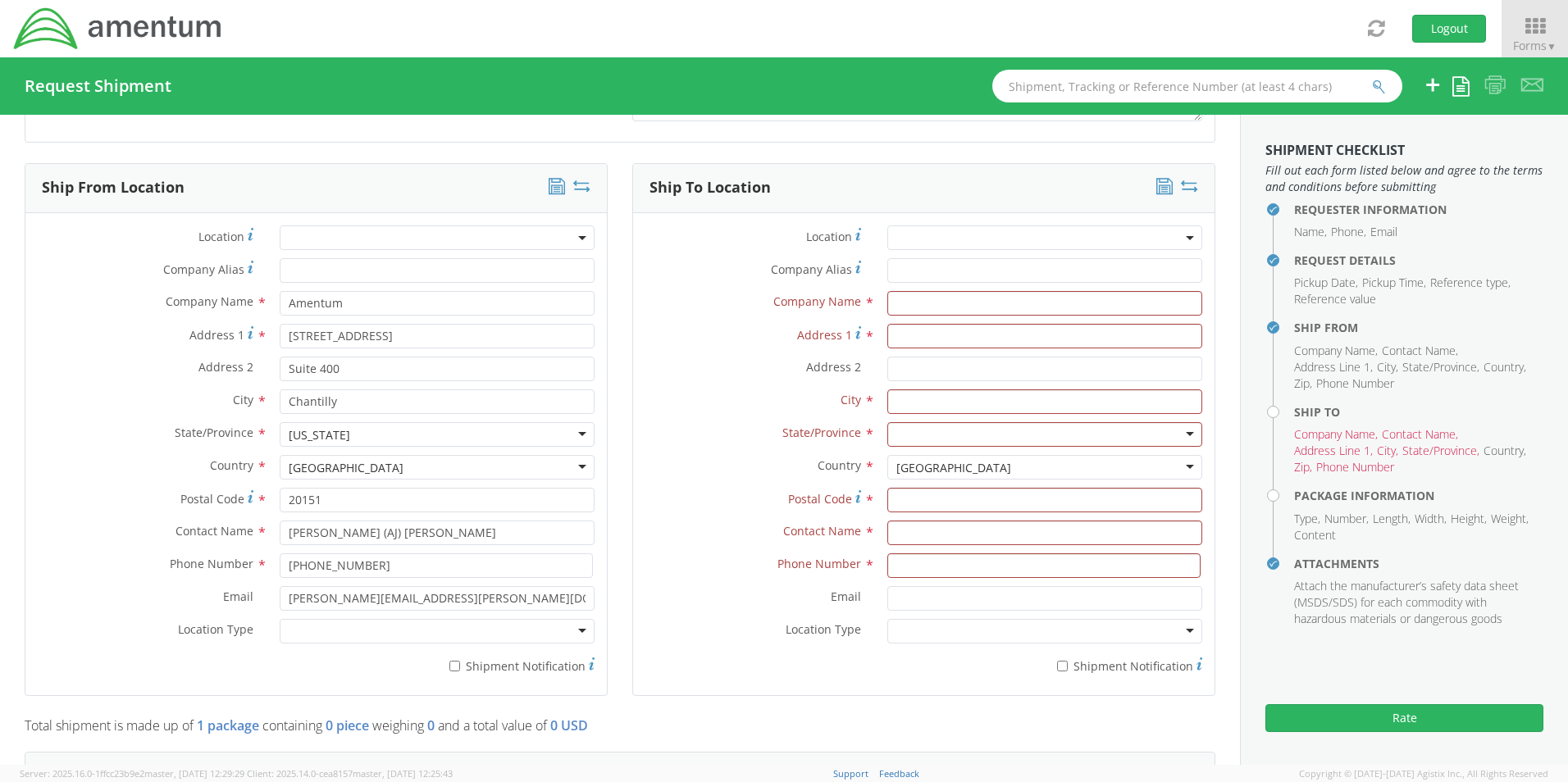
scroll to position [738, 0]
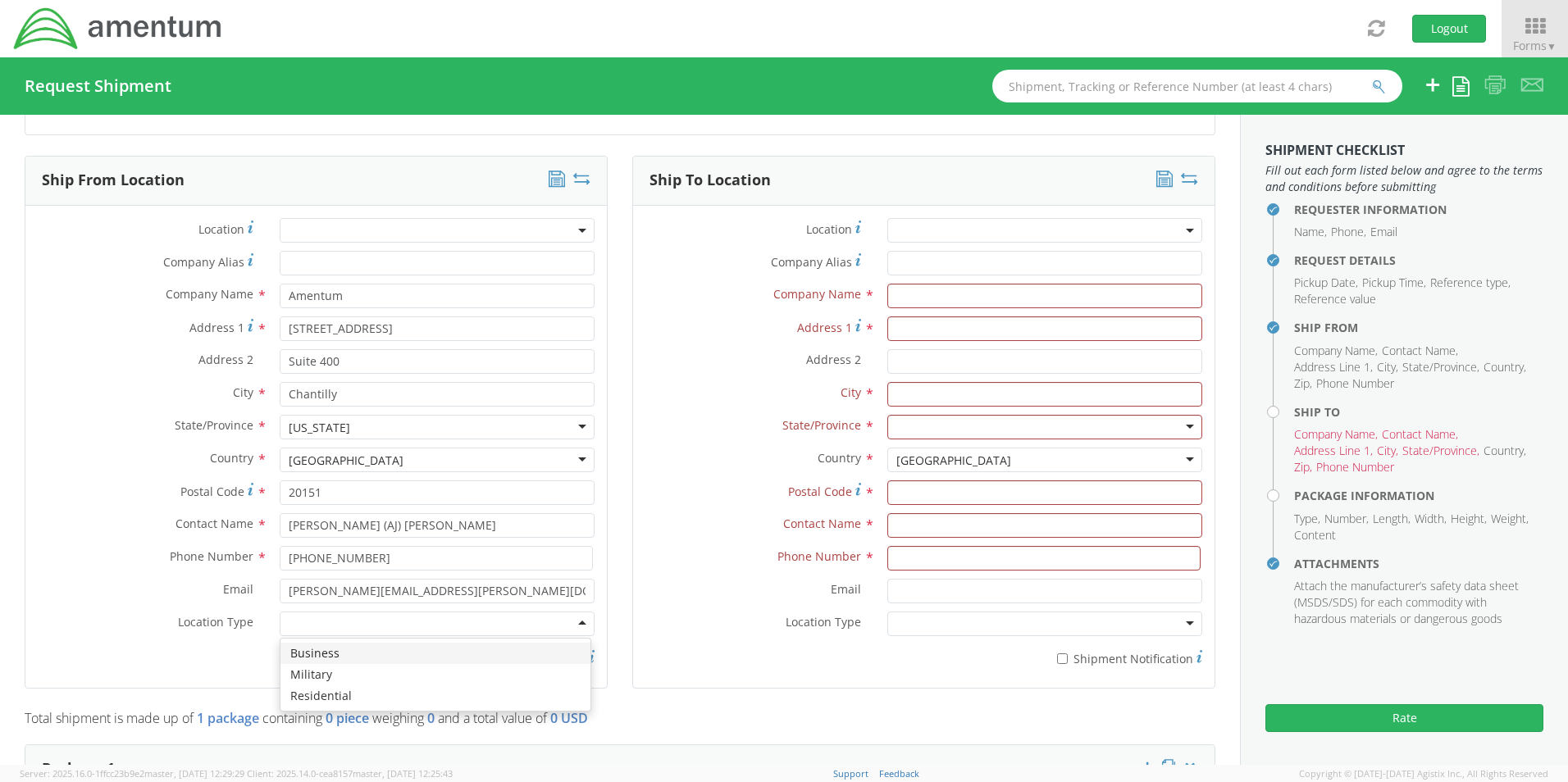
click at [575, 618] on div at bounding box center [437, 624] width 315 height 25
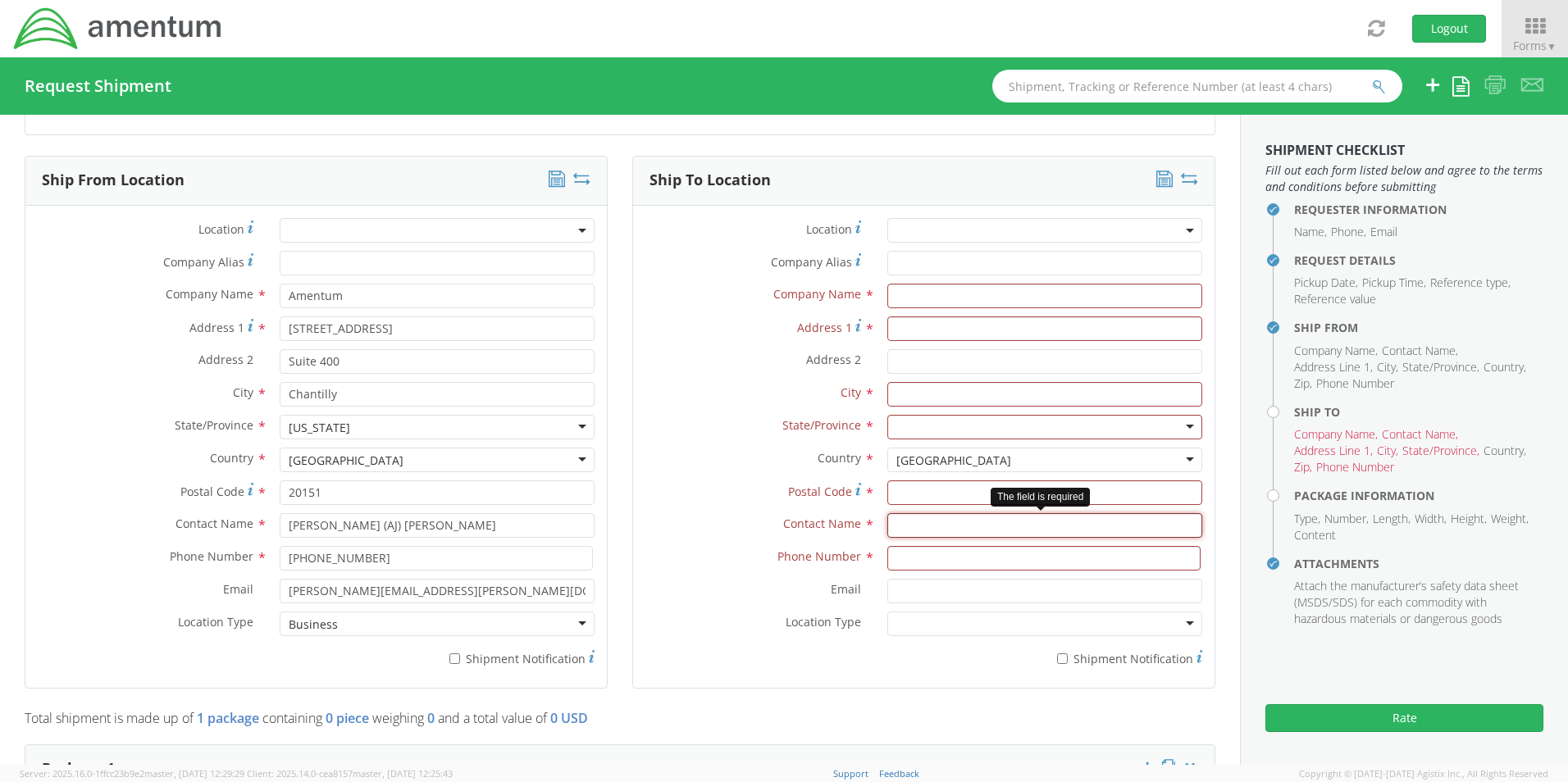
click at [916, 518] on input "text" at bounding box center [1044, 525] width 315 height 25
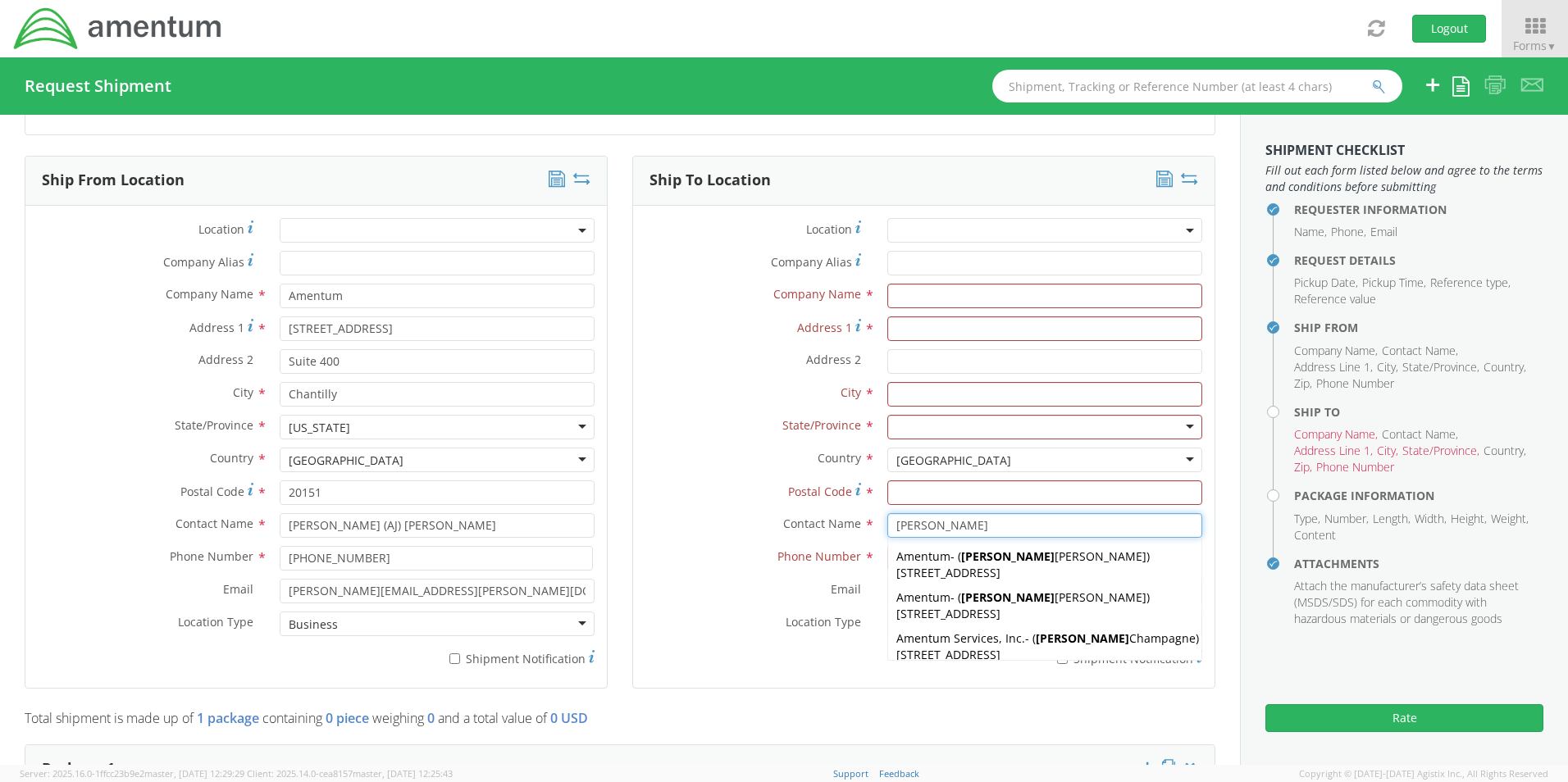
type input "[PERSON_NAME]"
type input "[PERSON_NAME] International"
type input "[STREET_ADDRESS]"
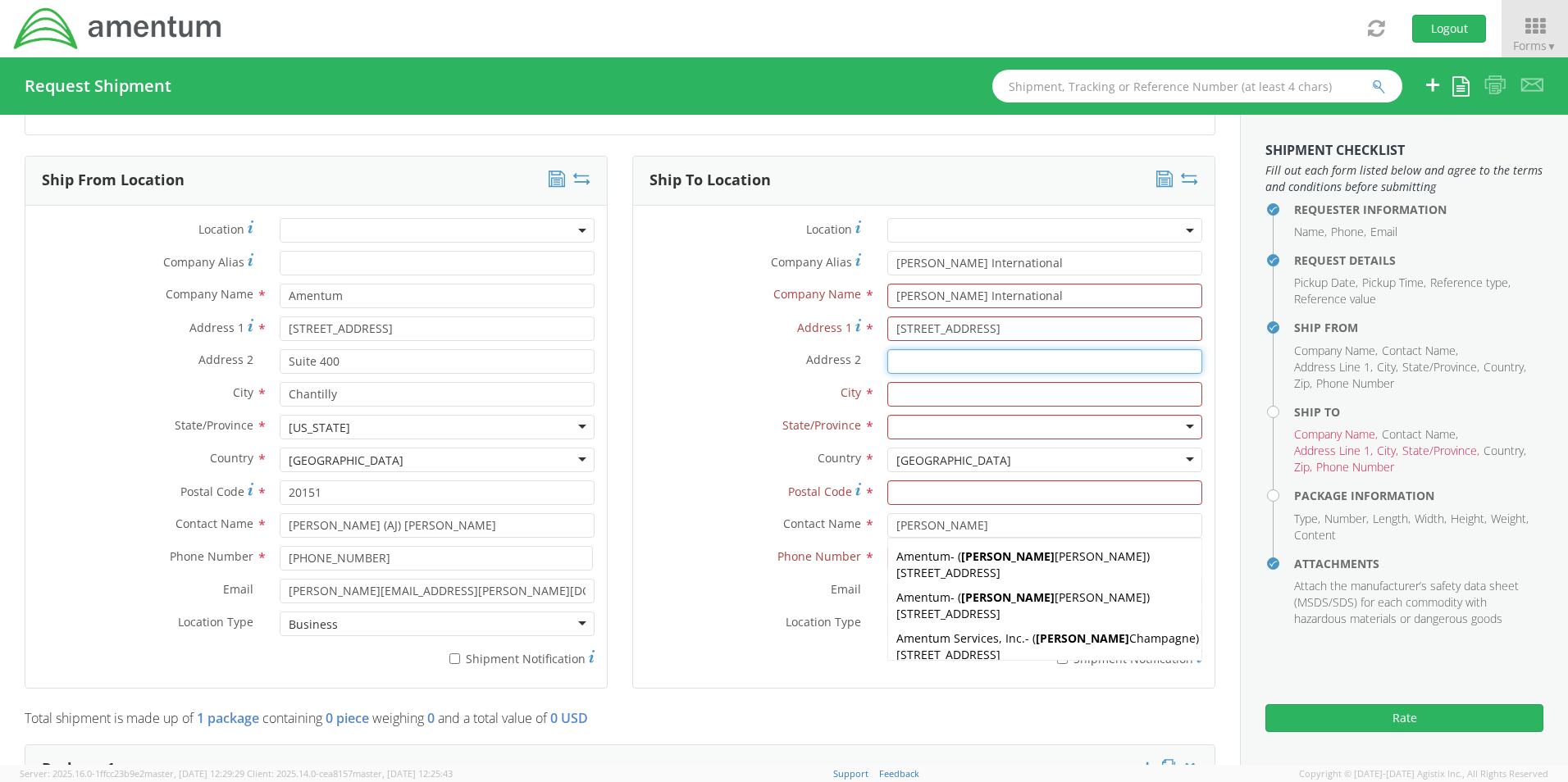
type input "Dock Door #21 - Ref 2-BL000394"
type input "[PERSON_NAME]"
type input "75038"
type input "8179836114"
type input "[PERSON_NAME][EMAIL_ADDRESS][PERSON_NAME][DOMAIN_NAME]"
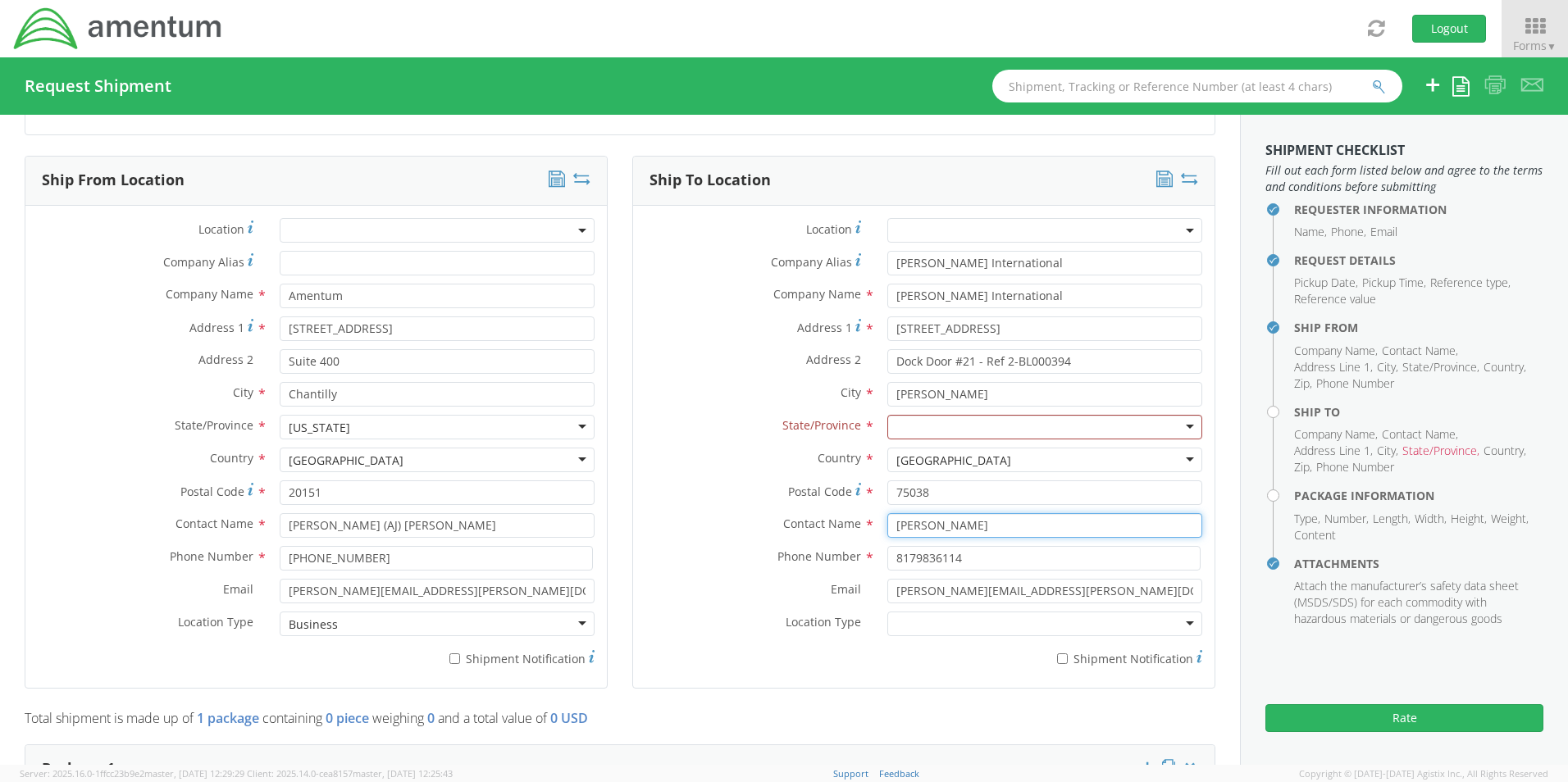
type input "[PERSON_NAME] (AJ) [PERSON_NAME]"
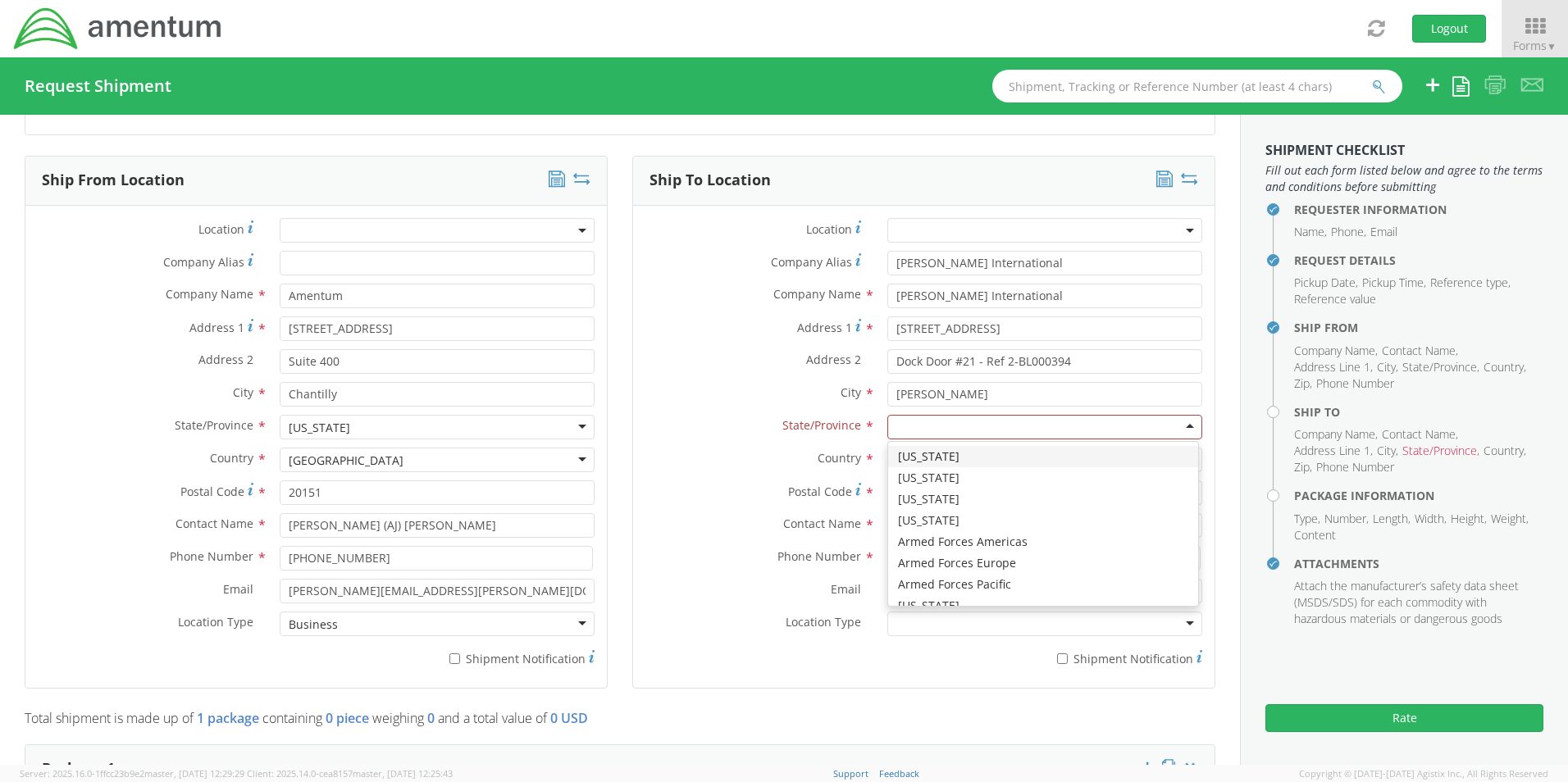
click at [934, 422] on div at bounding box center [1044, 426] width 315 height 25
type input "t"
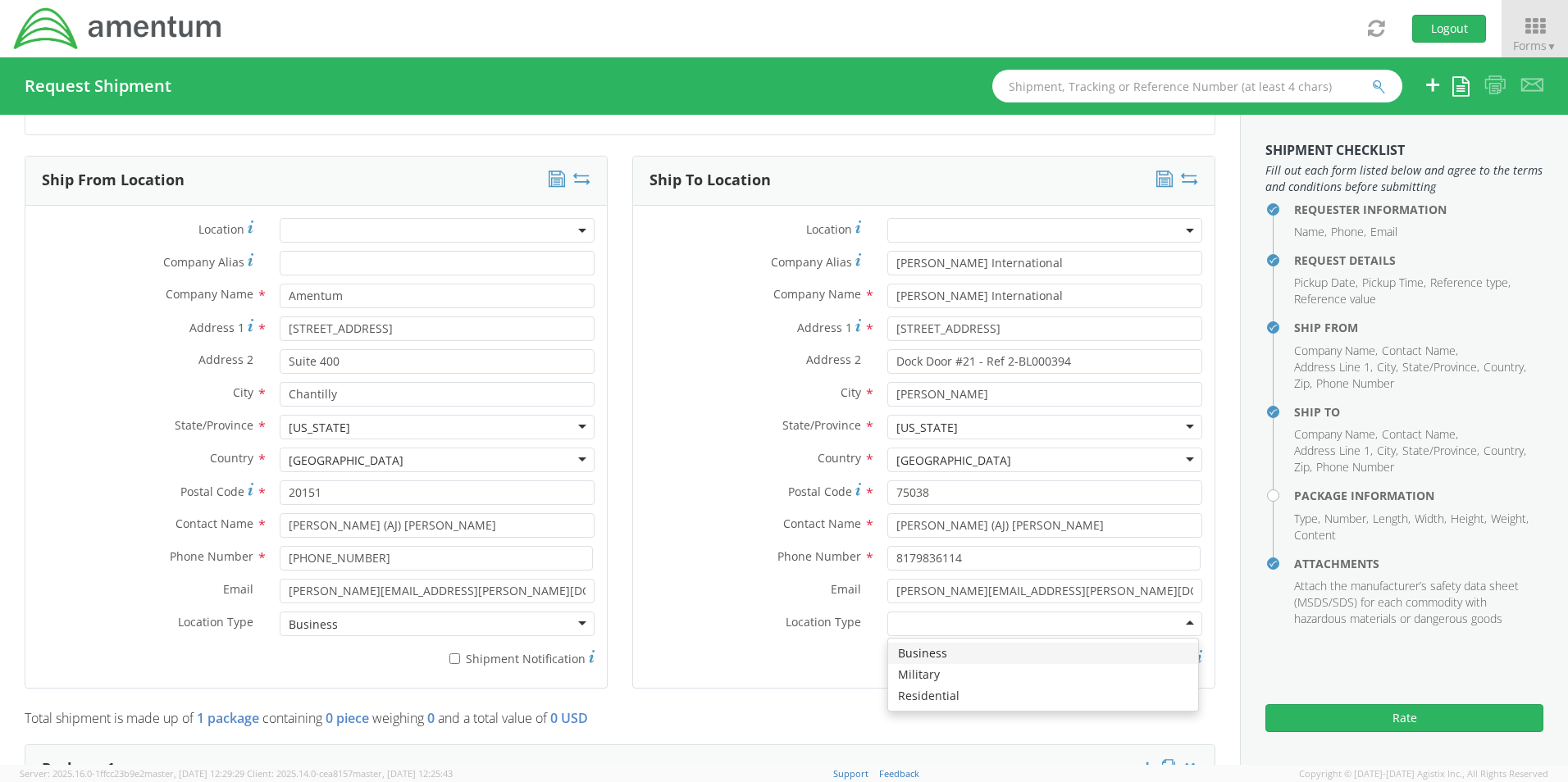
click at [1179, 622] on div at bounding box center [1044, 624] width 315 height 25
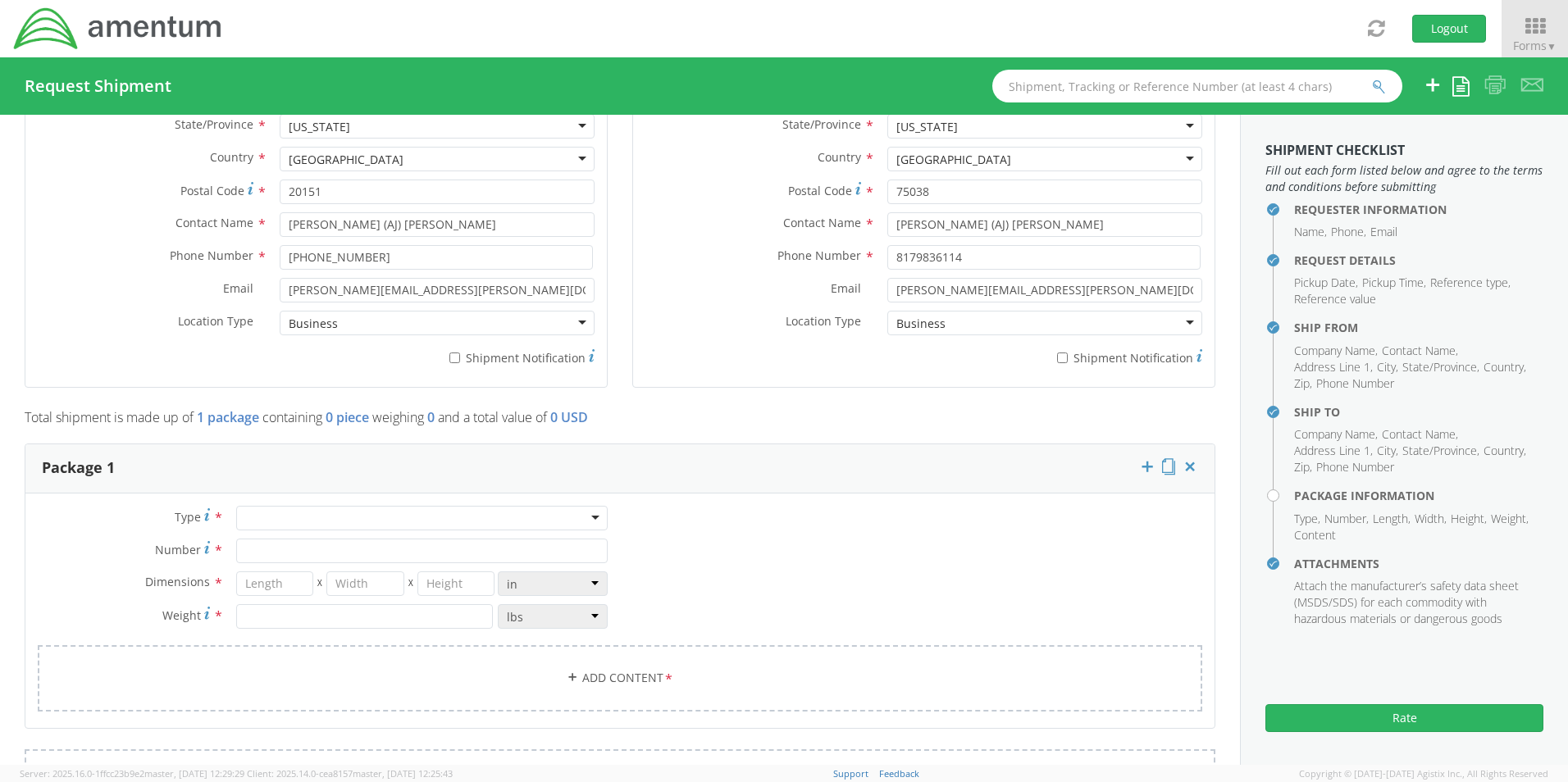
scroll to position [1065, 0]
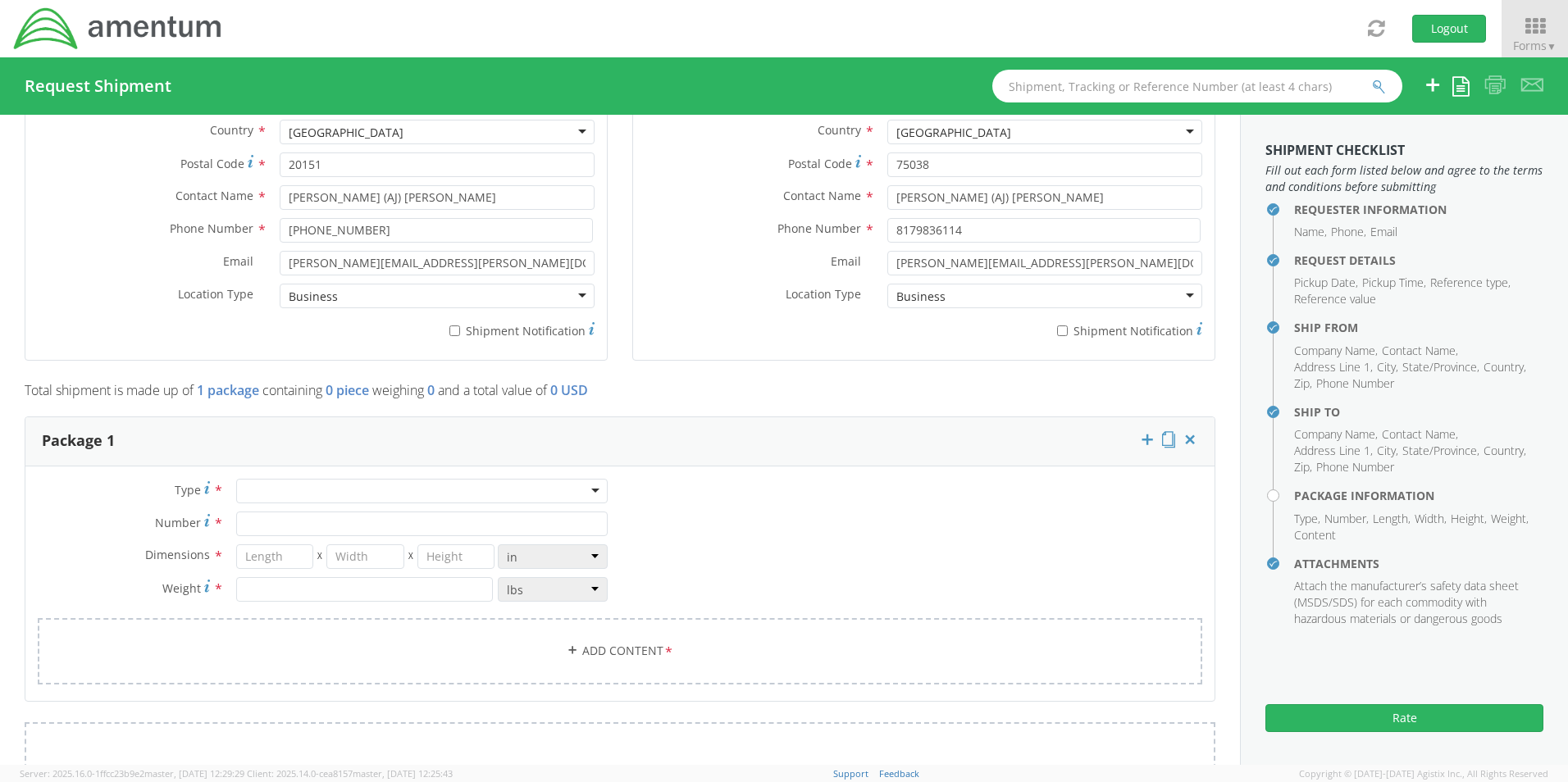
click at [587, 488] on div at bounding box center [421, 491] width 371 height 25
click at [292, 559] on input "number" at bounding box center [275, 557] width 78 height 25
type input "17"
click at [355, 551] on input "number" at bounding box center [365, 557] width 78 height 25
type input "4"
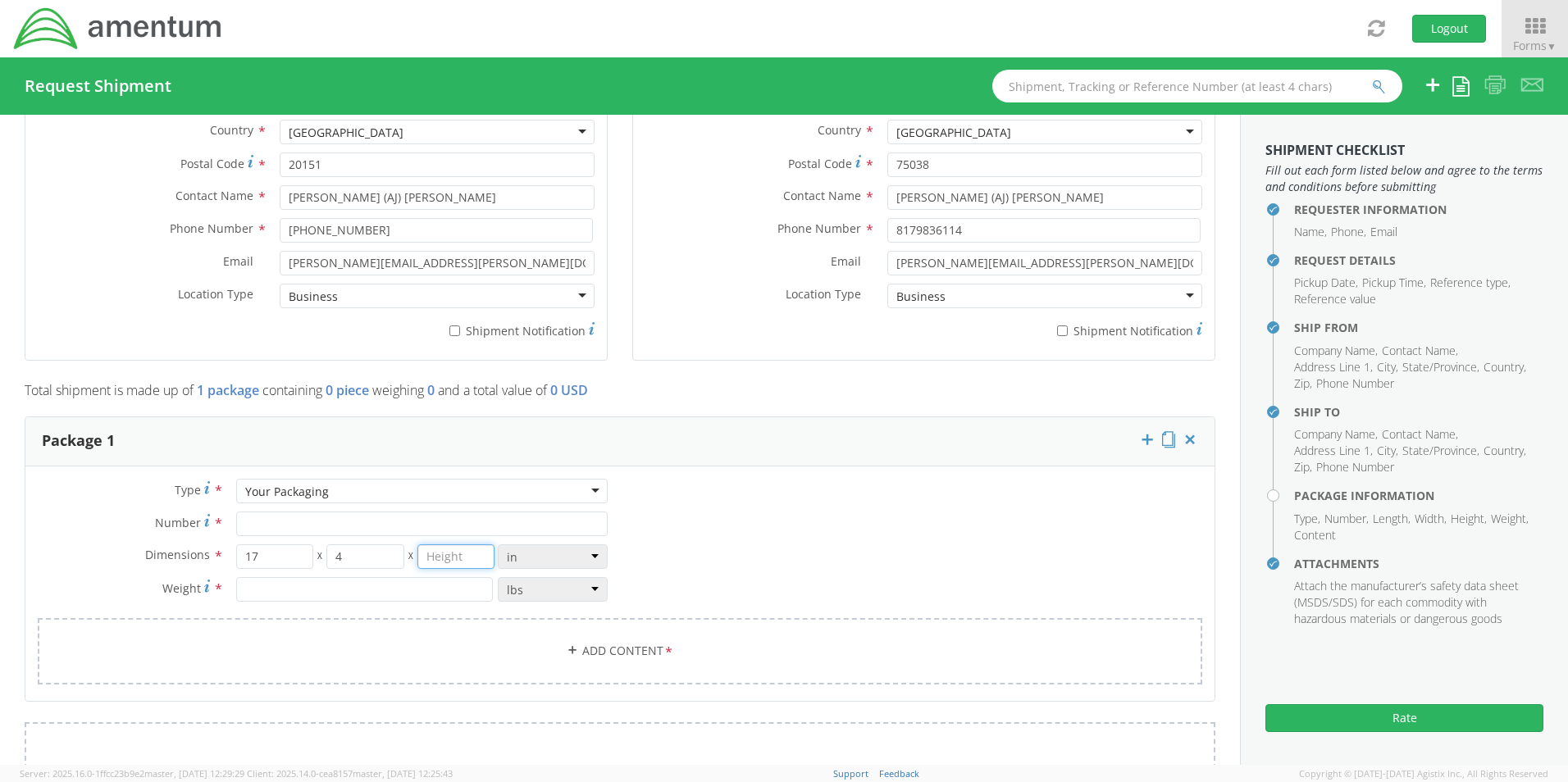
click at [421, 554] on input "number" at bounding box center [456, 557] width 78 height 25
type input "5"
click at [376, 592] on input "number" at bounding box center [364, 589] width 257 height 25
type input "12"
click at [431, 649] on link "Add Content *" at bounding box center [620, 651] width 1165 height 66
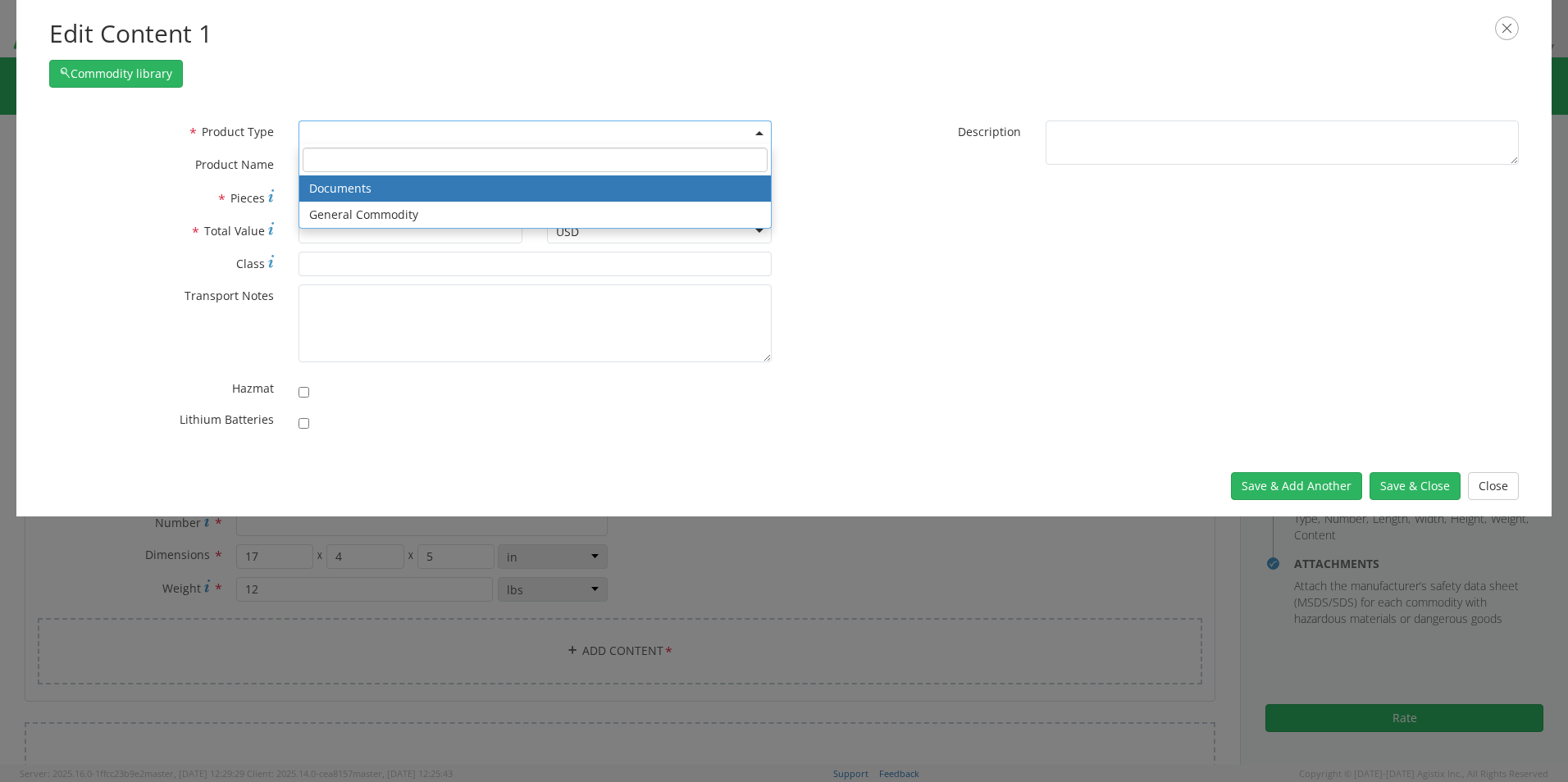
click at [758, 131] on b at bounding box center [759, 133] width 9 height 4
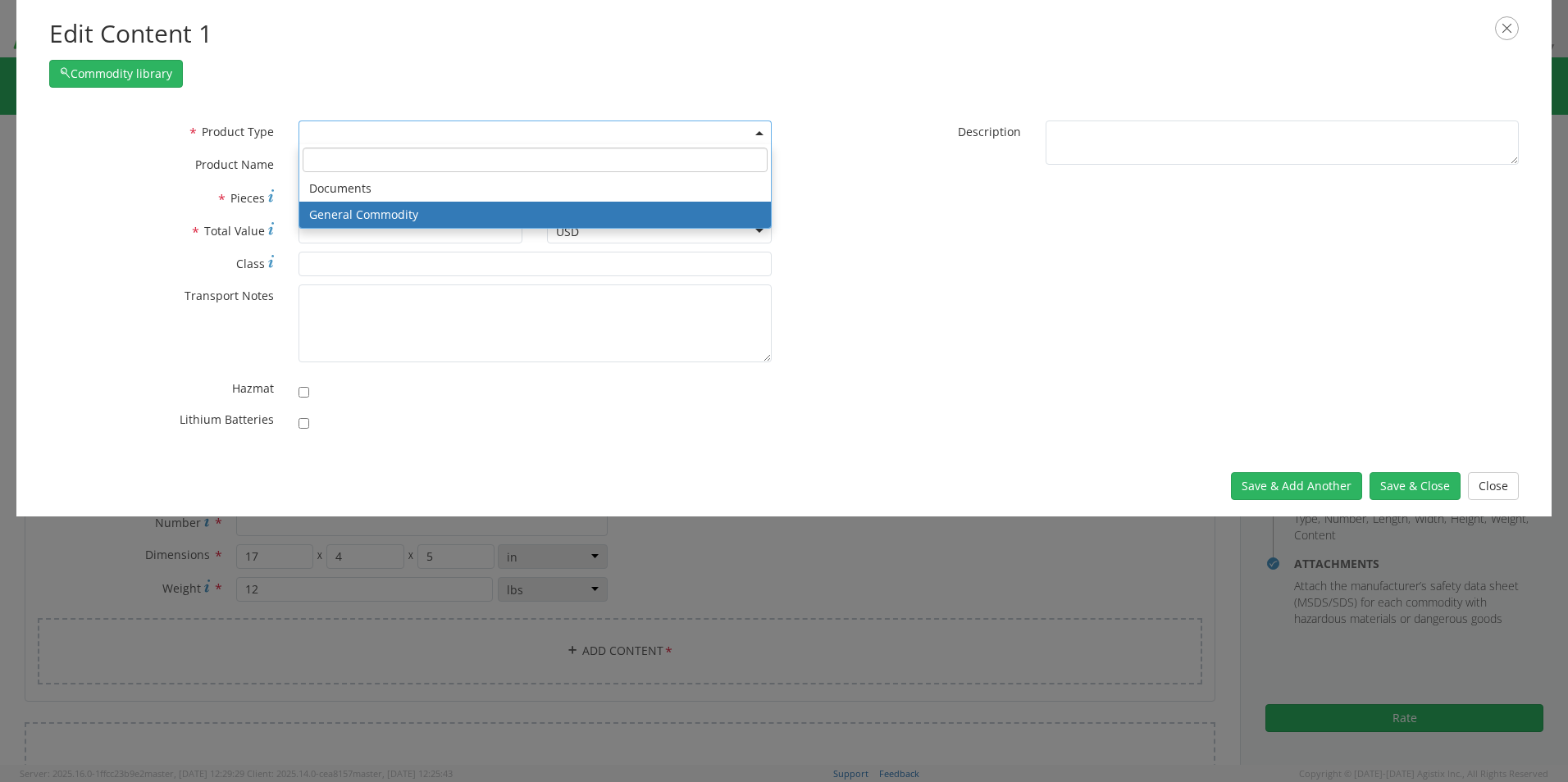
select select "COMMODITY"
type input "General Commodity"
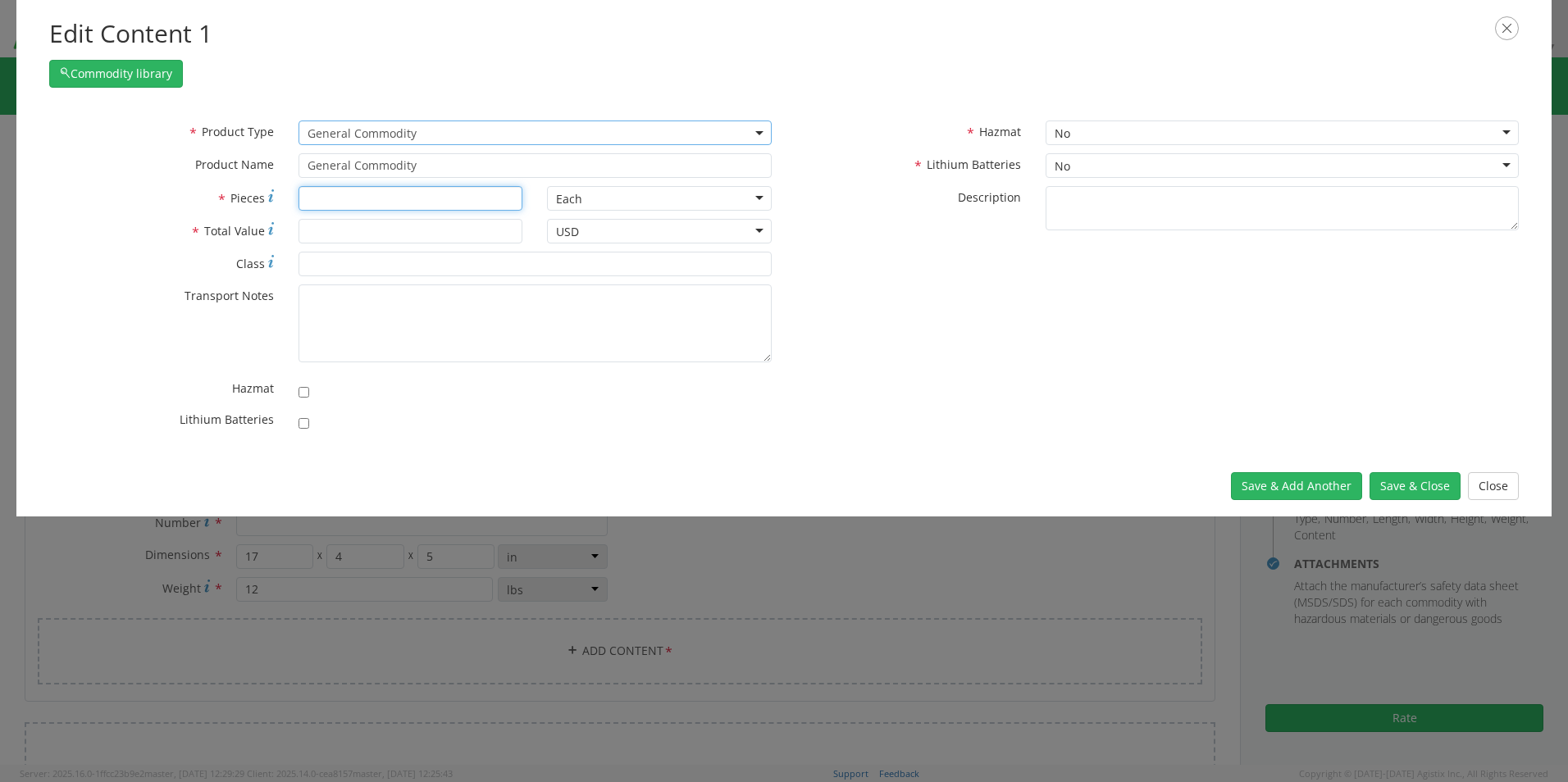
click at [405, 196] on input "* Pieces" at bounding box center [411, 198] width 225 height 25
type input "1000"
click at [392, 236] on input "* Total Value" at bounding box center [411, 231] width 225 height 25
type input "1.00"
click at [1429, 484] on button "Save & Close" at bounding box center [1415, 486] width 91 height 28
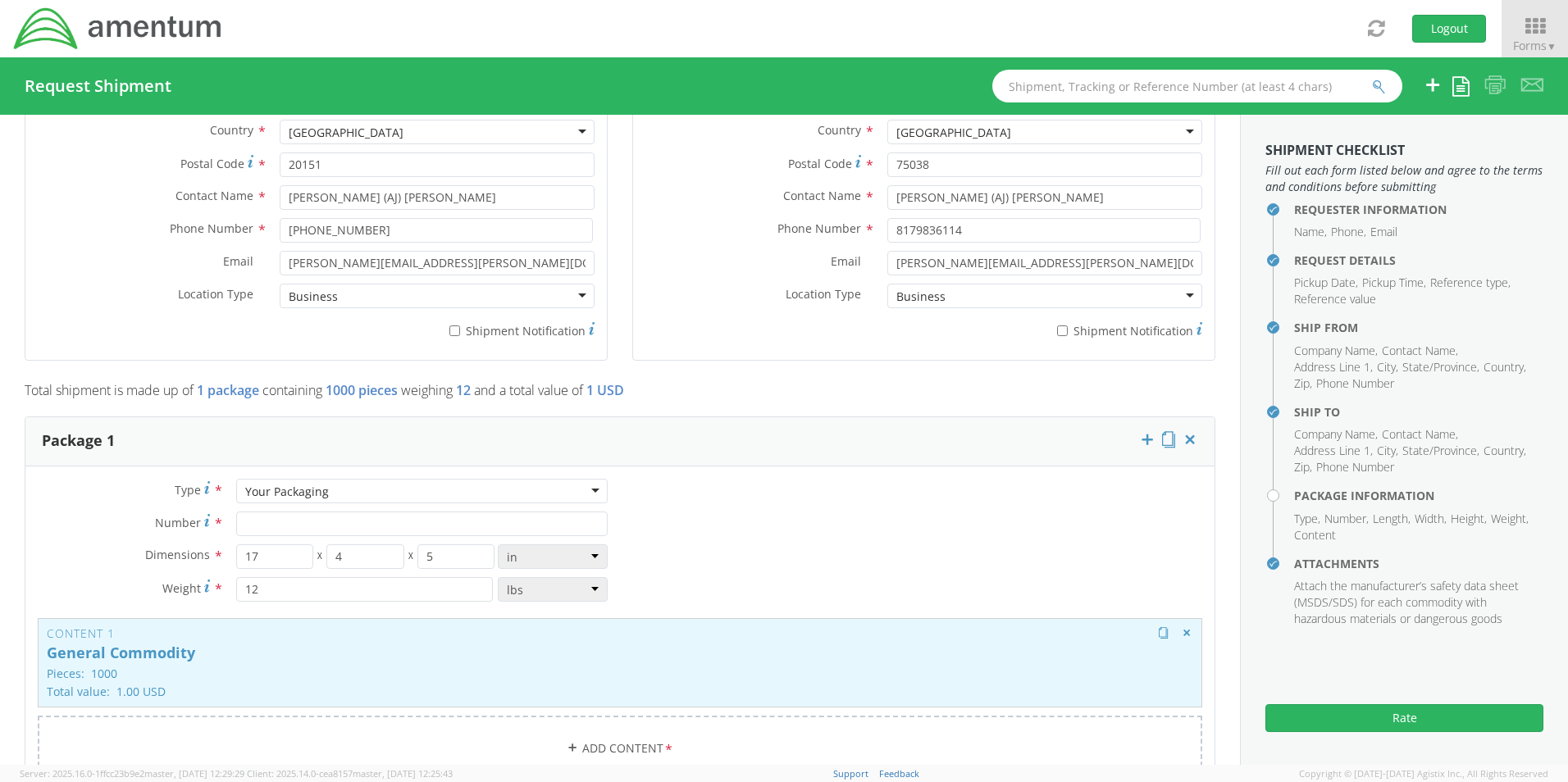
click at [303, 657] on p "General Commodity" at bounding box center [620, 653] width 1147 height 16
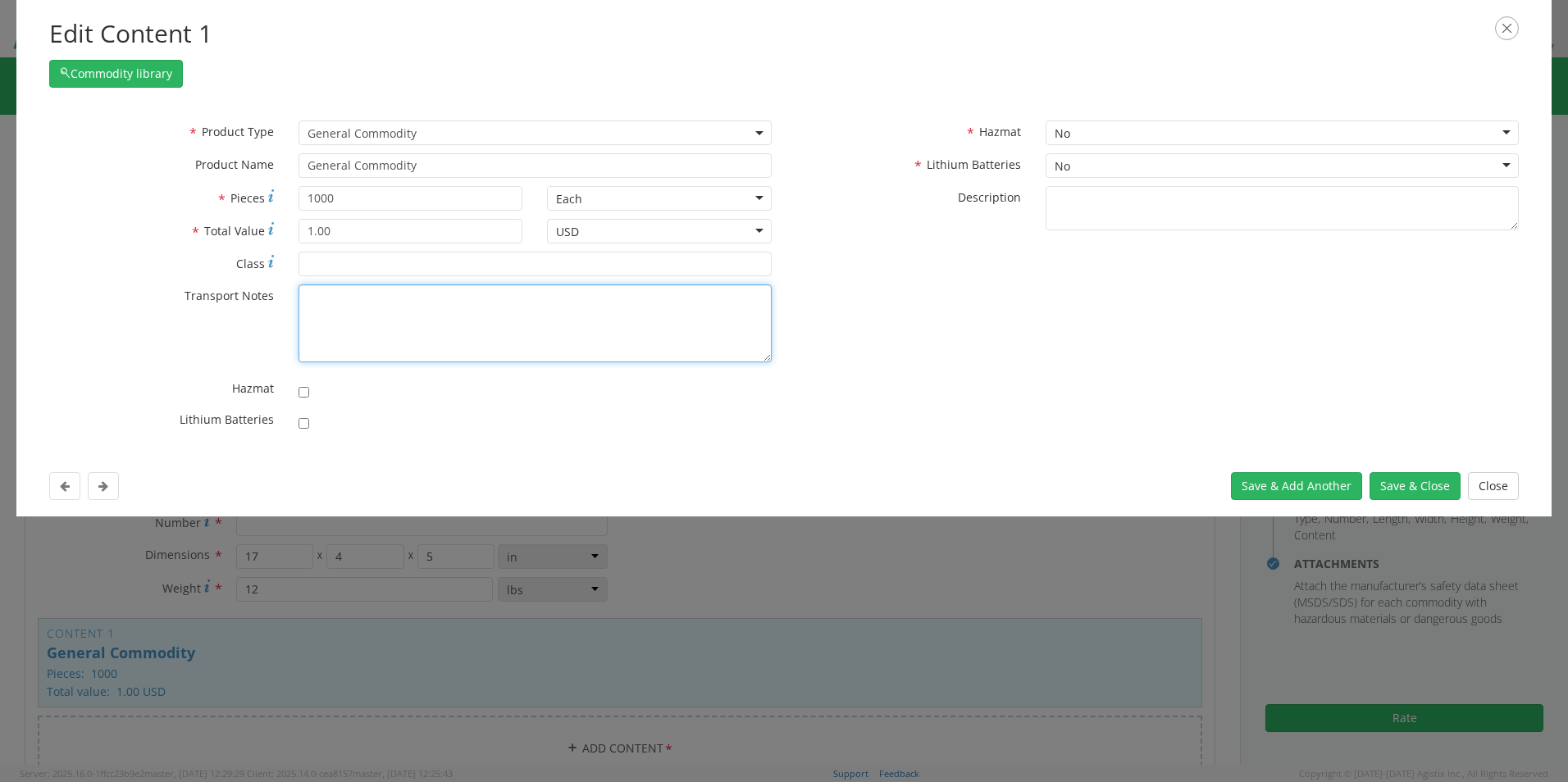
click at [353, 308] on textarea "* Transport Notes" at bounding box center [535, 323] width 473 height 78
type textarea "meal cards"
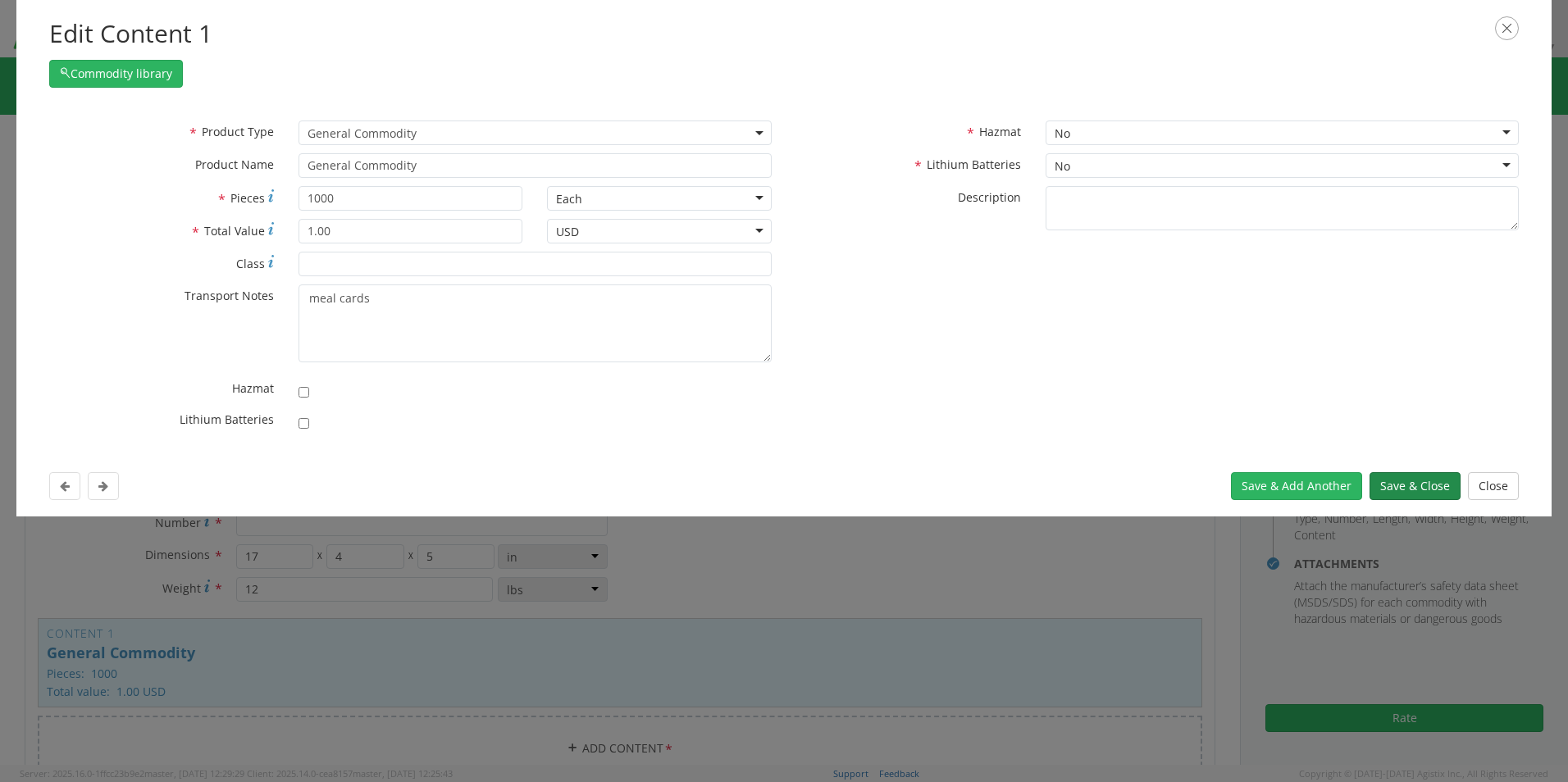
click at [1411, 483] on button "Save & Close" at bounding box center [1415, 486] width 91 height 28
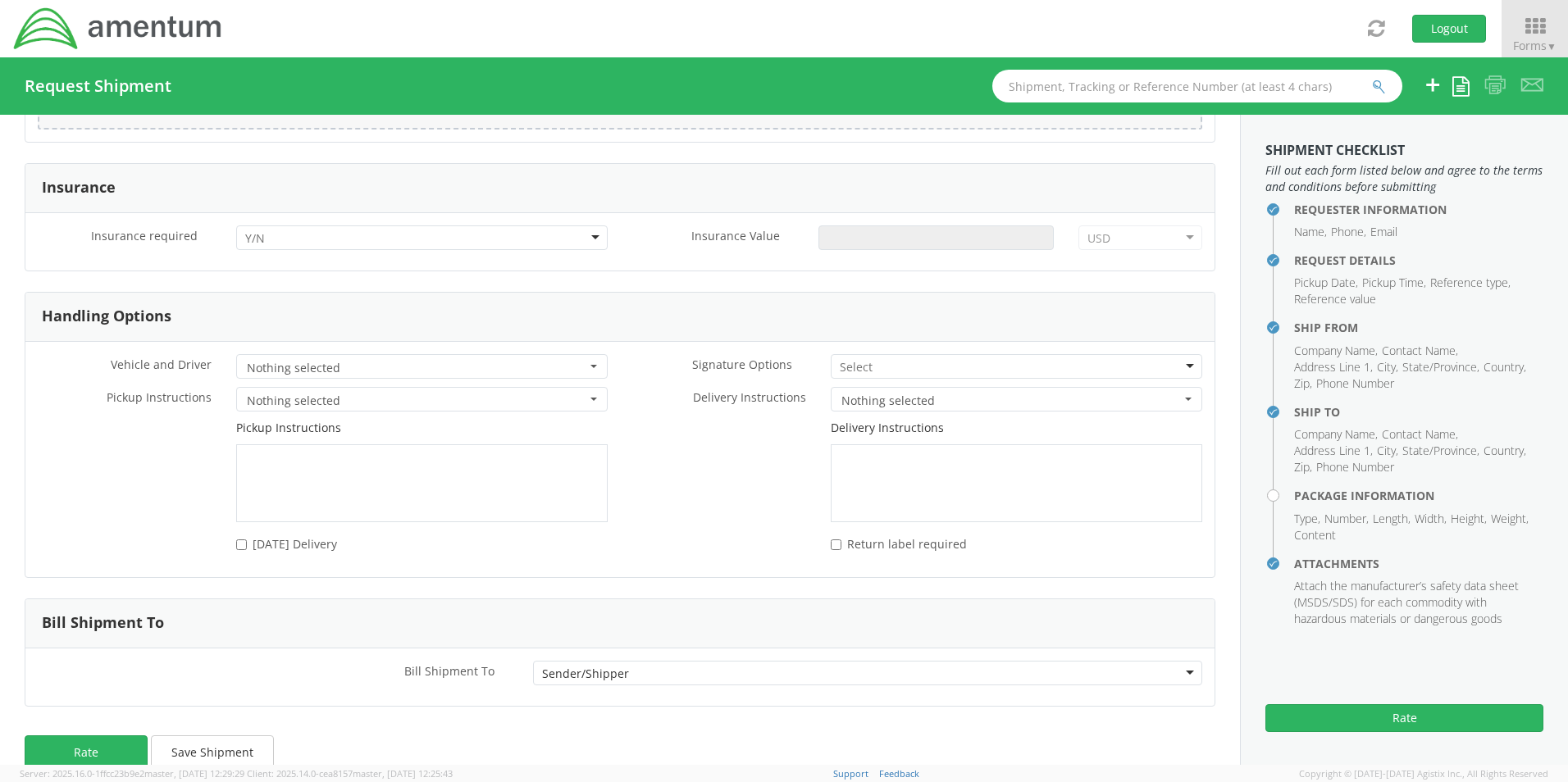
scroll to position [2134, 0]
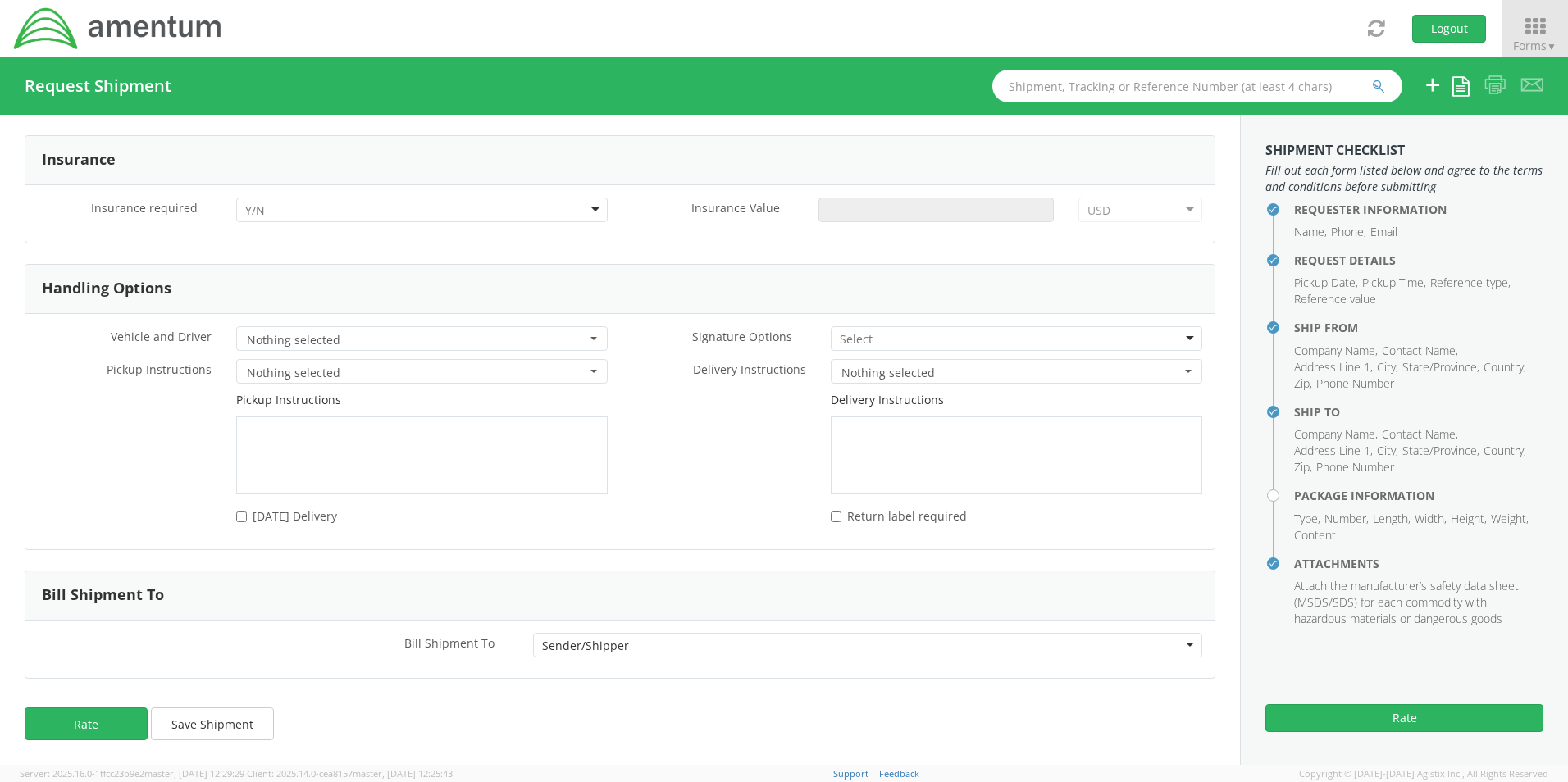
click at [1174, 643] on div "Sender/Shipper" at bounding box center [867, 645] width 669 height 25
click at [404, 688] on div "Requester Information Submitting request on behalf of Name * [PERSON_NAME] (AJ)…" at bounding box center [620, 440] width 1240 height 650
click at [1174, 642] on div "Sender/Shipper" at bounding box center [867, 645] width 669 height 25
click at [1180, 642] on div "Third Party Account" at bounding box center [867, 645] width 669 height 25
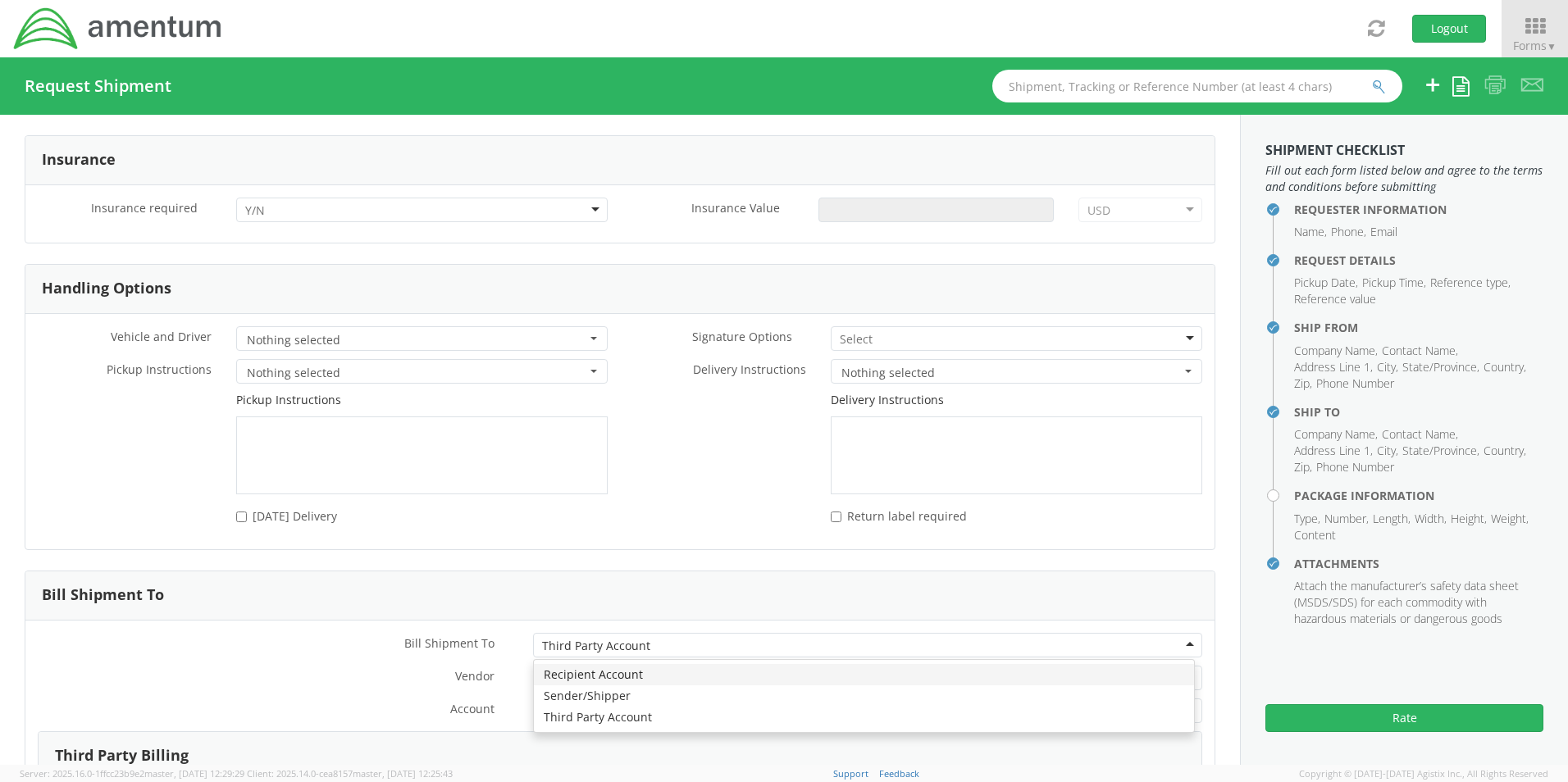
type input "[PERSON_NAME] International"
type input "[PERSON_NAME] (AJ) [PERSON_NAME]"
type input "[STREET_ADDRESS]"
type input "Dock Door #21 - Ref 2-BL000394"
type input "[PERSON_NAME]"
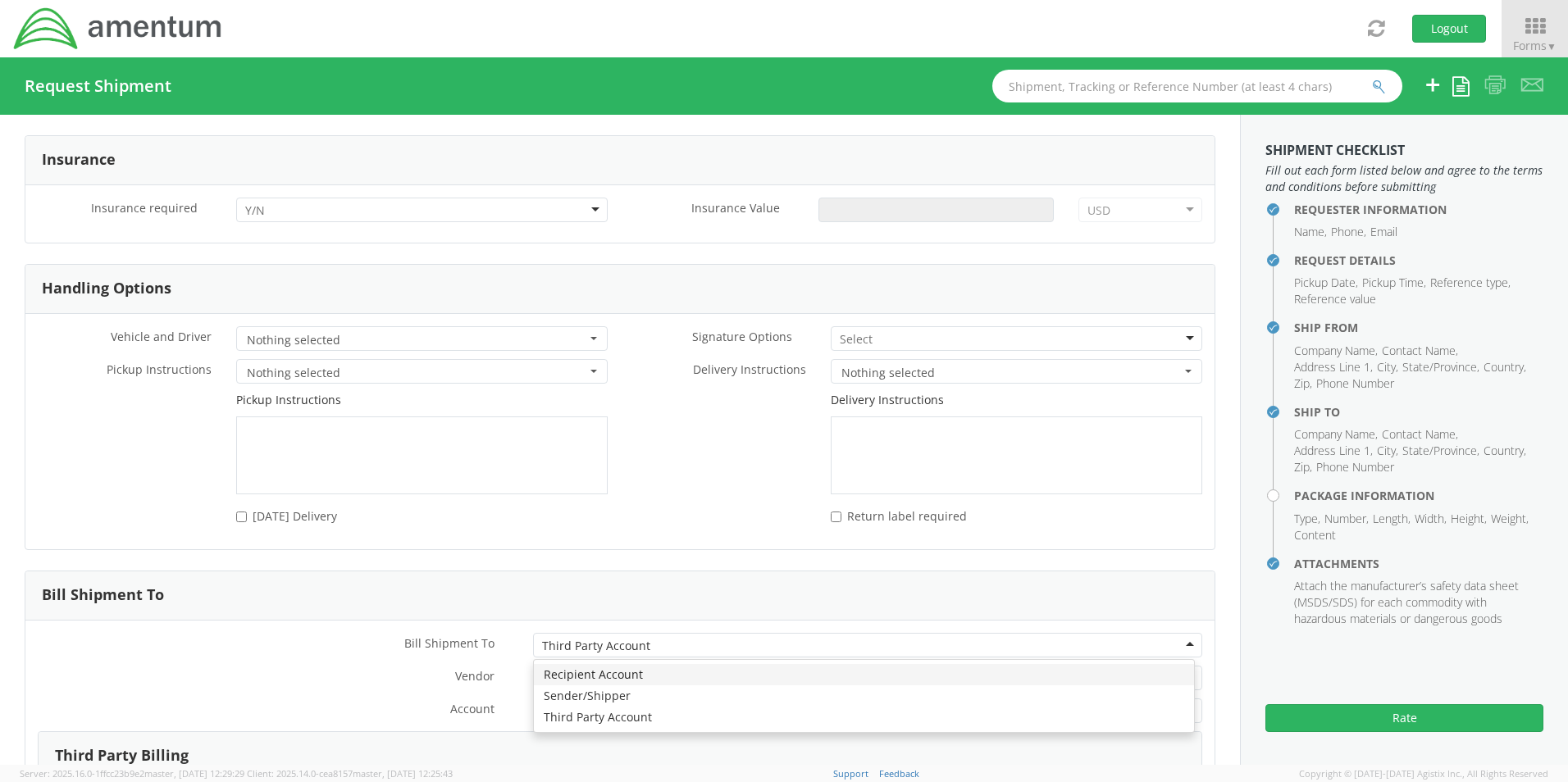
type input "75038"
type input "8179836114"
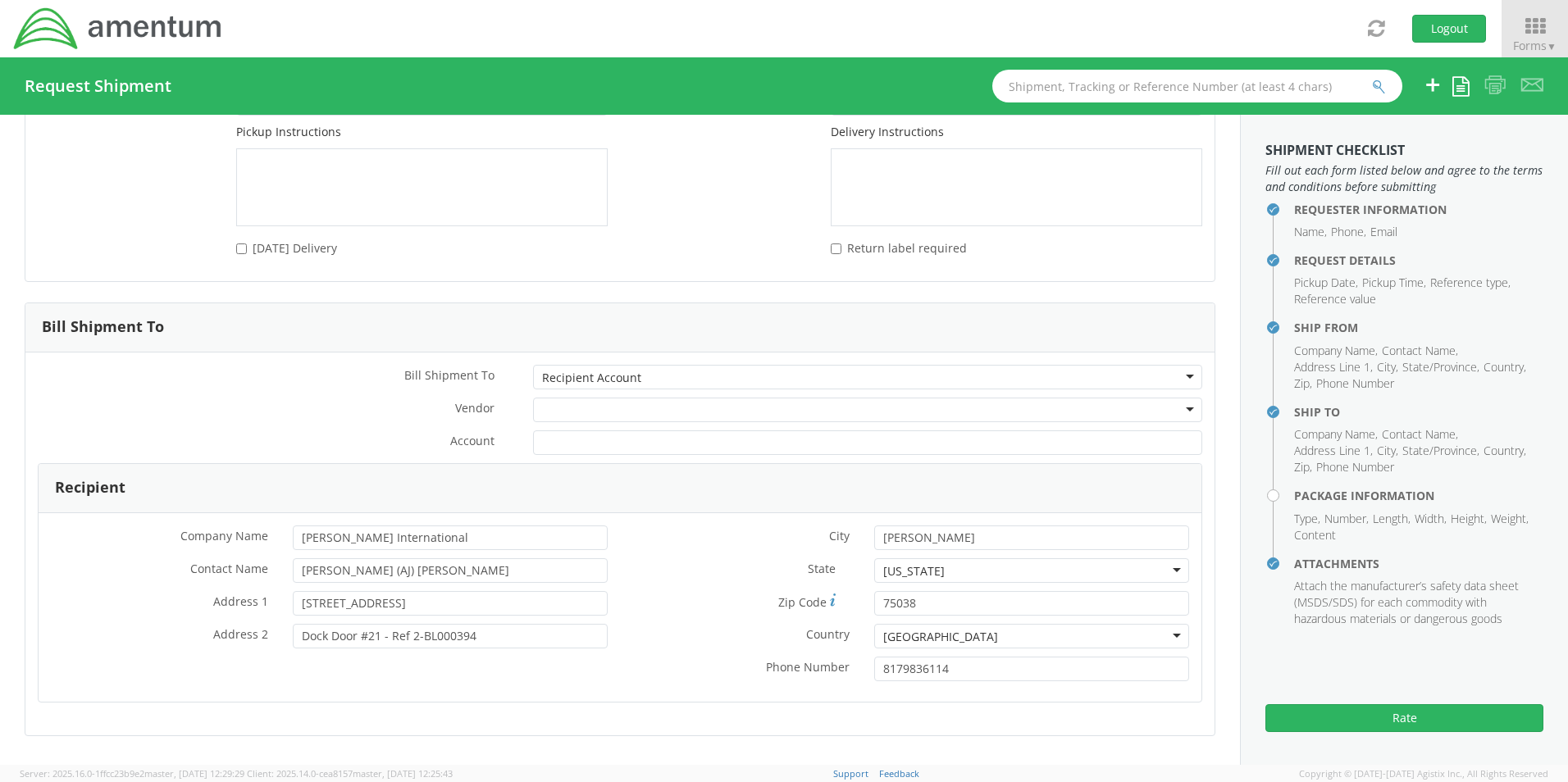
scroll to position [2459, 0]
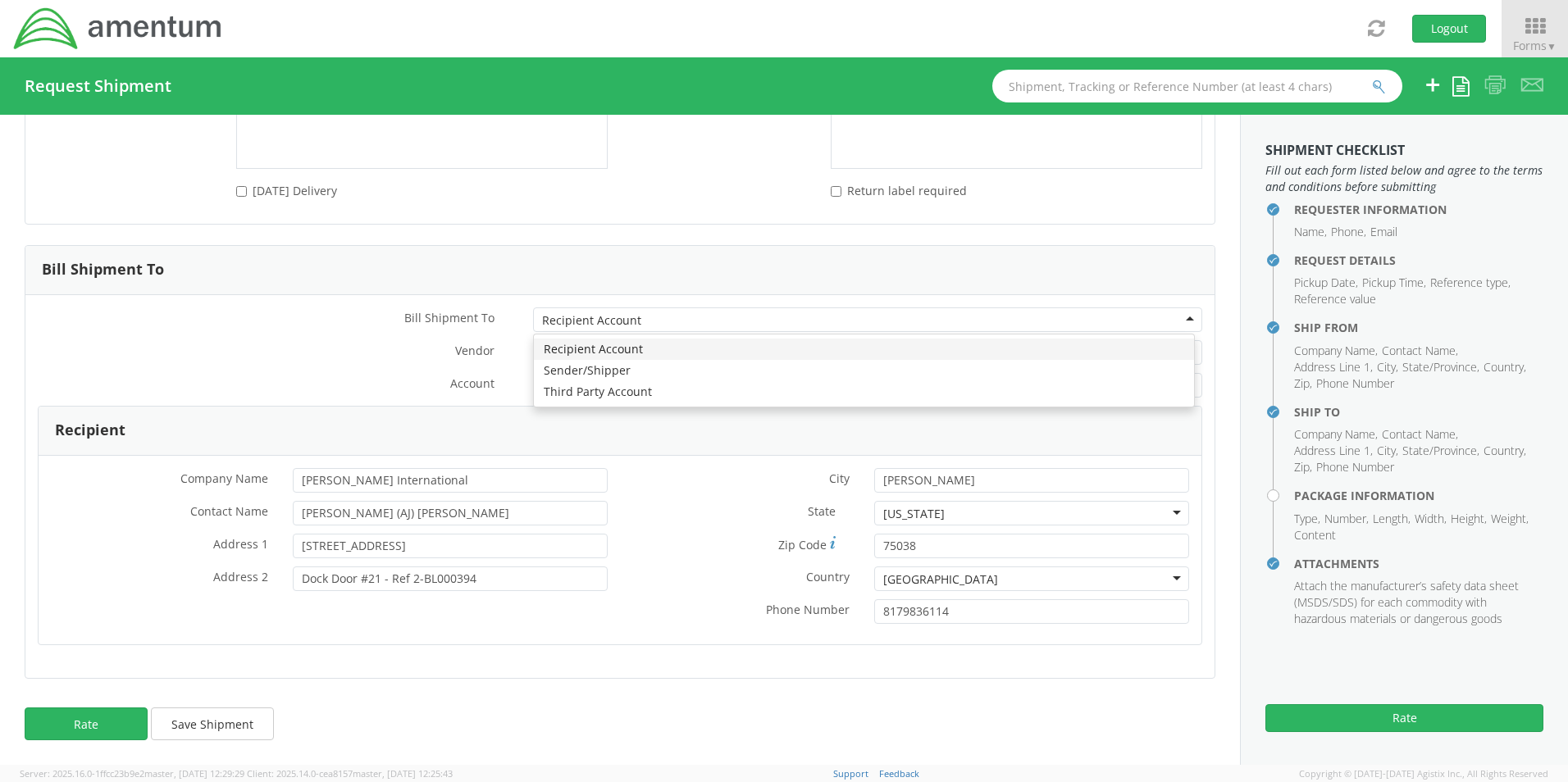
click at [1176, 317] on div "Recipient Account" at bounding box center [867, 319] width 669 height 25
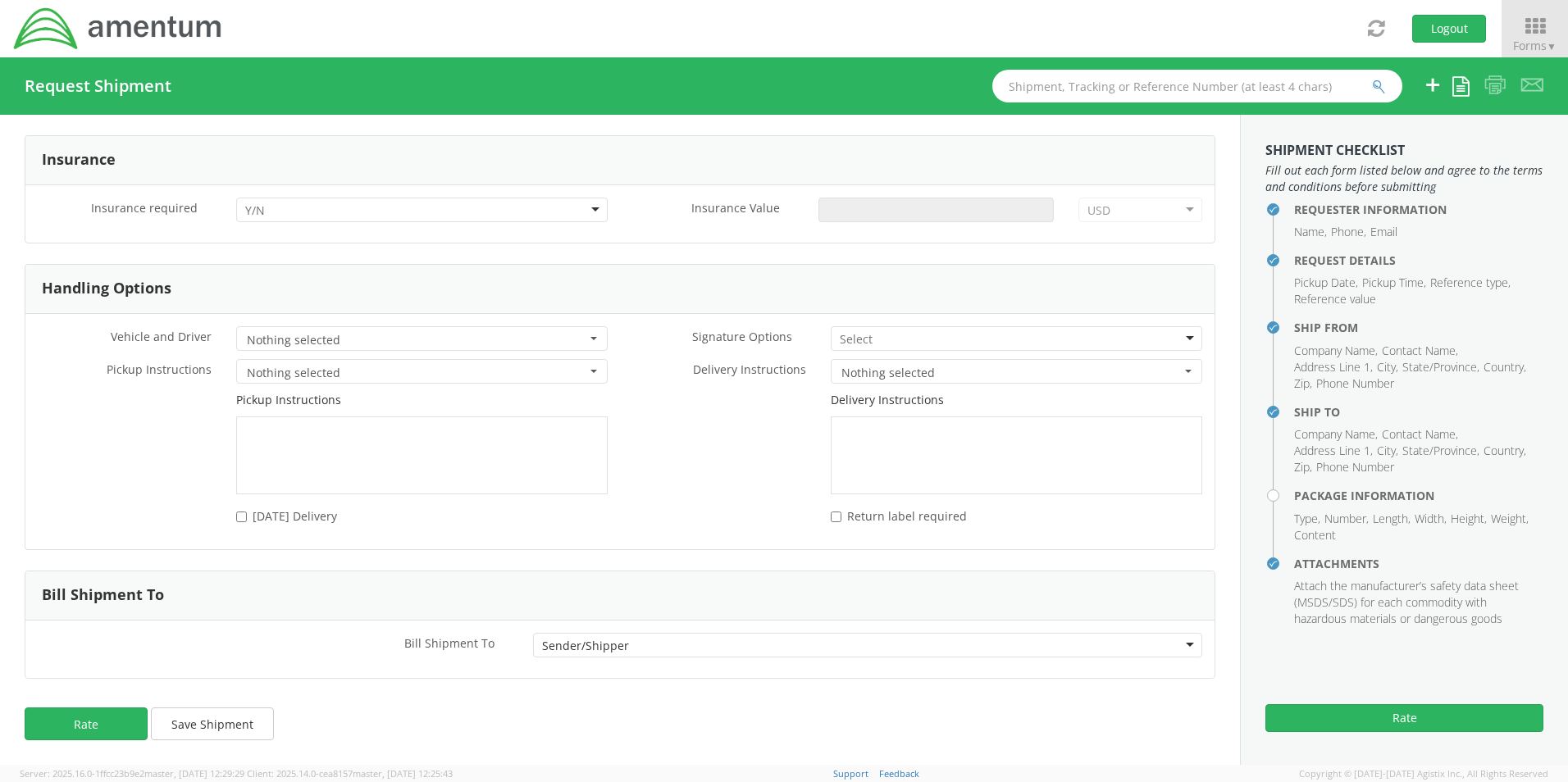
scroll to position [2134, 0]
click at [1179, 644] on div "Sender/Shipper" at bounding box center [867, 645] width 669 height 25
click at [627, 696] on div "Requester Information Submitting request on behalf of Name * [PERSON_NAME] (AJ)…" at bounding box center [620, 440] width 1240 height 650
click at [1179, 645] on div "Sender/Shipper" at bounding box center [867, 645] width 669 height 25
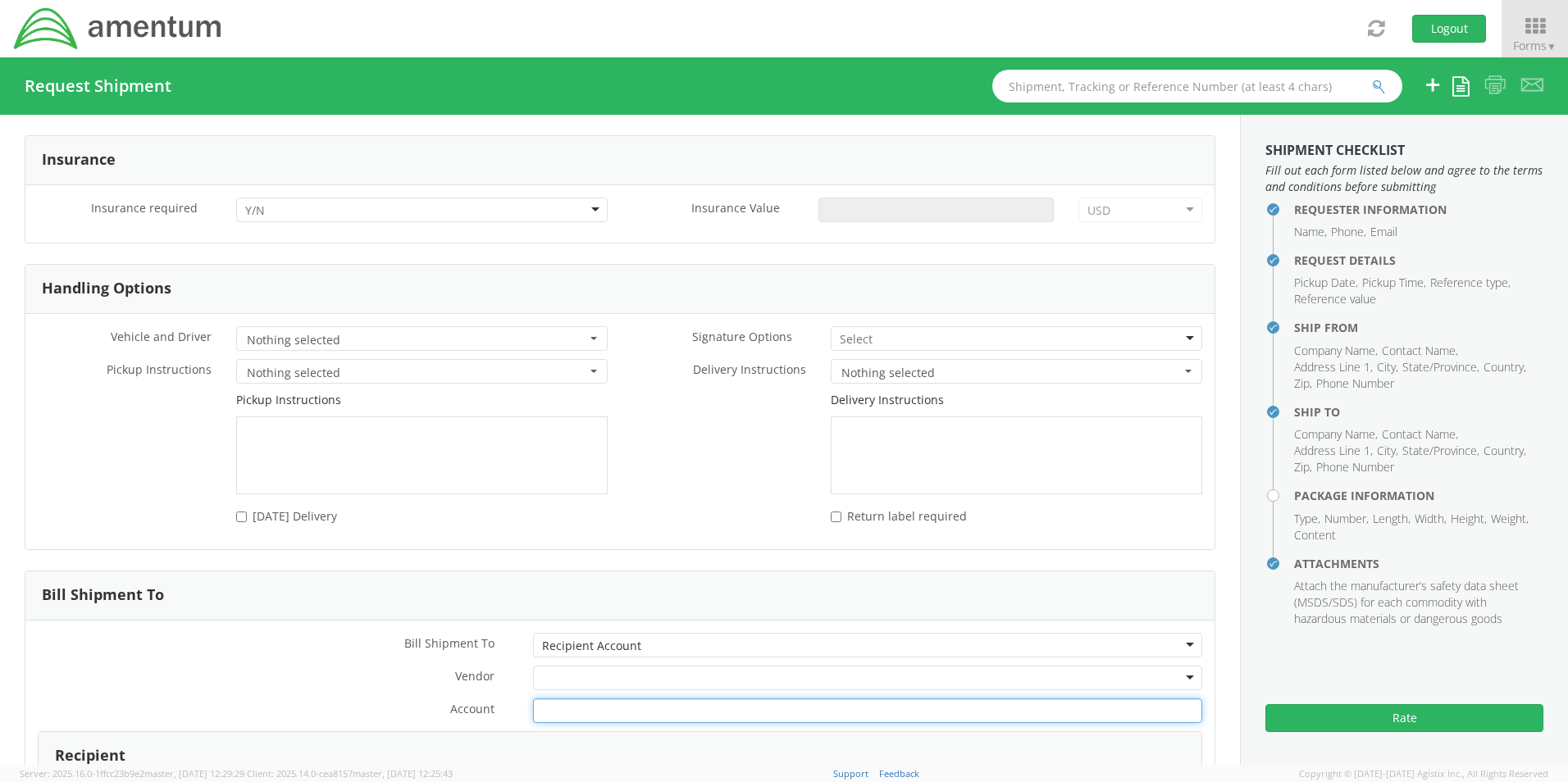
click at [648, 708] on input "Account *" at bounding box center [867, 711] width 669 height 25
paste input "201641957."
type input "201641957."
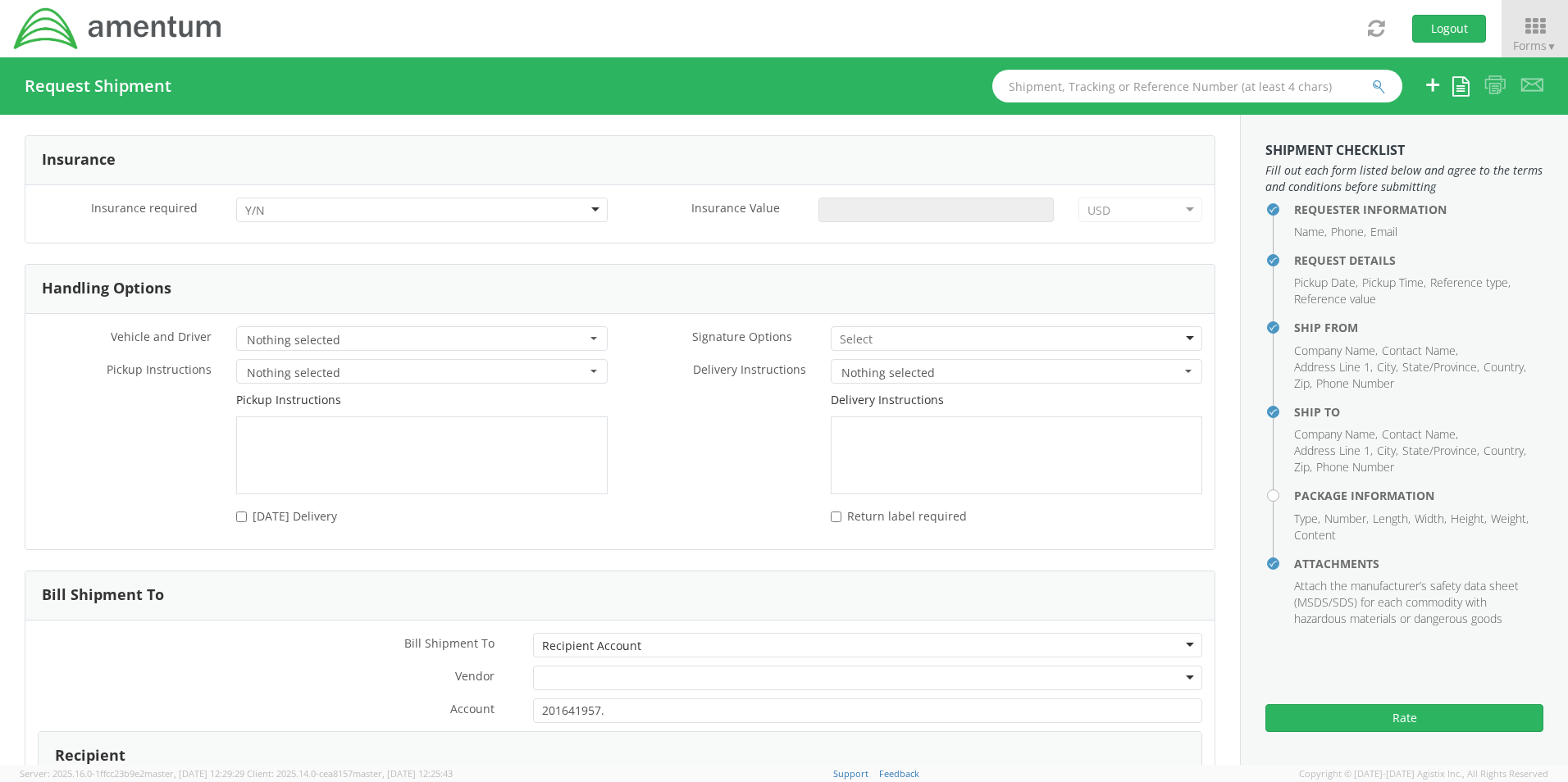
click at [1180, 681] on div at bounding box center [867, 677] width 669 height 25
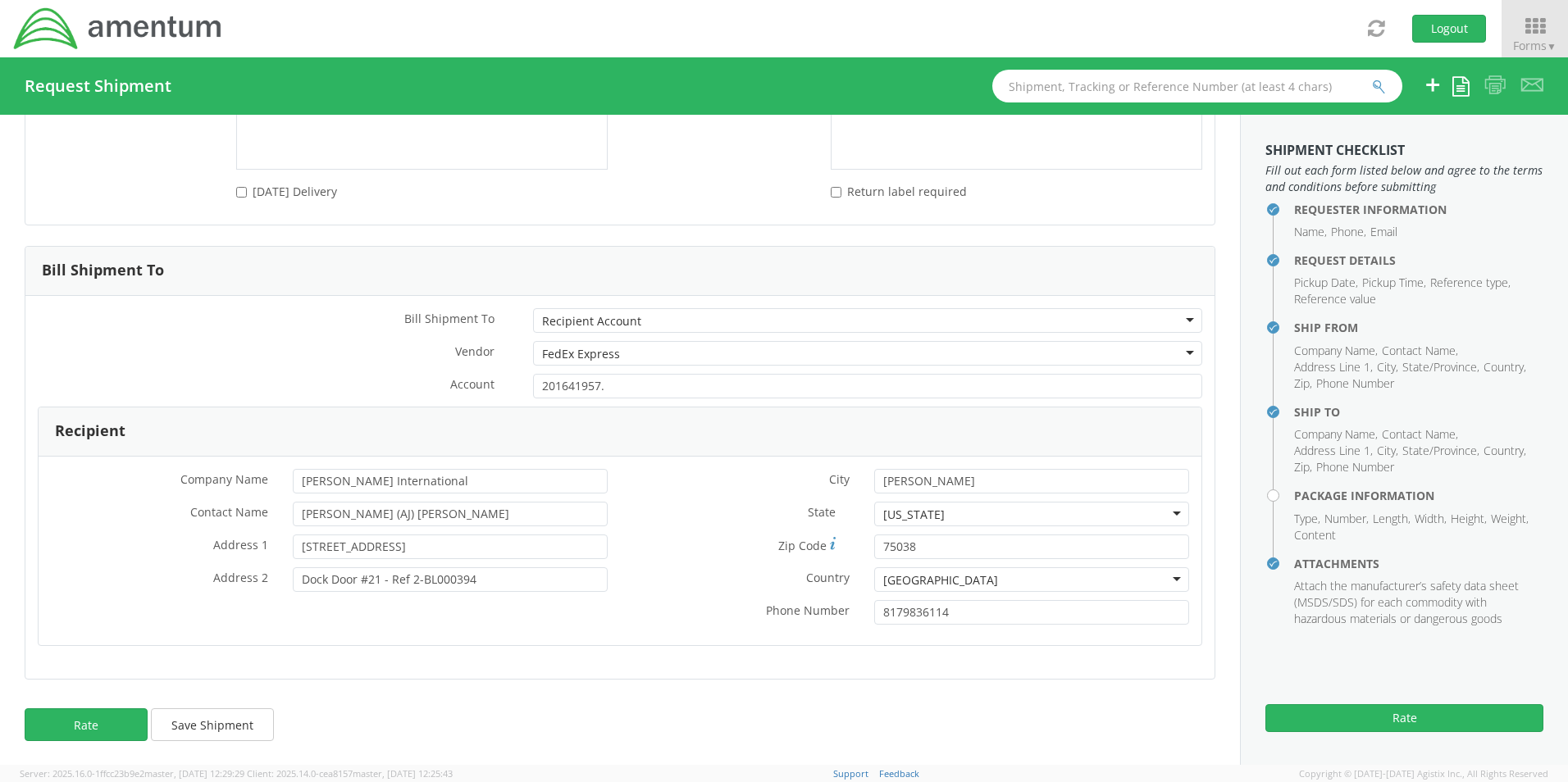
scroll to position [2459, 0]
click at [113, 722] on button "Rate" at bounding box center [86, 723] width 123 height 33
click at [94, 727] on button "Rate" at bounding box center [86, 723] width 123 height 33
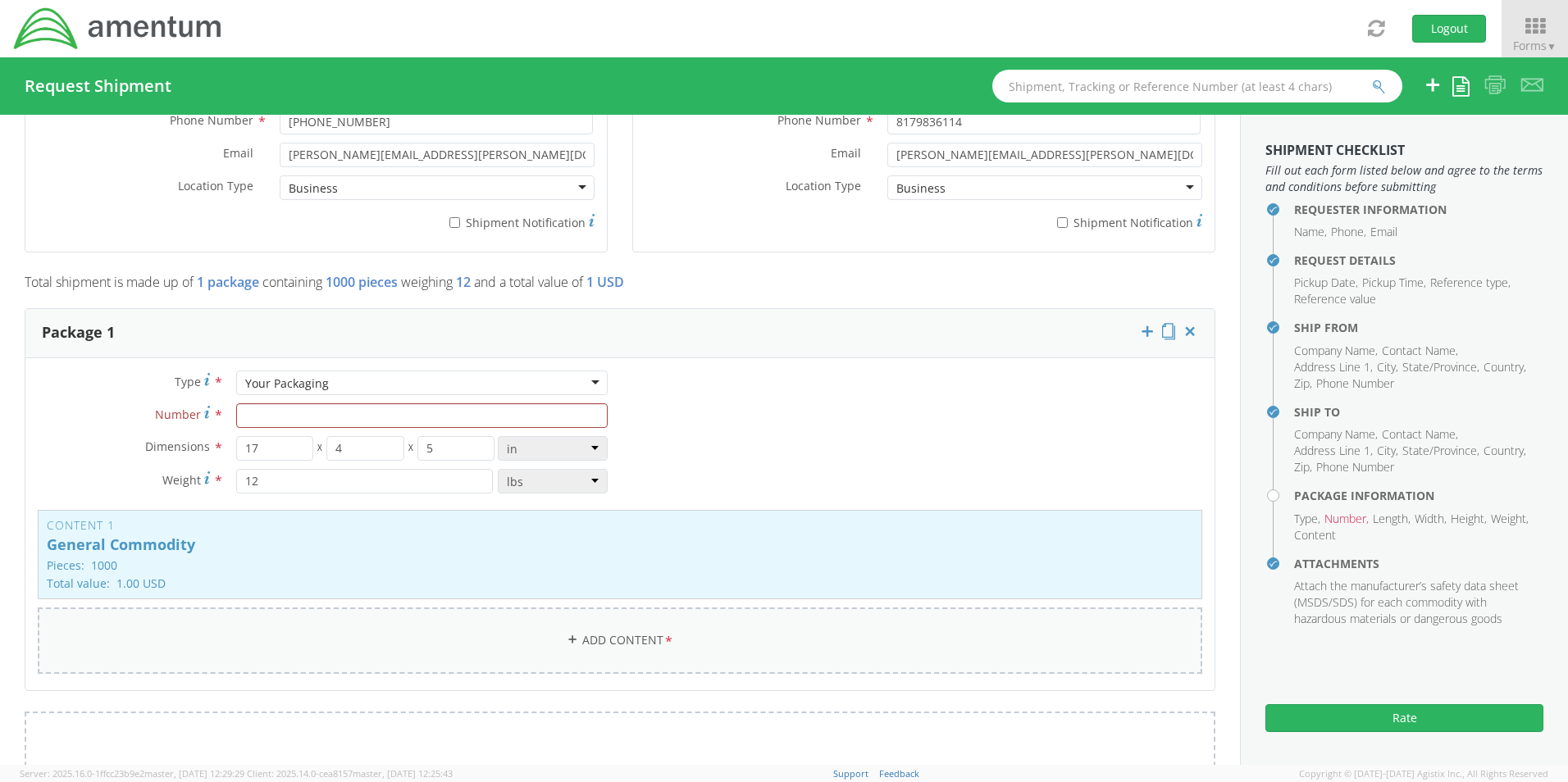
scroll to position [1148, 0]
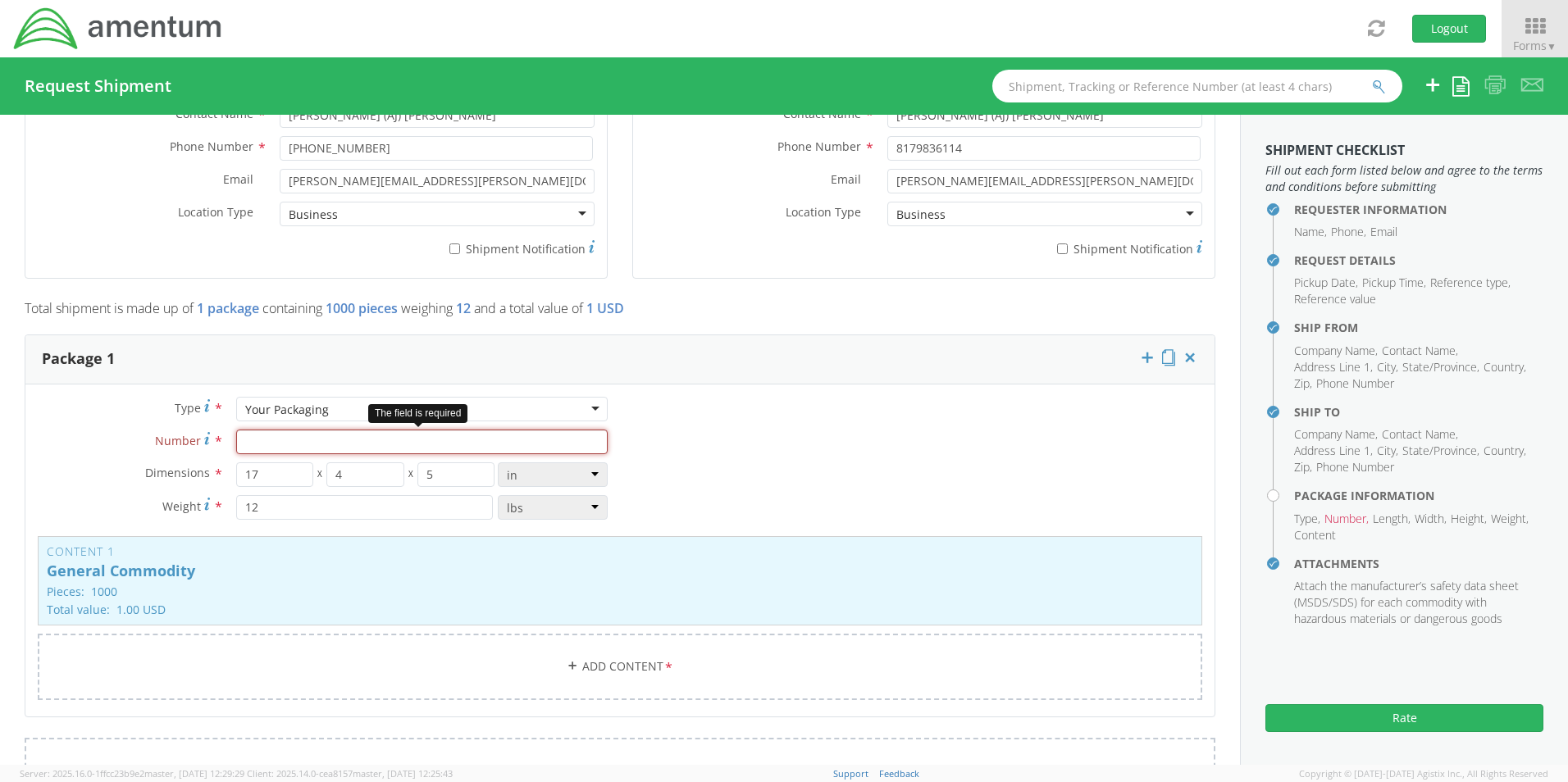
click at [492, 439] on input "Number *" at bounding box center [421, 442] width 371 height 25
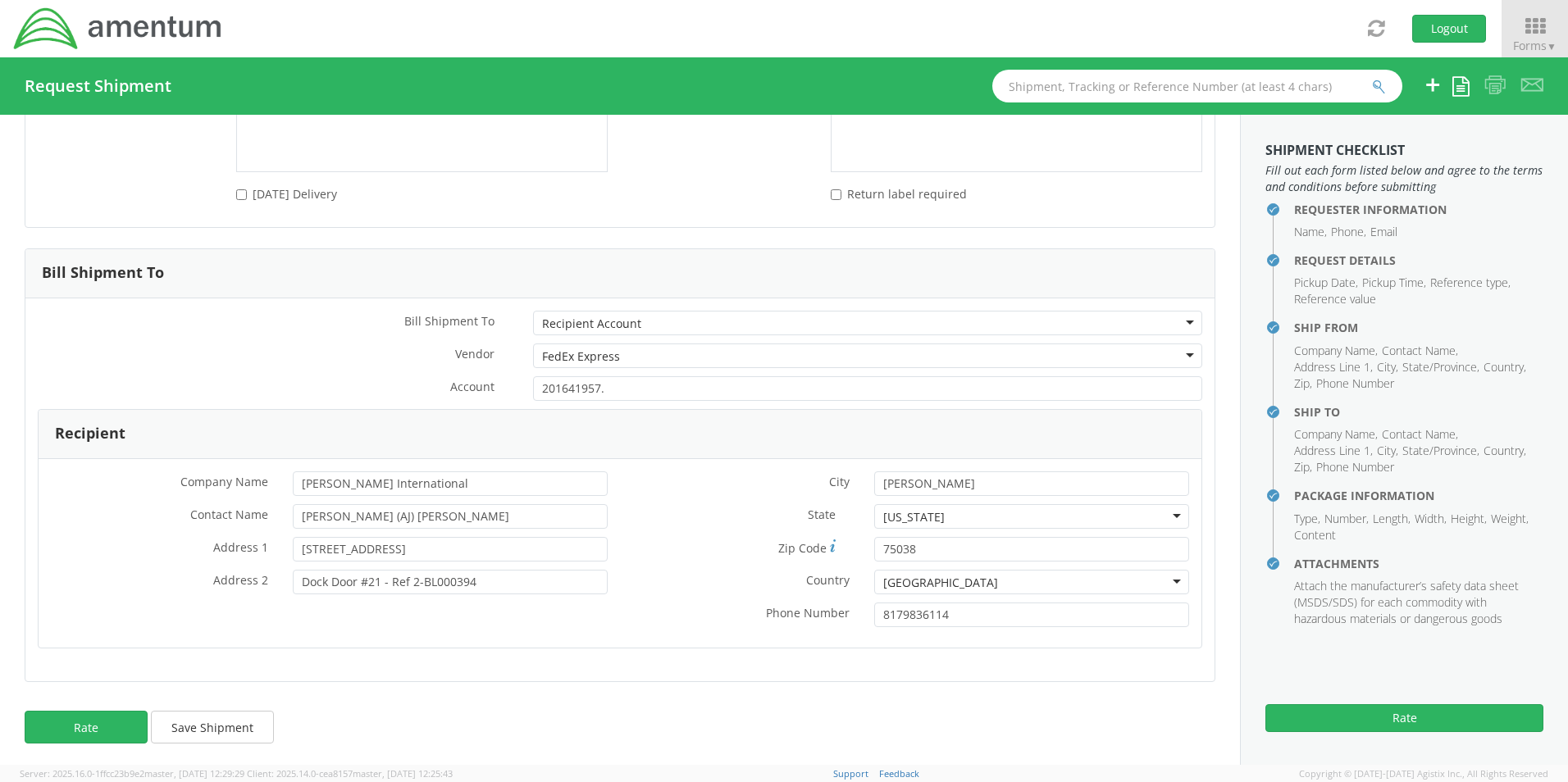
scroll to position [2459, 0]
type input "1"
click at [114, 712] on button "Rate" at bounding box center [86, 723] width 123 height 33
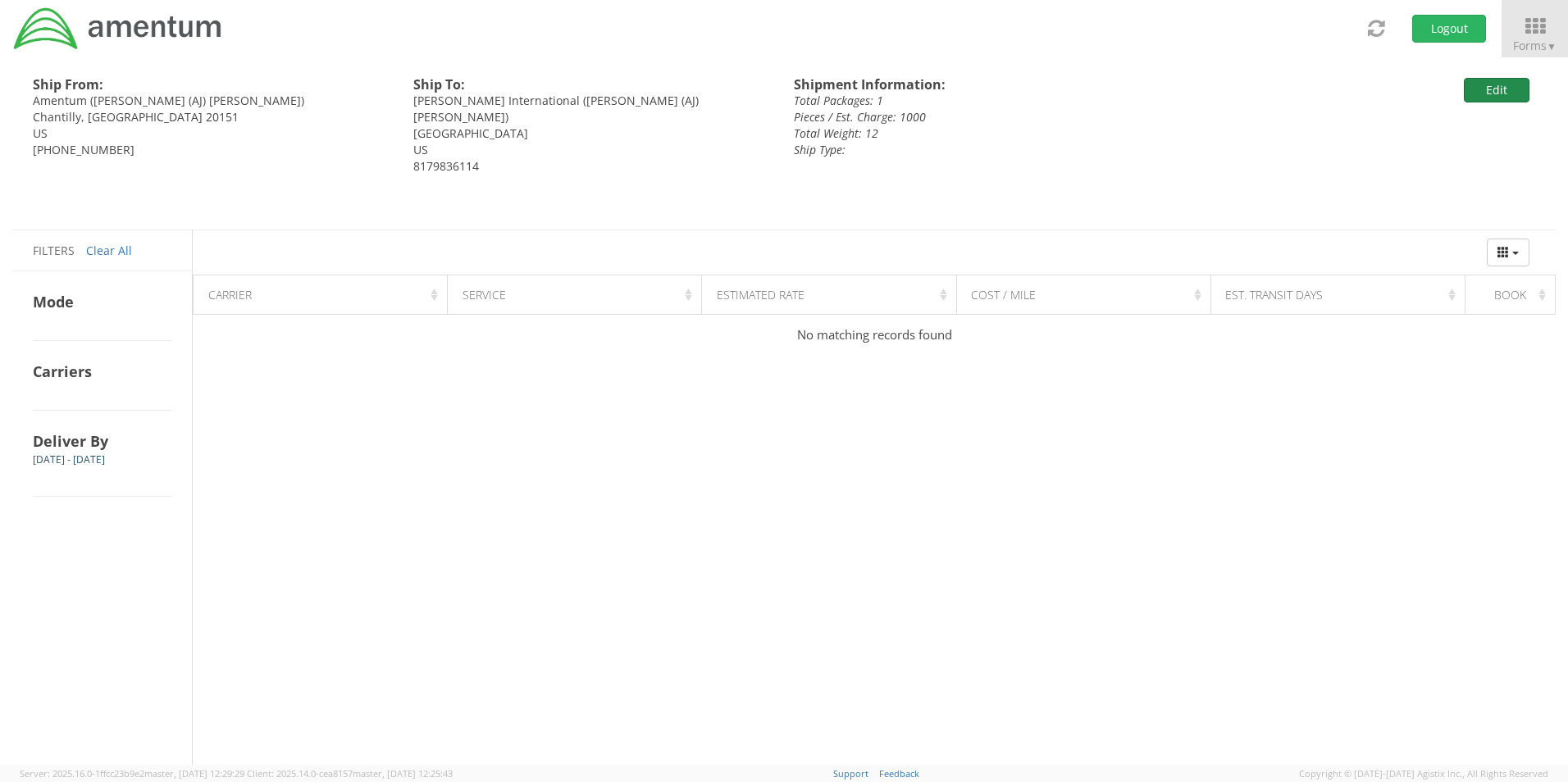
click at [1491, 89] on button "Edit" at bounding box center [1496, 90] width 66 height 25
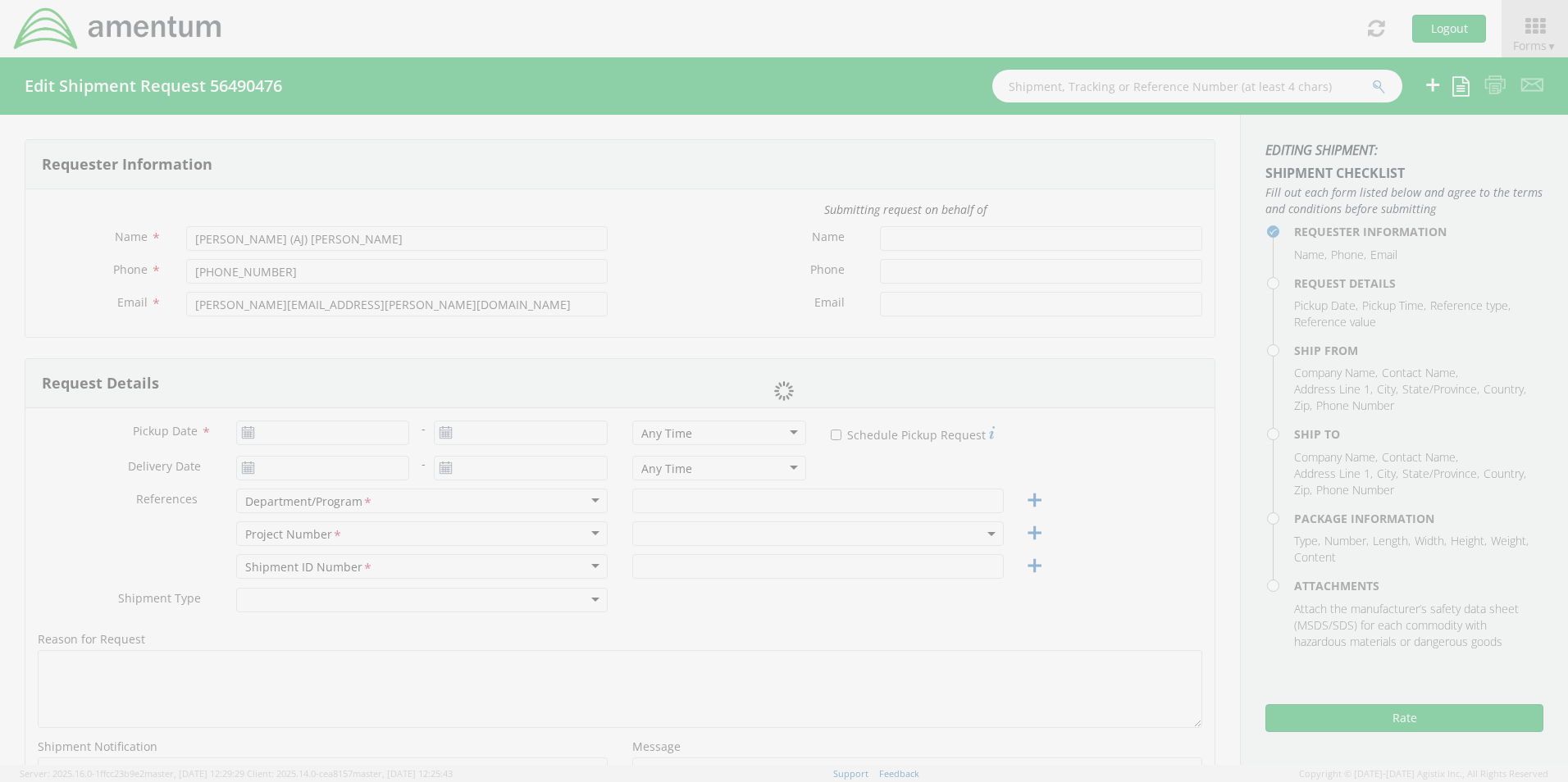
type input "[PERSON_NAME] (AJ) [PERSON_NAME]"
type input "[PHONE_NUMBER]"
type input "[PERSON_NAME][EMAIL_ADDRESS][PERSON_NAME][DOMAIN_NAME]"
type input "[DATE]"
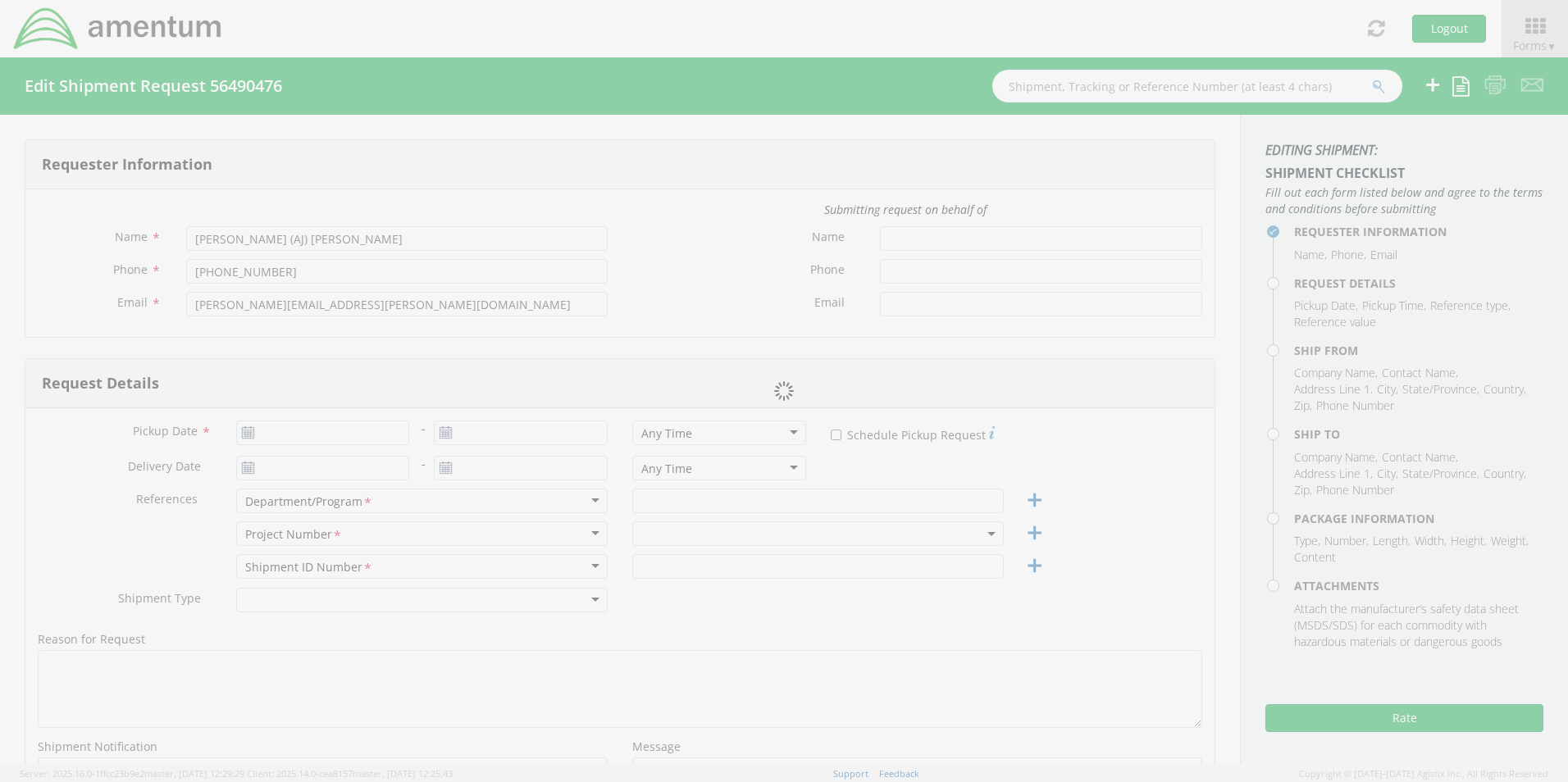
type input "[DATE]"
type input "Corporate"
type input "1"
type textarea "Add on the label: Ref: 2-BL000394 for ID purposes"
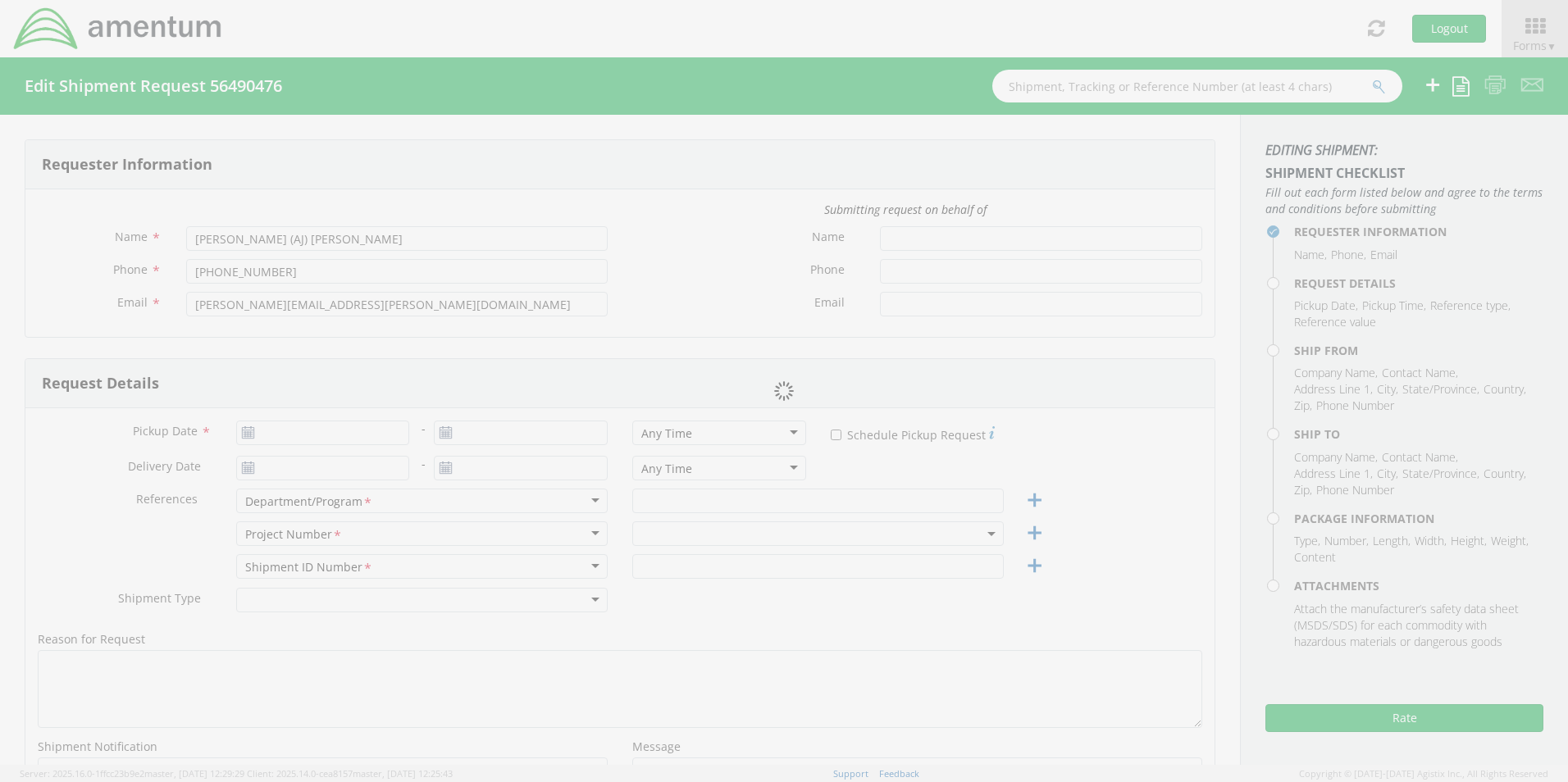
select select
type input "Amentum"
type input "[STREET_ADDRESS]"
type input "Suite 400"
type input "Chantilly"
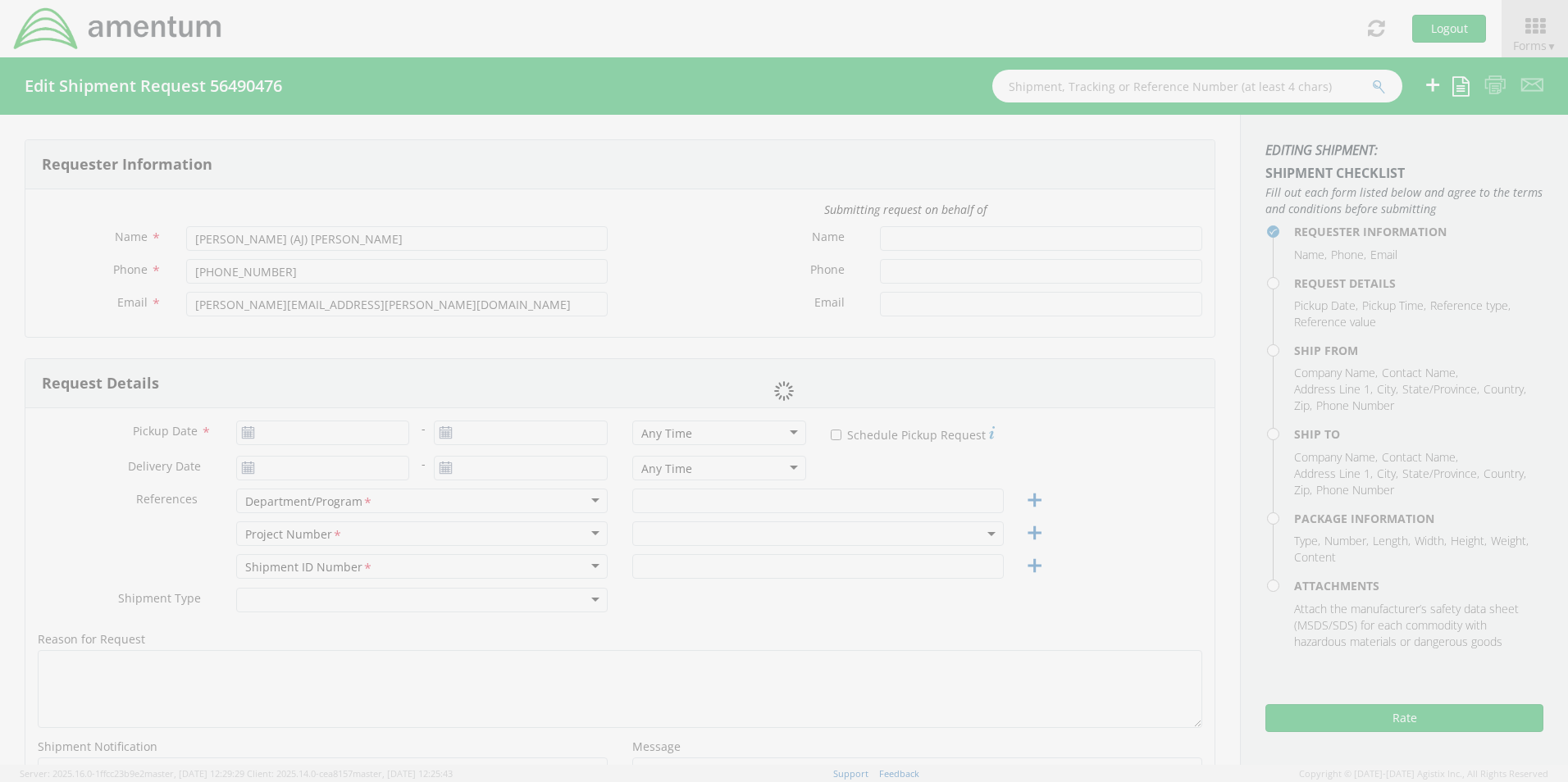
type input "20151"
type input "[PERSON_NAME] (AJ) [PERSON_NAME]"
type input "[PHONE_NUMBER]"
type input "[PERSON_NAME][EMAIL_ADDRESS][PERSON_NAME][DOMAIN_NAME]"
select select
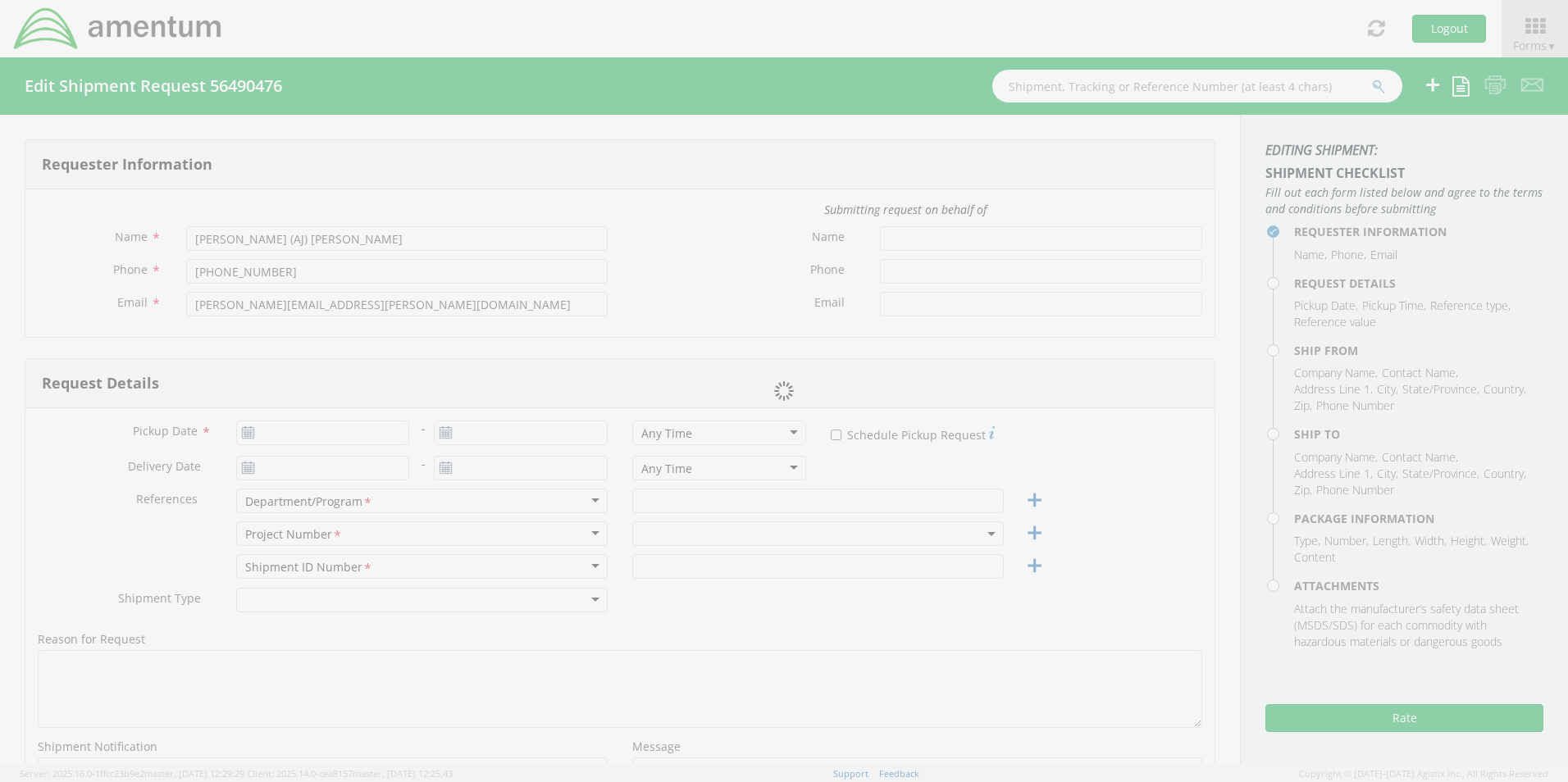
type input "[PERSON_NAME] International"
type input "[STREET_ADDRESS]"
type input "Dock Door #21 - Ref 2-BL000394"
type input "[PERSON_NAME]"
type input "75038"
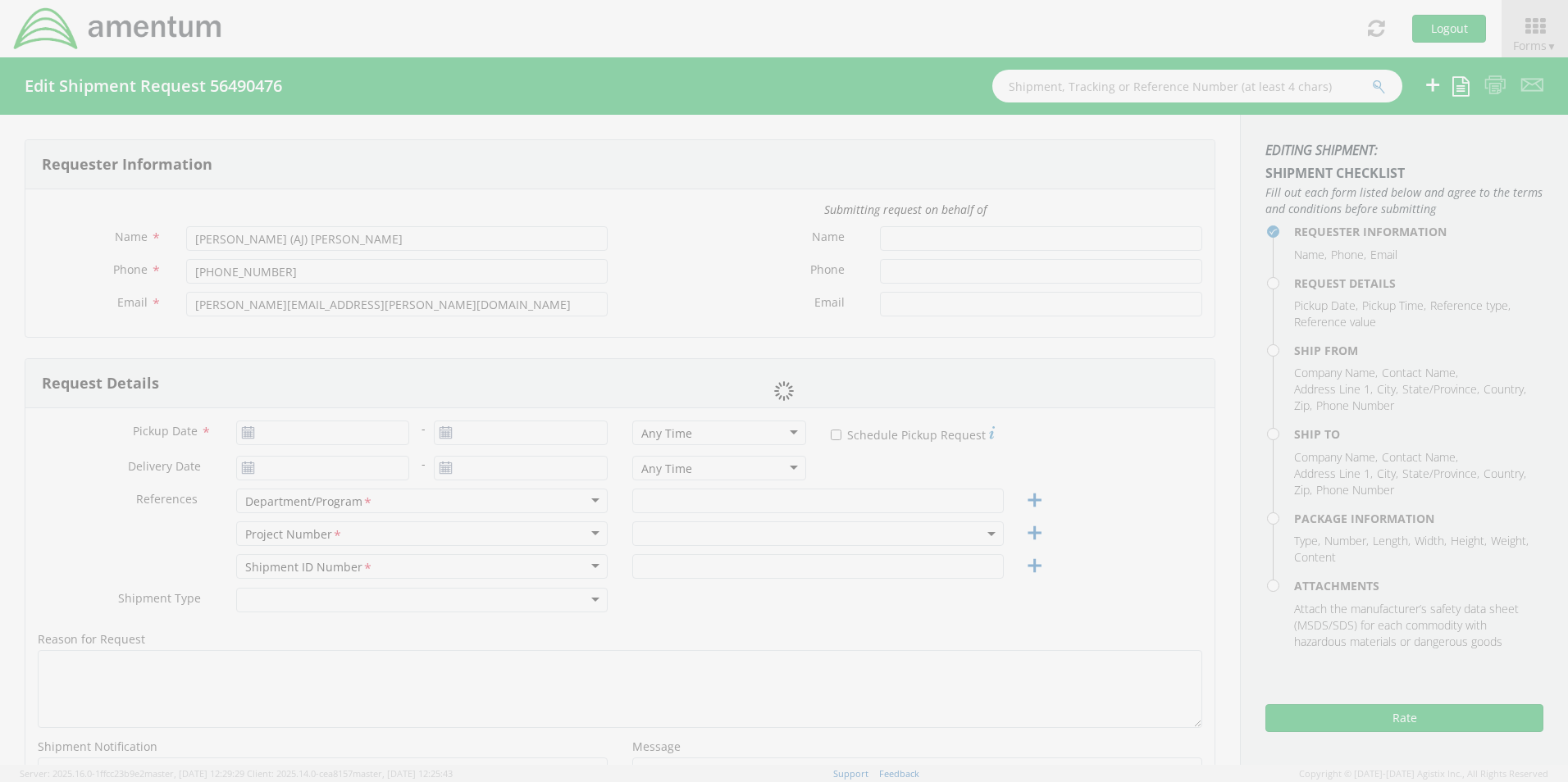
type input "[PERSON_NAME] (AJ) [PERSON_NAME]"
type input "8179836114"
type input "[PERSON_NAME][EMAIL_ADDRESS][PERSON_NAME][DOMAIN_NAME]"
type input "1"
type input "17"
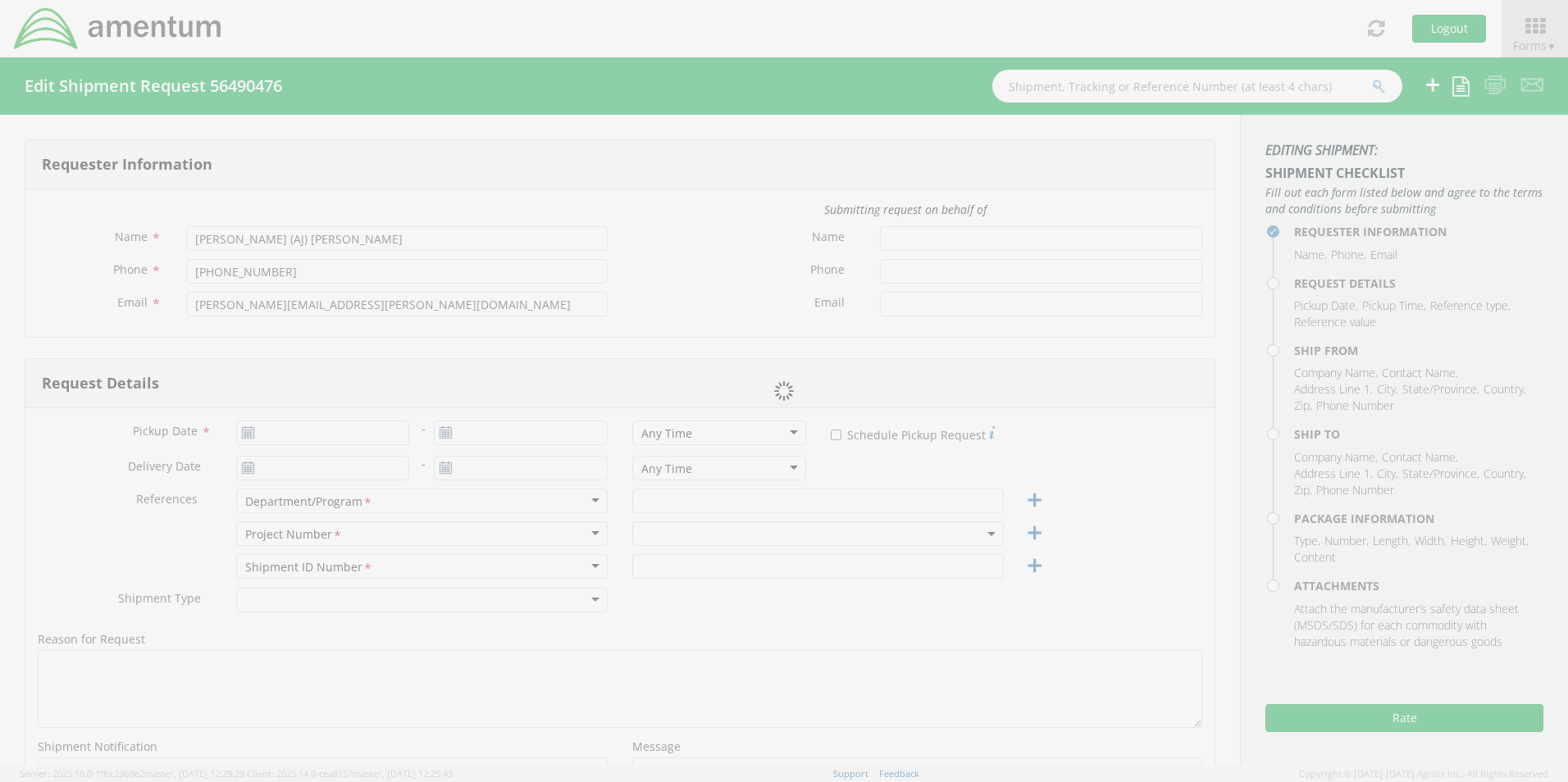
type input "4"
type input "5"
type input "12"
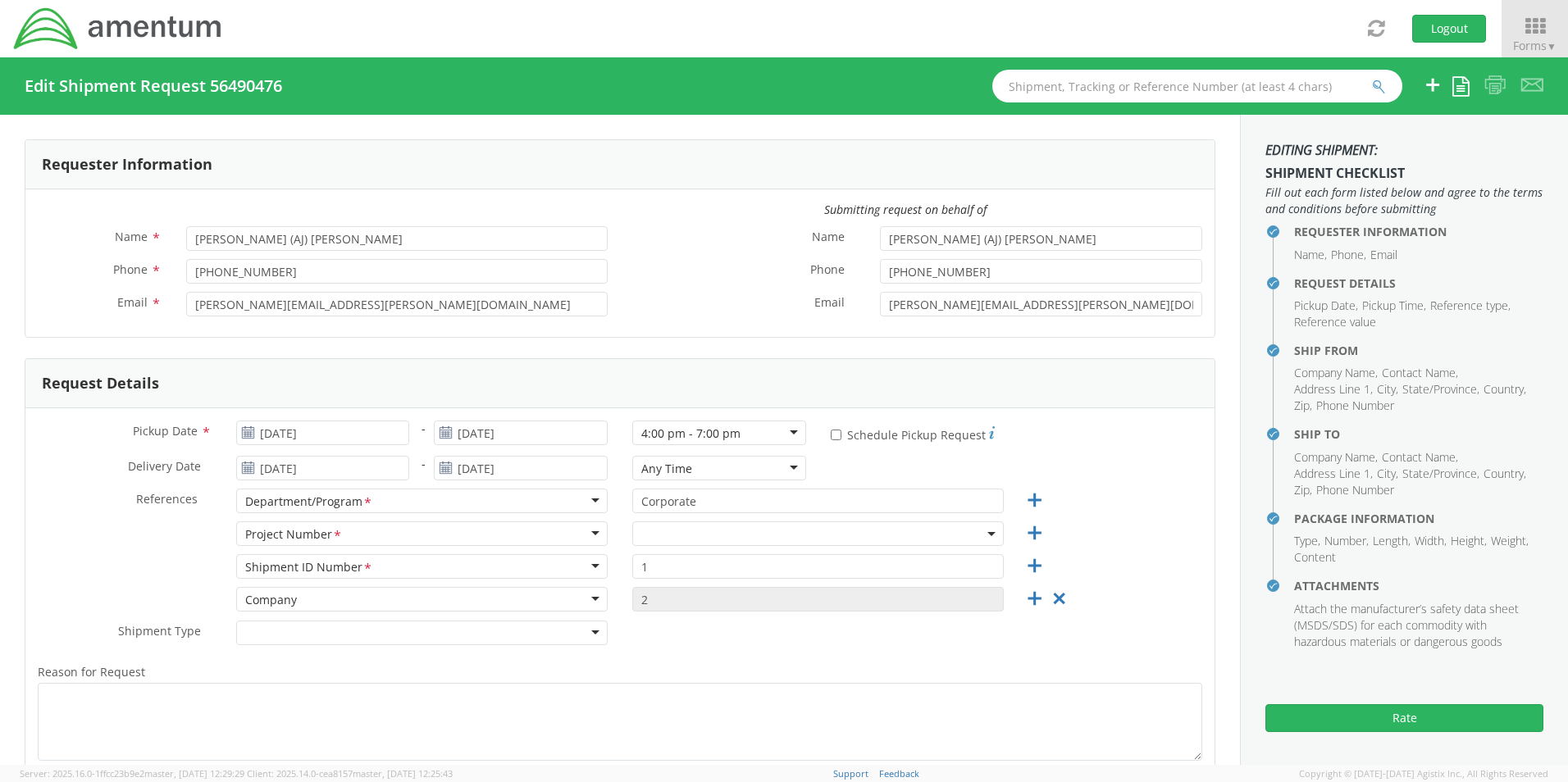
select select "[DOMAIN_NAME]"
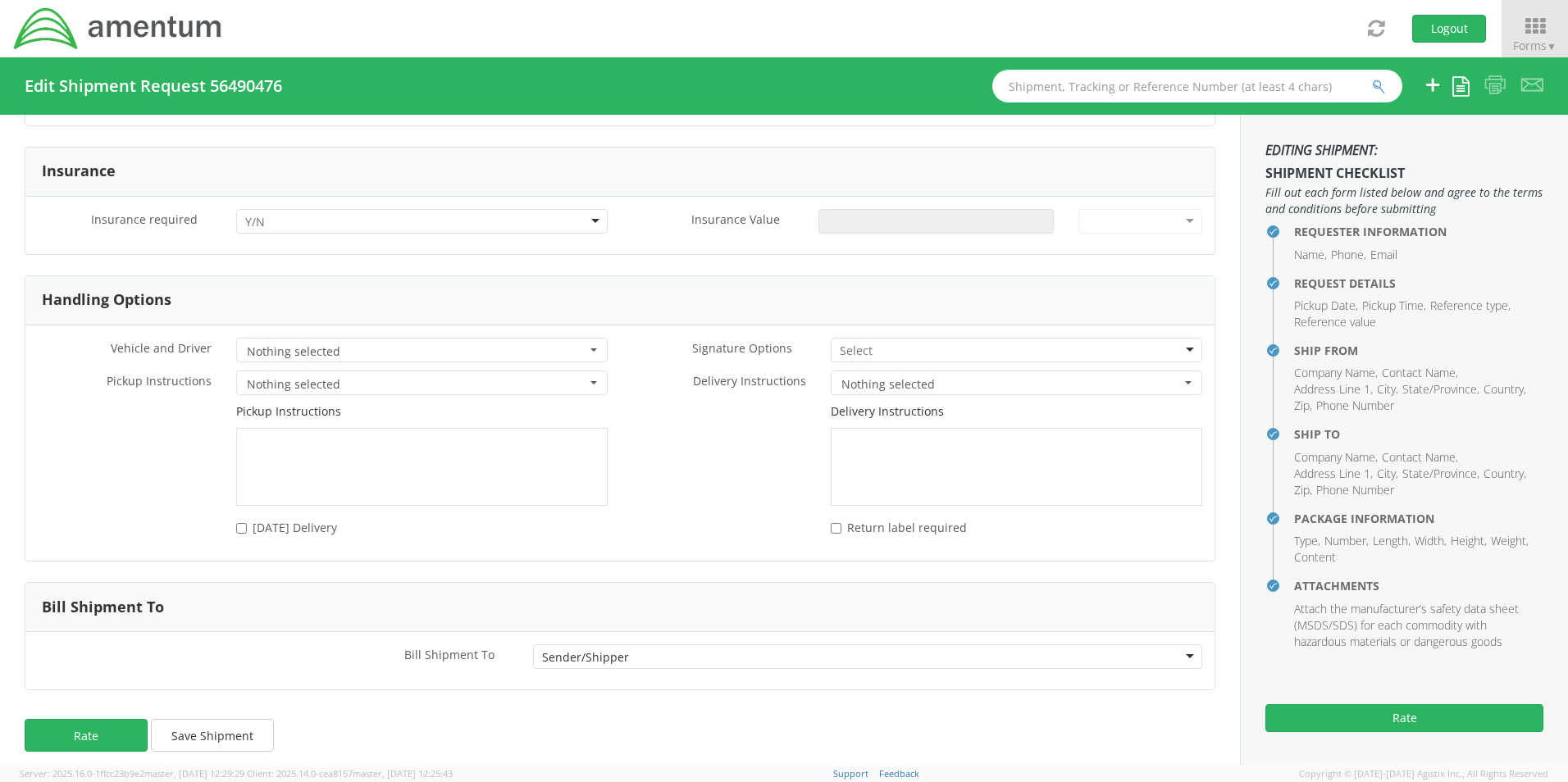
scroll to position [2134, 0]
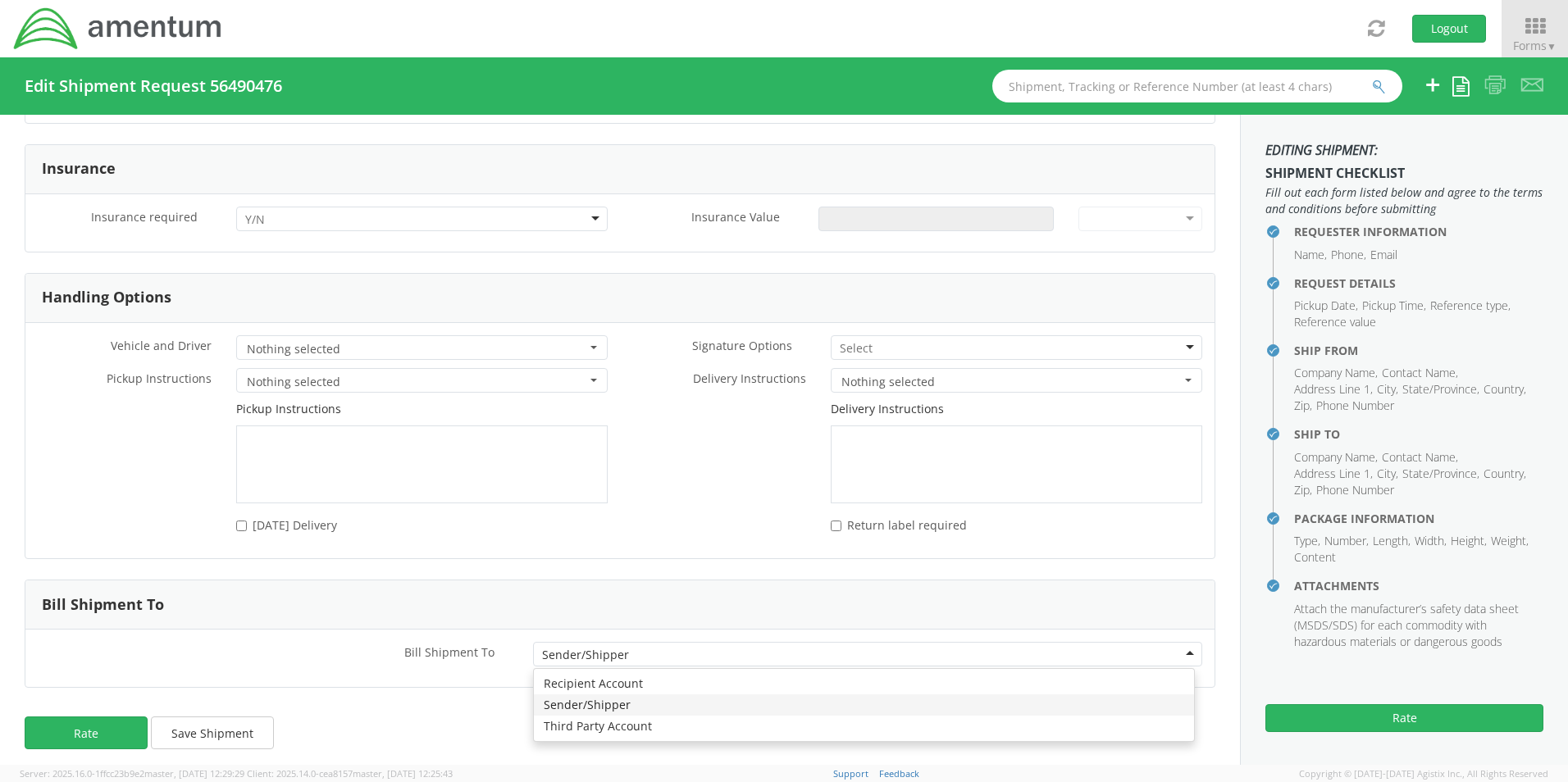
click at [1177, 642] on div "Sender/Shipper" at bounding box center [867, 654] width 669 height 25
click at [644, 692] on div "Requester Information Submitting request on behalf of Name * [PERSON_NAME] (AJ)…" at bounding box center [620, 440] width 1240 height 650
click at [1176, 644] on div "Sender/Shipper" at bounding box center [867, 654] width 669 height 25
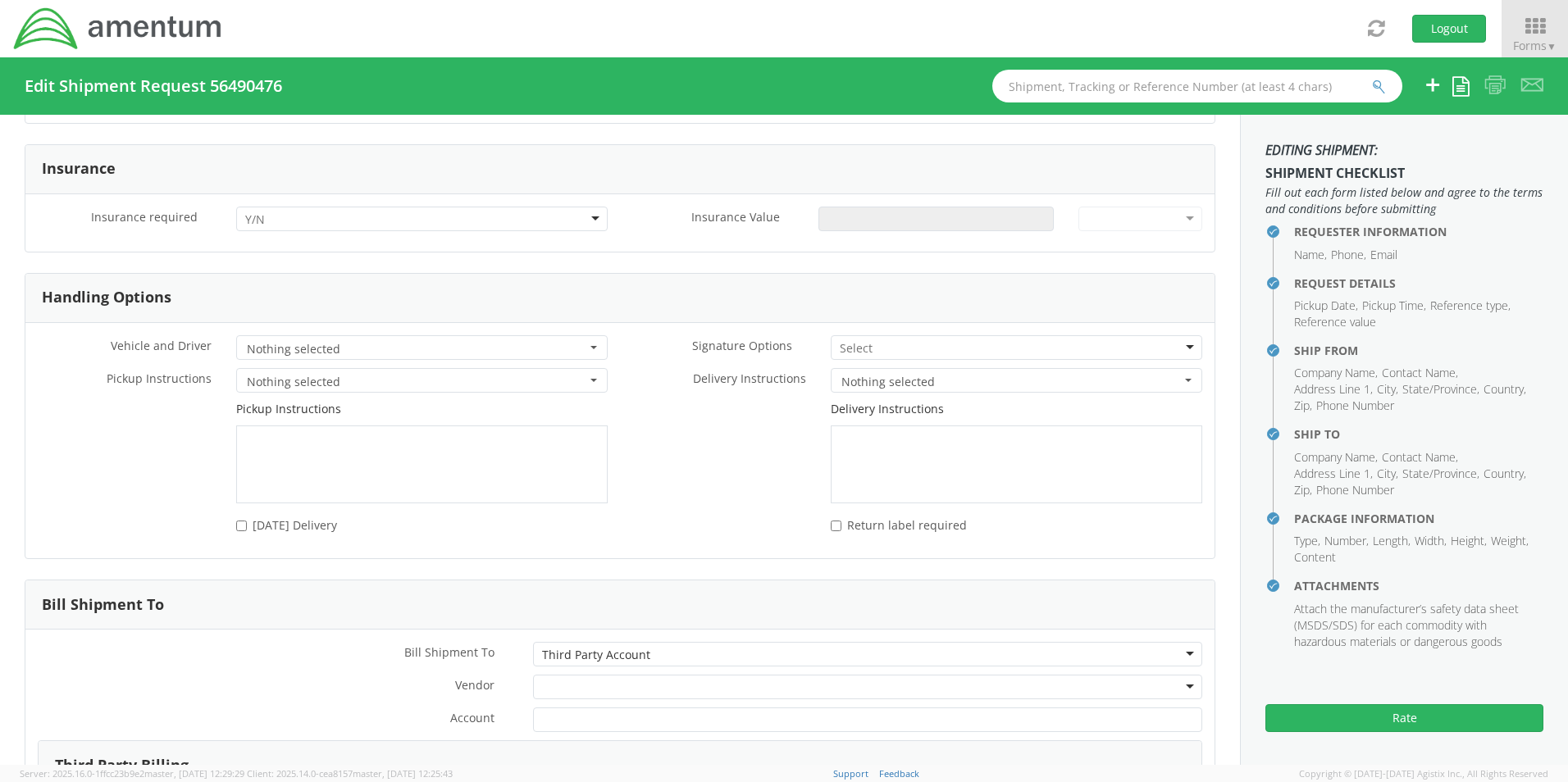
click at [690, 680] on div at bounding box center [867, 687] width 669 height 25
click at [623, 712] on input "Account *" at bounding box center [867, 719] width 669 height 25
paste input "201641957."
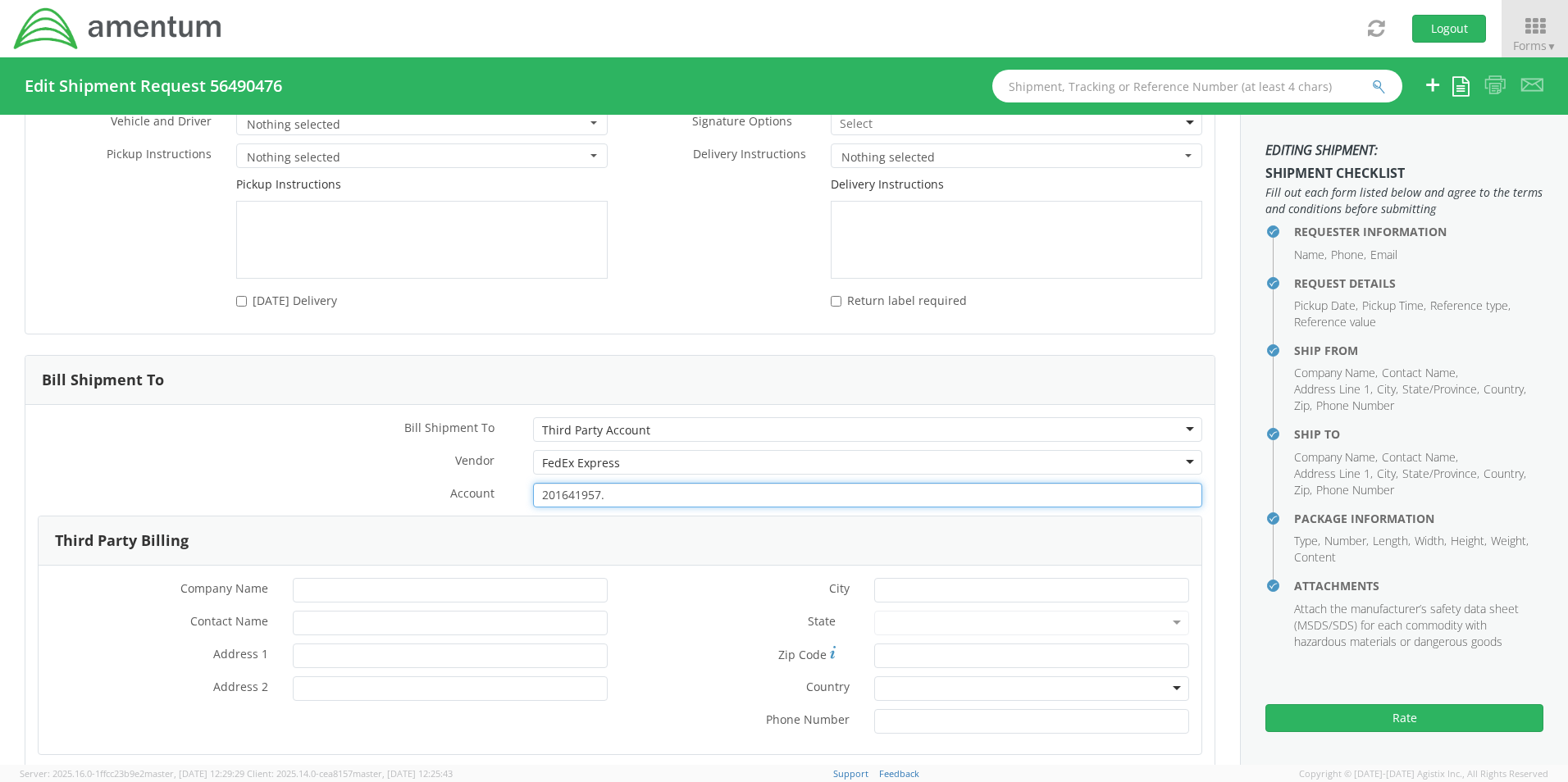
scroll to position [2380, 0]
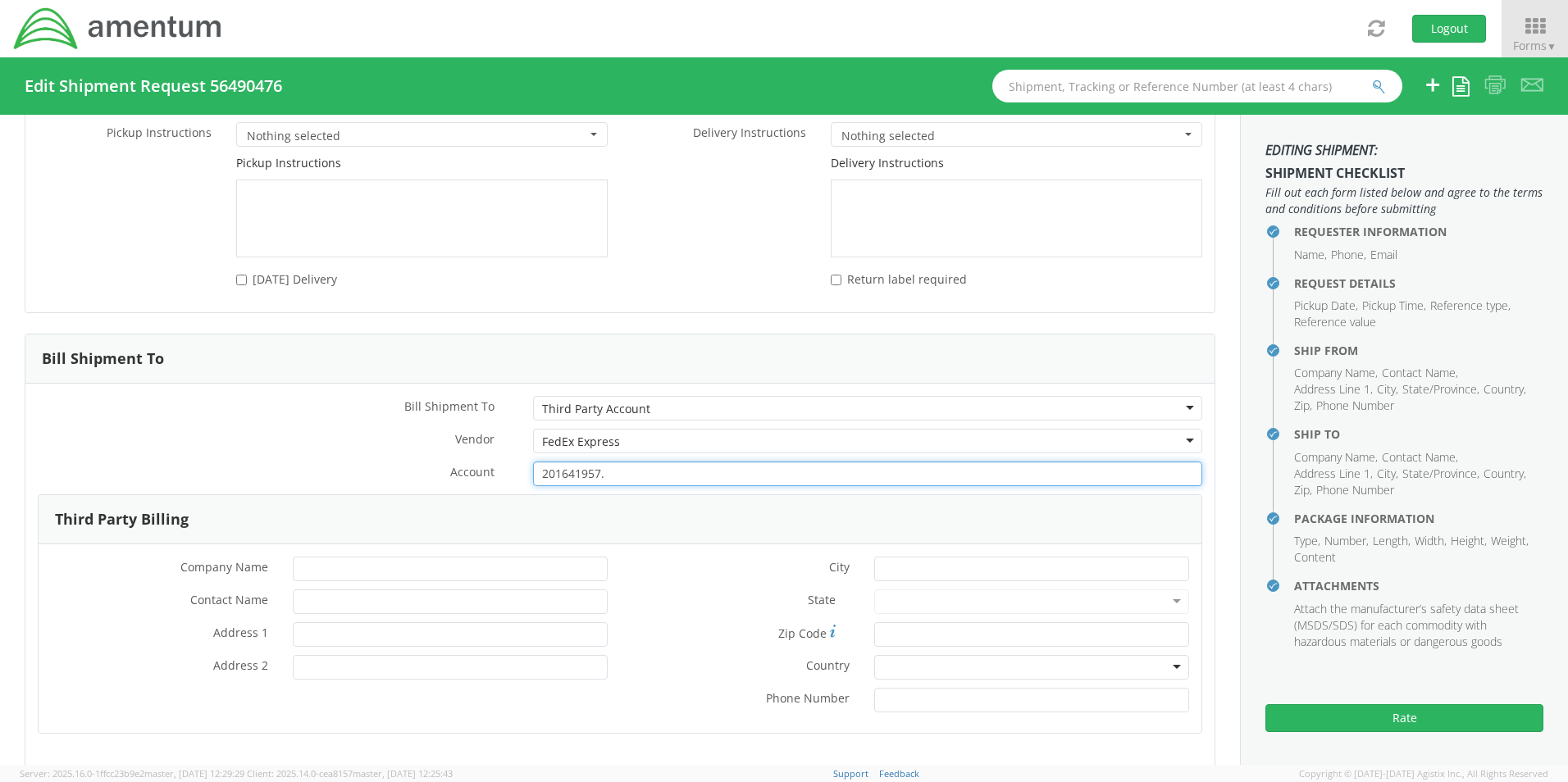
type input "201641957."
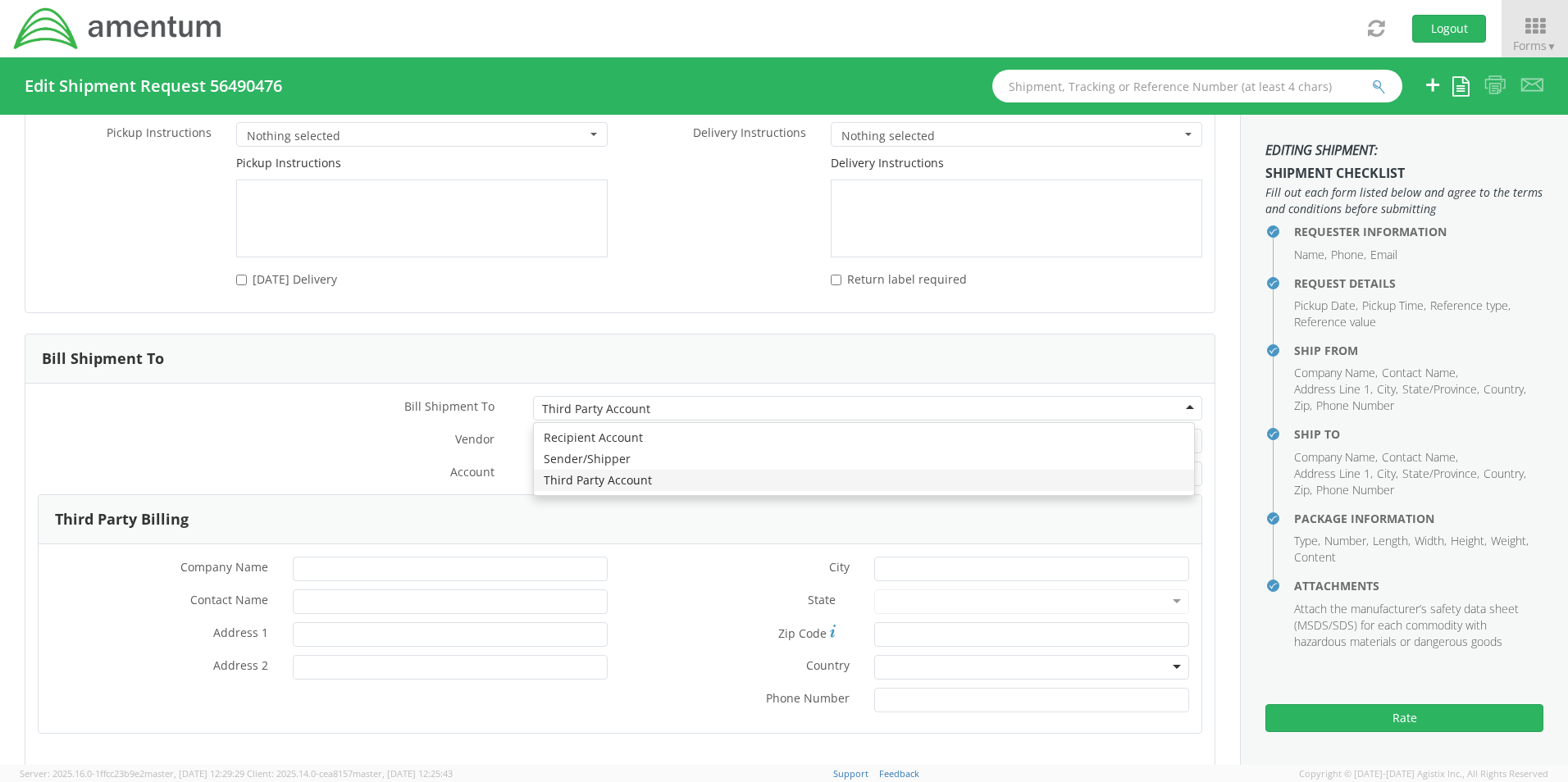
click at [1178, 396] on div "Third Party Account" at bounding box center [867, 408] width 669 height 25
type input "[PERSON_NAME] International"
type input "[PERSON_NAME] (AJ) [PERSON_NAME]"
type input "[STREET_ADDRESS]"
type input "Dock Door #21 - Ref 2-BL000394"
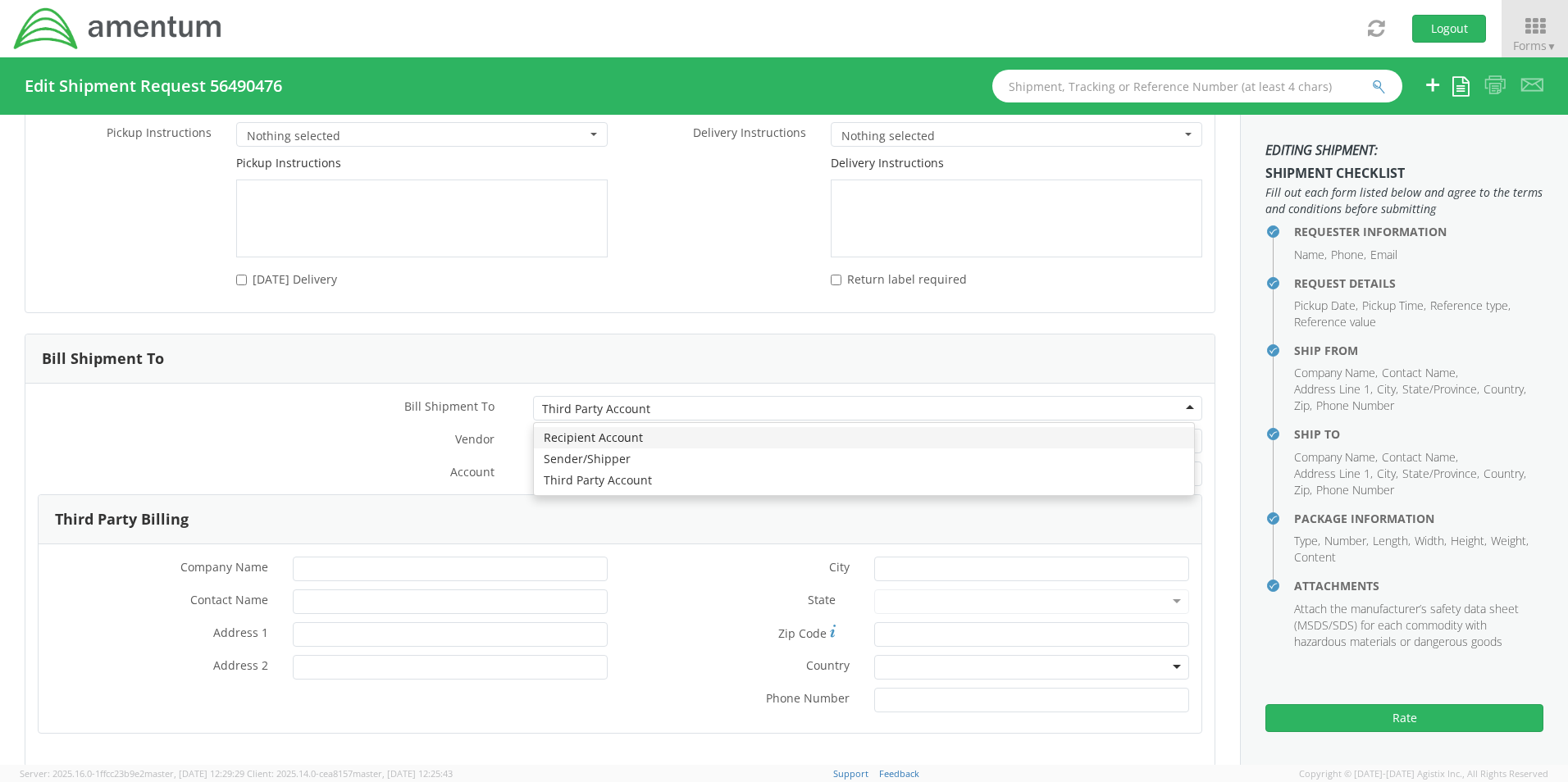
type input "[PERSON_NAME]"
type input "75038"
type input "8179836114"
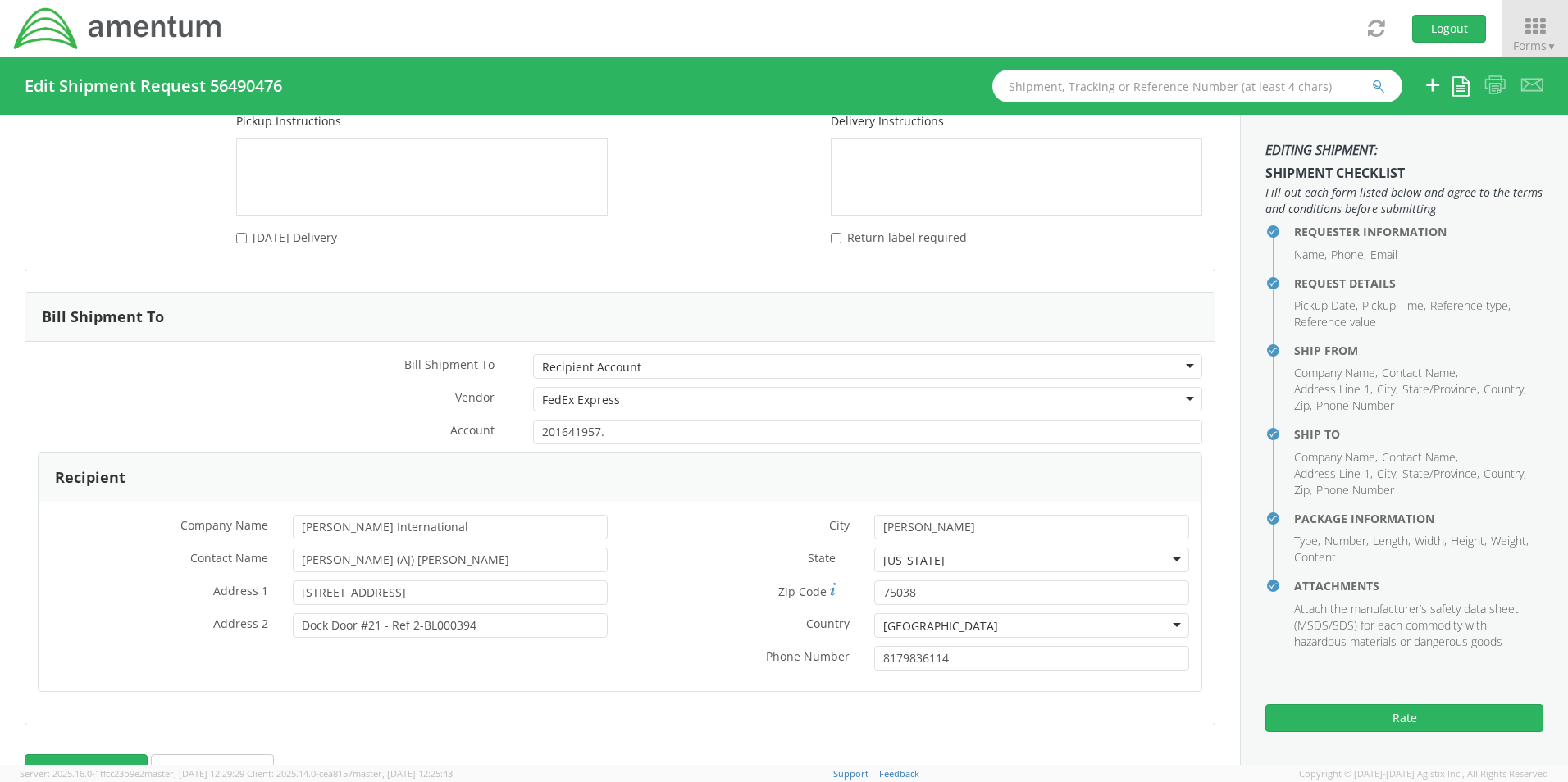
scroll to position [2459, 0]
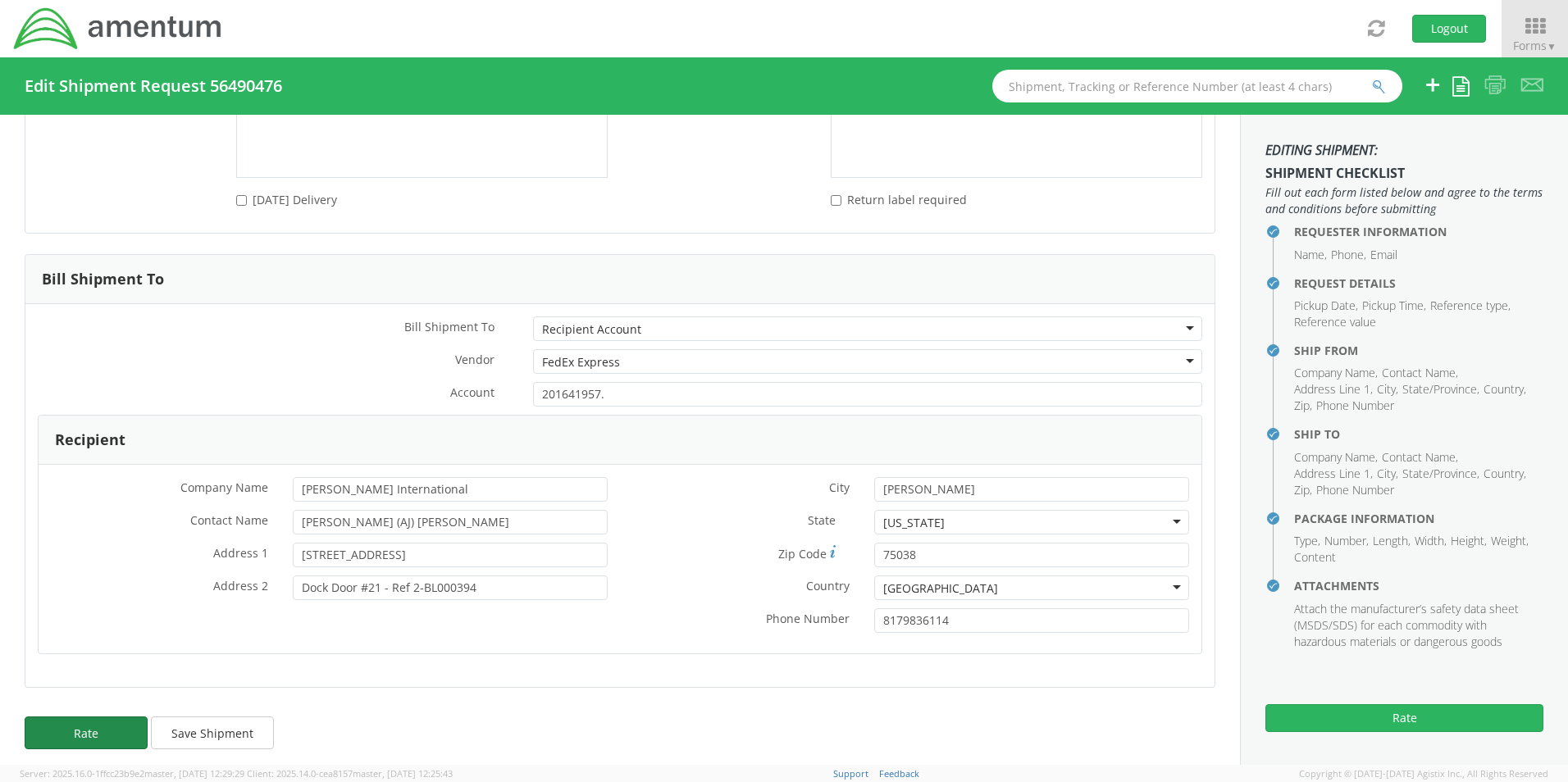
click at [110, 726] on button "Rate" at bounding box center [86, 733] width 123 height 33
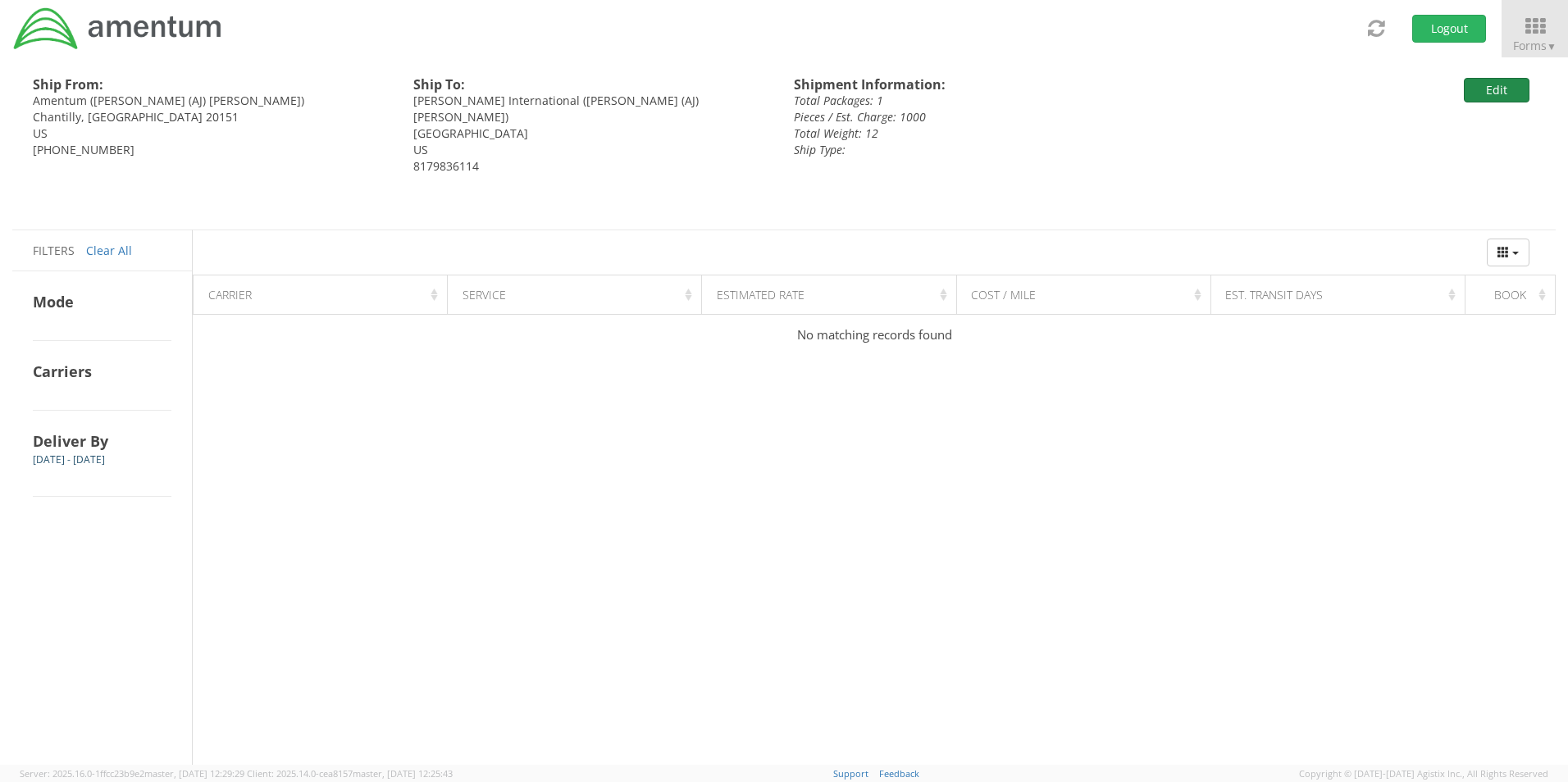
click at [1507, 93] on button "Edit" at bounding box center [1496, 90] width 66 height 25
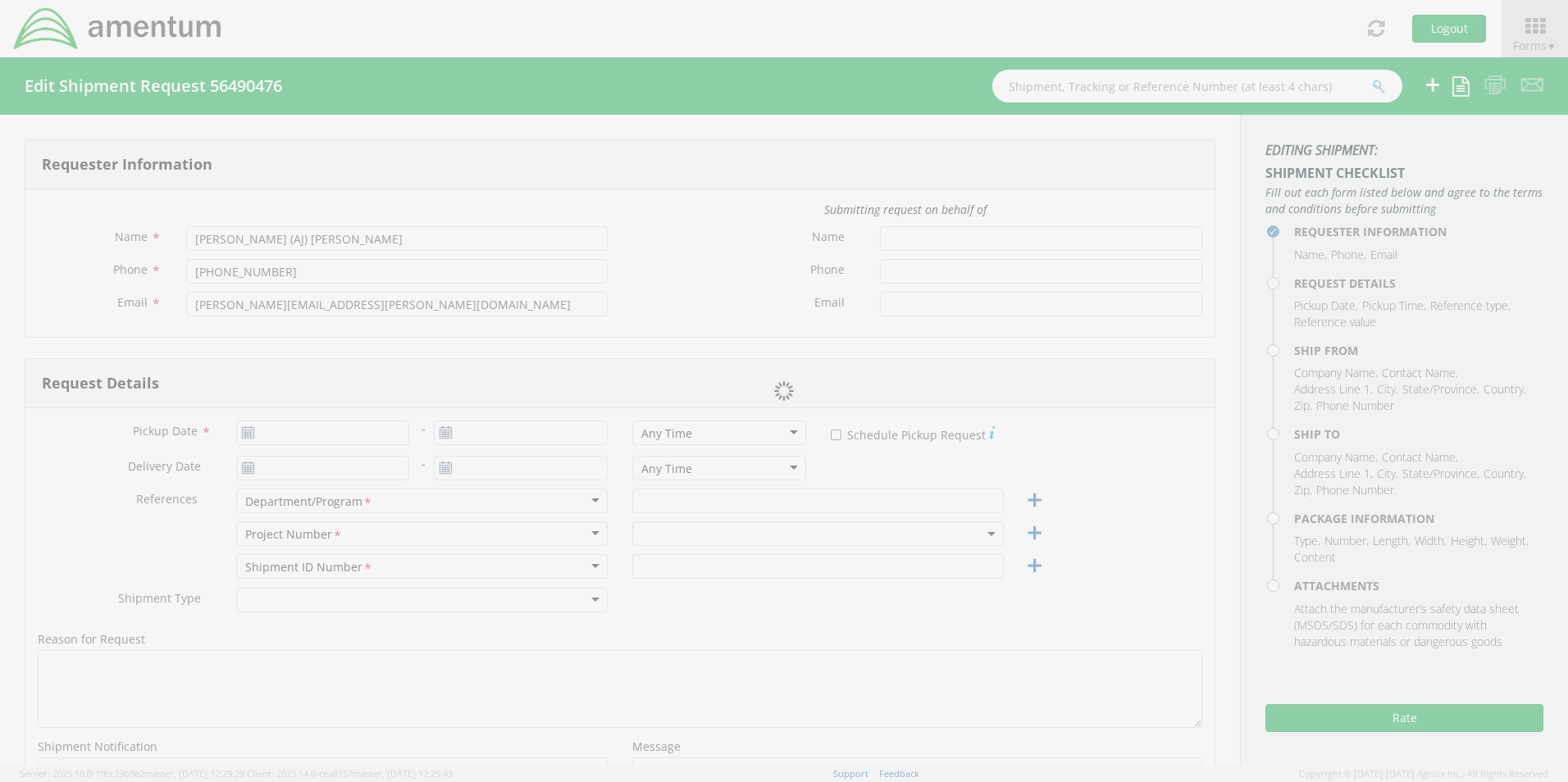
type input "[PERSON_NAME] (AJ) [PERSON_NAME]"
type input "[PHONE_NUMBER]"
type input "[PERSON_NAME][EMAIL_ADDRESS][PERSON_NAME][DOMAIN_NAME]"
type input "[DATE]"
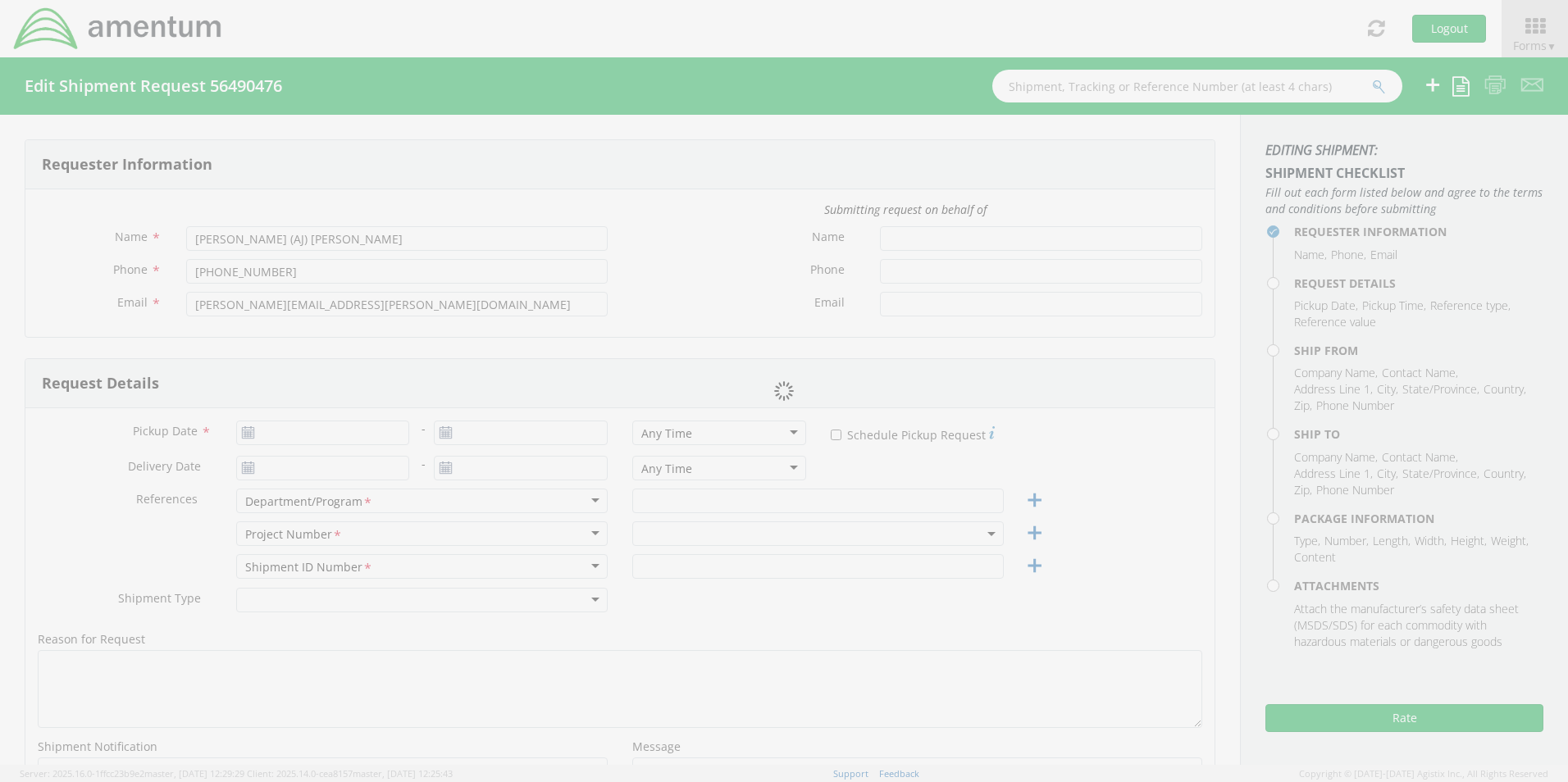
type input "[DATE]"
type input "Corporate"
type input "1"
type textarea "Add on the label: Ref: 2-BL000394 for ID purposes"
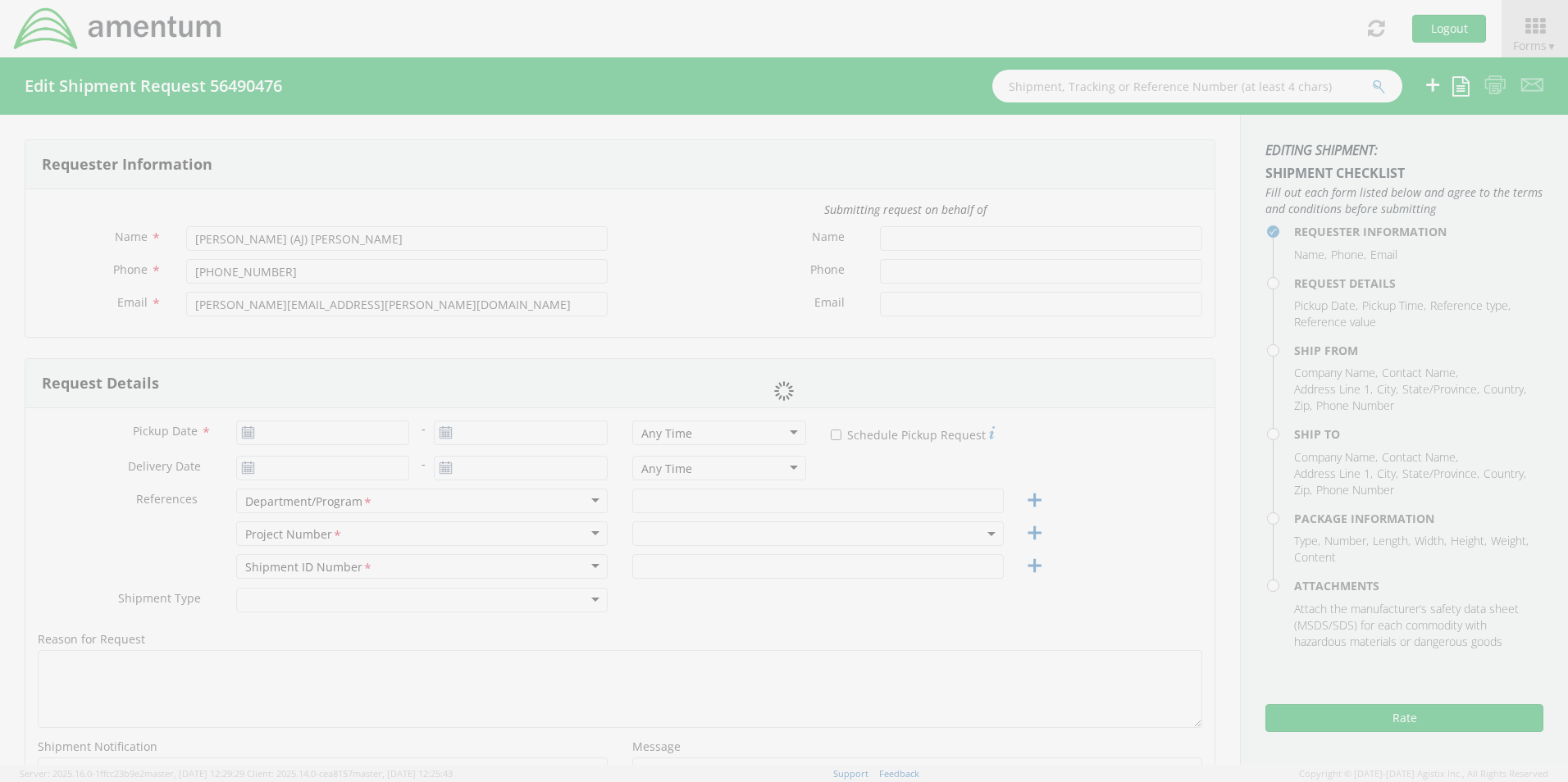
select select
type input "Amentum"
type input "[STREET_ADDRESS]"
type input "Suite 400"
type input "Chantilly"
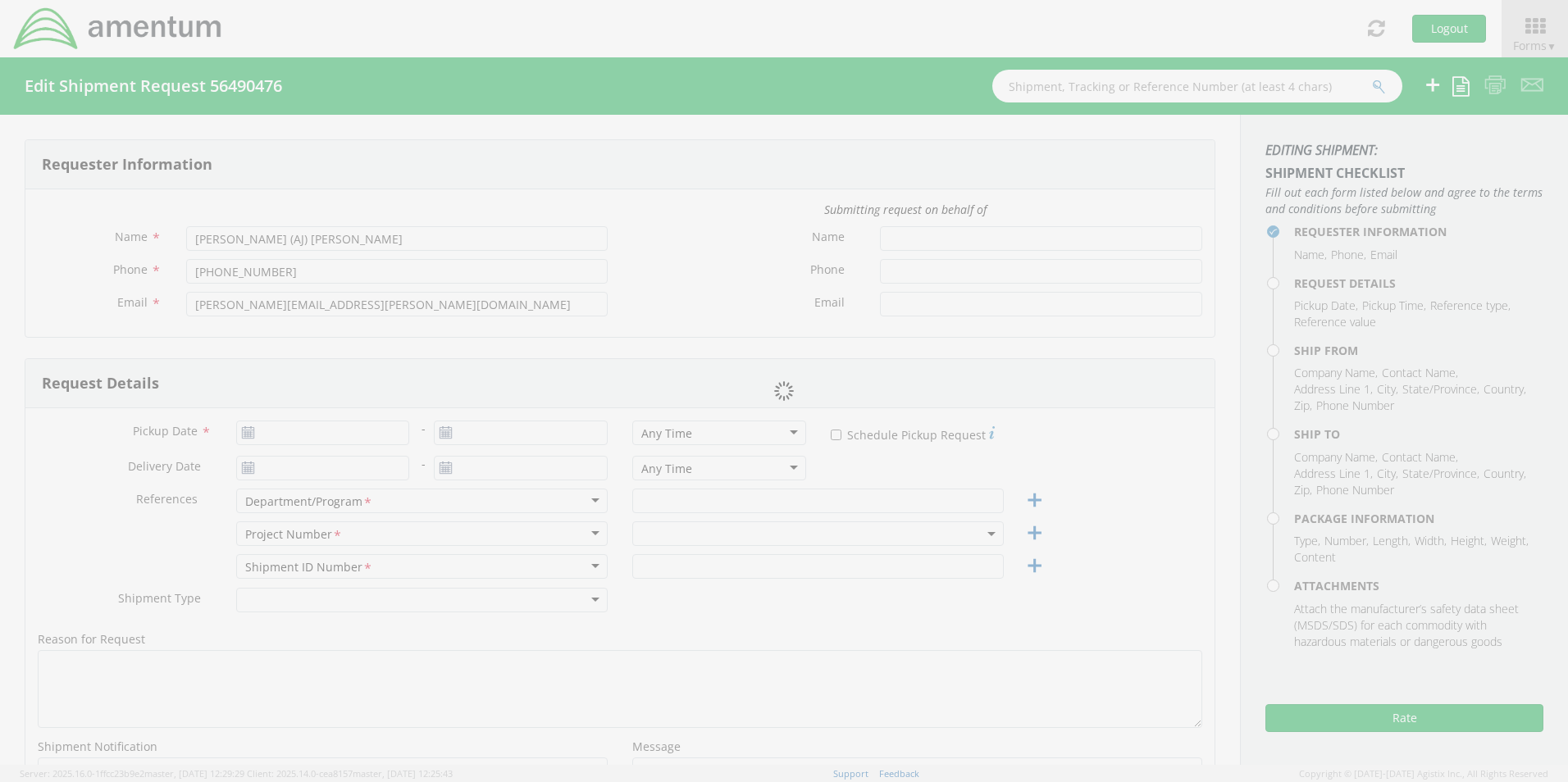
type input "20151"
type input "[PERSON_NAME] (AJ) [PERSON_NAME]"
type input "[PHONE_NUMBER]"
type input "[PERSON_NAME][EMAIL_ADDRESS][PERSON_NAME][DOMAIN_NAME]"
select select
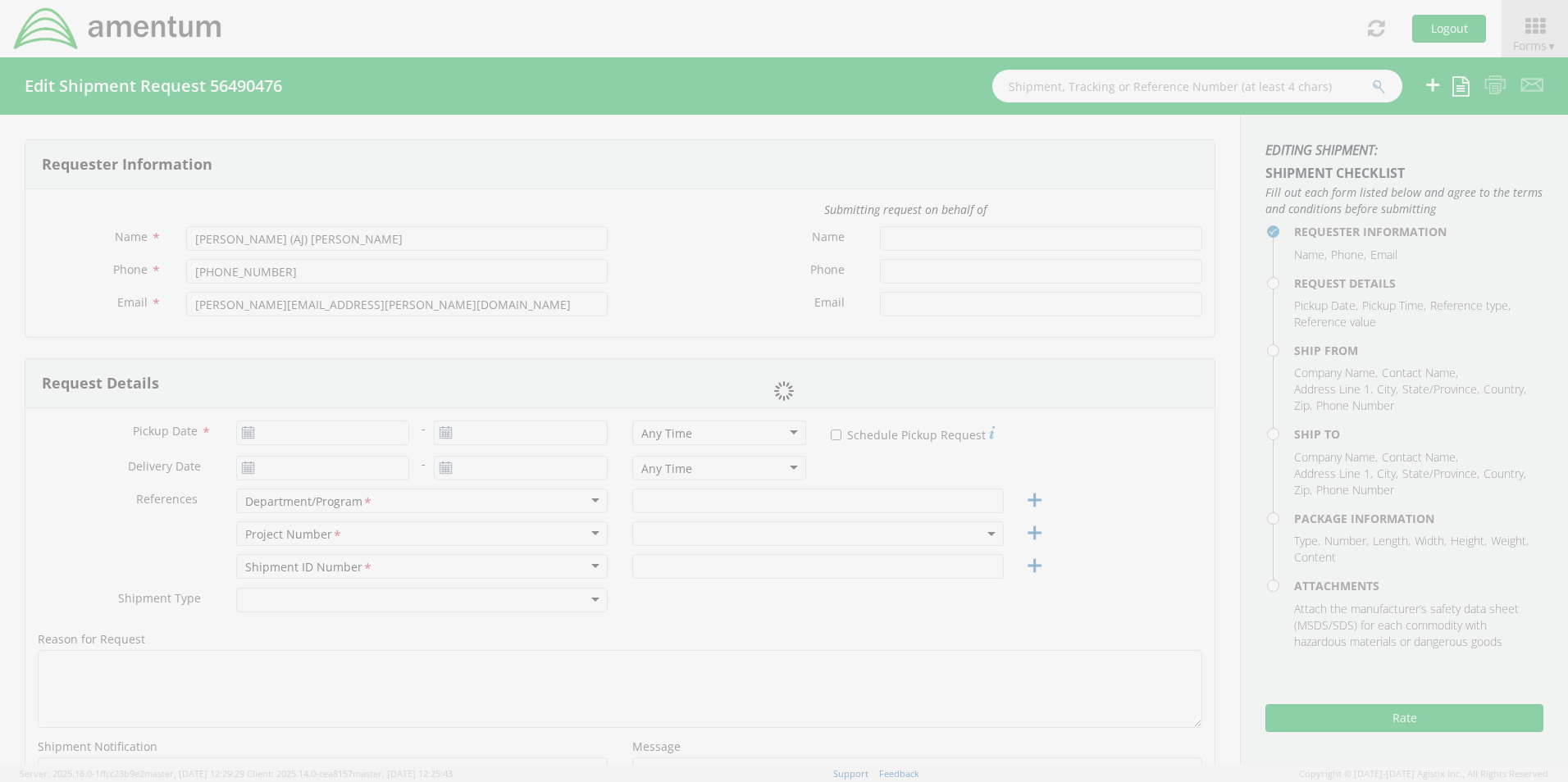
type input "[PERSON_NAME] International"
type input "[STREET_ADDRESS]"
type input "Dock Door #21 - Ref 2-BL000394"
type input "[PERSON_NAME]"
type input "75038"
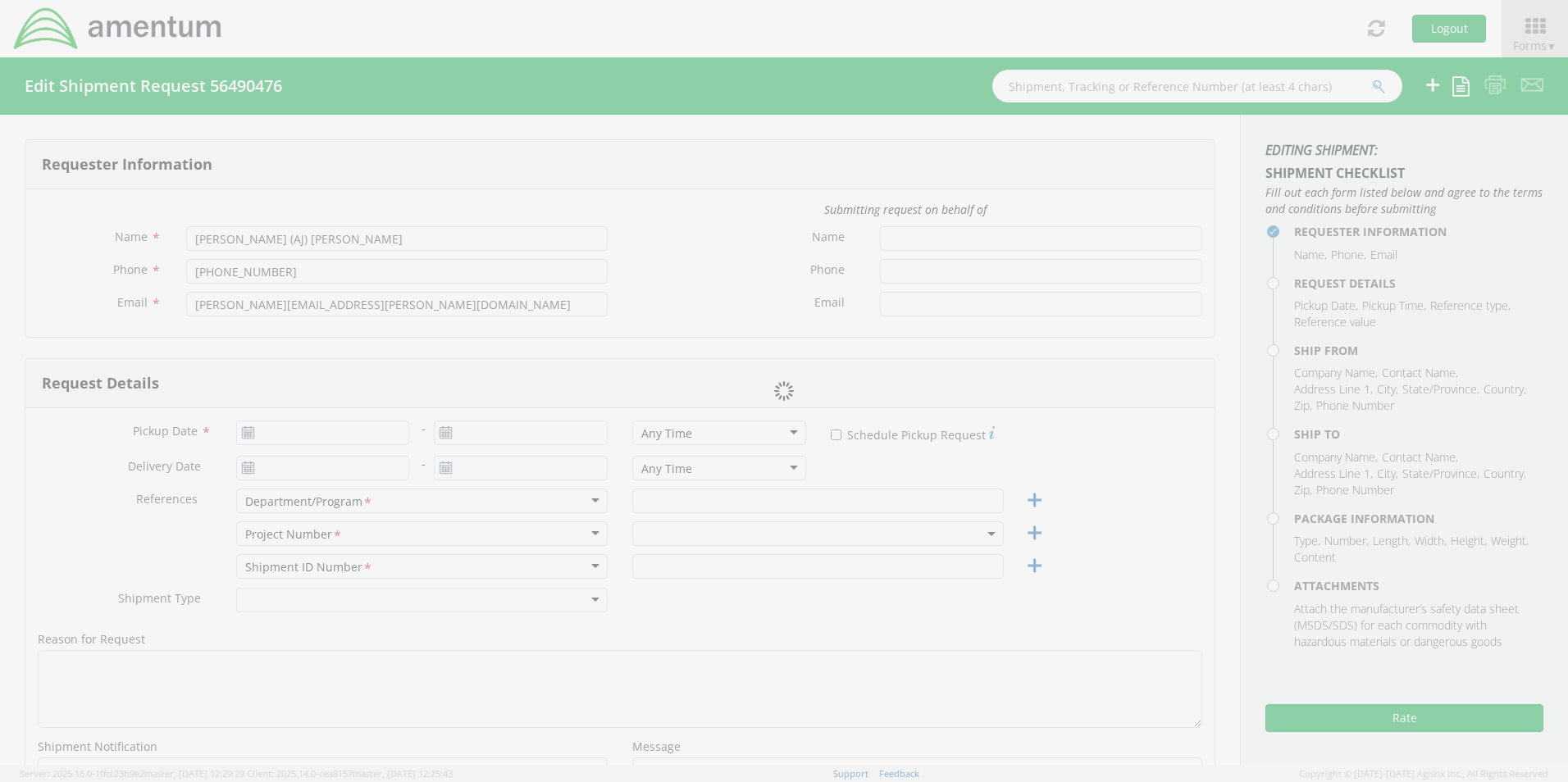
type input "[PERSON_NAME] (AJ) [PERSON_NAME]"
type input "8179836114"
type input "[PERSON_NAME][EMAIL_ADDRESS][PERSON_NAME][DOMAIN_NAME]"
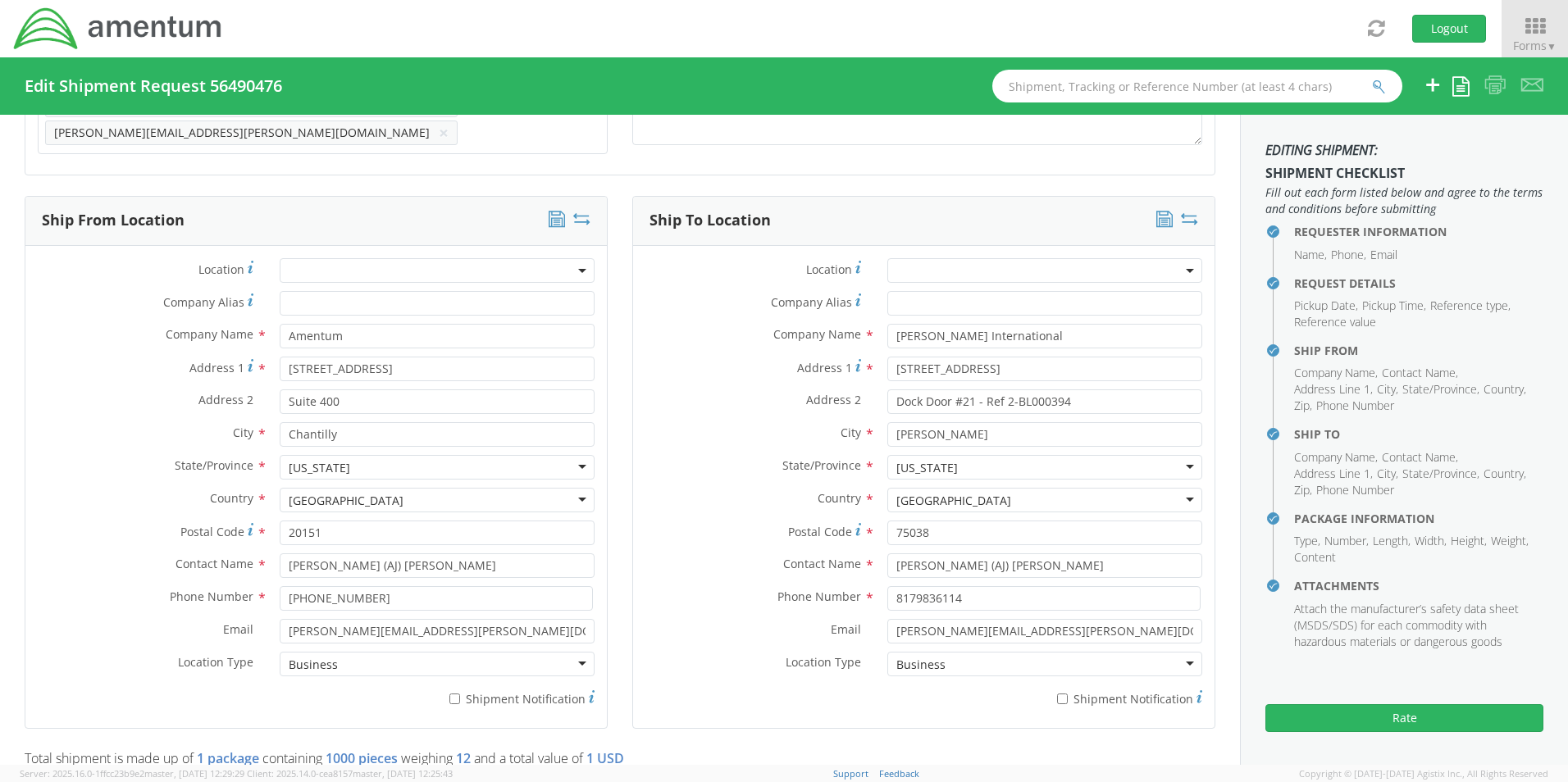
select select "[DOMAIN_NAME]"
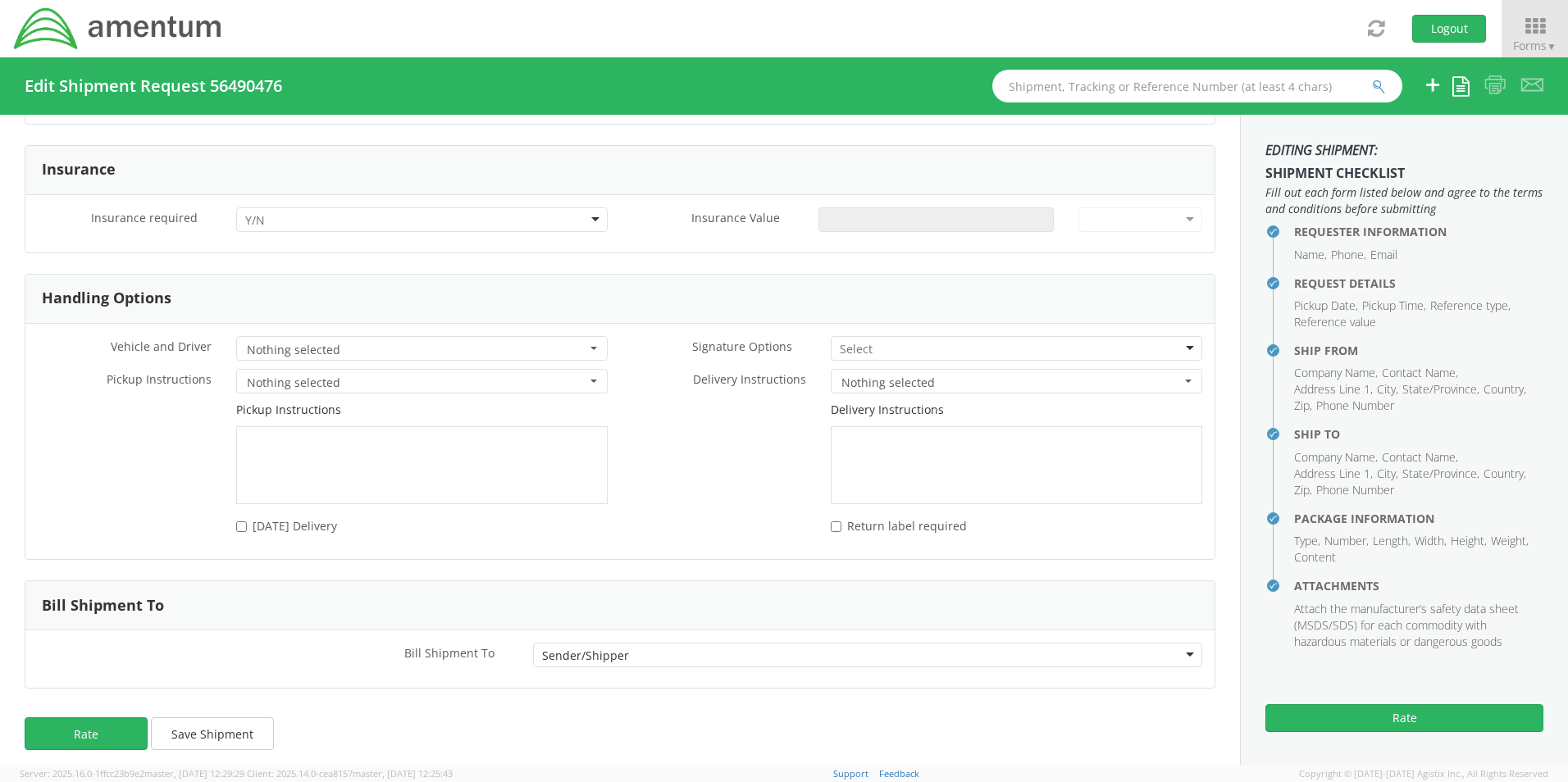
scroll to position [2134, 0]
click at [1178, 642] on div "Sender/Shipper" at bounding box center [867, 654] width 669 height 25
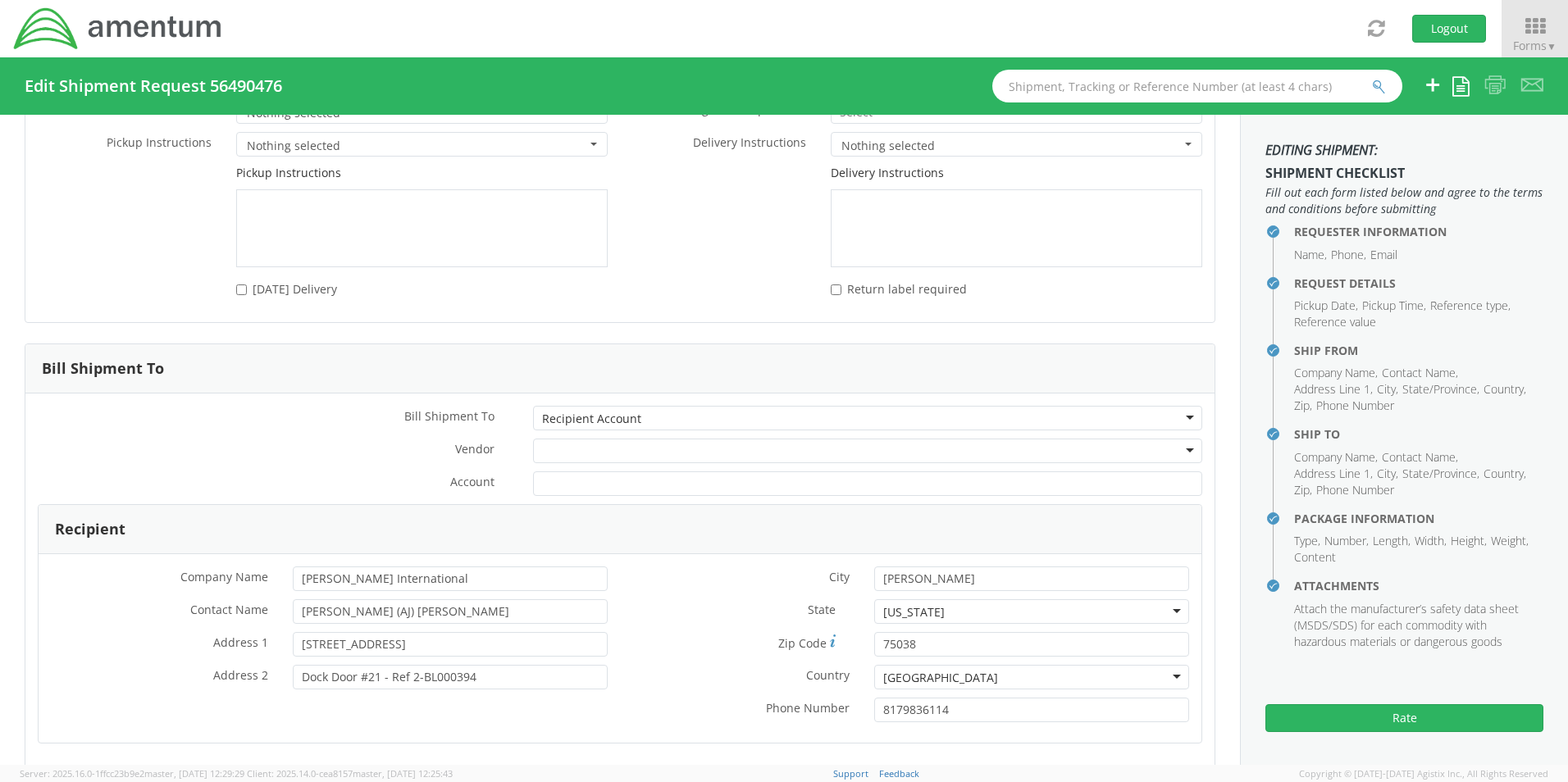
scroll to position [2380, 0]
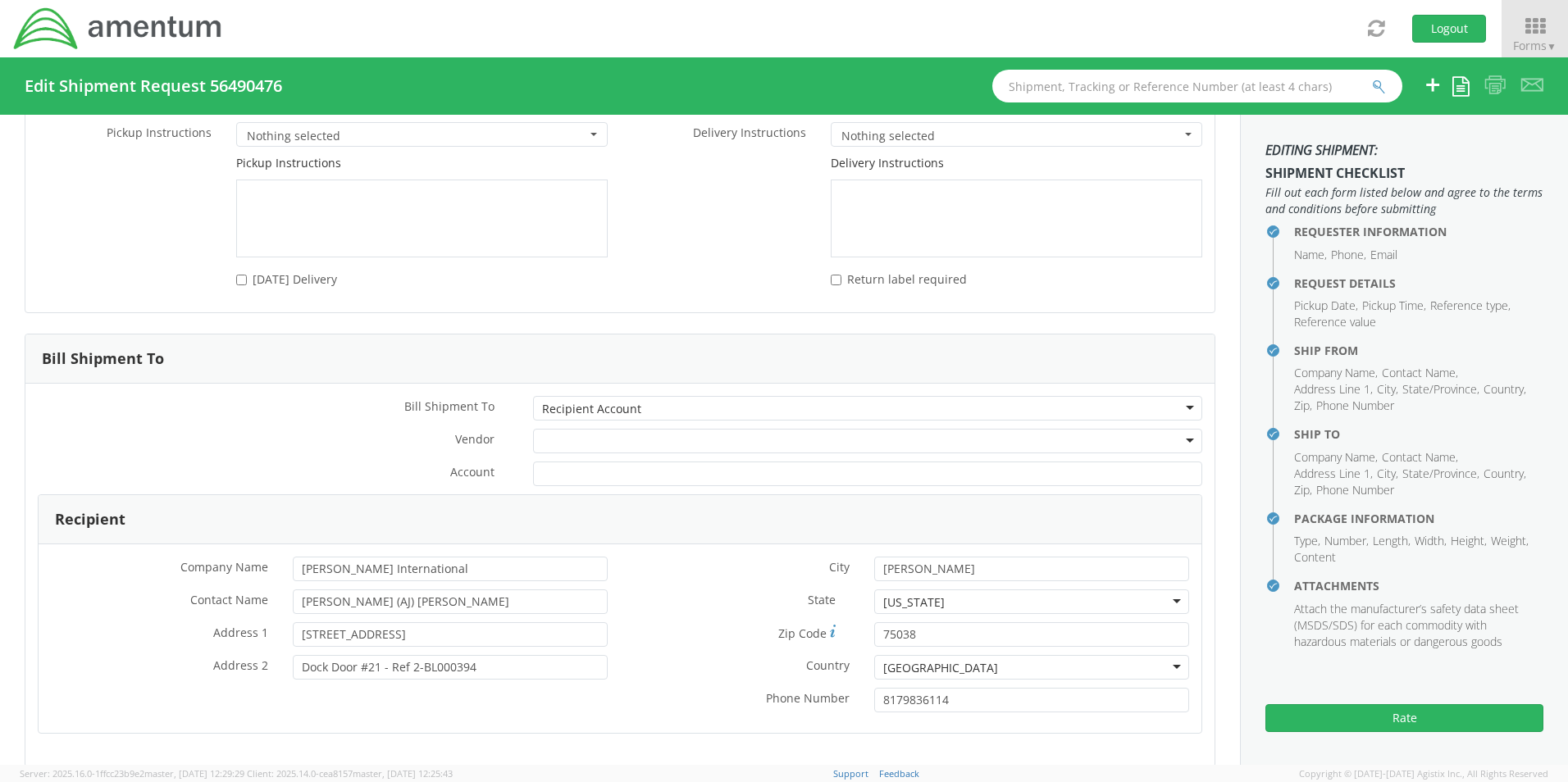
click at [581, 437] on div at bounding box center [867, 441] width 669 height 25
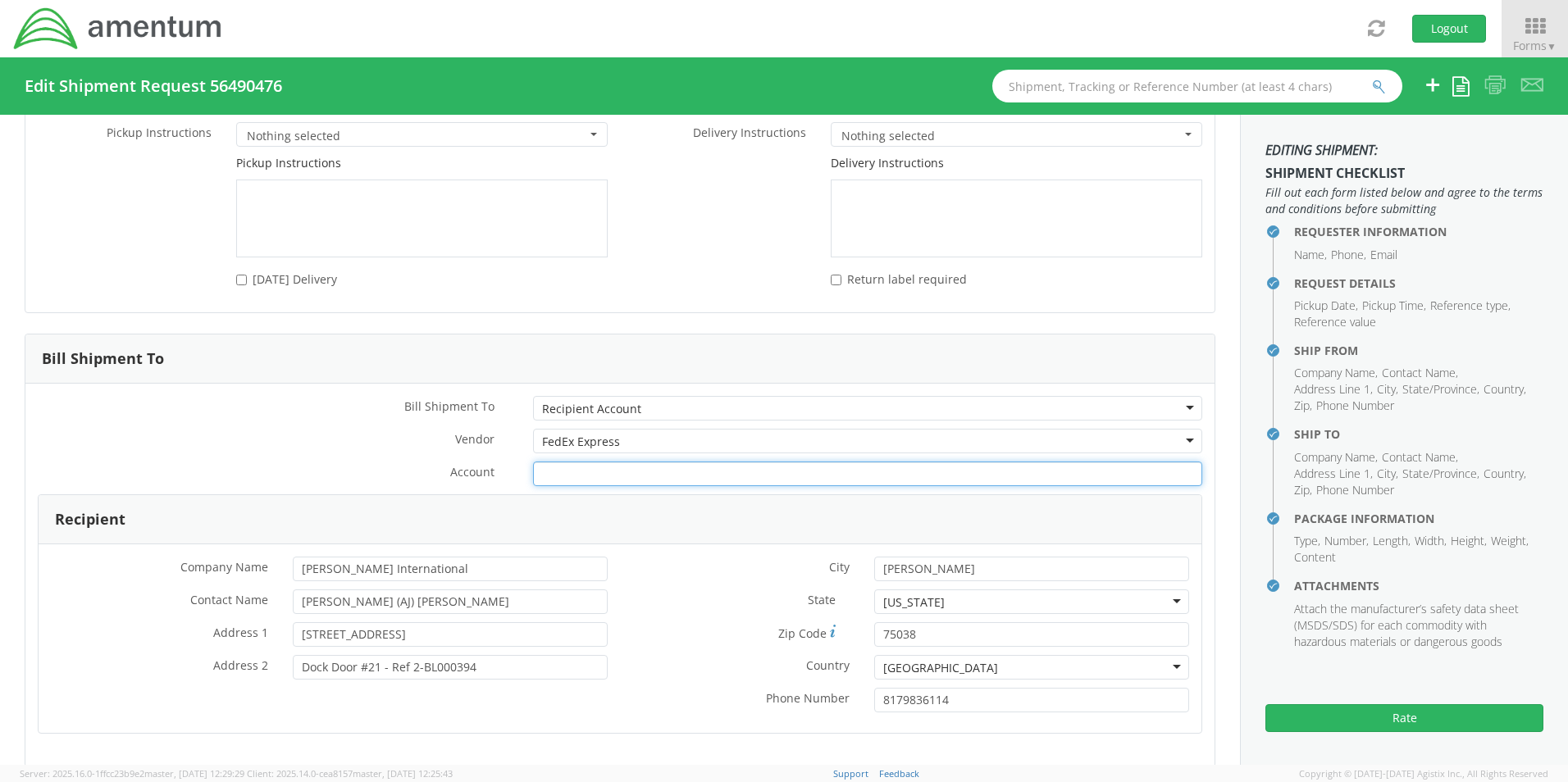
click at [577, 461] on input "Account *" at bounding box center [867, 473] width 669 height 25
paste input "201641957."
type input "201641957."
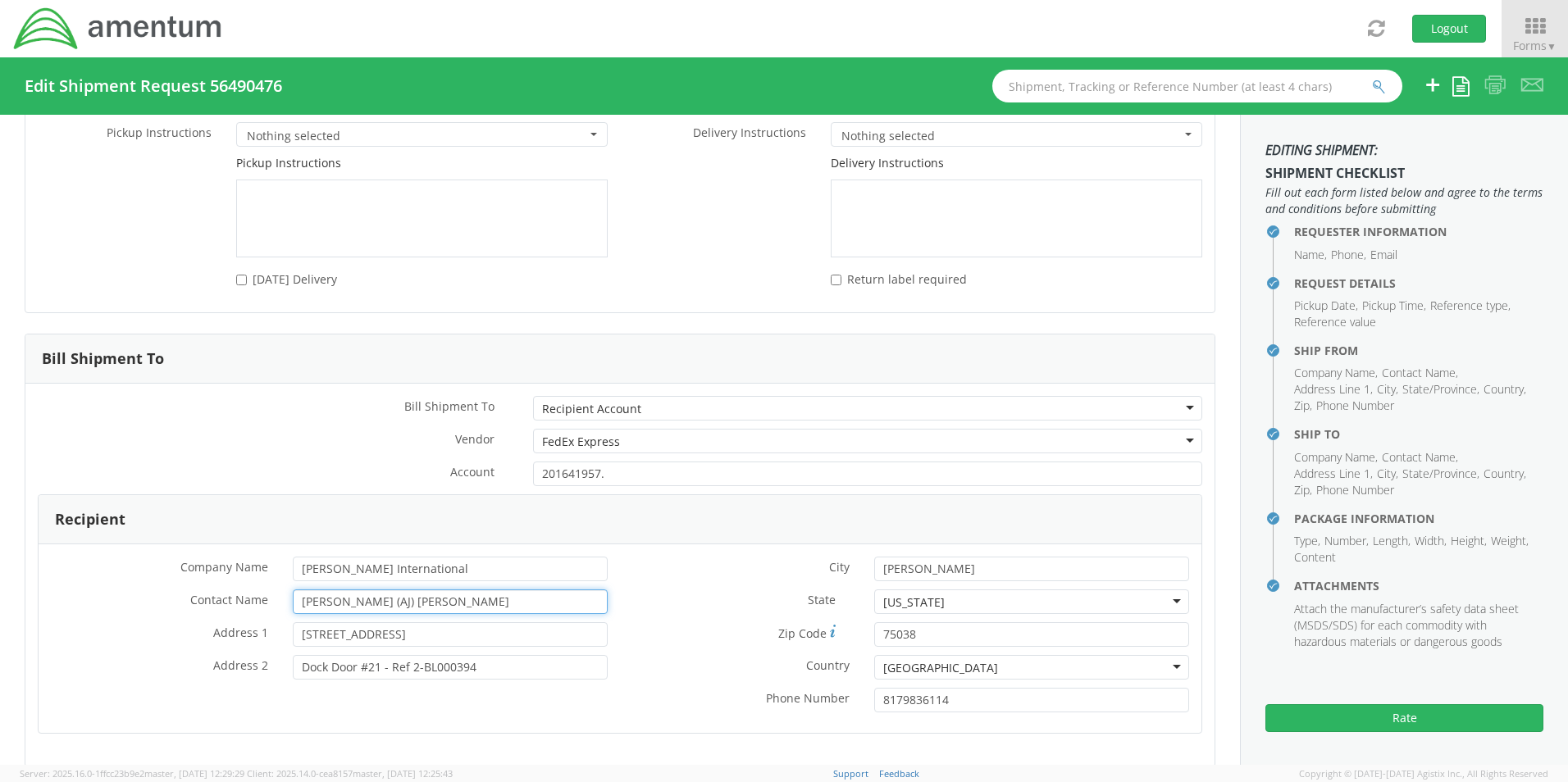
drag, startPoint x: 399, startPoint y: 587, endPoint x: 272, endPoint y: 596, distance: 127.3
click at [272, 596] on div "* Contact Name [PERSON_NAME] (AJ) [PERSON_NAME]" at bounding box center [329, 602] width 581 height 25
type input "[PERSON_NAME]"
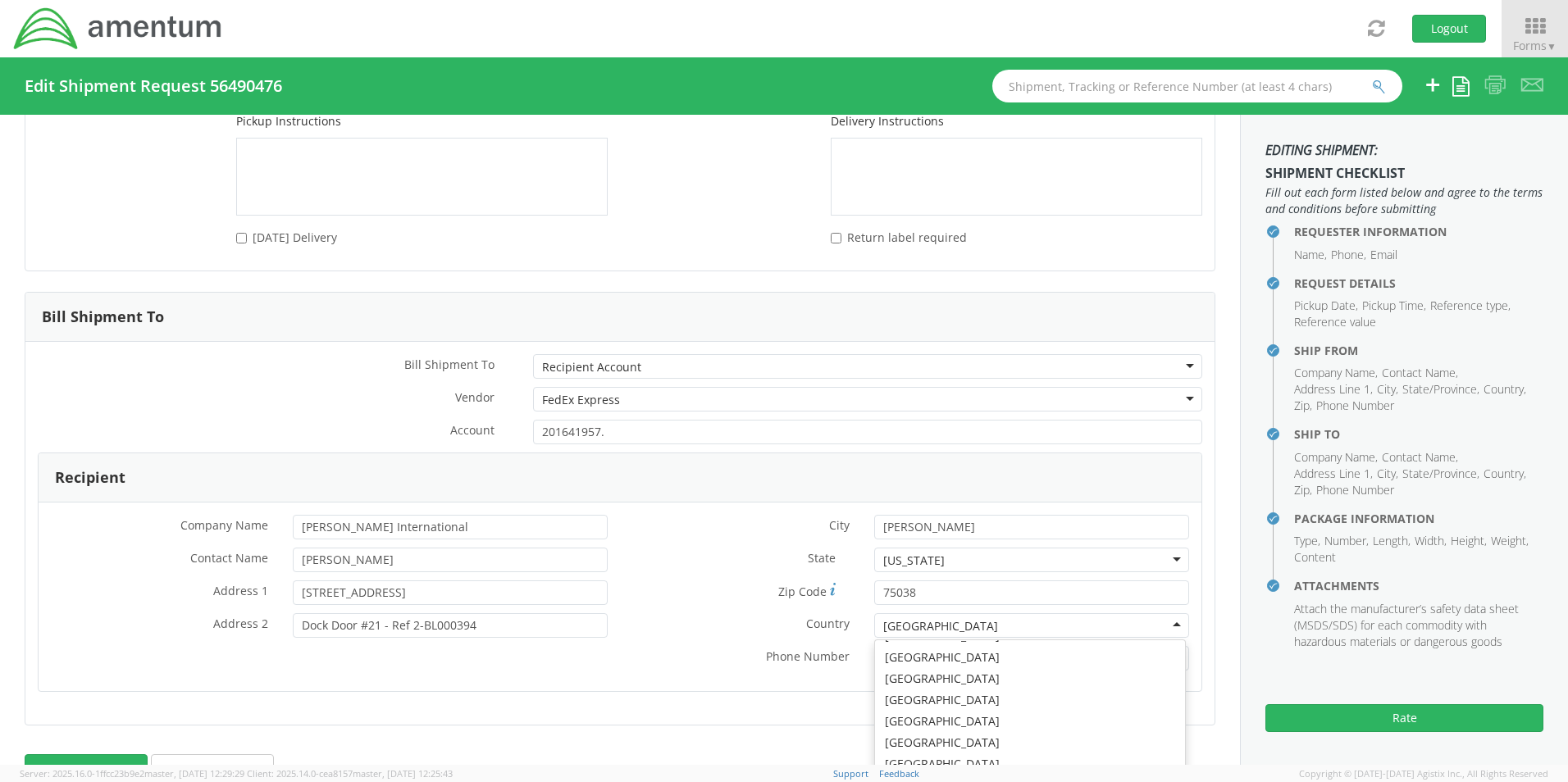
scroll to position [2459, 0]
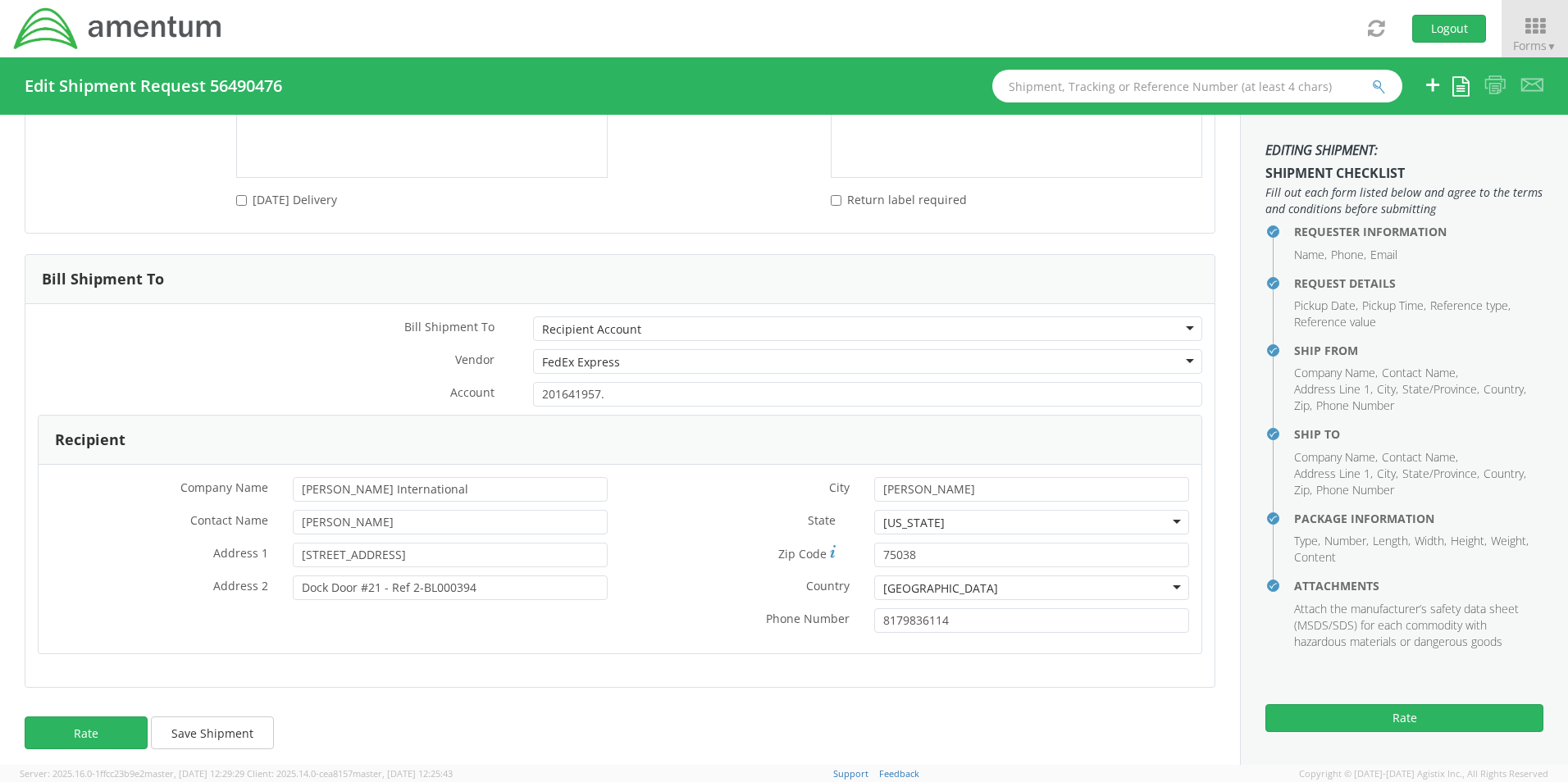
click at [682, 650] on div "Recipient * Company Name [PERSON_NAME] International * Contact Name [PERSON_NAM…" at bounding box center [620, 544] width 1189 height 260
click at [112, 726] on button "Rate" at bounding box center [86, 733] width 123 height 33
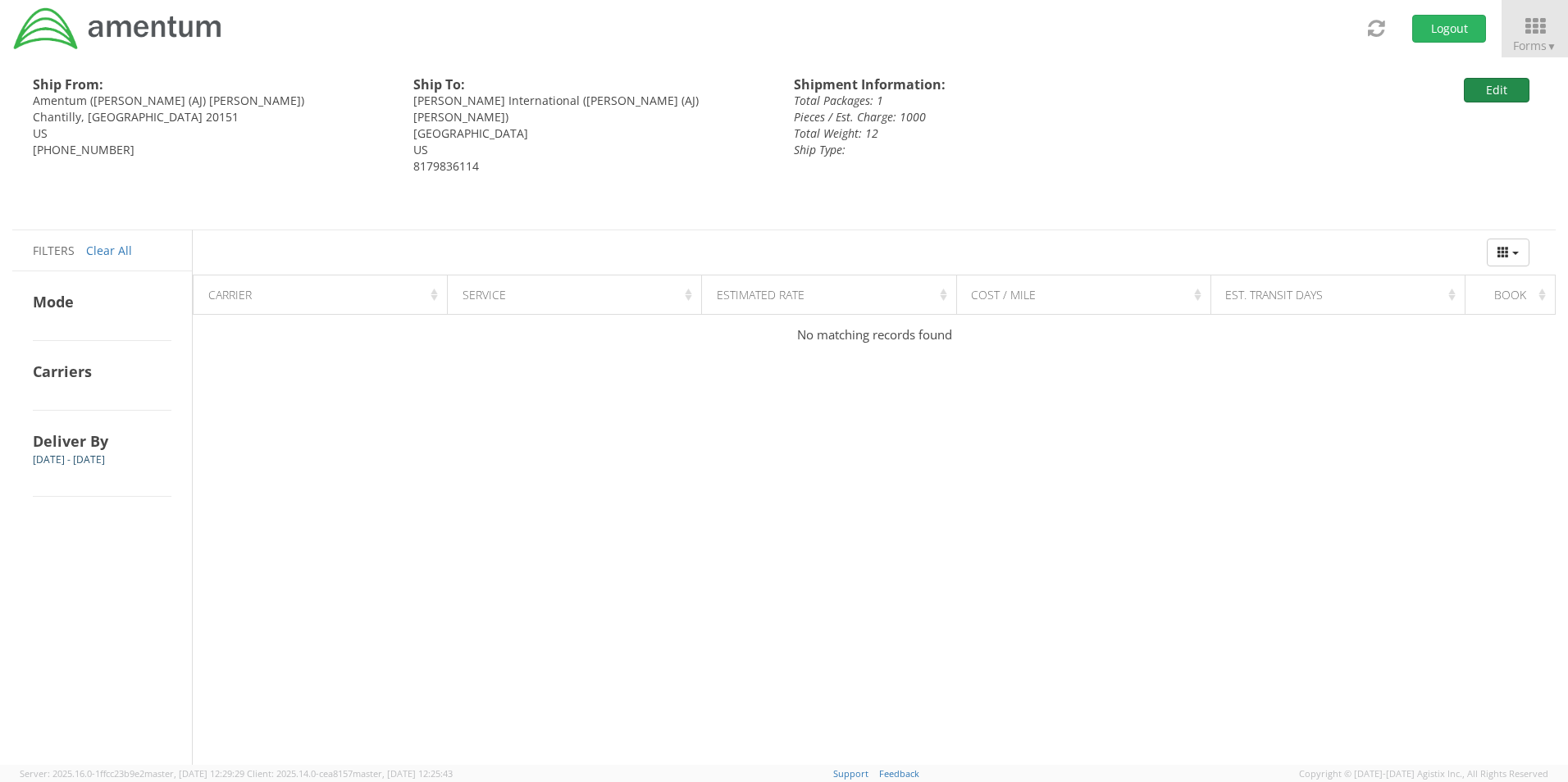
click at [1499, 90] on button "Edit" at bounding box center [1496, 90] width 66 height 25
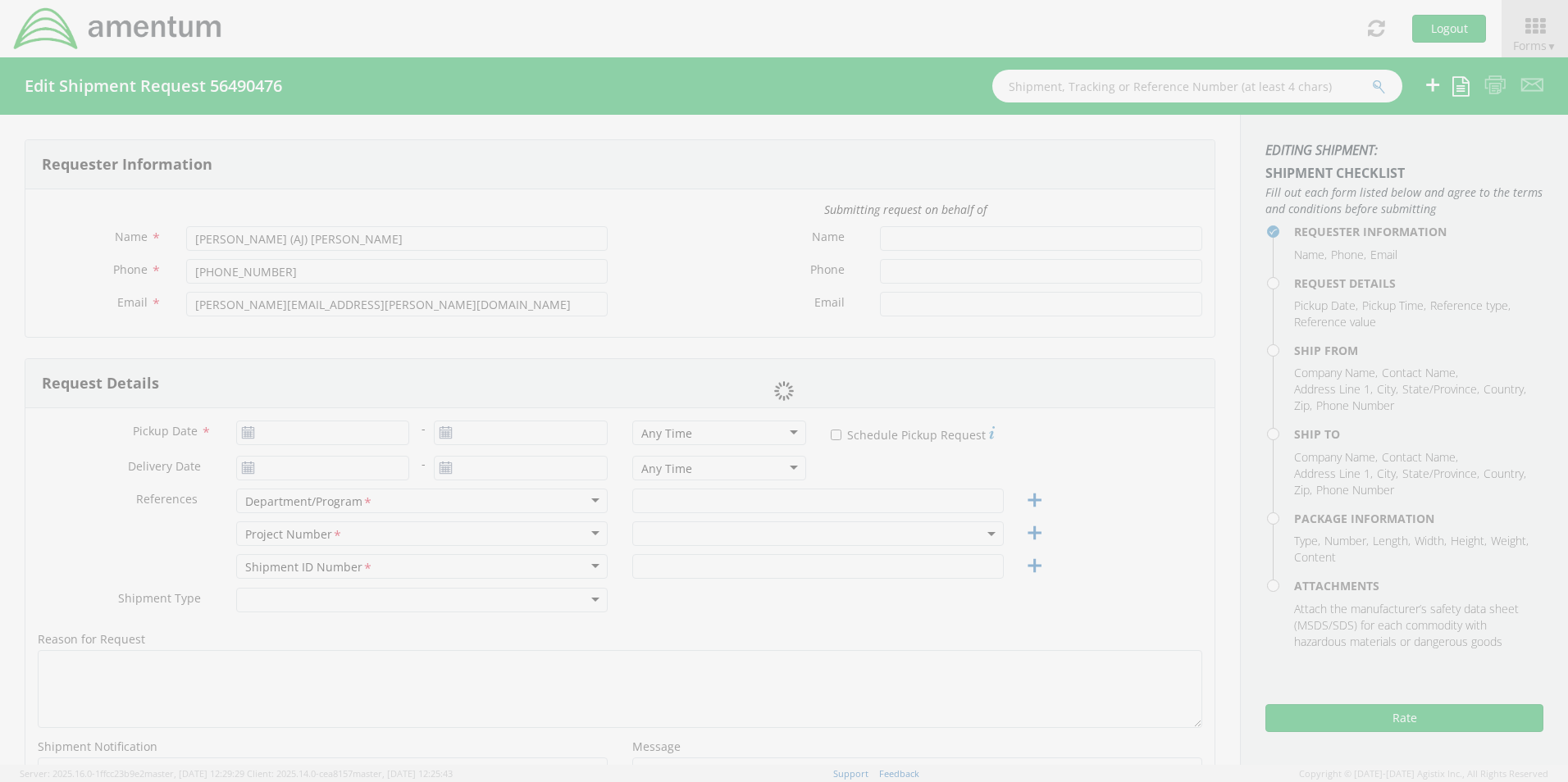
type input "[PERSON_NAME] (AJ) [PERSON_NAME]"
type input "[PHONE_NUMBER]"
type input "[PERSON_NAME][EMAIL_ADDRESS][PERSON_NAME][DOMAIN_NAME]"
type input "[DATE]"
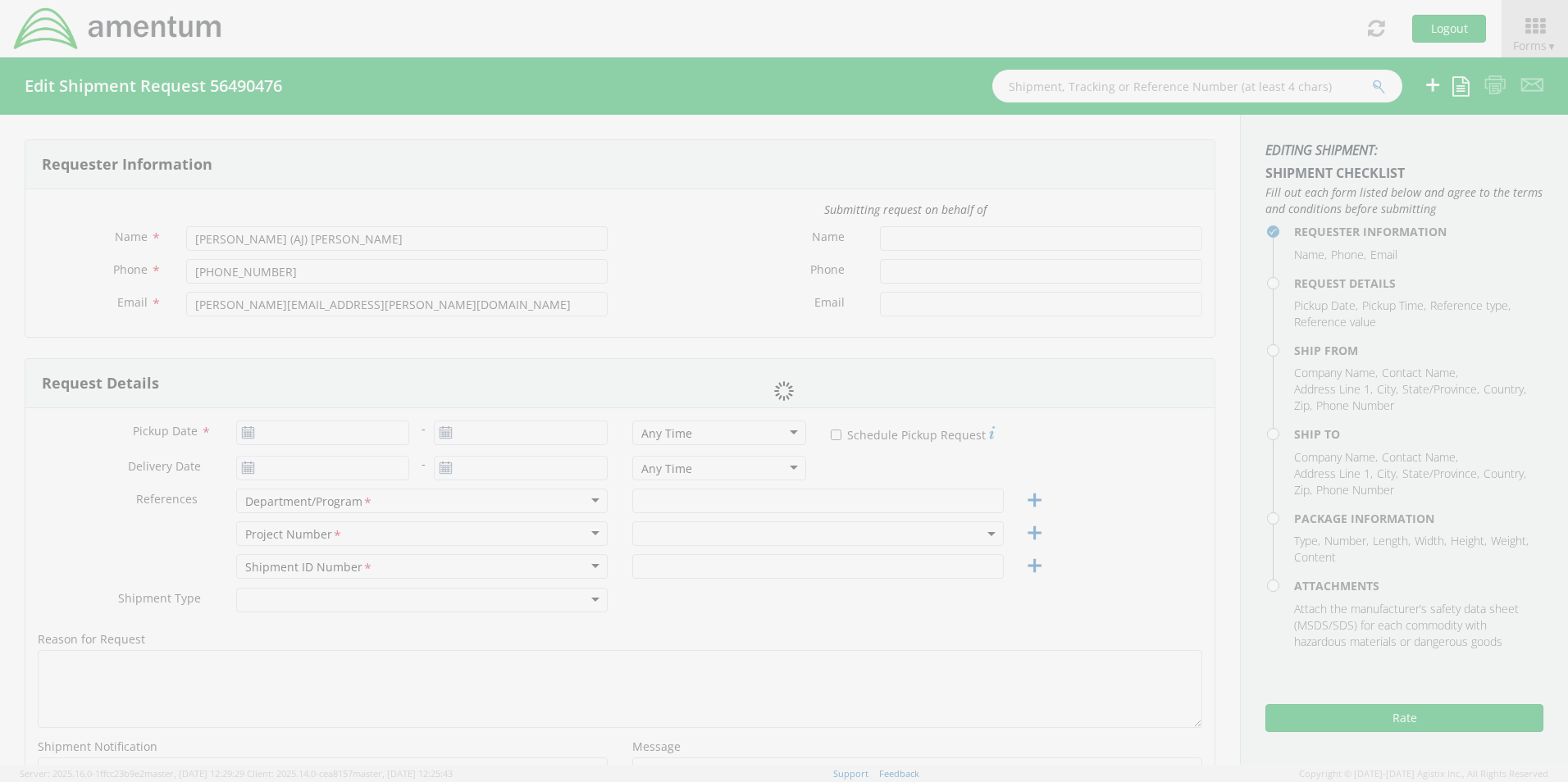
type input "[DATE]"
type input "Corporate"
type input "1"
type textarea "Add on the label: Ref: 2-BL000394 for ID purposes"
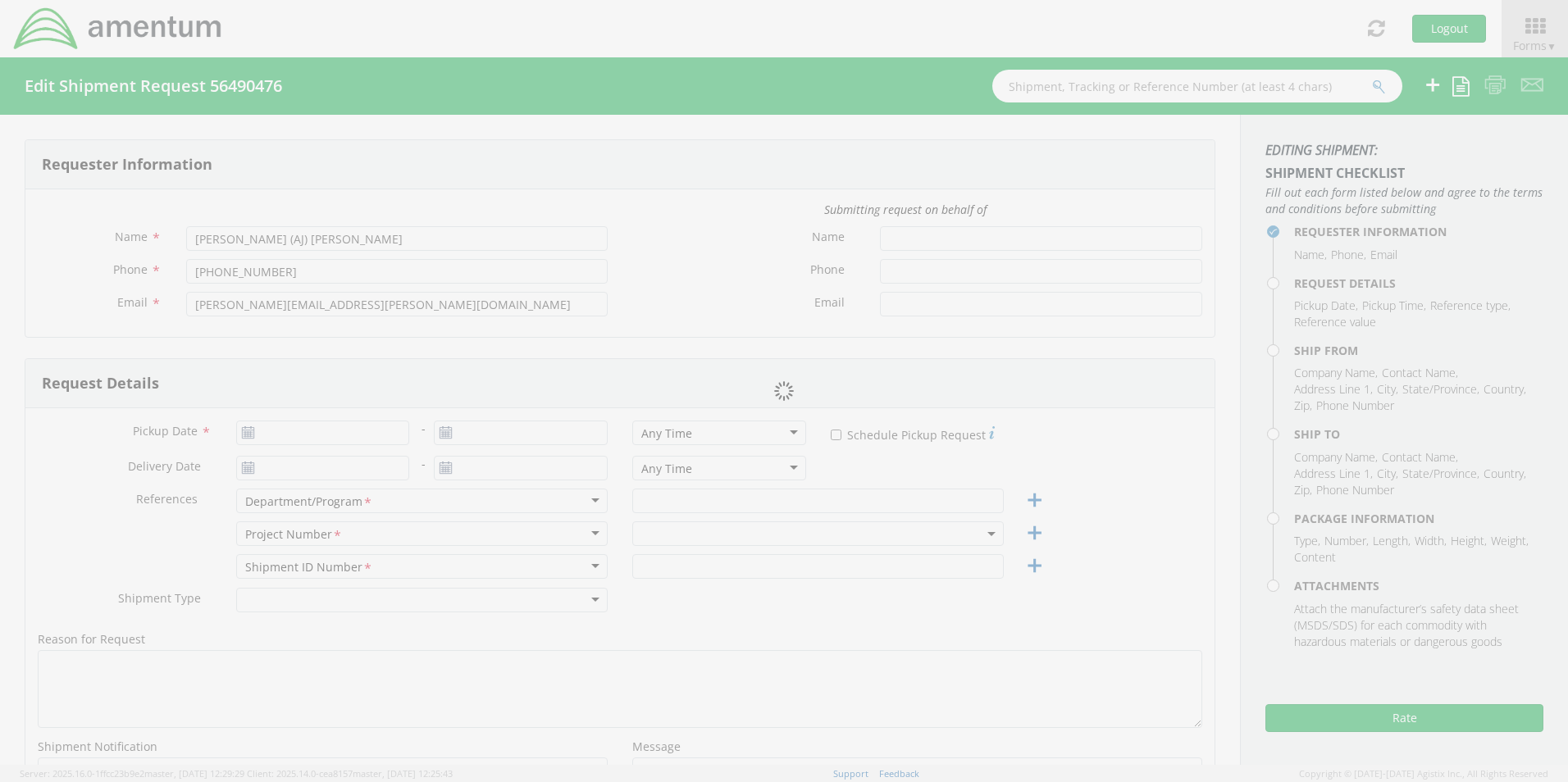
select select
type input "Amentum"
type input "[STREET_ADDRESS]"
type input "Suite 400"
type input "Chantilly"
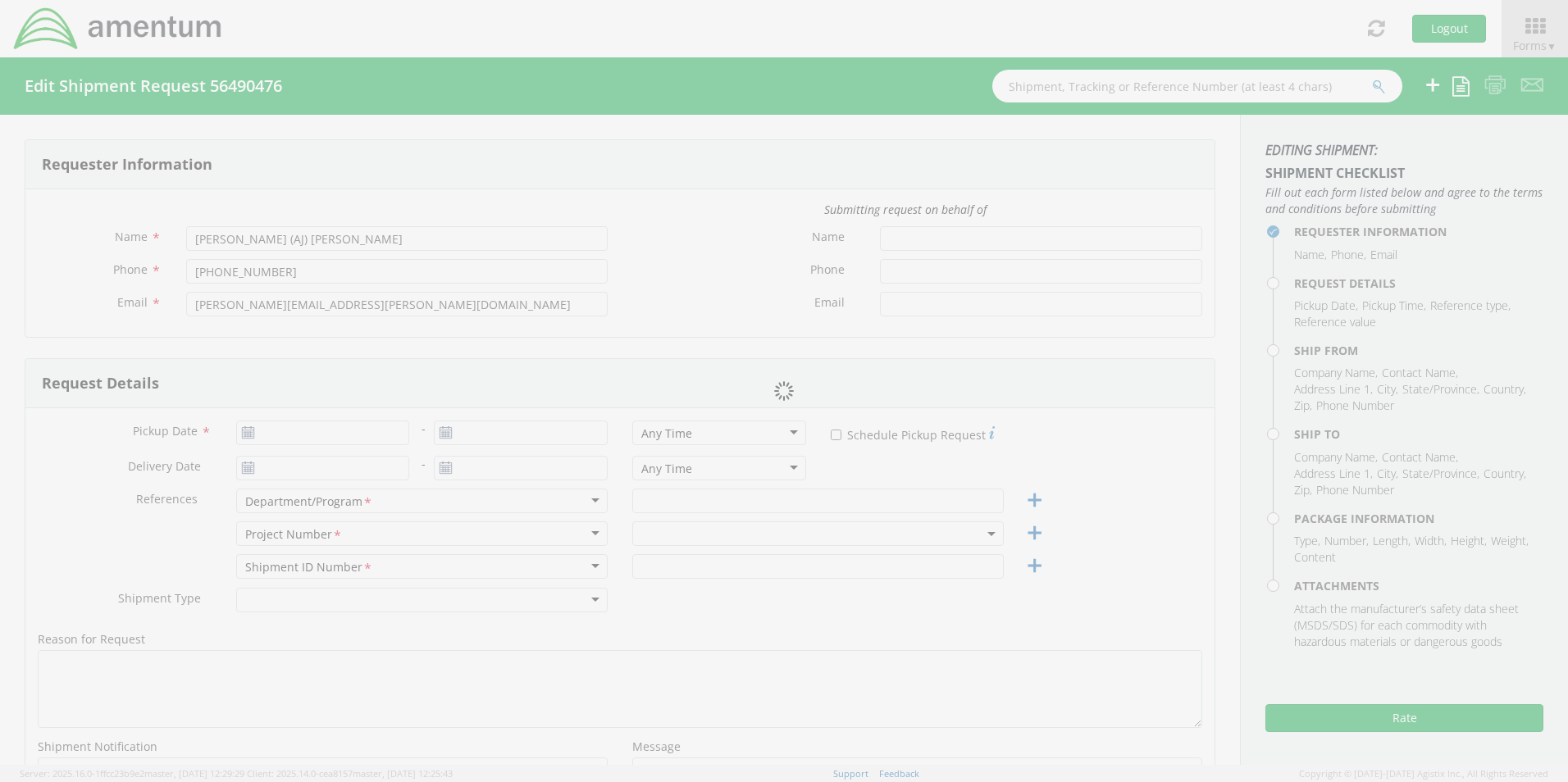
type input "20151"
type input "[PERSON_NAME] (AJ) [PERSON_NAME]"
type input "[PHONE_NUMBER]"
type input "[PERSON_NAME][EMAIL_ADDRESS][PERSON_NAME][DOMAIN_NAME]"
select select
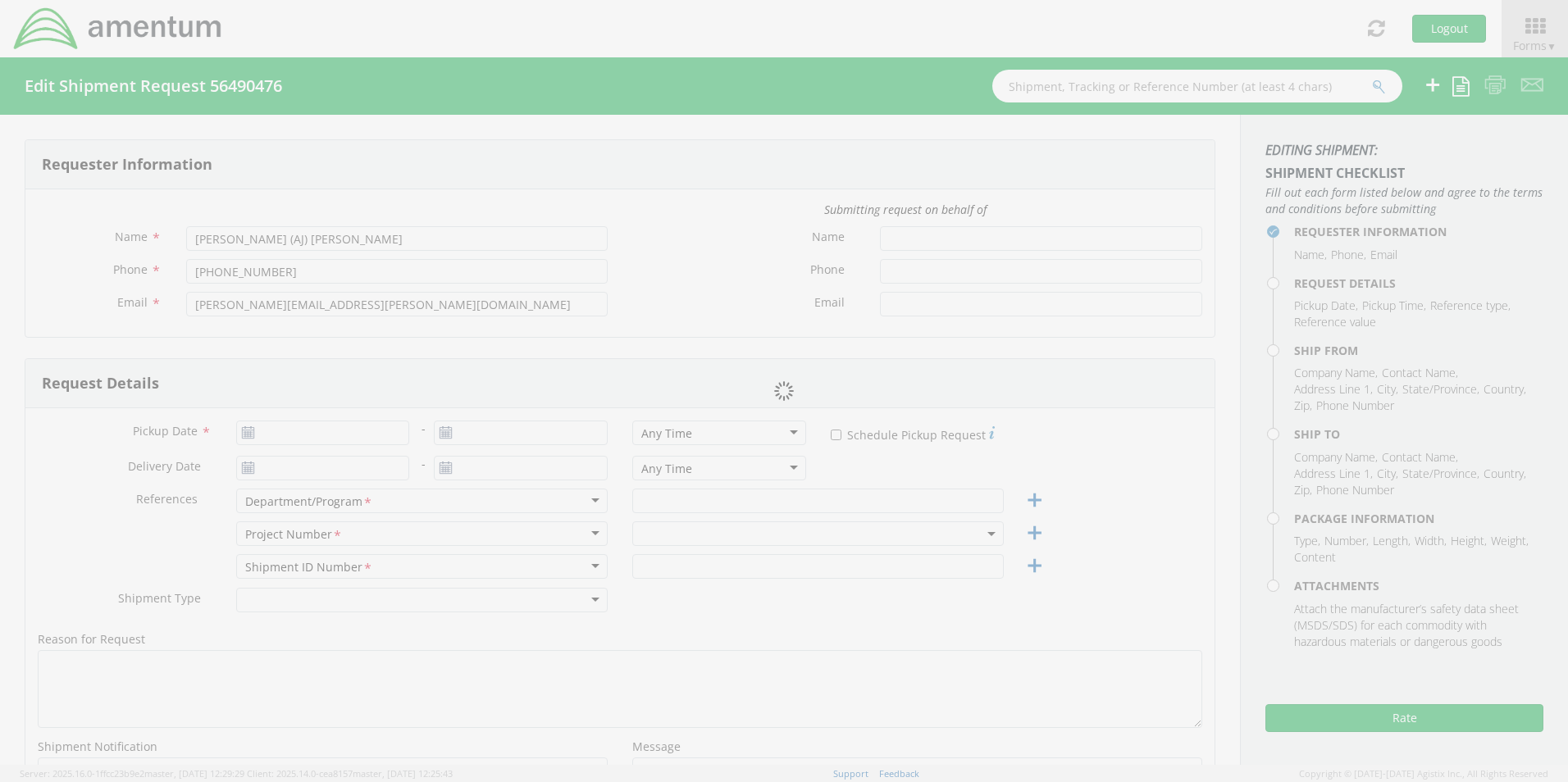
type input "[PERSON_NAME] International"
type input "[STREET_ADDRESS]"
type input "Dock Door #21 - Ref 2-BL000394"
type input "[PERSON_NAME]"
type input "75038"
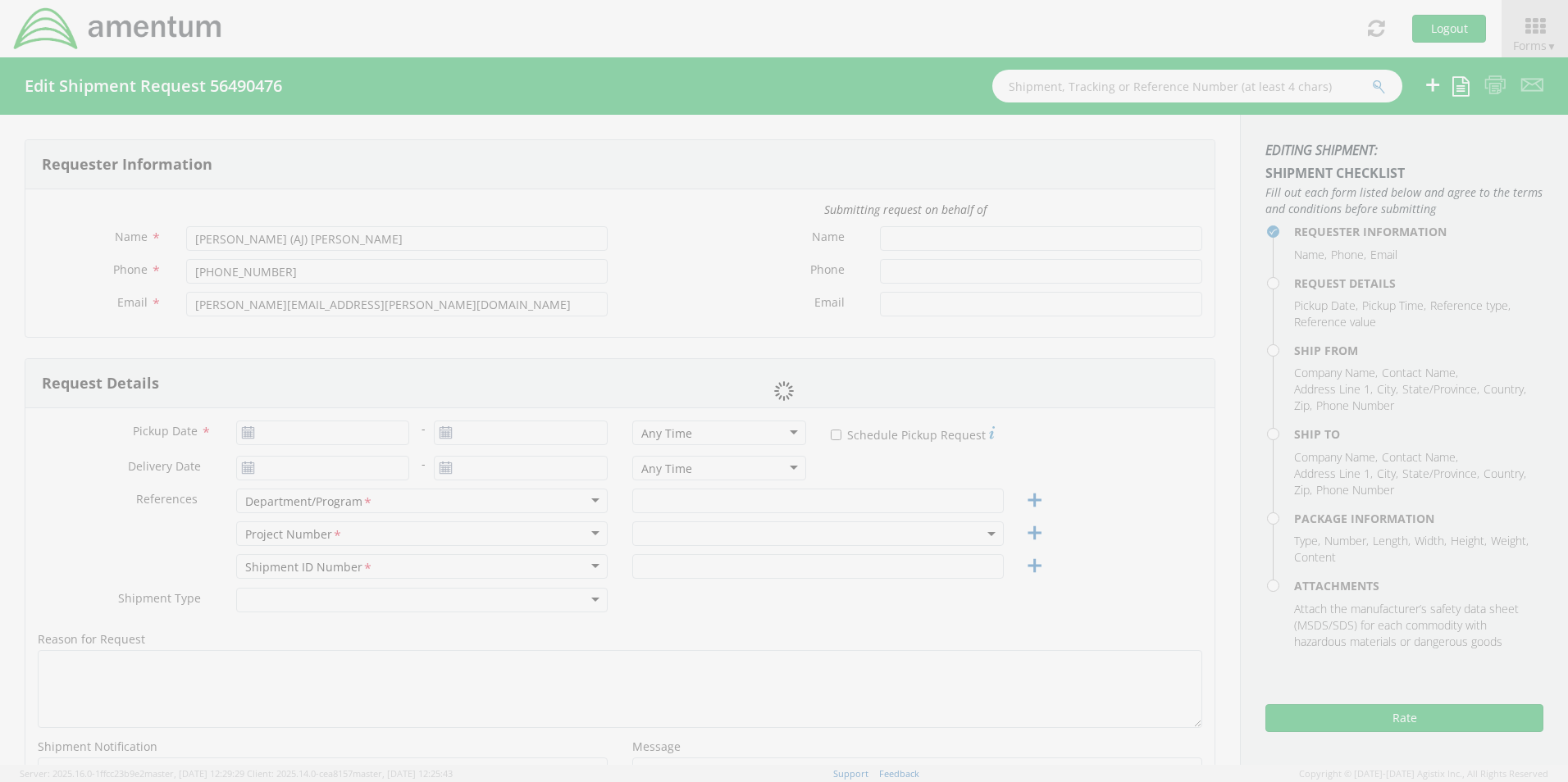
type input "[PERSON_NAME] (AJ) [PERSON_NAME]"
type input "8179836114"
type input "[PERSON_NAME][EMAIL_ADDRESS][PERSON_NAME][DOMAIN_NAME]"
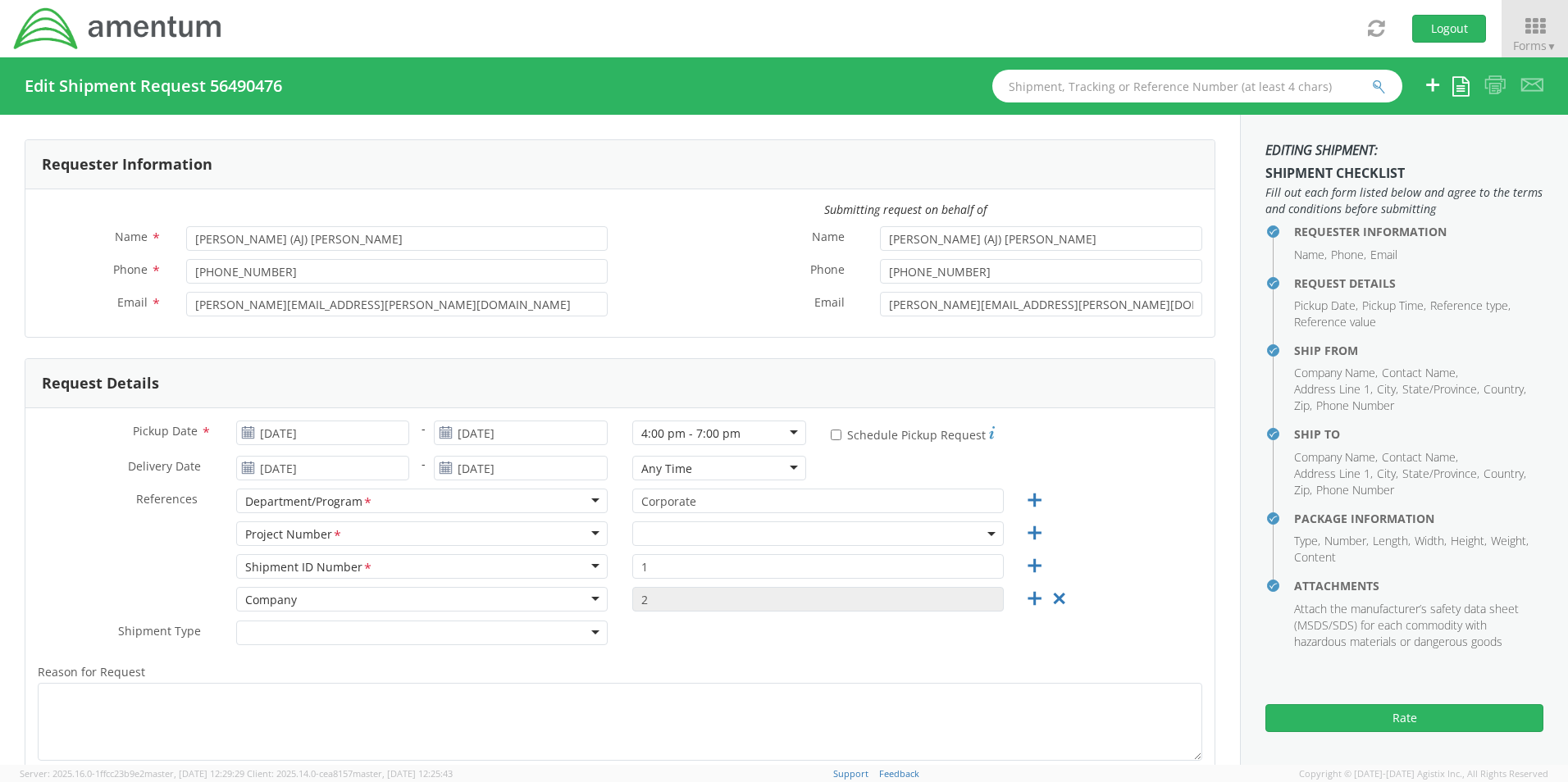
select select "[DOMAIN_NAME]"
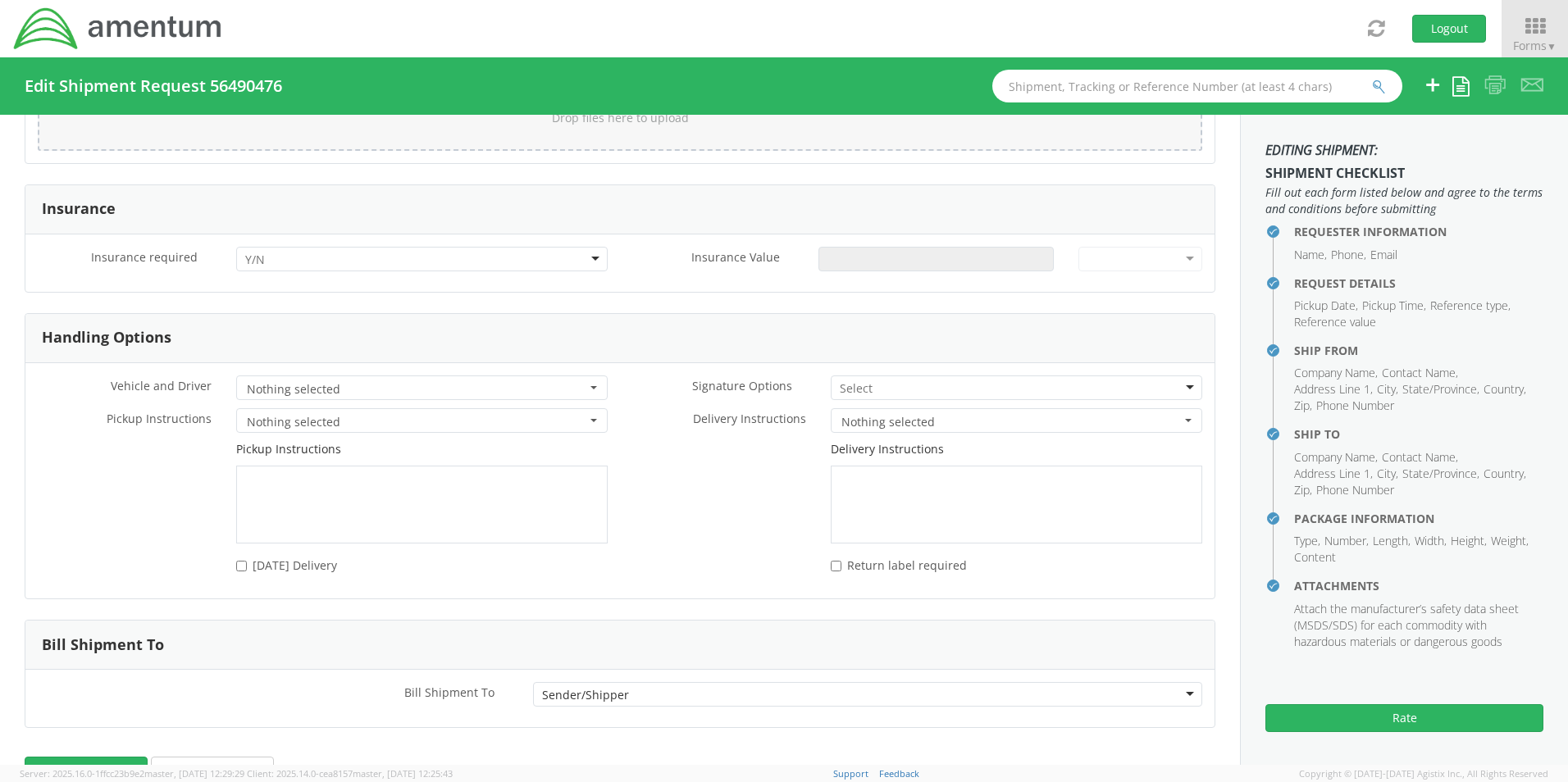
scroll to position [2134, 0]
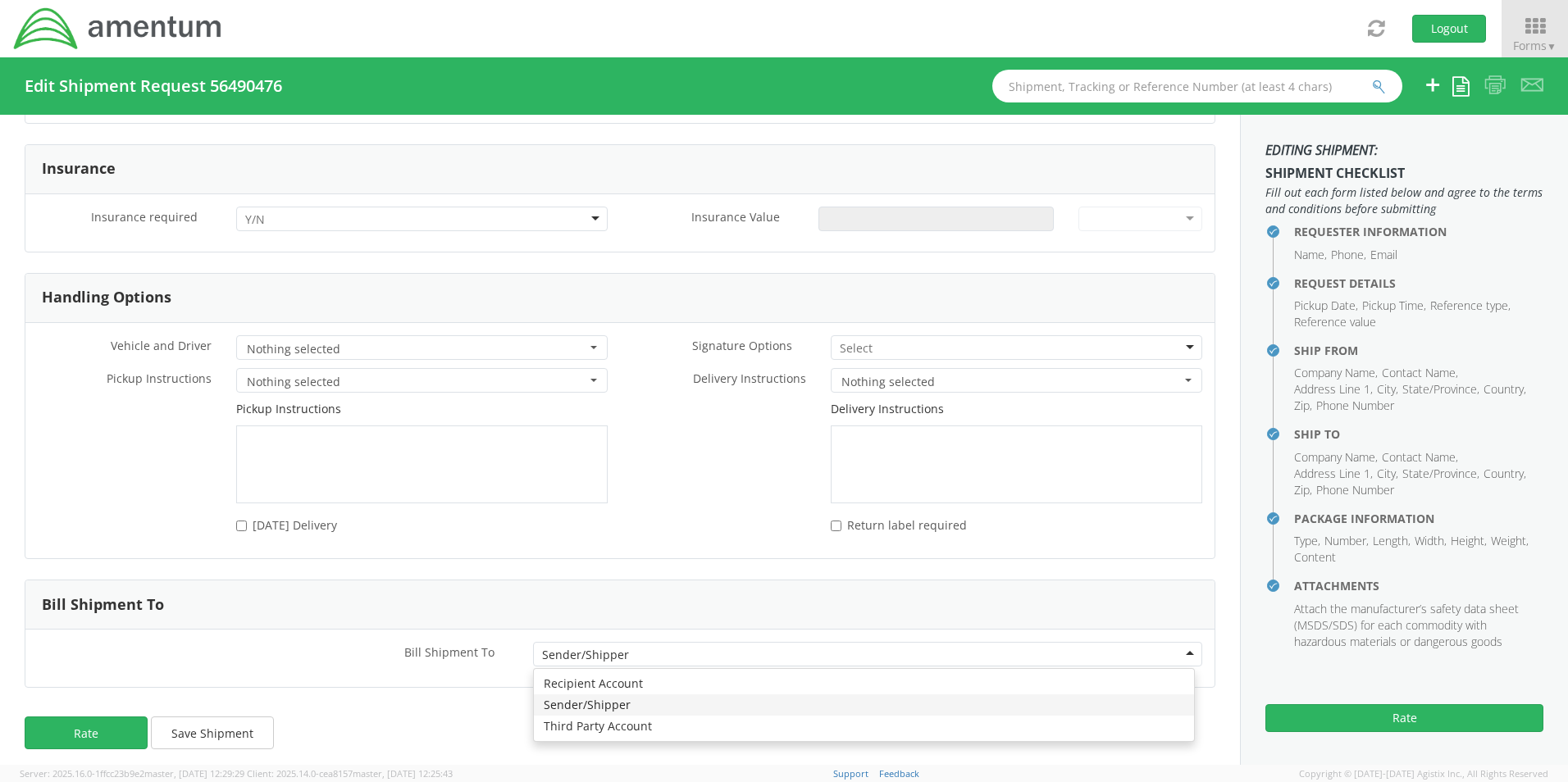
click at [1176, 646] on div "Sender/Shipper" at bounding box center [867, 654] width 669 height 25
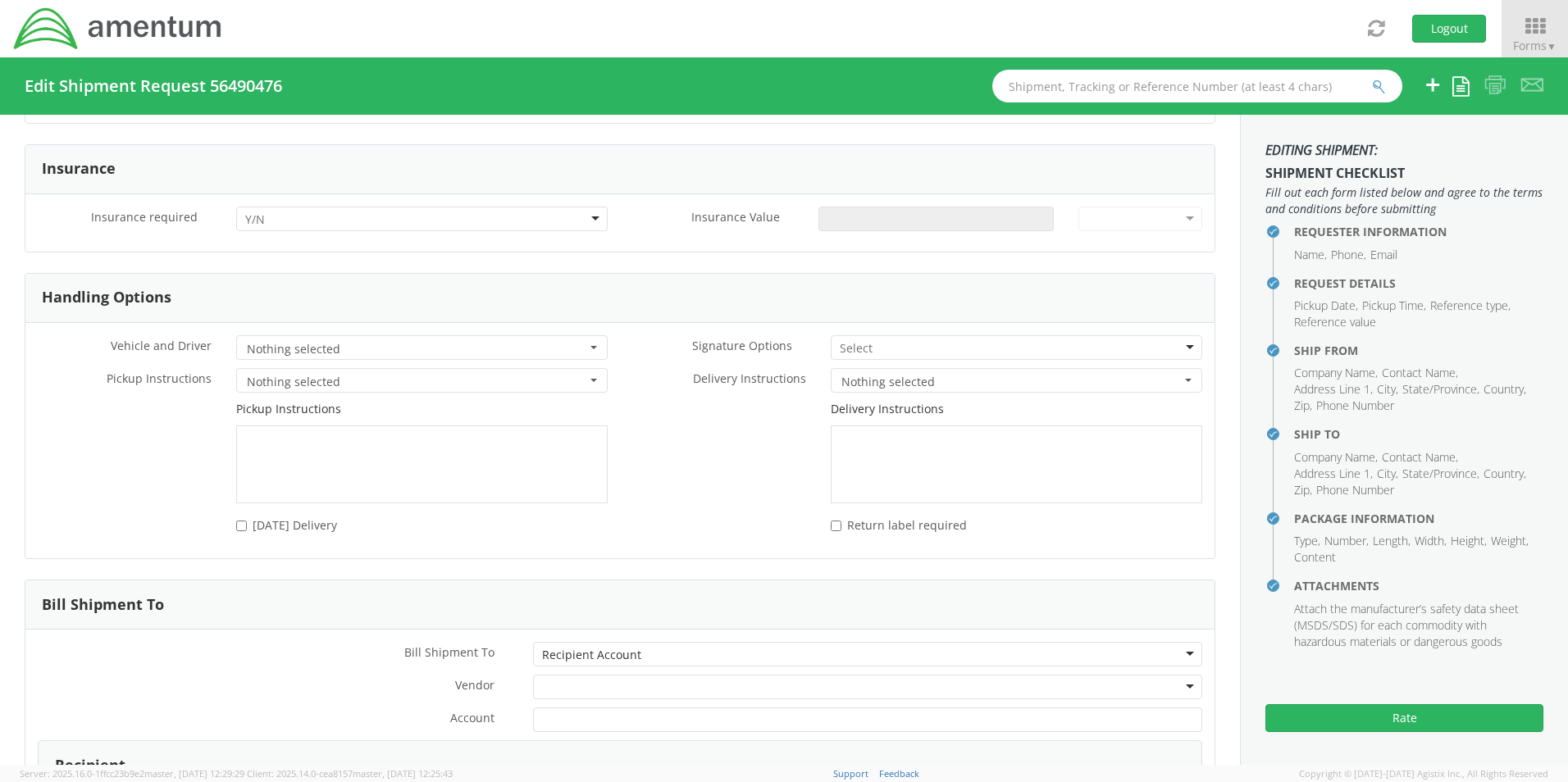
click at [1169, 676] on div at bounding box center [867, 687] width 669 height 25
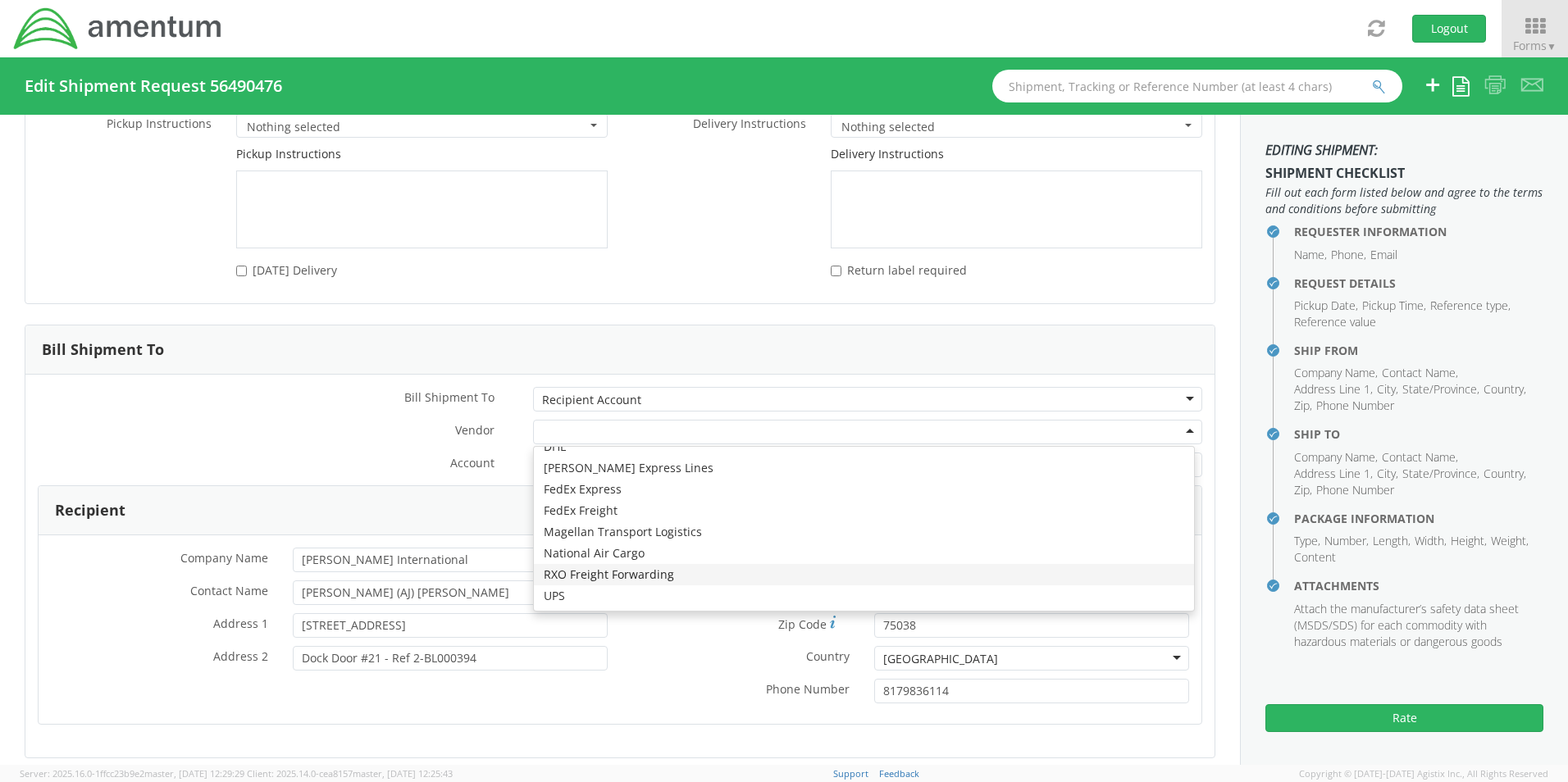
scroll to position [2459, 0]
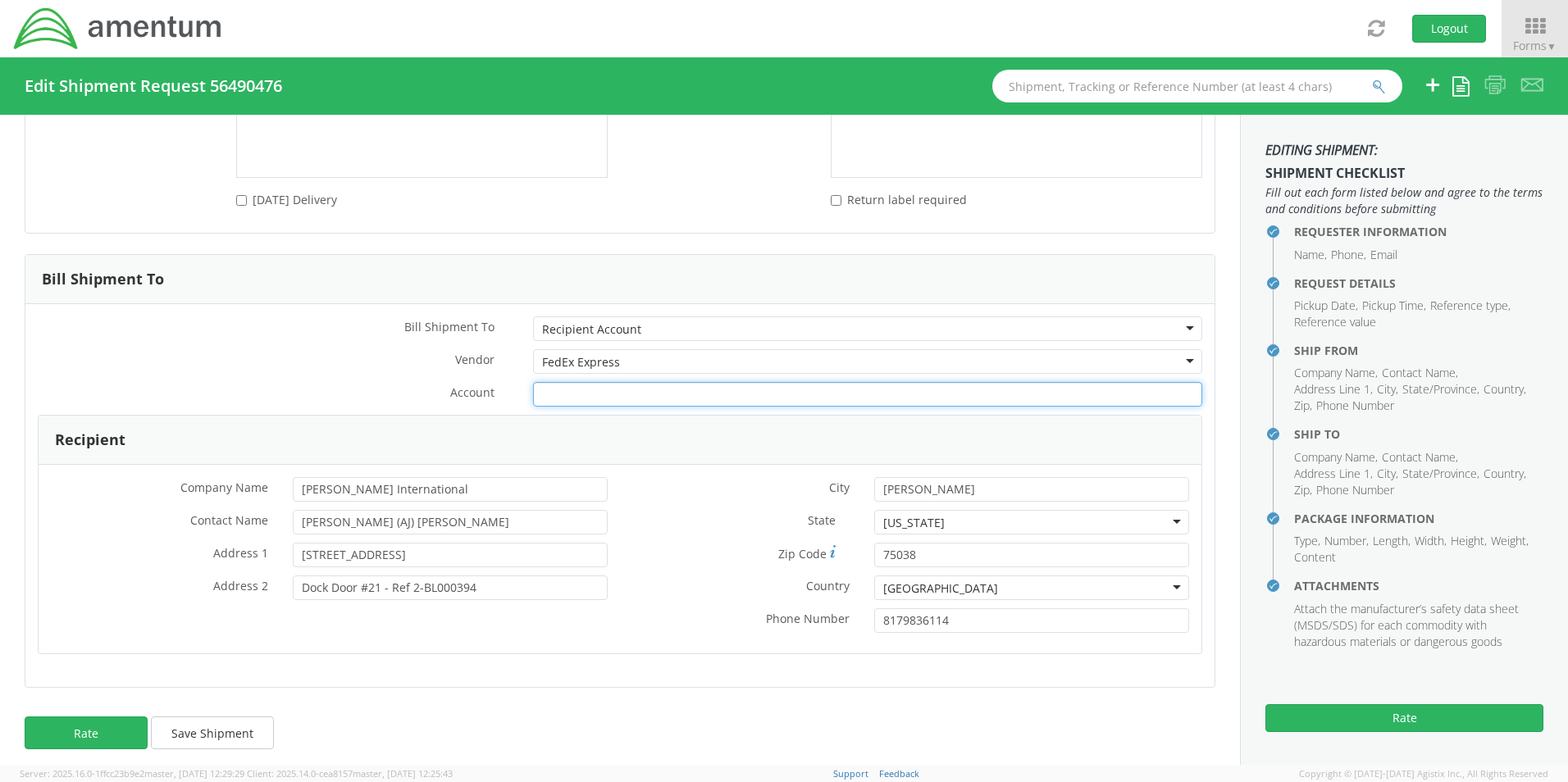
click at [579, 382] on input "Account *" at bounding box center [867, 394] width 669 height 25
paste input "201641957."
type input "201641957."
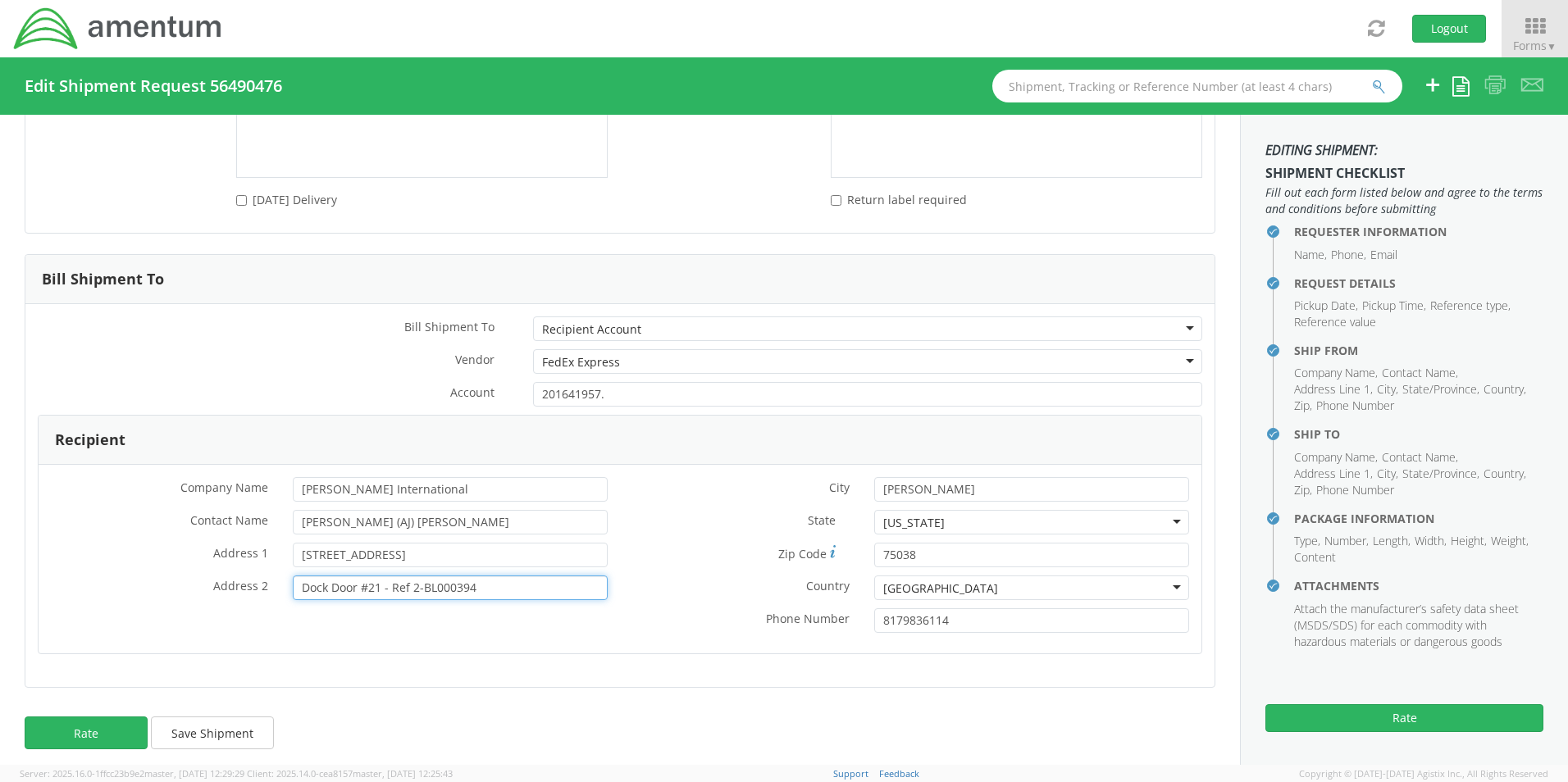
drag, startPoint x: 495, startPoint y: 579, endPoint x: 382, endPoint y: 580, distance: 113.0
click at [382, 580] on input "Dock Door #21 - Ref 2-BL000394" at bounding box center [450, 587] width 315 height 25
drag, startPoint x: 429, startPoint y: 575, endPoint x: 426, endPoint y: 613, distance: 38.1
click at [426, 613] on div "* Company Name [PERSON_NAME] International * Contact Name [PERSON_NAME] (AJ) [P…" at bounding box center [620, 559] width 1163 height 164
drag, startPoint x: 488, startPoint y: 573, endPoint x: 383, endPoint y: 576, distance: 105.0
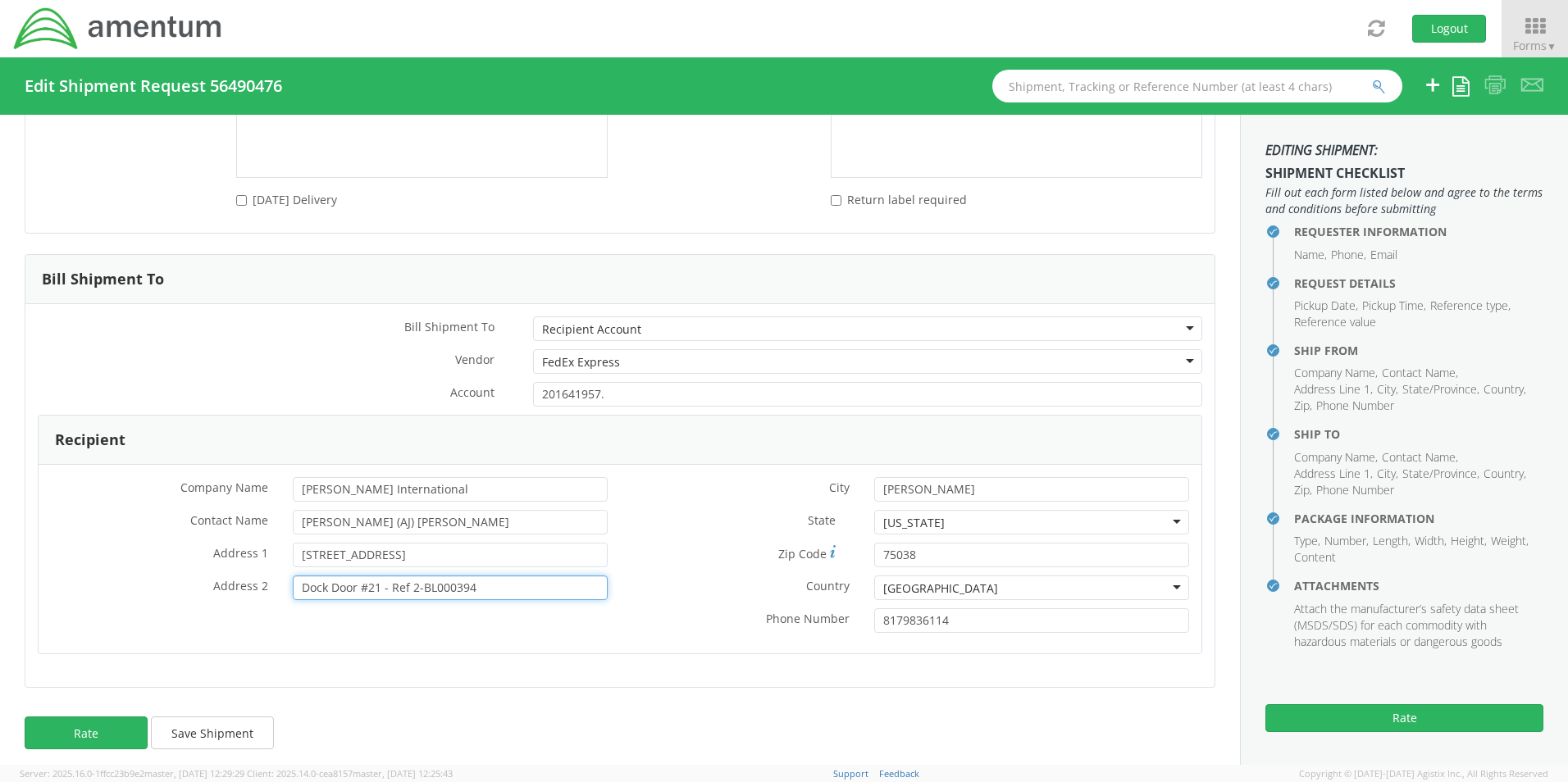
click at [383, 576] on input "Dock Door #21 - Ref 2-BL000394" at bounding box center [450, 587] width 315 height 25
click at [414, 575] on input "Dock Door #21" at bounding box center [450, 587] width 315 height 25
click at [373, 576] on input "Dock Door #21" at bounding box center [450, 587] width 315 height 25
type input "Dock Door #21"
click at [667, 714] on div "Rate Save Shipment" at bounding box center [620, 740] width 1240 height 66
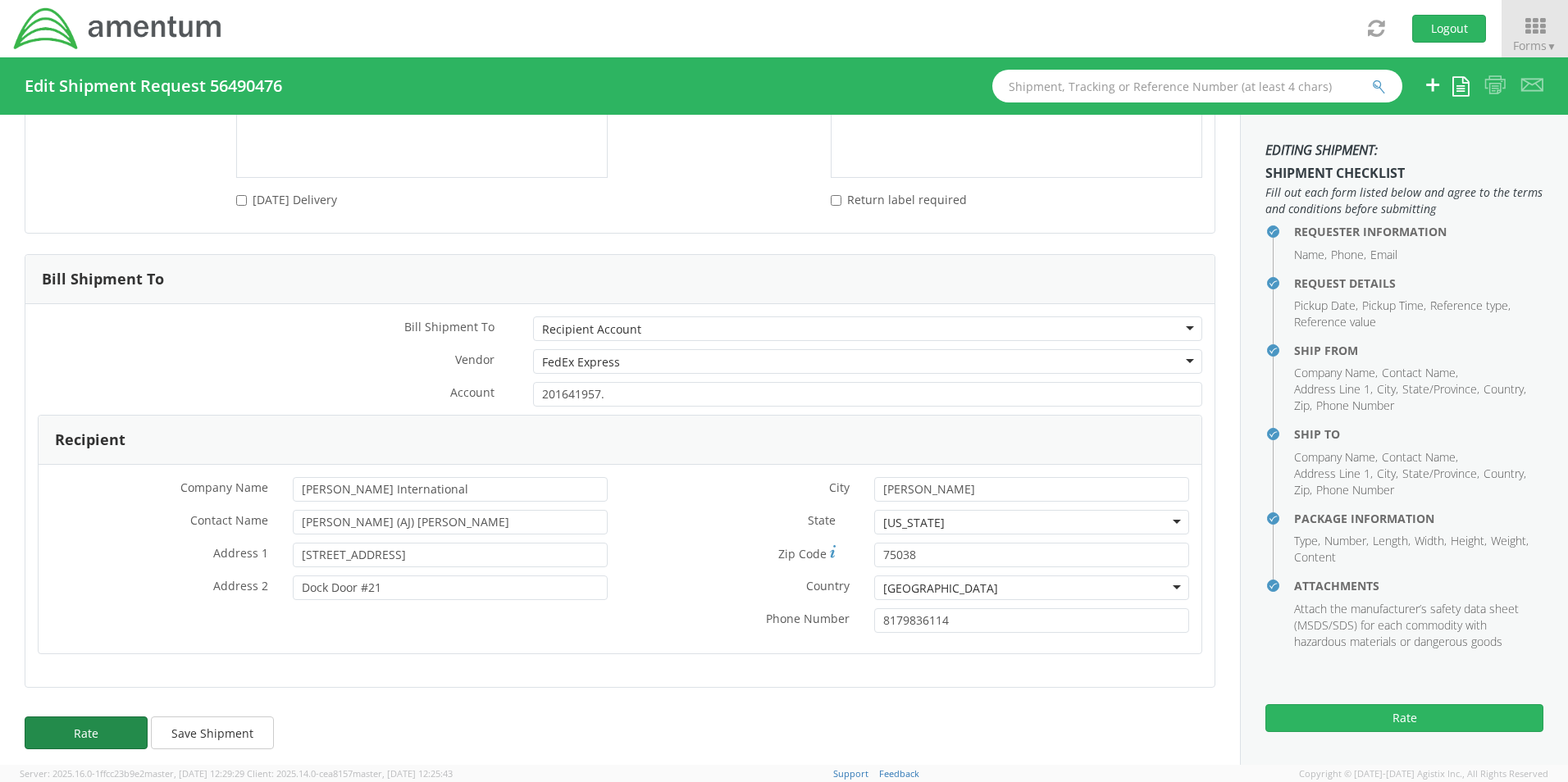
click at [98, 723] on button "Rate" at bounding box center [86, 733] width 123 height 33
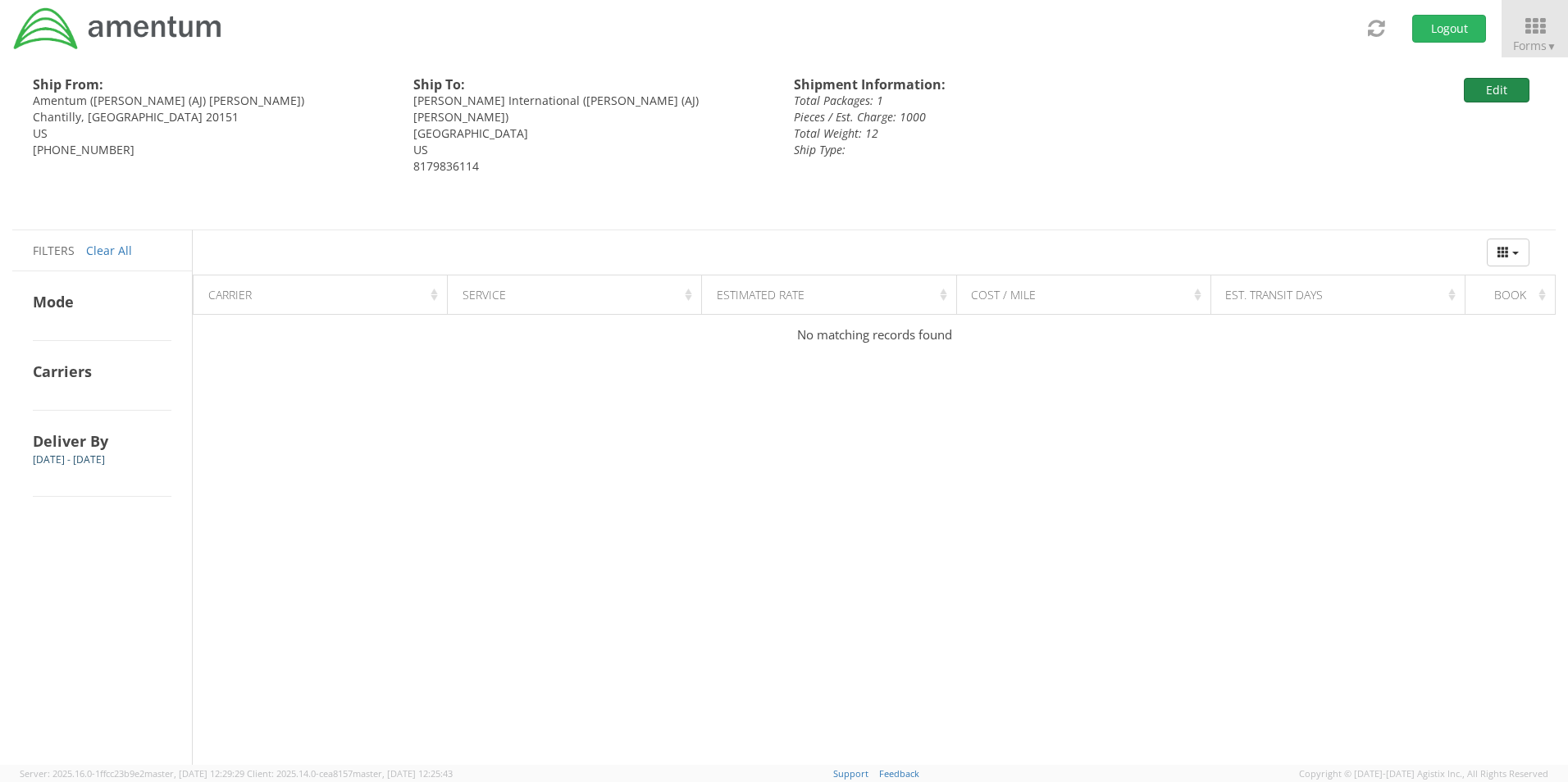
click at [1490, 93] on button "Edit" at bounding box center [1496, 90] width 66 height 25
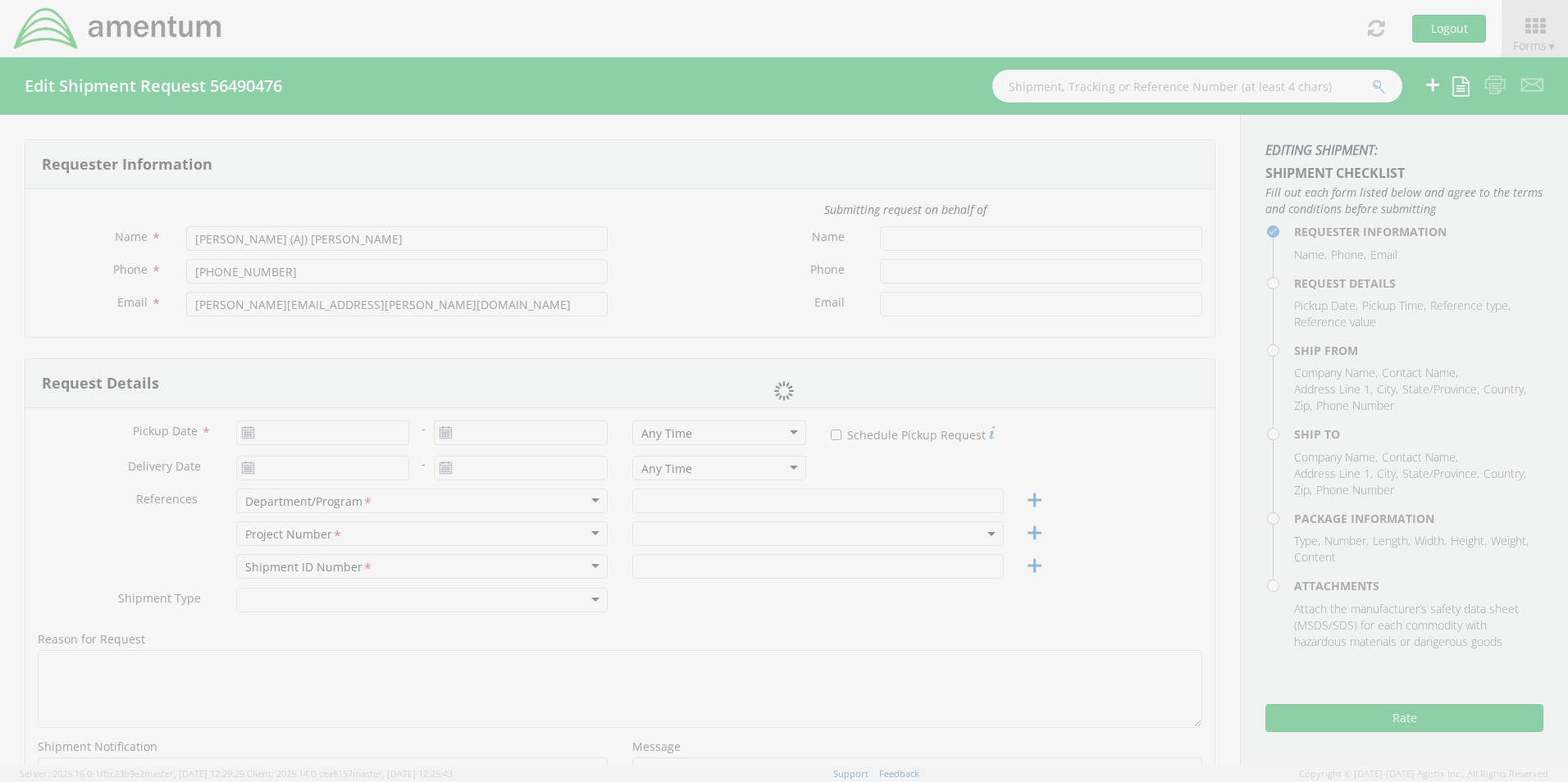
type input "[PERSON_NAME] (AJ) [PERSON_NAME]"
type input "[PHONE_NUMBER]"
type input "[PERSON_NAME][EMAIL_ADDRESS][PERSON_NAME][DOMAIN_NAME]"
type input "[DATE]"
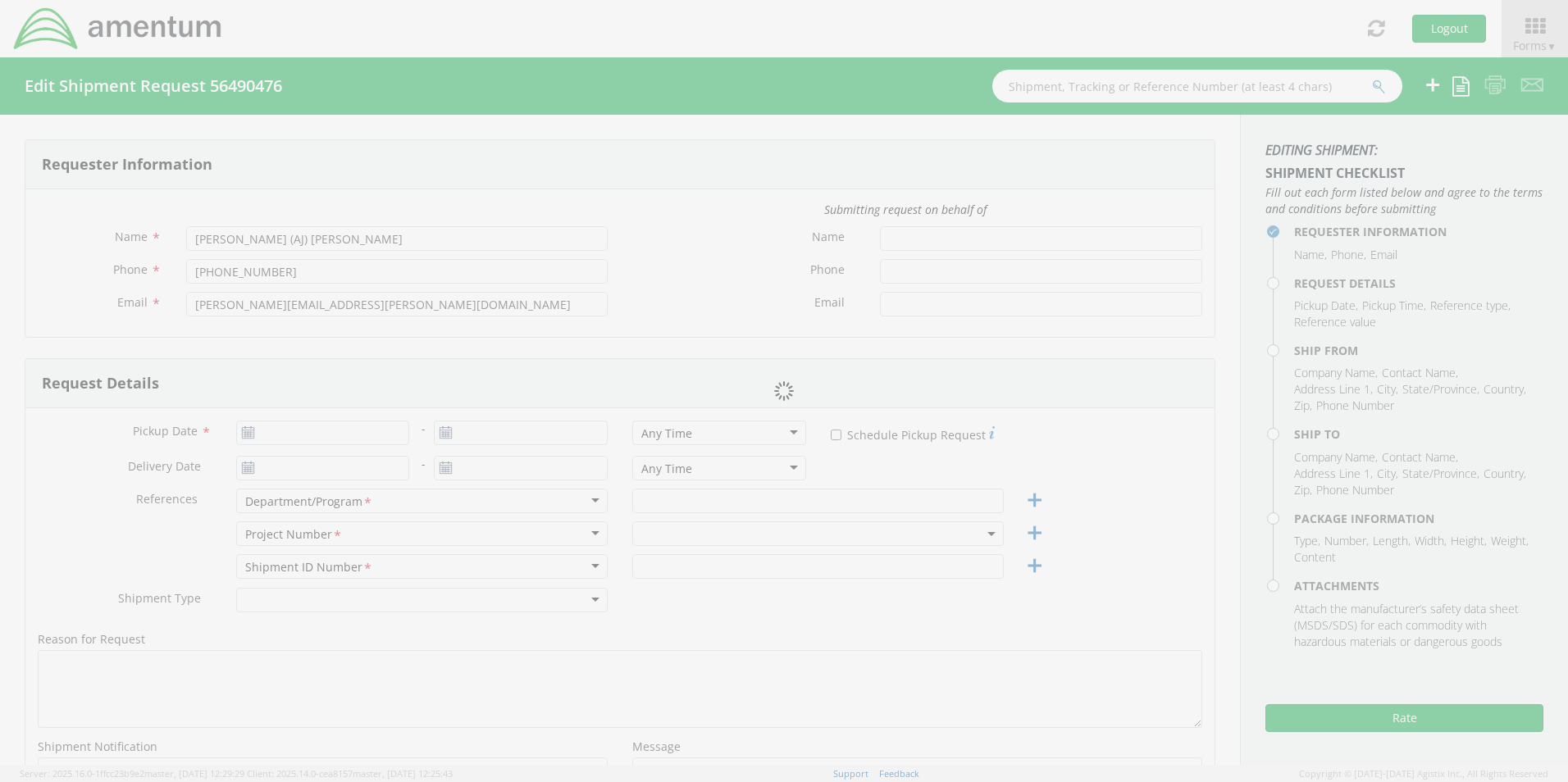
type input "[DATE]"
type input "Corporate"
type input "1"
type textarea "Add on the label: Ref: 2-BL000394 for ID purposes"
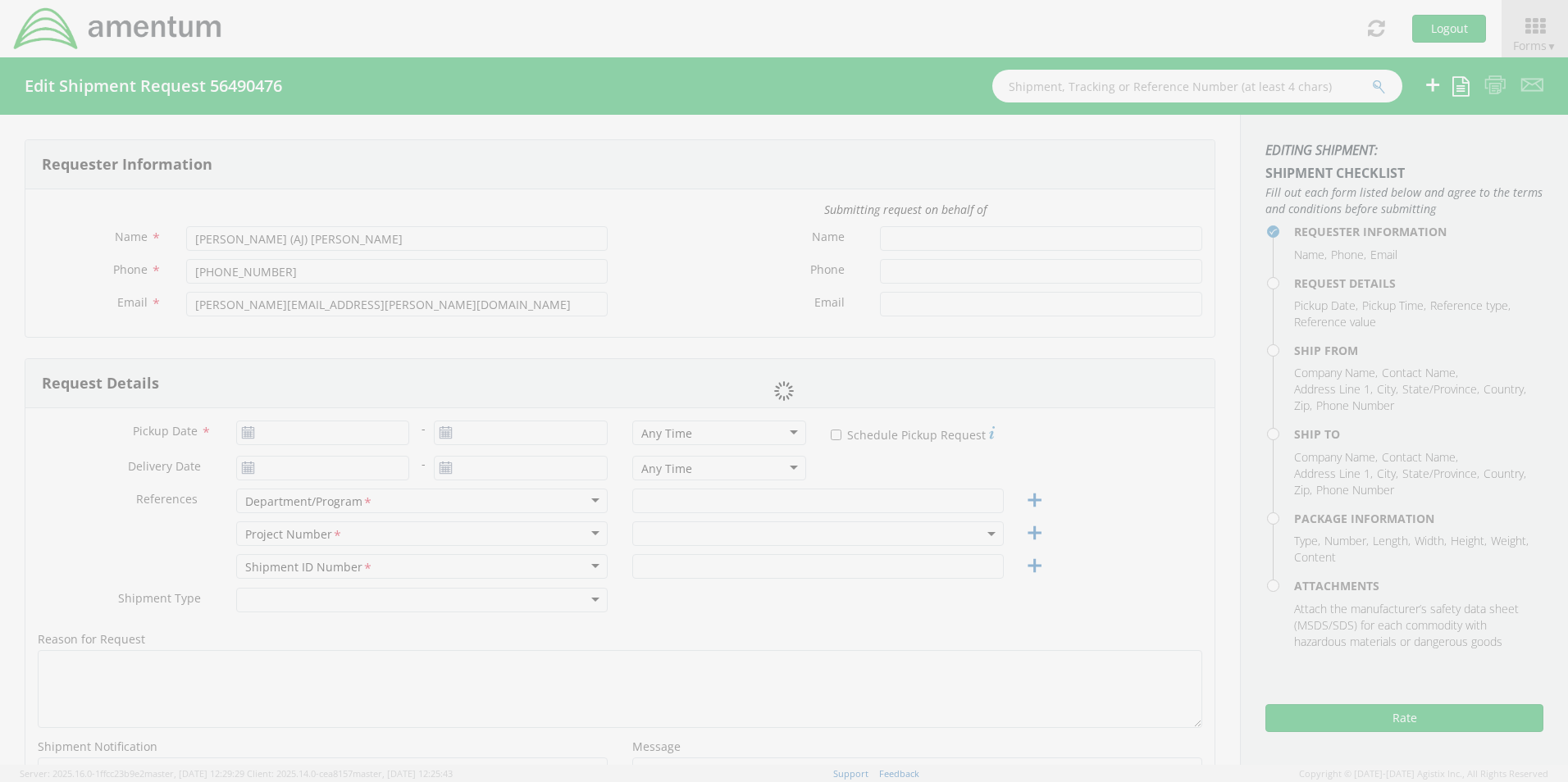
select select
type input "Amentum"
type input "[STREET_ADDRESS]"
type input "Suite 400"
type input "Chantilly"
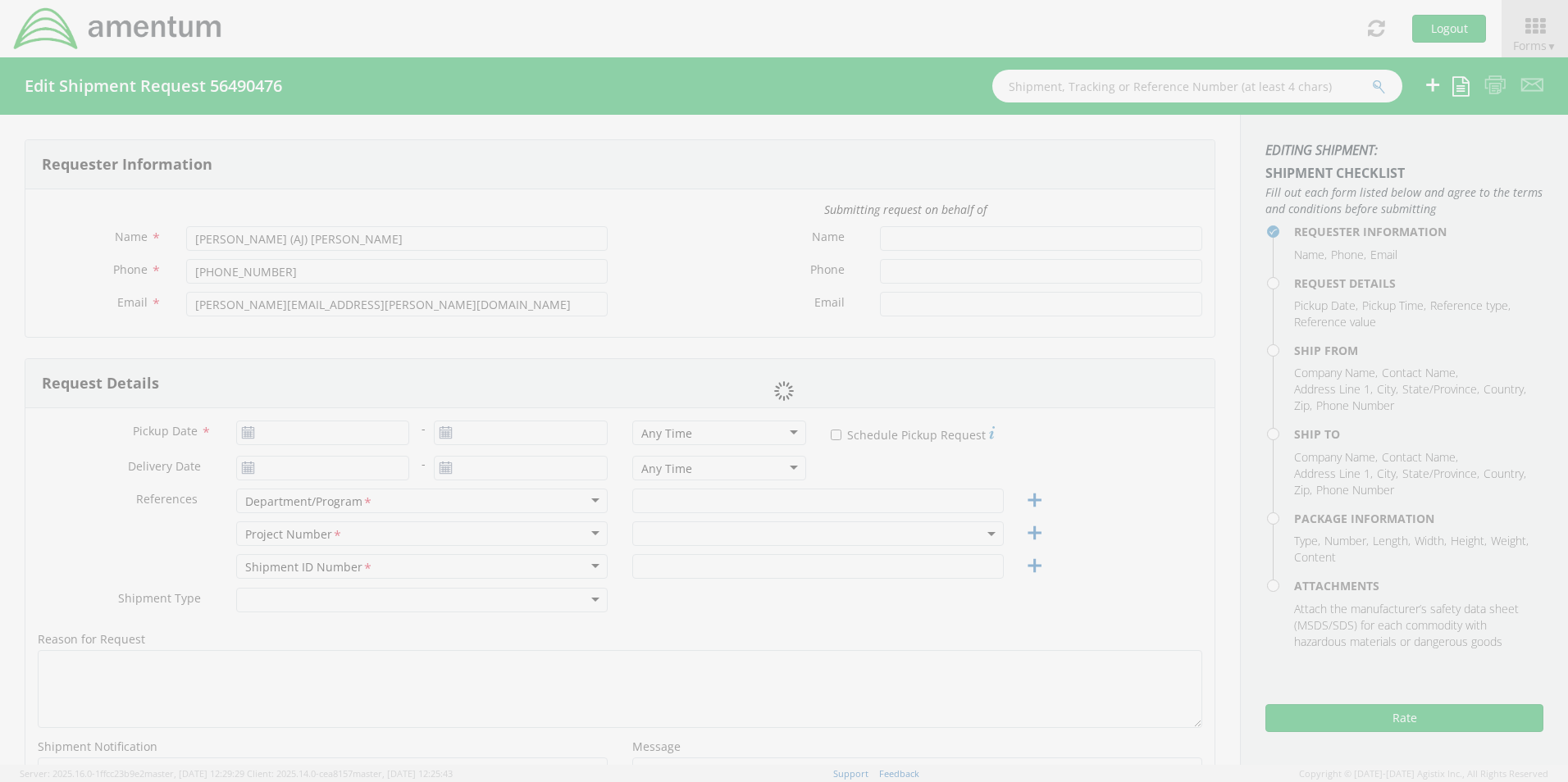
type input "20151"
type input "[PERSON_NAME] (AJ) [PERSON_NAME]"
type input "[PHONE_NUMBER]"
type input "[PERSON_NAME][EMAIL_ADDRESS][PERSON_NAME][DOMAIN_NAME]"
select select
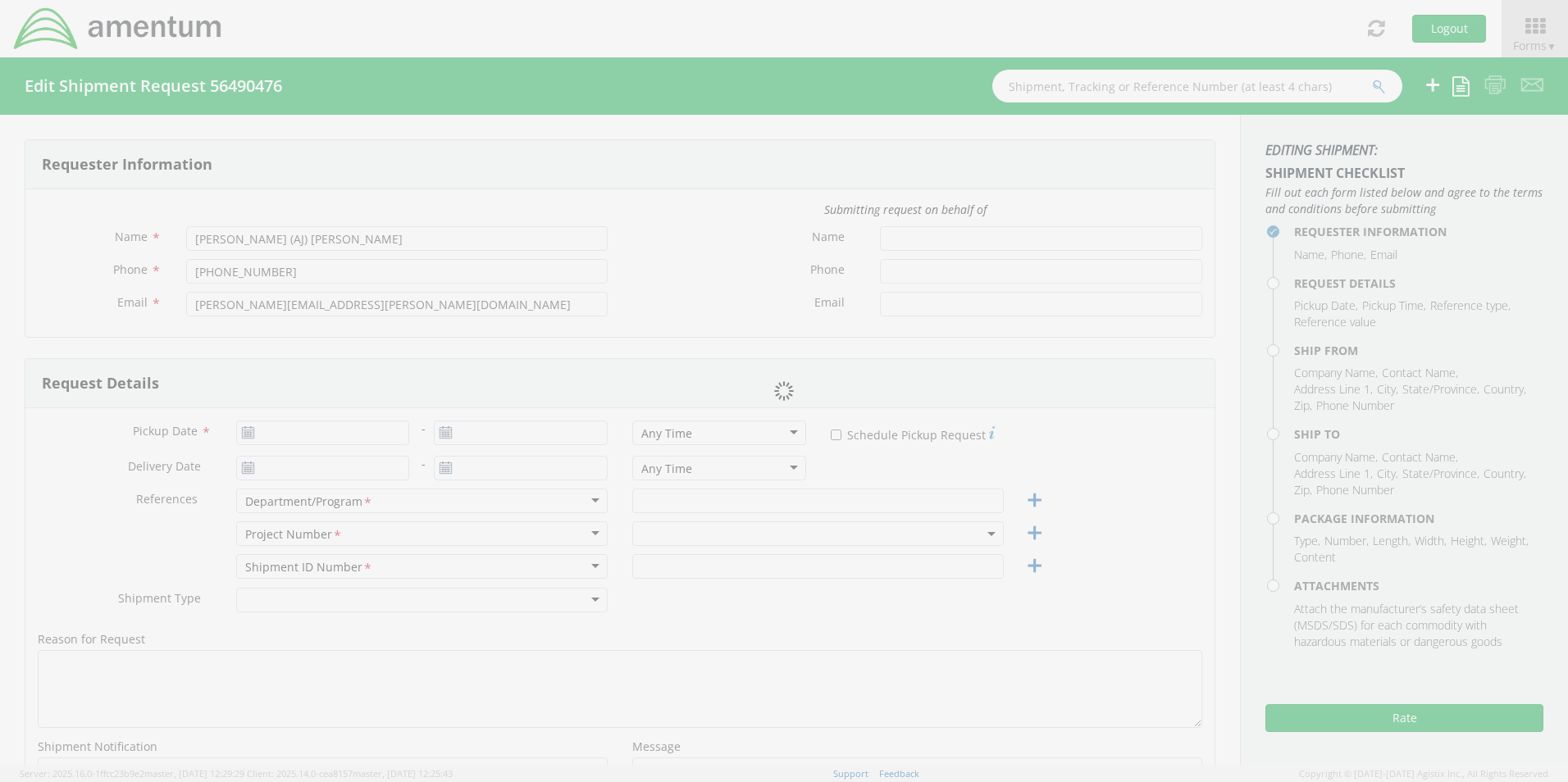
type input "[PERSON_NAME] International"
type input "[STREET_ADDRESS]"
type input "Dock Door #21 - Ref 2-BL000394"
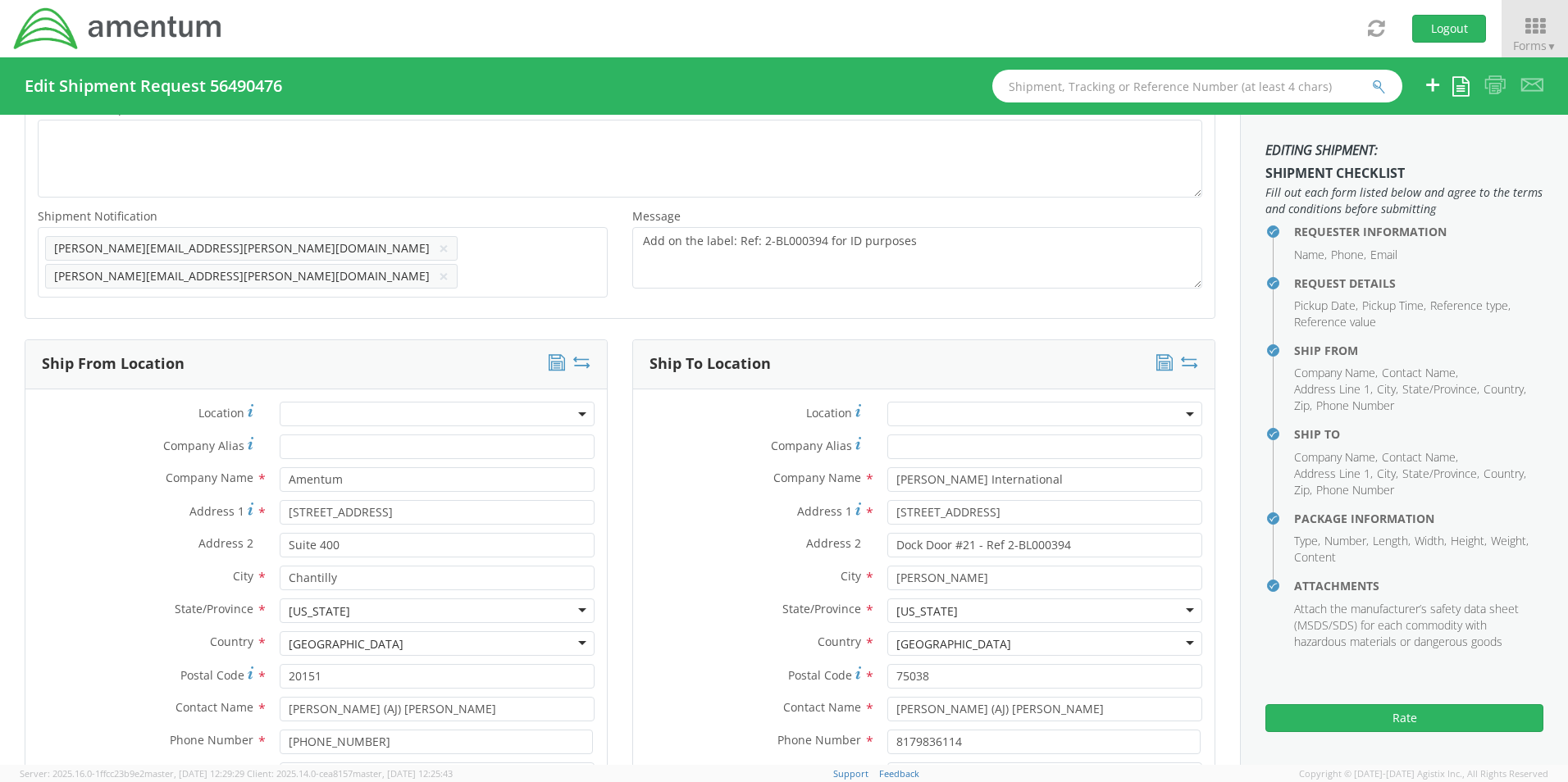
scroll to position [819, 0]
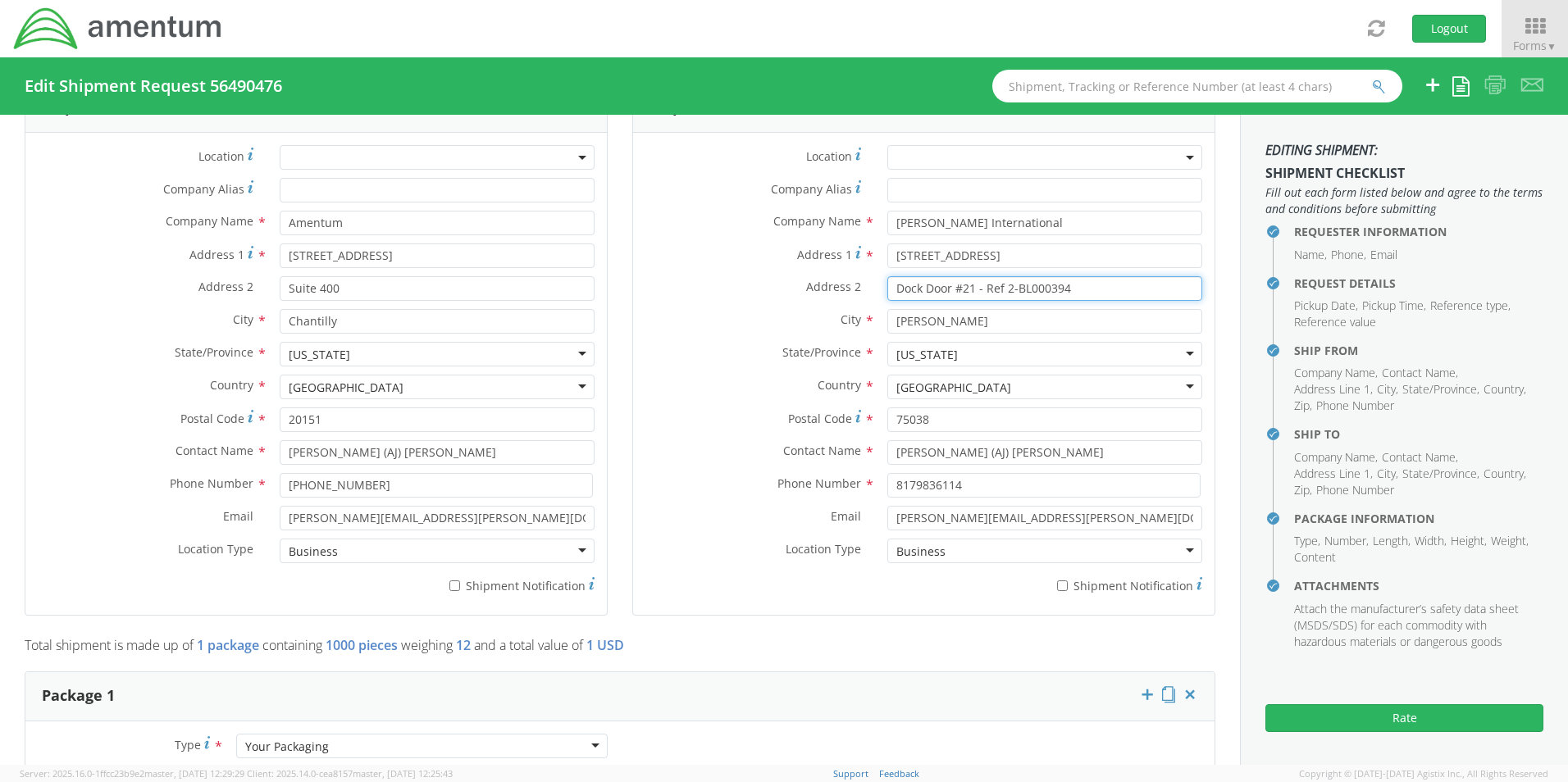
drag, startPoint x: 1074, startPoint y: 279, endPoint x: 972, endPoint y: 283, distance: 102.1
click at [972, 283] on input "Dock Door #21 - Ref 2-BL000394" at bounding box center [1044, 288] width 315 height 25
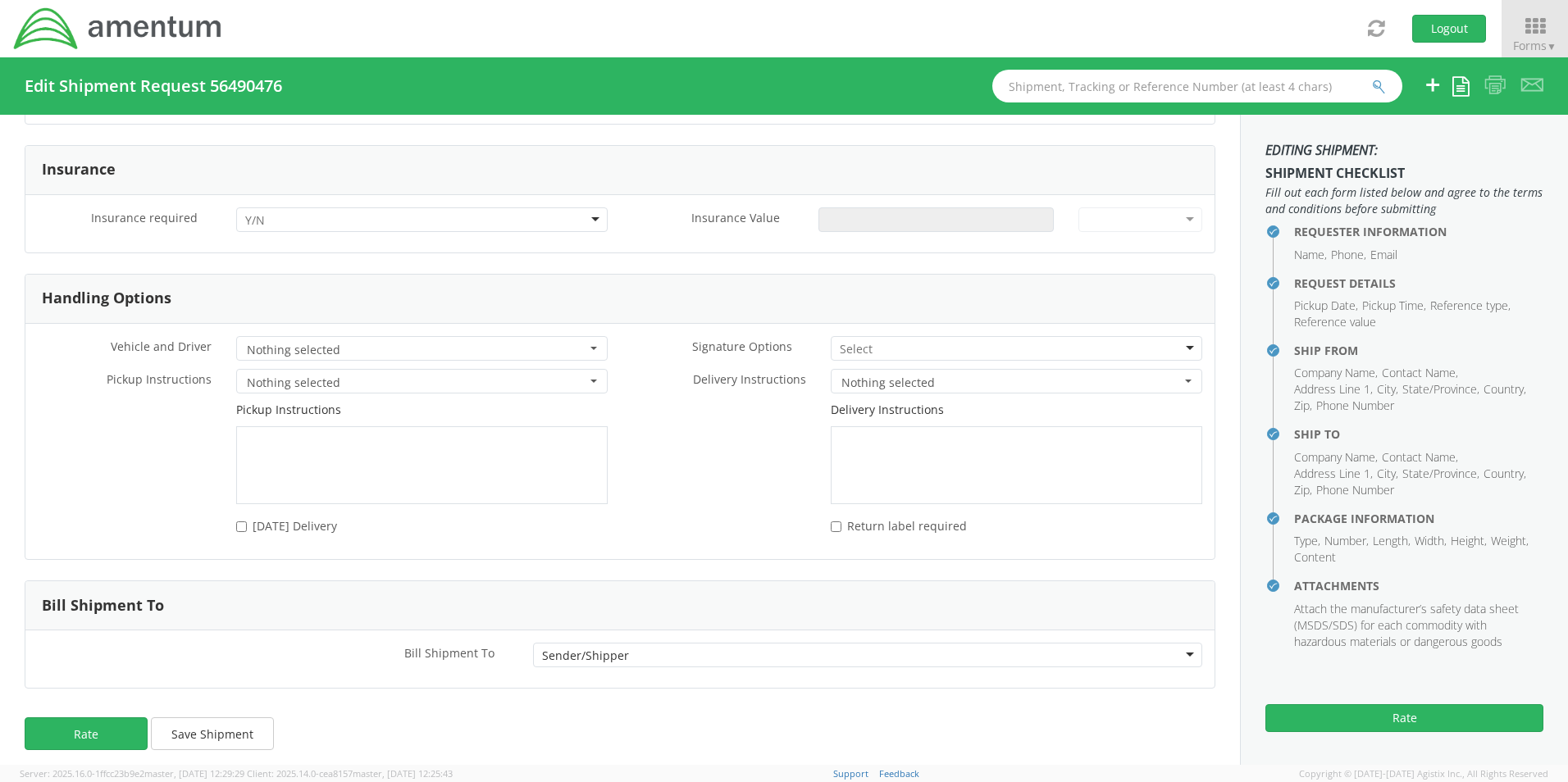
scroll to position [2134, 0]
click at [103, 723] on button "Rate" at bounding box center [86, 733] width 123 height 33
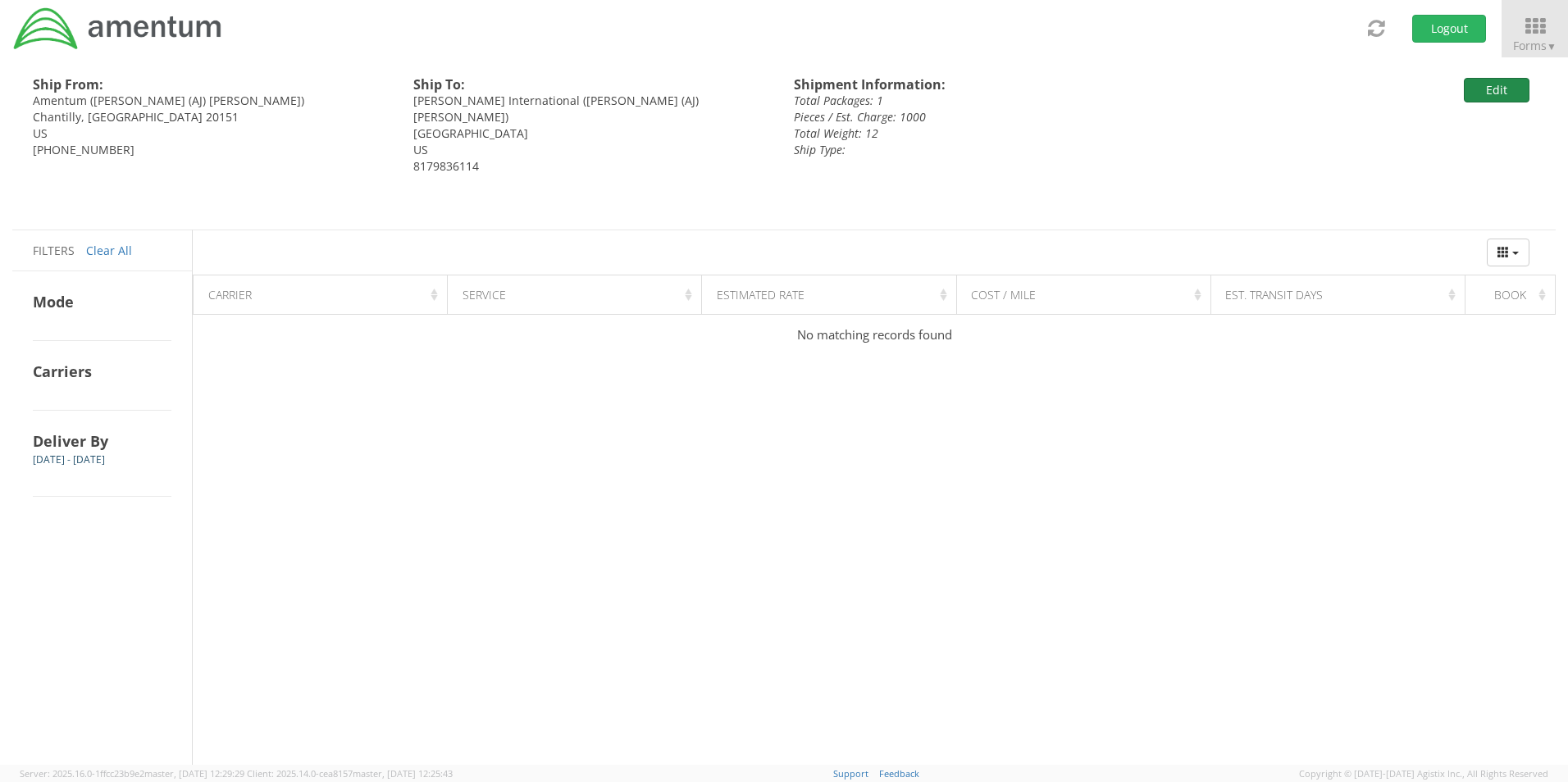
click at [1509, 80] on button "Edit" at bounding box center [1496, 90] width 66 height 25
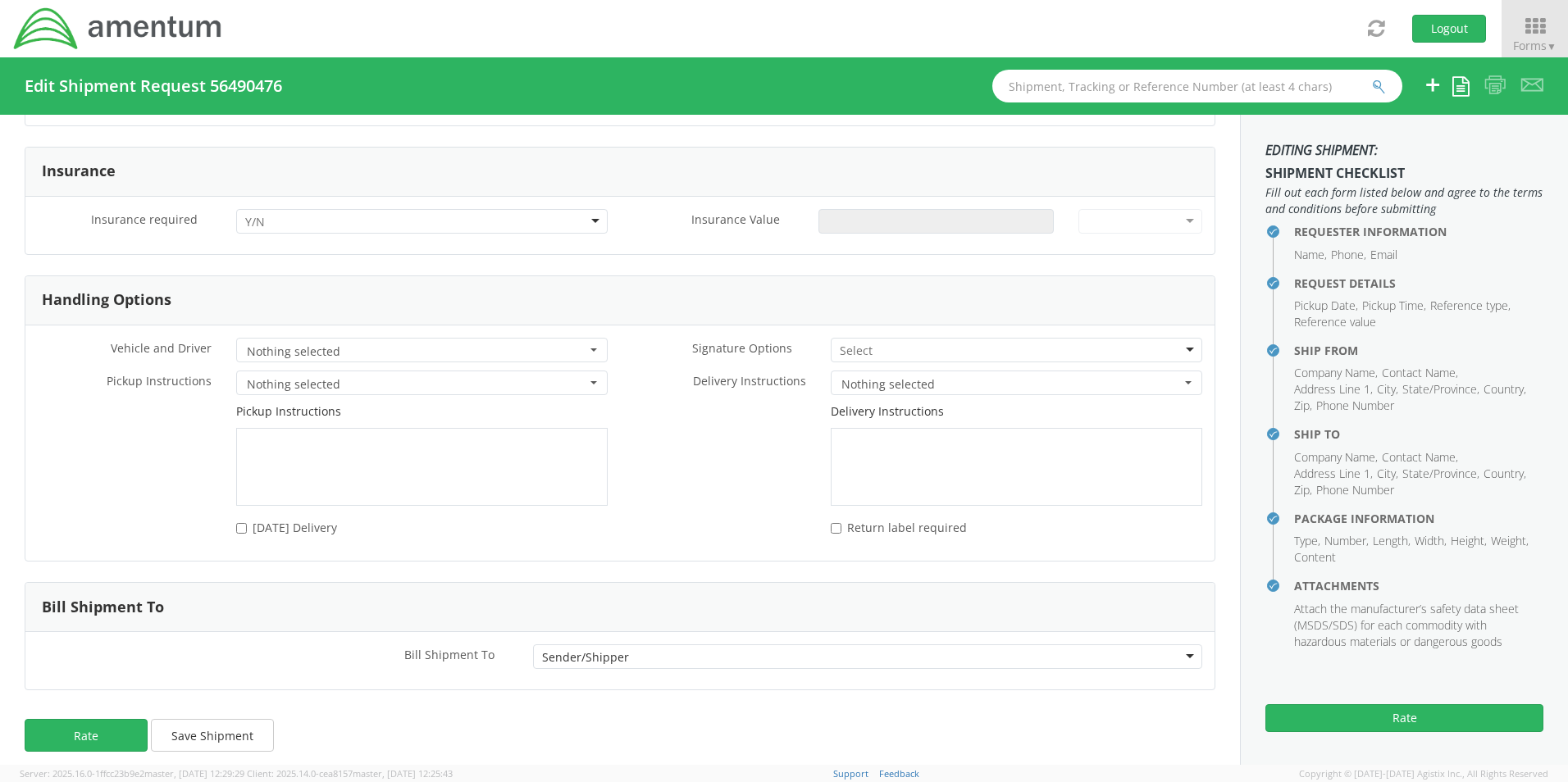
scroll to position [2134, 0]
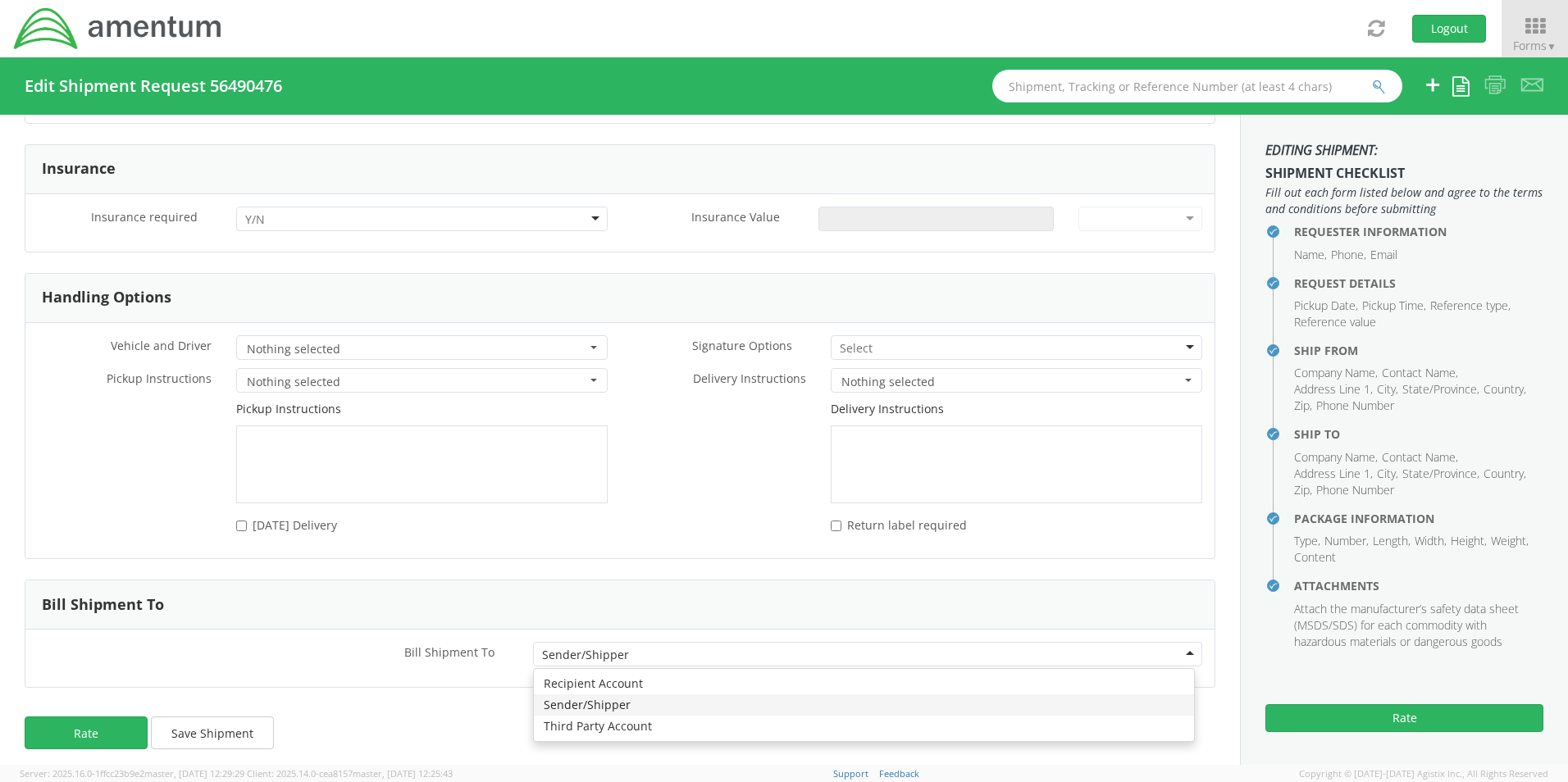
click at [1175, 644] on div "Sender/Shipper" at bounding box center [867, 654] width 669 height 25
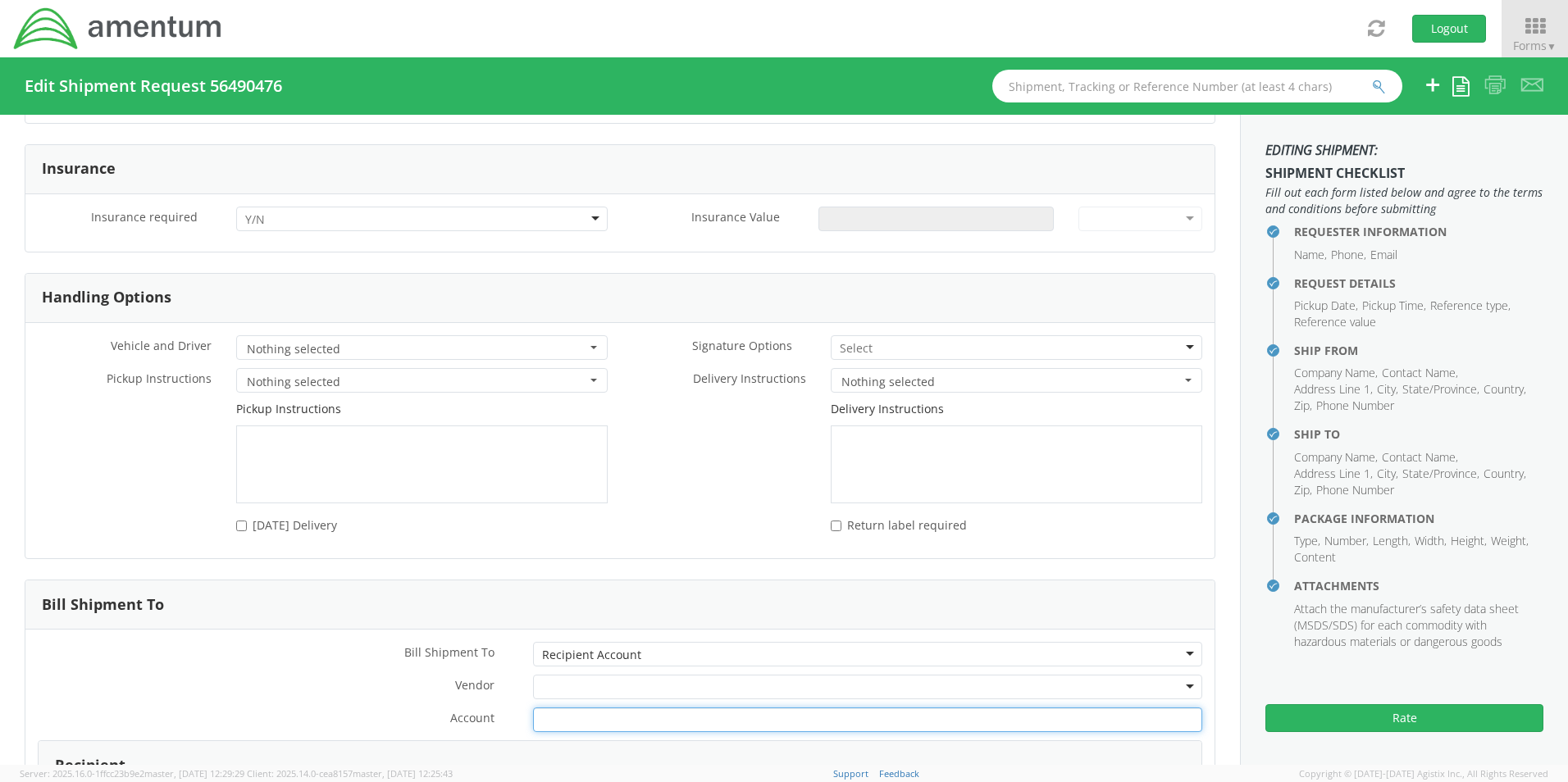
click at [572, 713] on input "Account *" at bounding box center [867, 719] width 669 height 25
click at [707, 548] on div "* Vehicle and Driver Nothing selected Air Ride Truck Blanket Wrap Consolidated …" at bounding box center [620, 441] width 1189 height 235
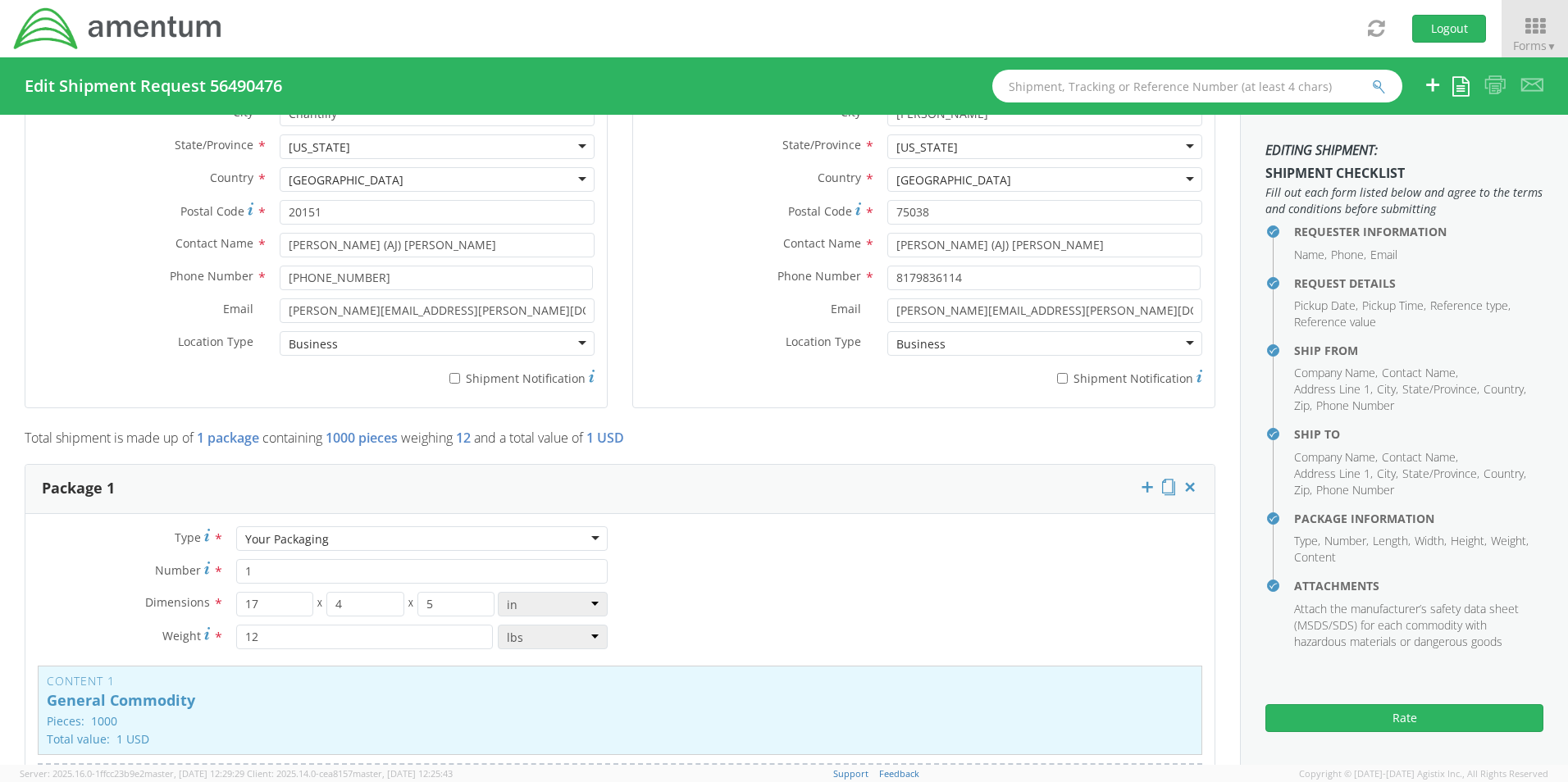
scroll to position [986, 0]
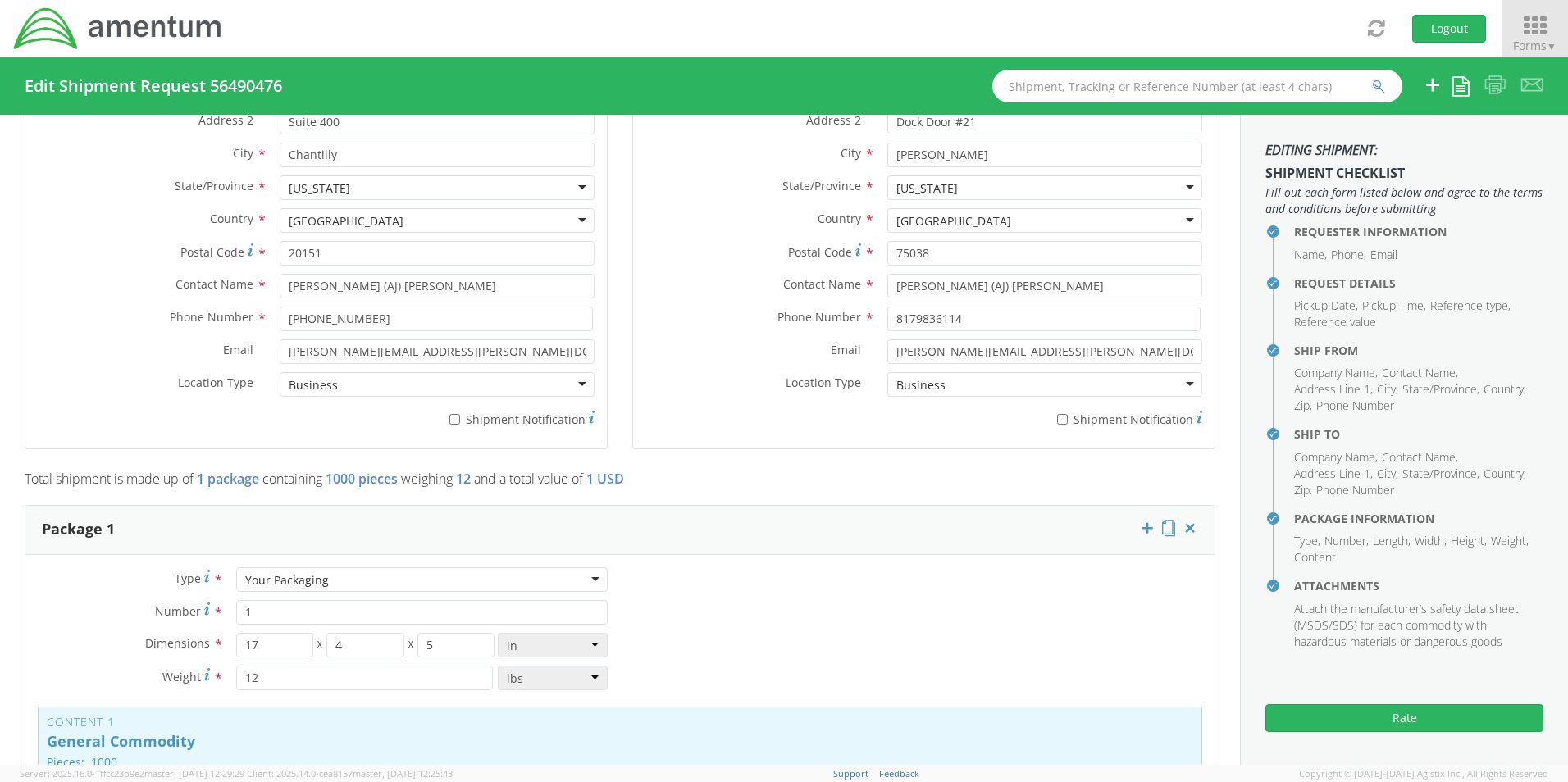
click at [1533, 31] on icon at bounding box center [1535, 26] width 77 height 23
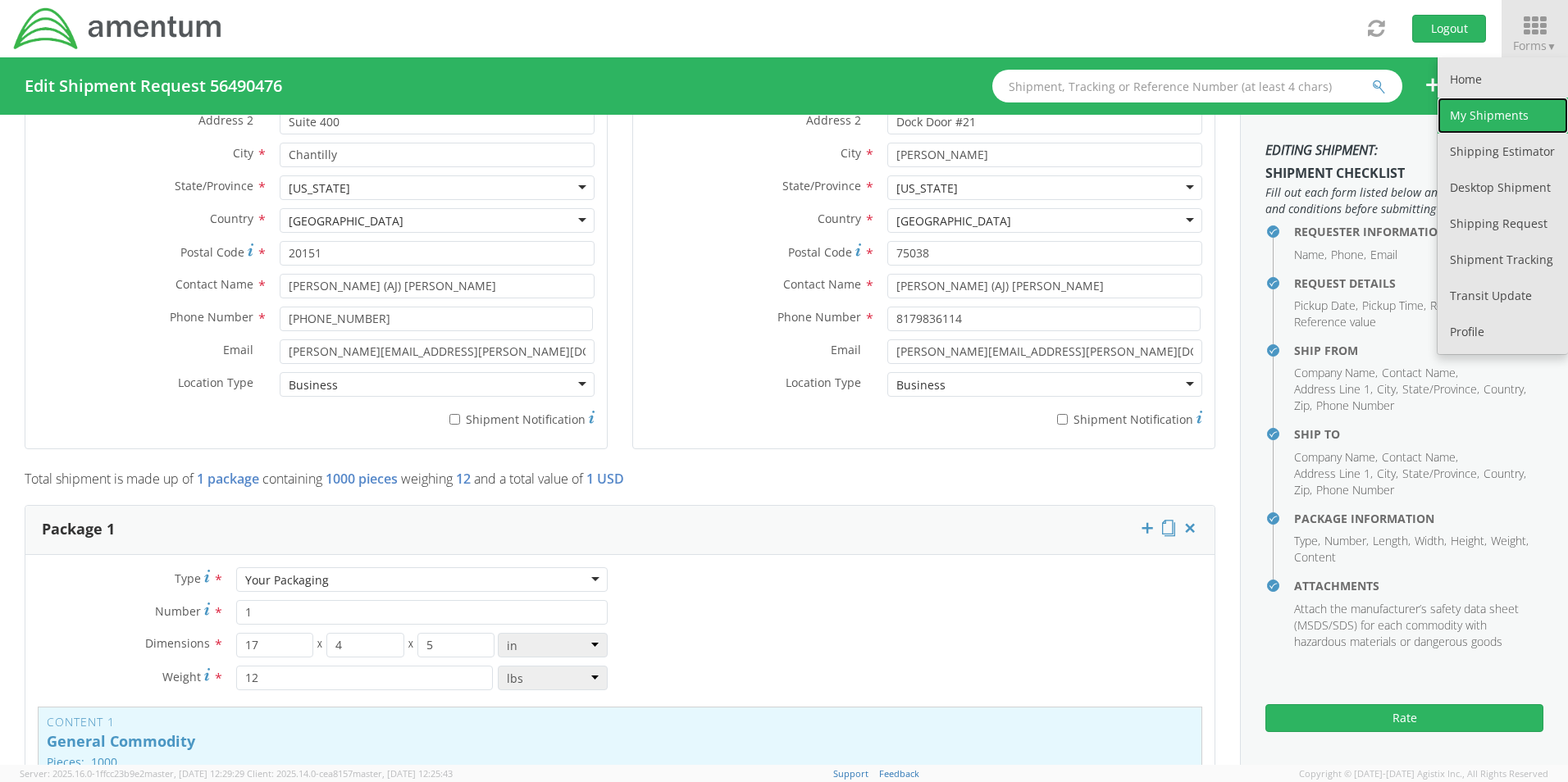
click at [1473, 111] on link "My Shipments" at bounding box center [1502, 116] width 130 height 36
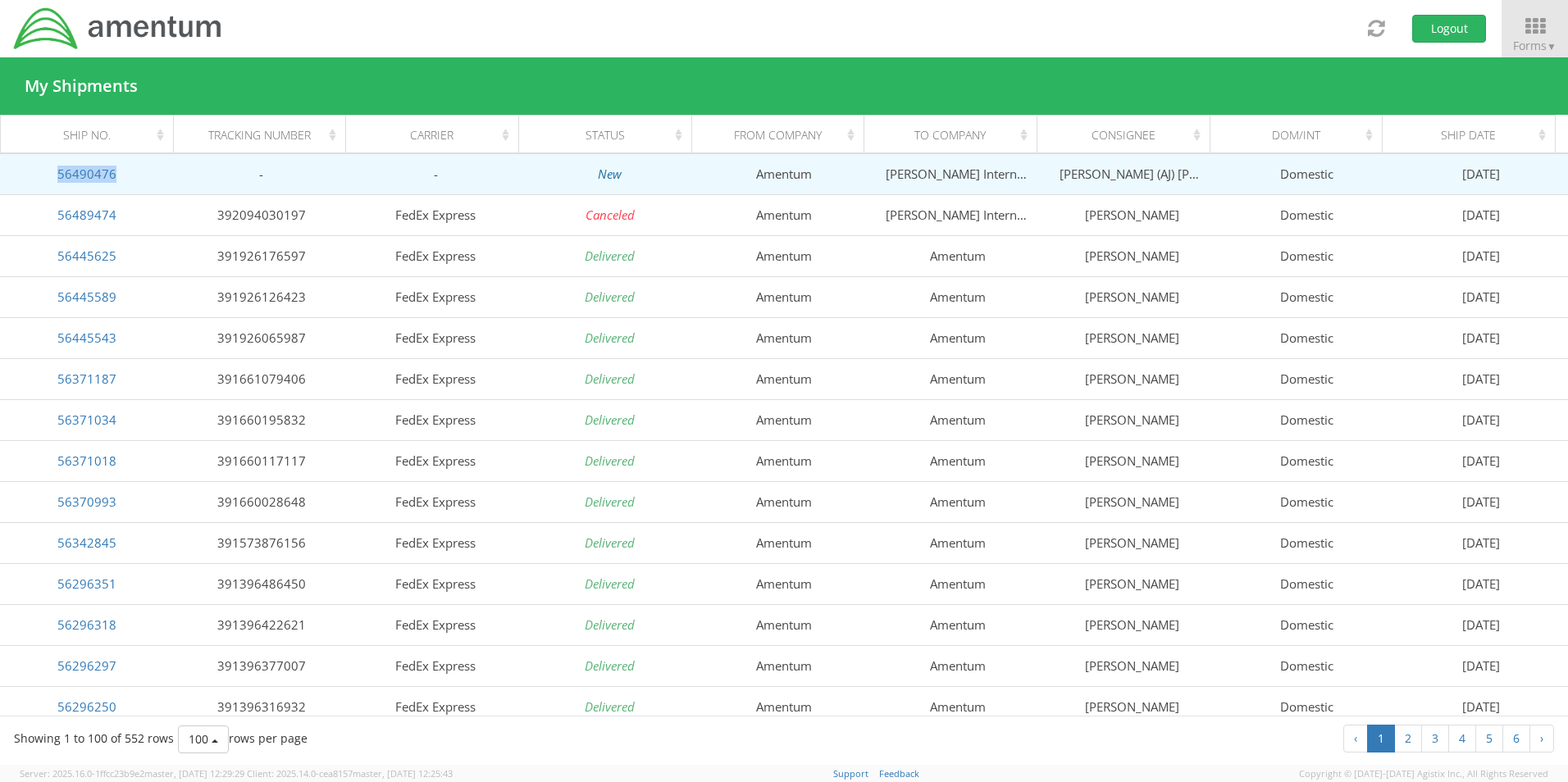
drag, startPoint x: 126, startPoint y: 176, endPoint x: 41, endPoint y: 178, distance: 85.0
click at [41, 178] on td "56490476" at bounding box center [87, 174] width 174 height 41
drag, startPoint x: 41, startPoint y: 178, endPoint x: 77, endPoint y: 169, distance: 37.1
click at [167, 168] on td "56490476" at bounding box center [87, 174] width 174 height 41
